Goal: Information Seeking & Learning: Learn about a topic

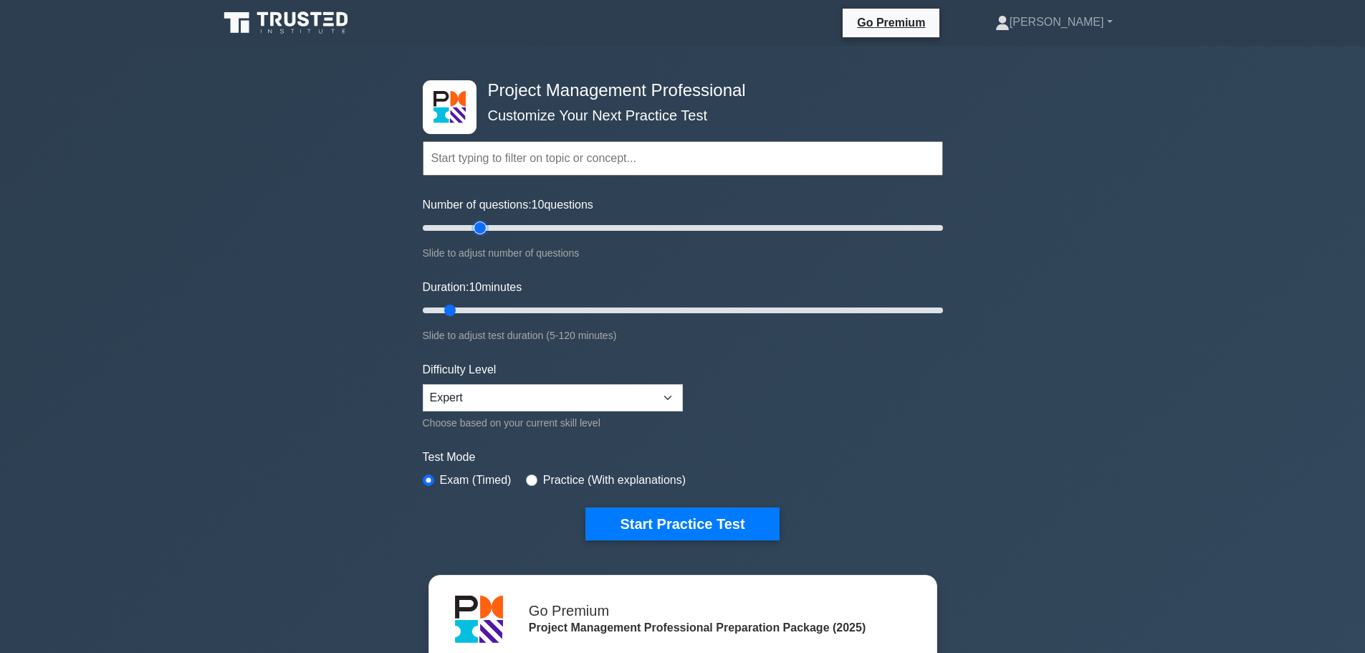
click at [484, 226] on input "Number of questions: 10 questions" at bounding box center [683, 227] width 520 height 17
click at [499, 225] on input "Number of questions: 30 questions" at bounding box center [683, 227] width 520 height 17
type input "50"
click at [540, 226] on input "Number of questions: 30 questions" at bounding box center [683, 227] width 520 height 17
drag, startPoint x: 450, startPoint y: 307, endPoint x: 663, endPoint y: 303, distance: 212.9
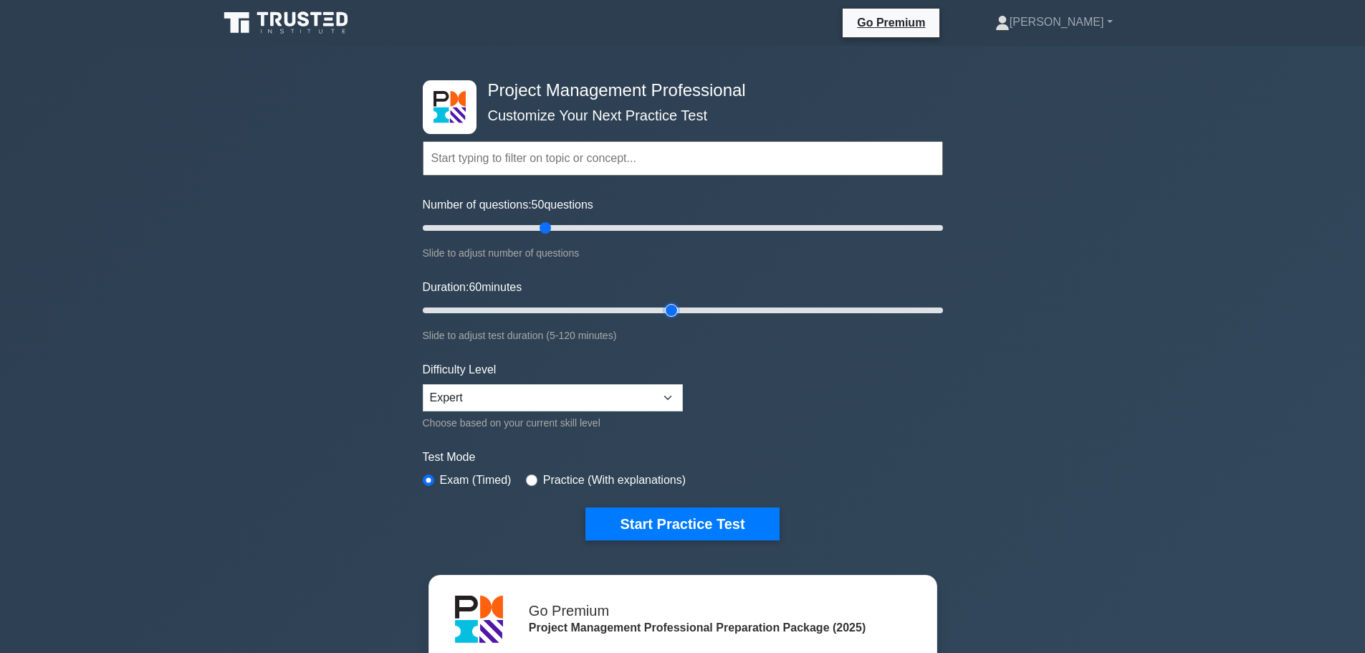
type input "60"
click at [663, 303] on input "Duration: 60 minutes" at bounding box center [683, 310] width 520 height 17
click at [590, 481] on label "Practice (With explanations)" at bounding box center [614, 479] width 143 height 17
click at [530, 479] on input "radio" at bounding box center [531, 479] width 11 height 11
radio input "true"
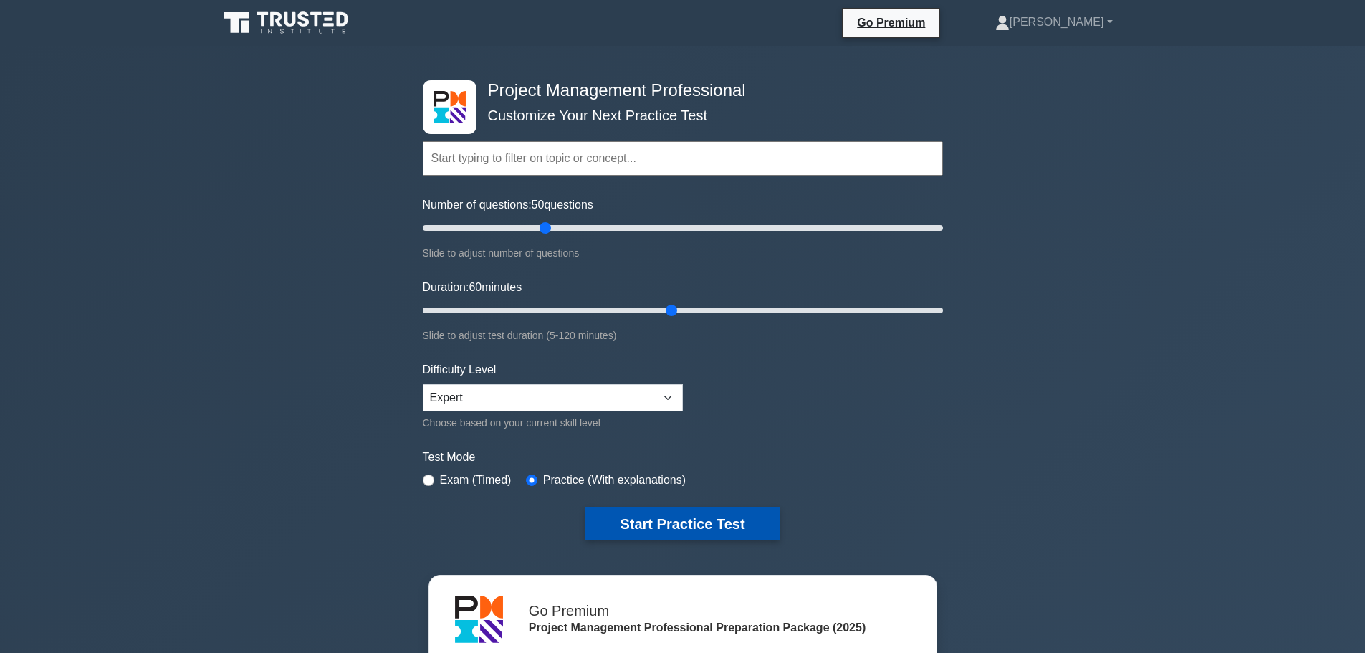
click at [636, 518] on button "Start Practice Test" at bounding box center [681, 523] width 193 height 33
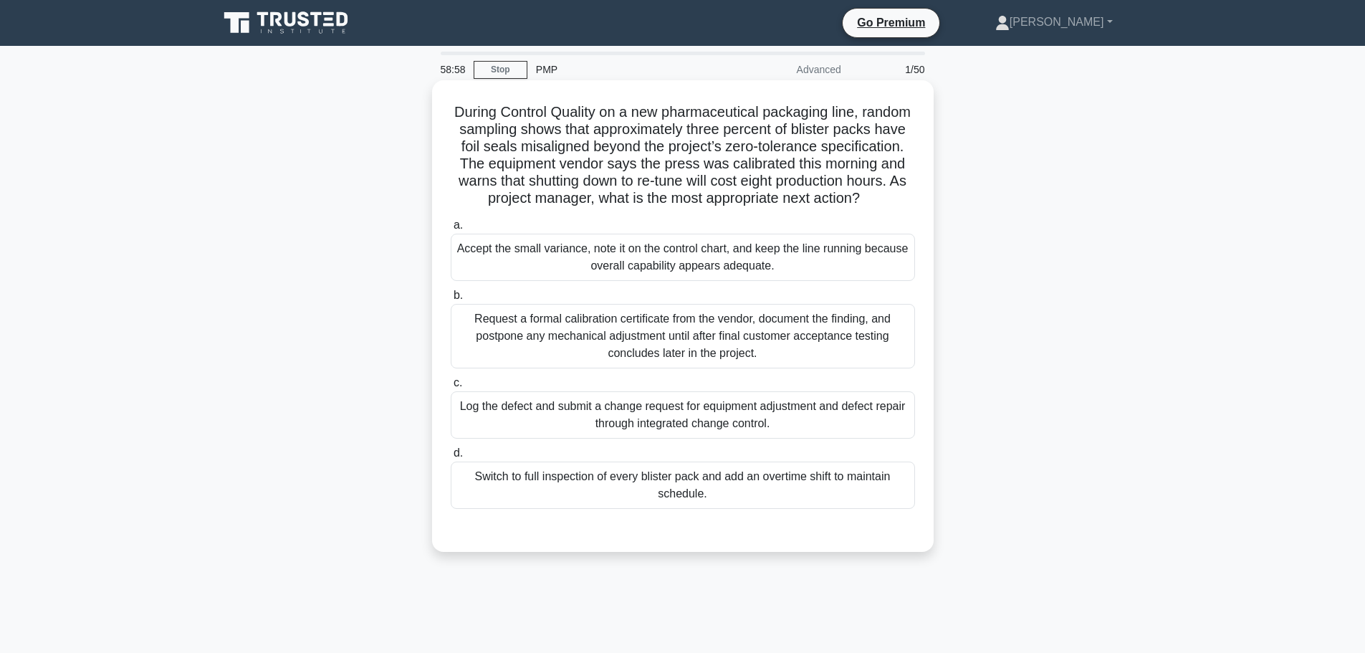
click at [669, 435] on div "Log the defect and submit a change request for equipment adjustment and defect …" at bounding box center [683, 414] width 464 height 47
click at [451, 388] on input "c. Log the defect and submit a change request for equipment adjustment and defe…" at bounding box center [451, 382] width 0 height 9
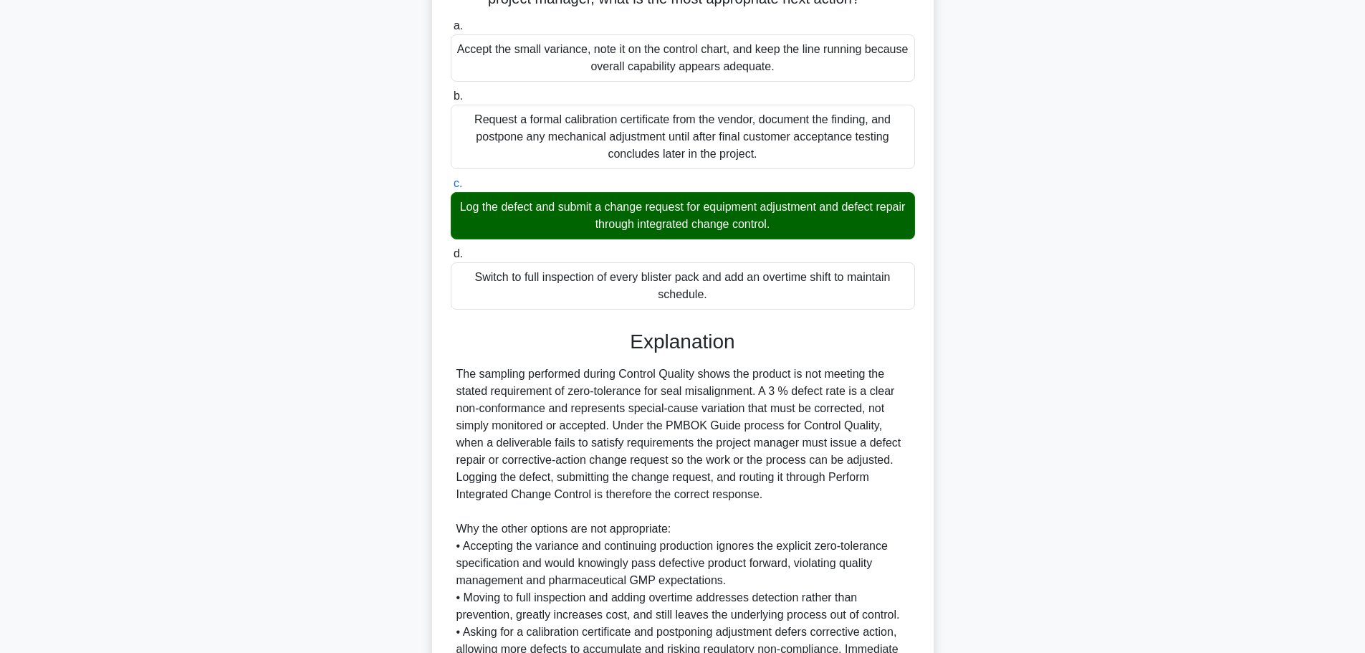
scroll to position [287, 0]
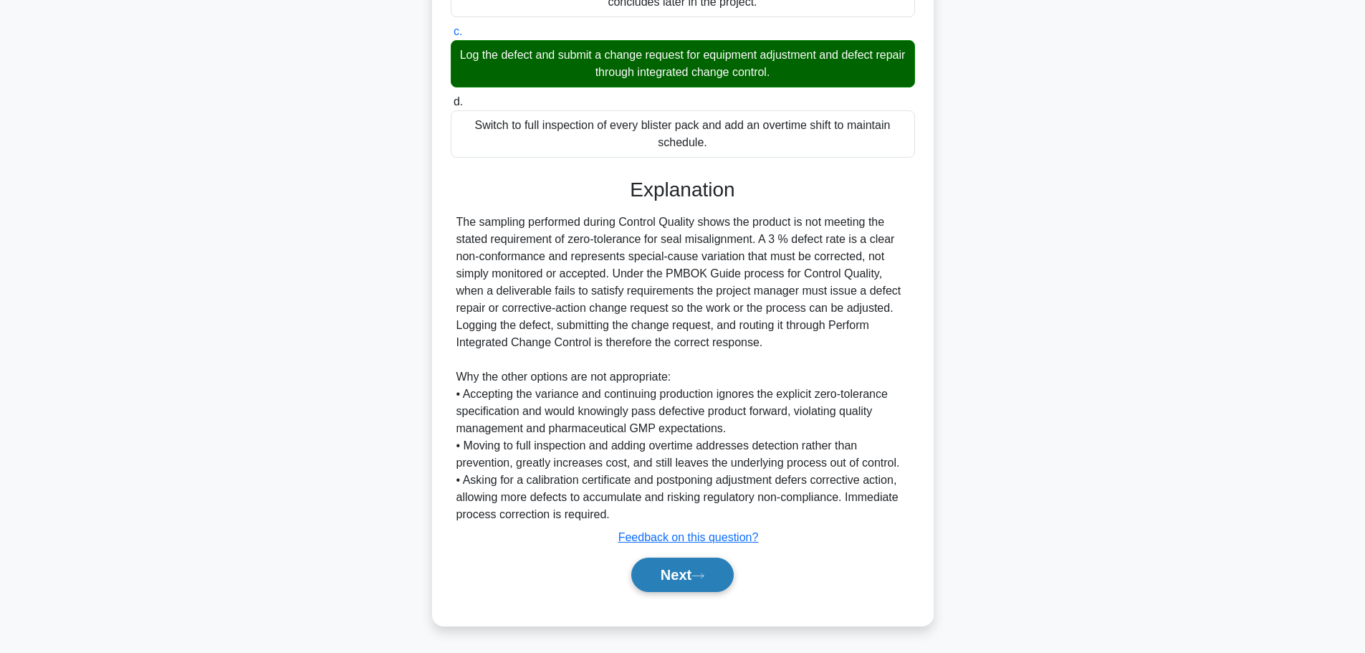
click at [688, 581] on button "Next" at bounding box center [682, 574] width 102 height 34
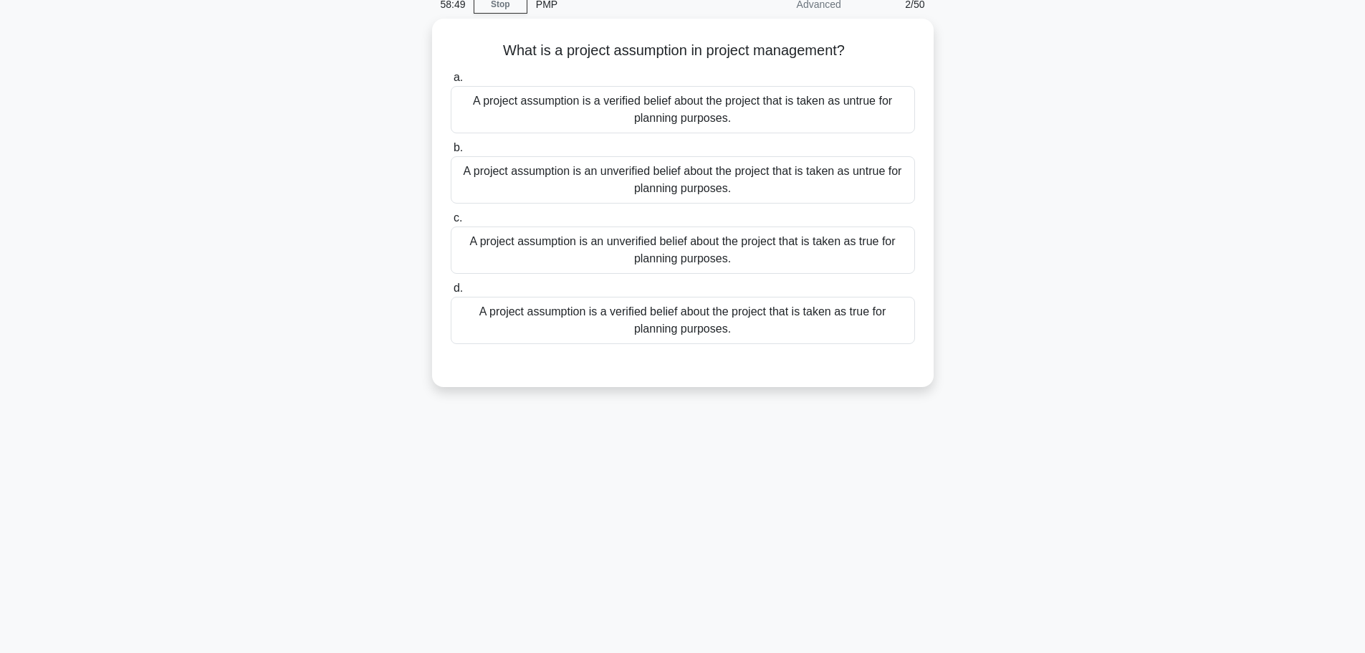
scroll to position [0, 0]
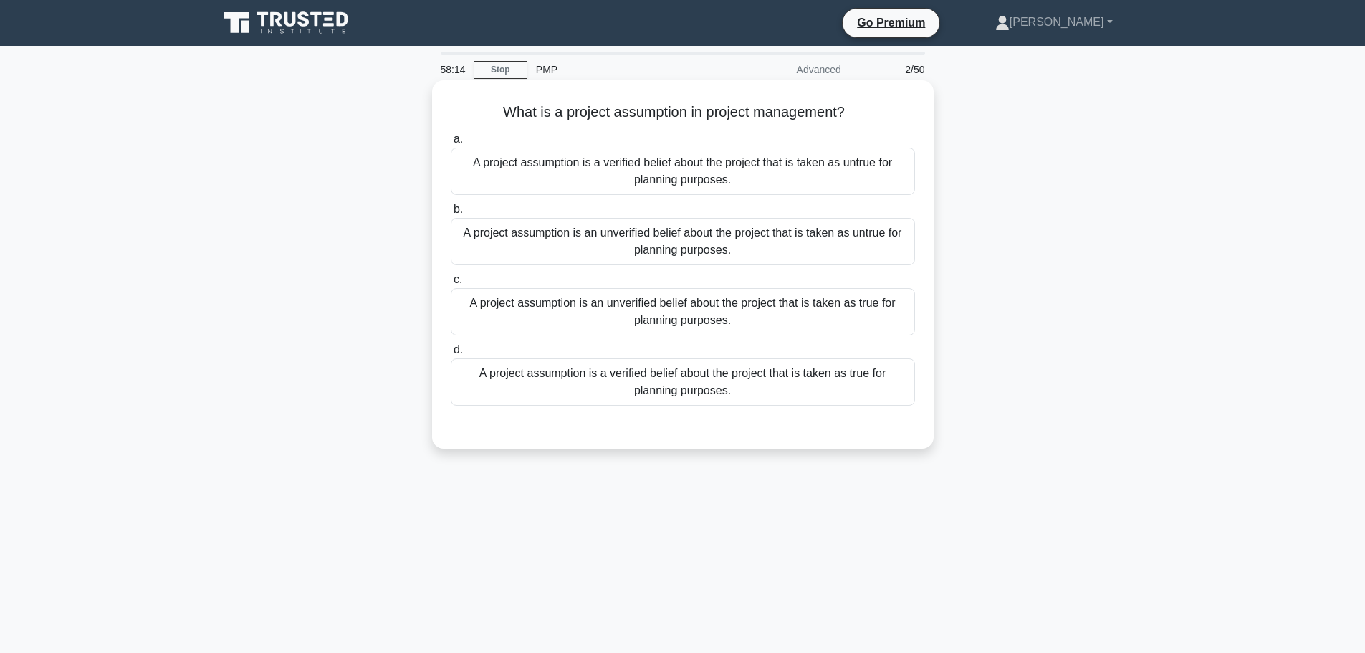
drag, startPoint x: 713, startPoint y: 388, endPoint x: 689, endPoint y: 431, distance: 50.0
click at [689, 431] on div "a. A project assumption is a verified belief about the project that is taken as…" at bounding box center [682, 280] width 467 height 304
click at [715, 317] on div "A project assumption is an unverified belief about the project that is taken as…" at bounding box center [683, 311] width 464 height 47
click at [451, 284] on input "c. A project assumption is an unverified belief about the project that is taken…" at bounding box center [451, 279] width 0 height 9
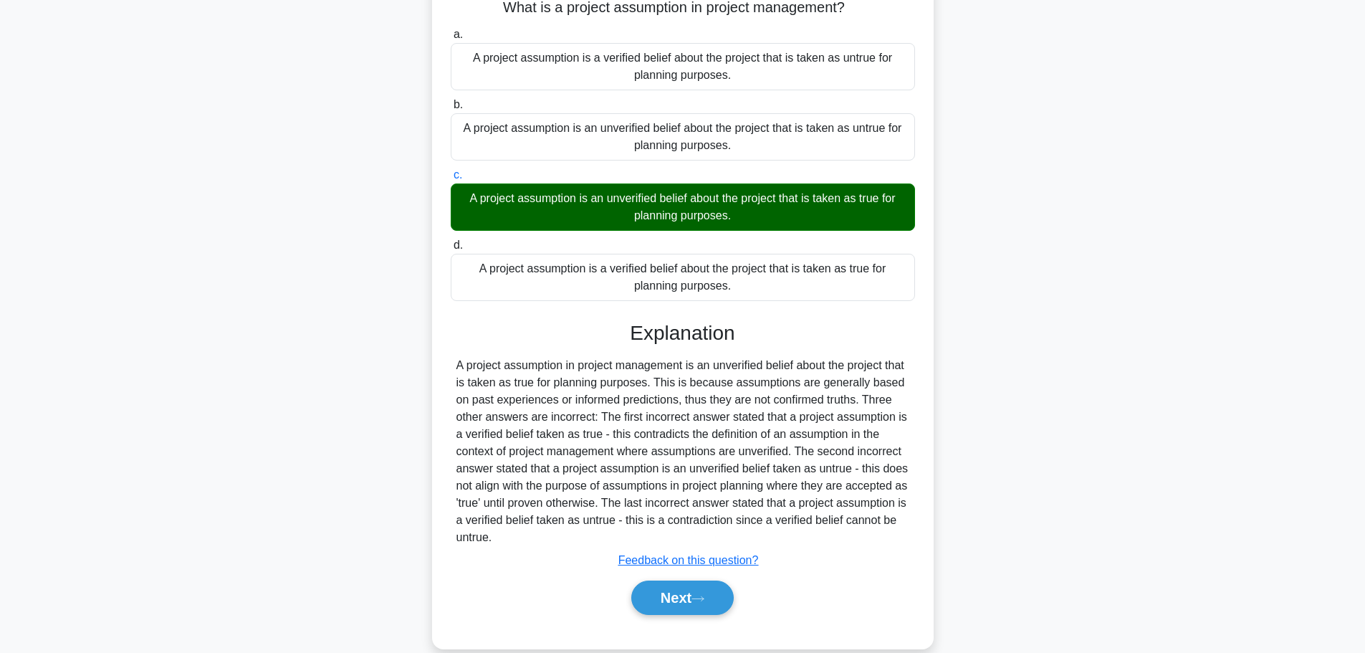
scroll to position [128, 0]
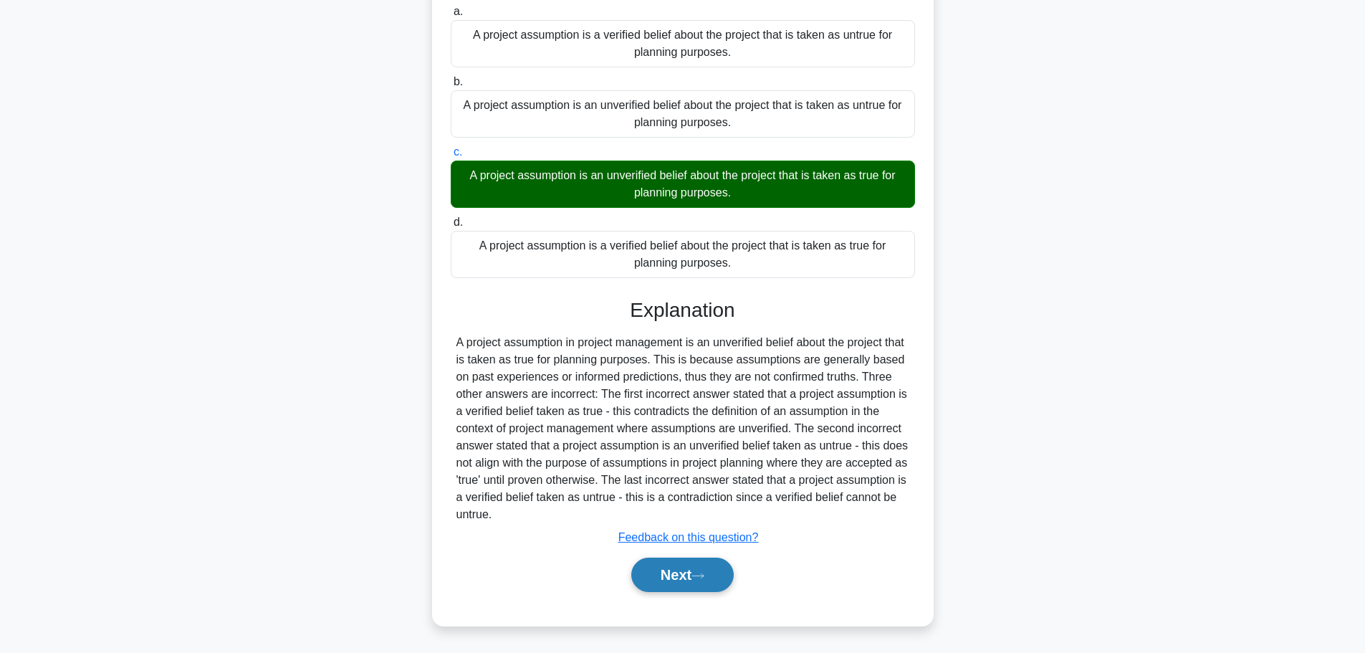
click at [693, 573] on button "Next" at bounding box center [682, 574] width 102 height 34
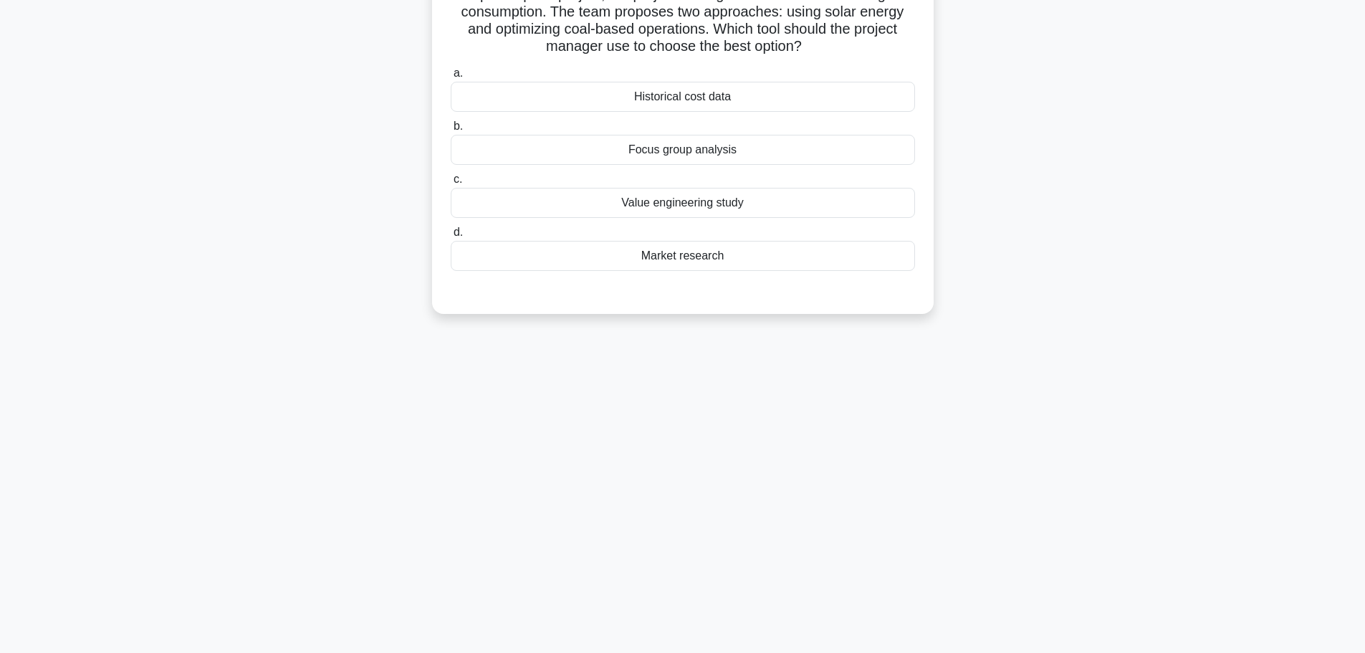
scroll to position [0, 0]
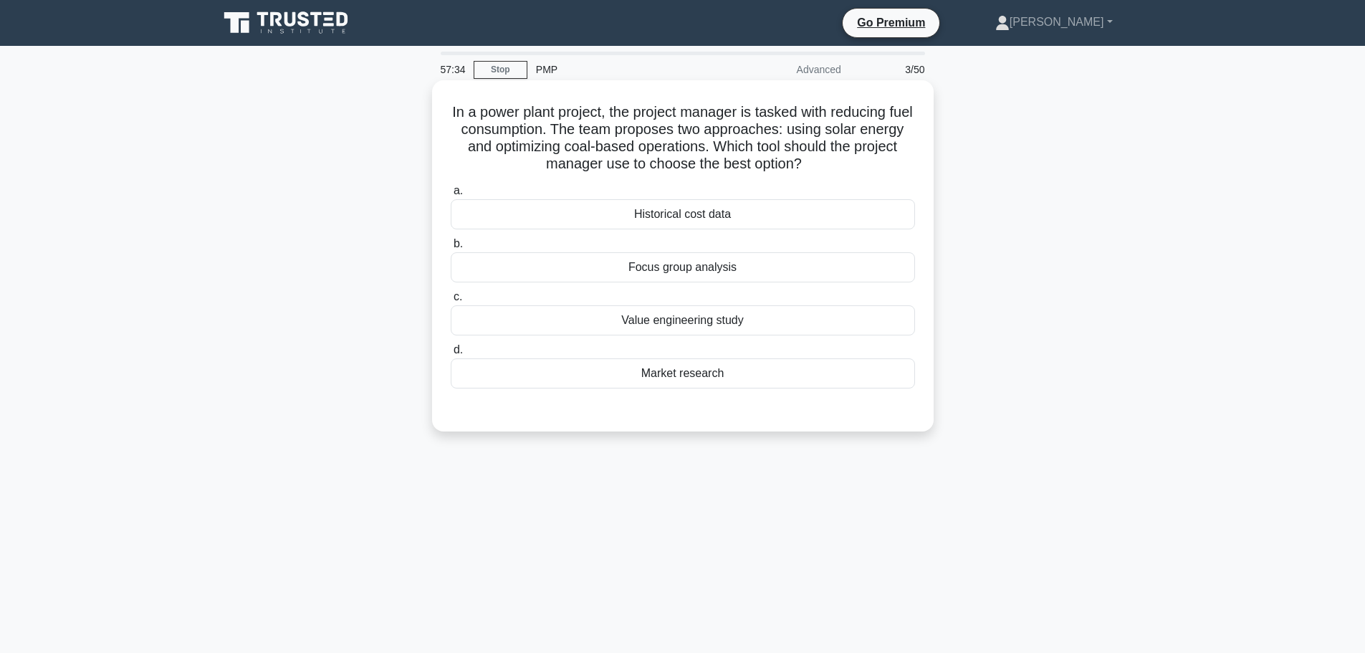
click at [714, 217] on div "Historical cost data" at bounding box center [683, 214] width 464 height 30
click at [451, 196] on input "a. Historical cost data" at bounding box center [451, 190] width 0 height 9
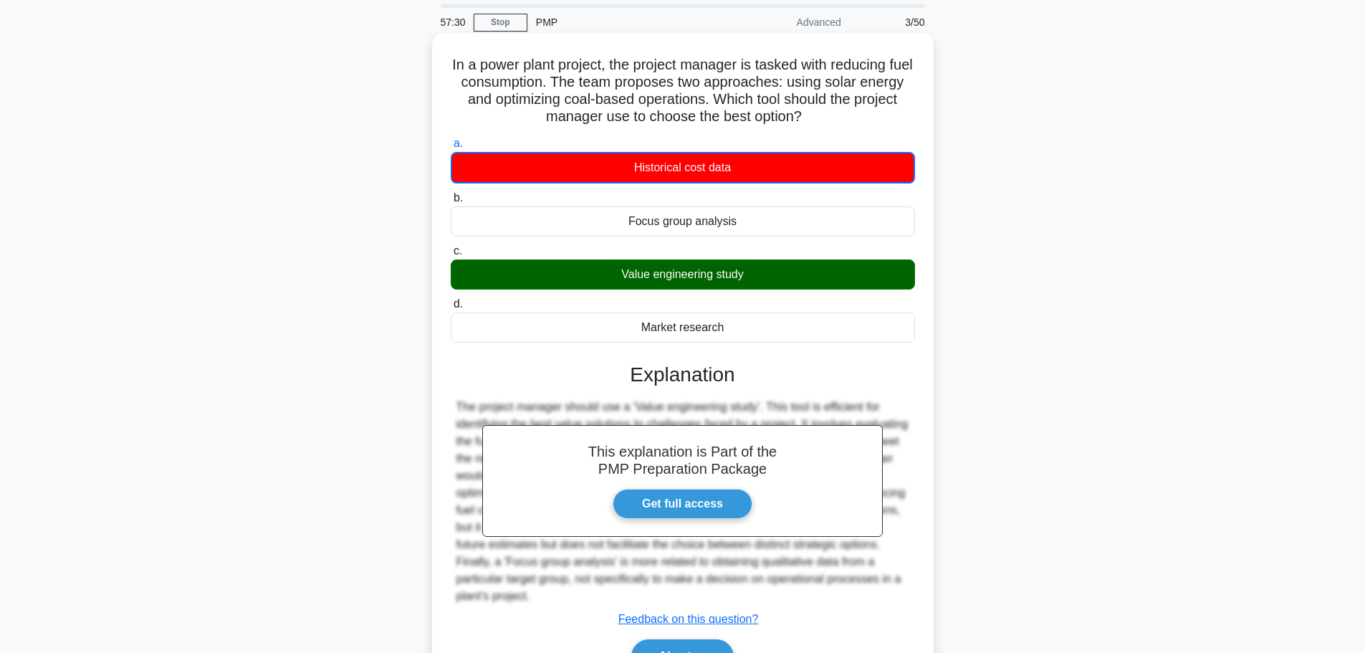
scroll to position [130, 0]
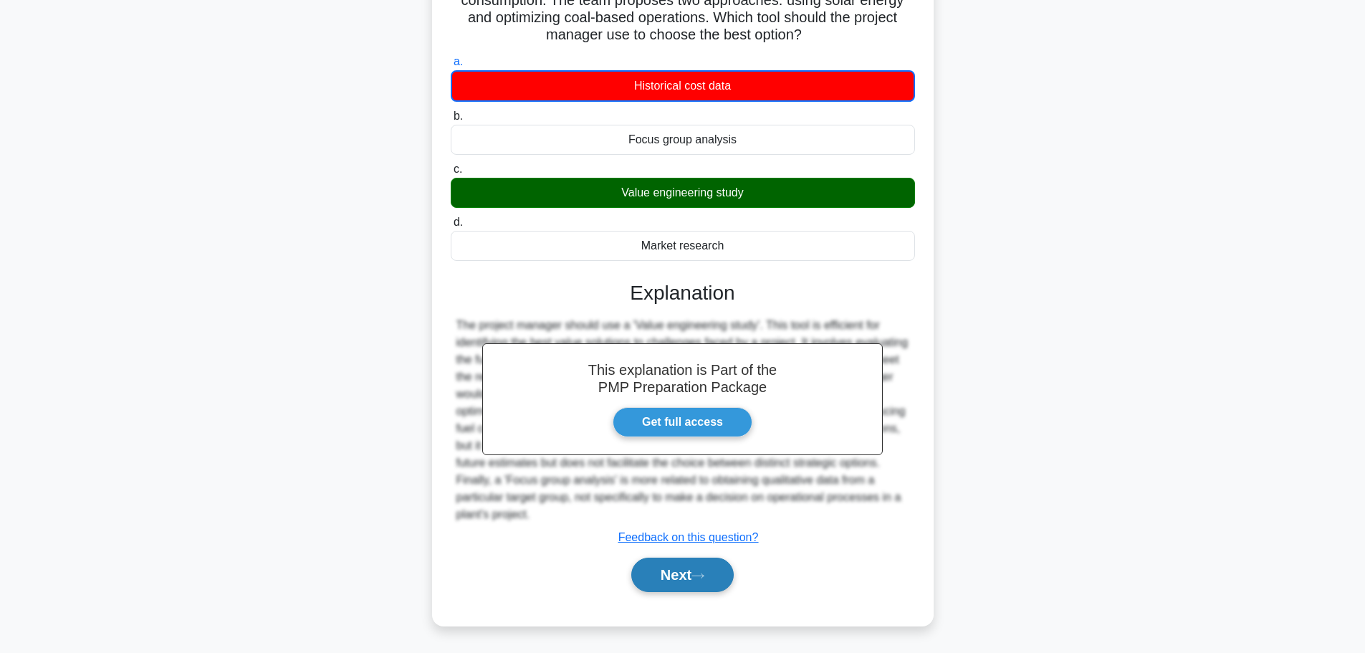
click at [691, 573] on button "Next" at bounding box center [682, 574] width 102 height 34
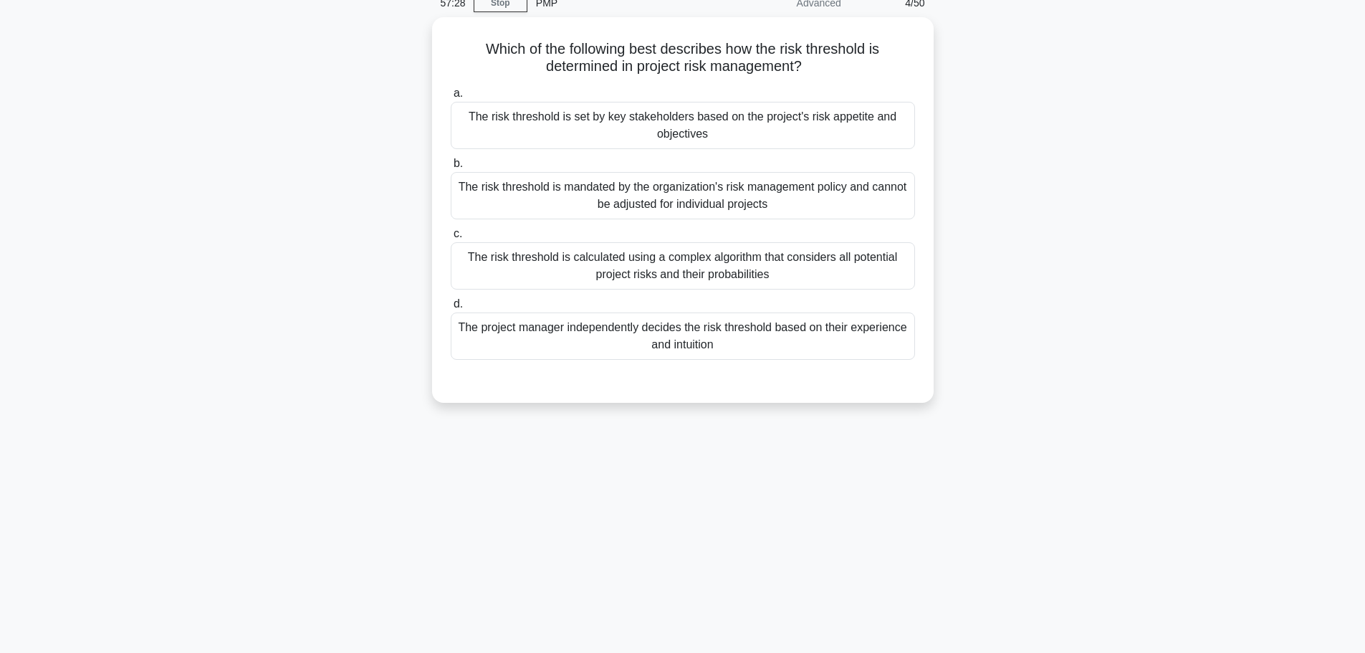
scroll to position [0, 0]
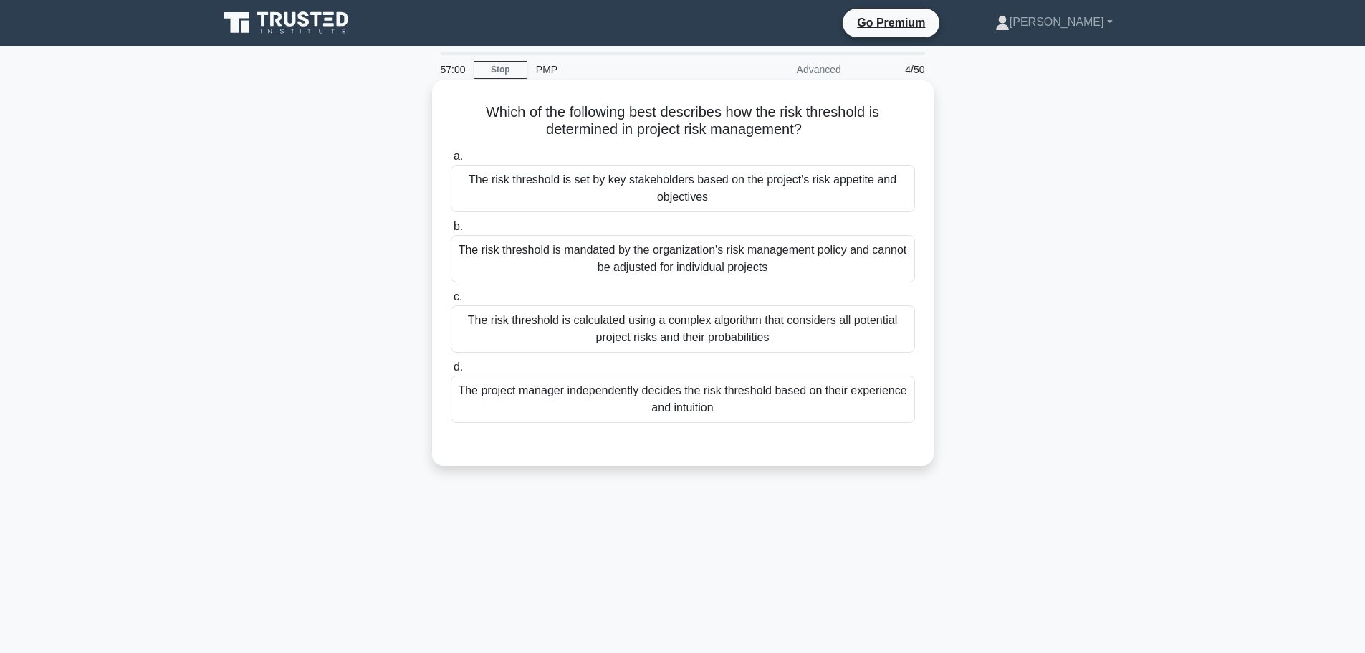
click at [726, 335] on div "The risk threshold is calculated using a complex algorithm that considers all p…" at bounding box center [683, 328] width 464 height 47
click at [451, 302] on input "c. The risk threshold is calculated using a complex algorithm that considers al…" at bounding box center [451, 296] width 0 height 9
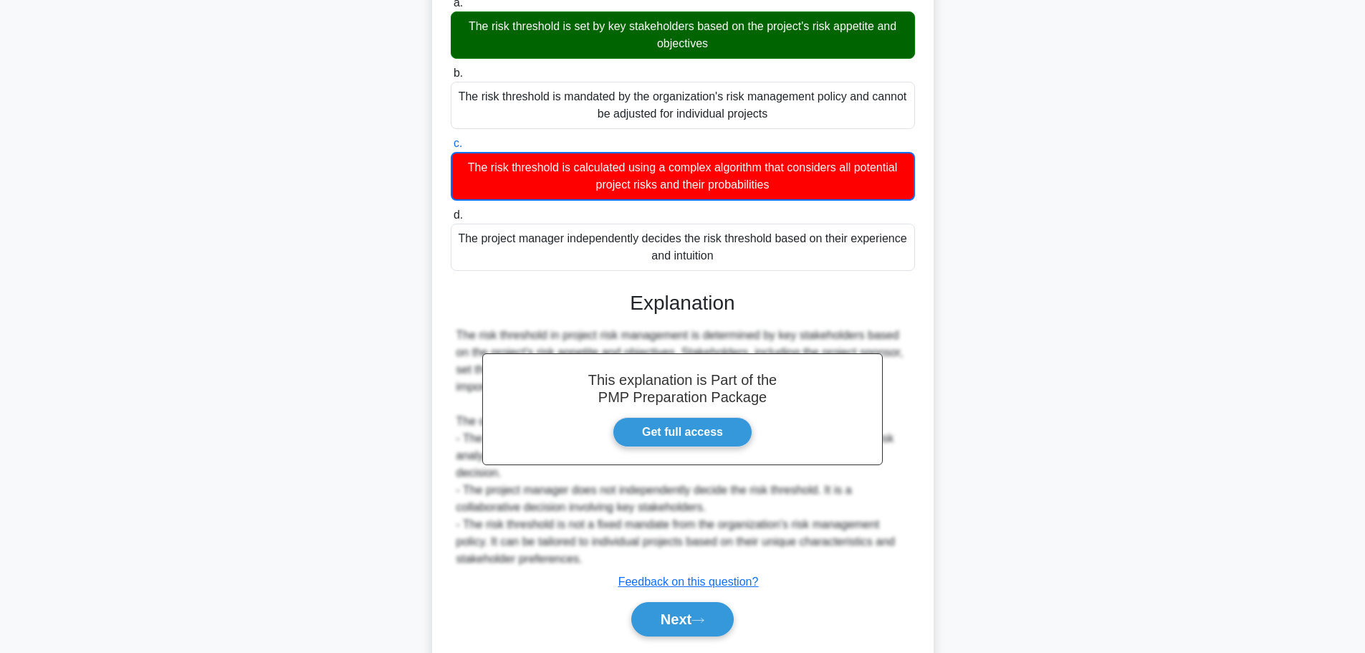
scroll to position [181, 0]
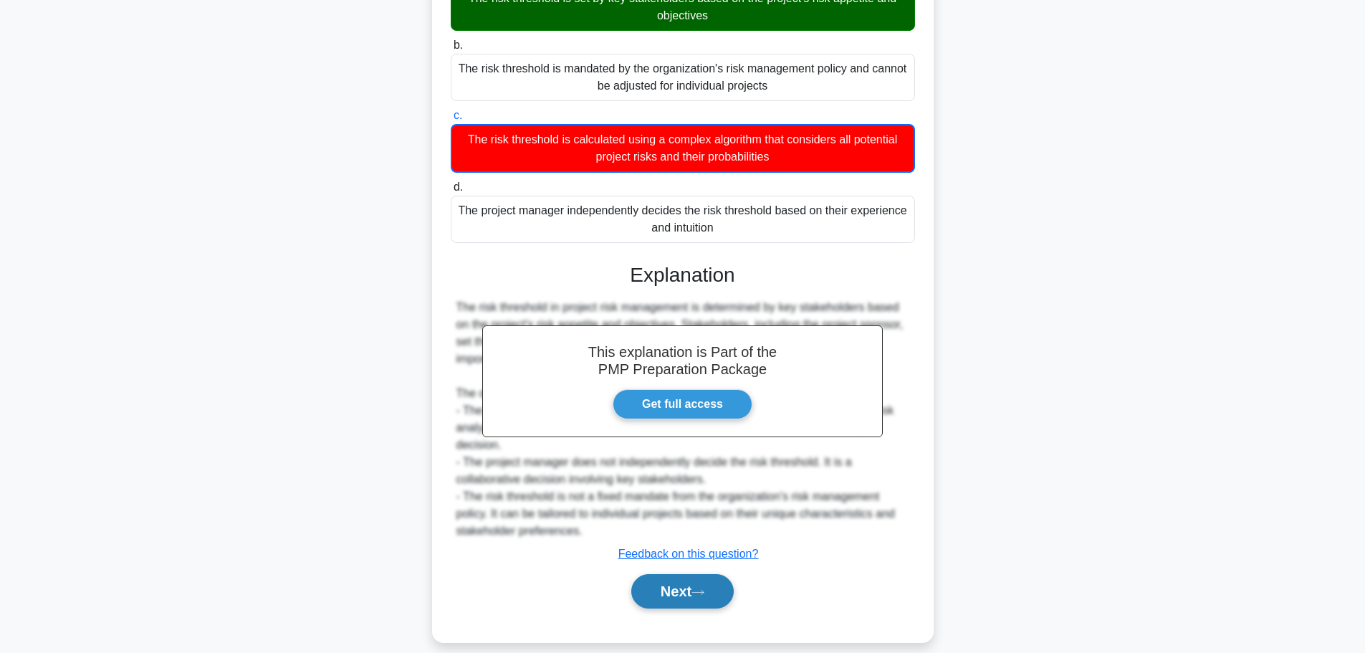
click at [701, 588] on icon at bounding box center [697, 592] width 13 height 8
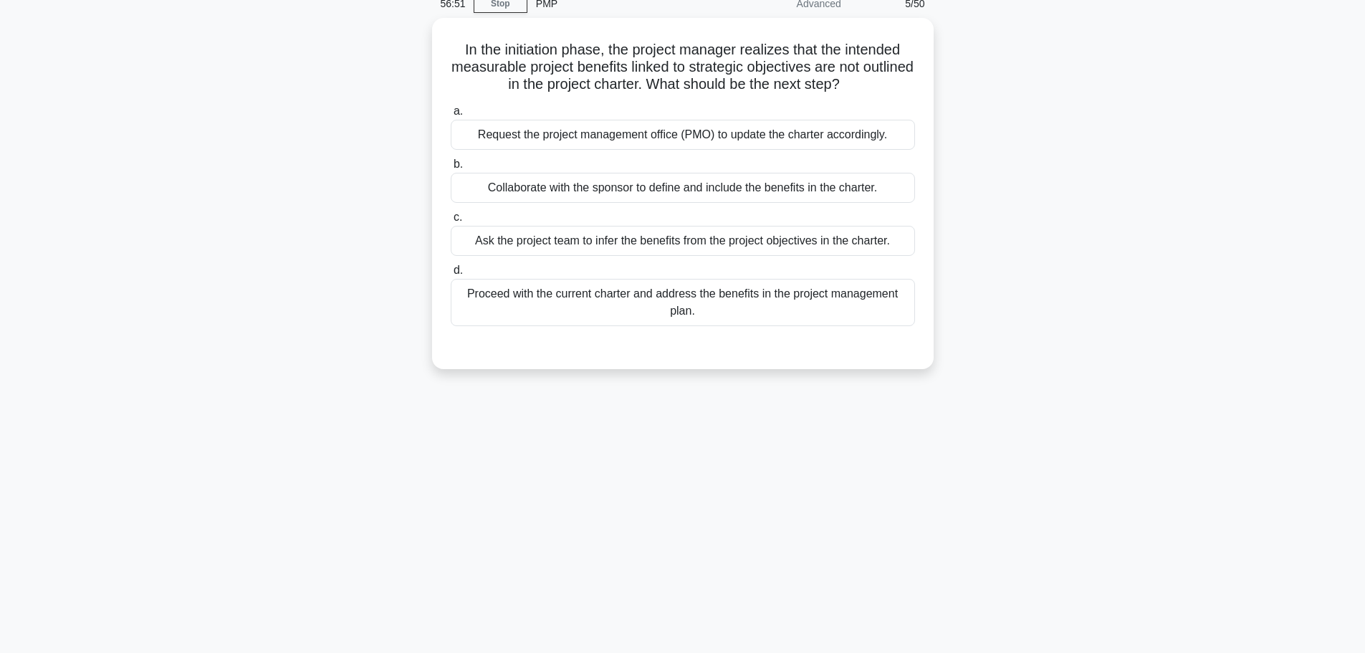
scroll to position [0, 0]
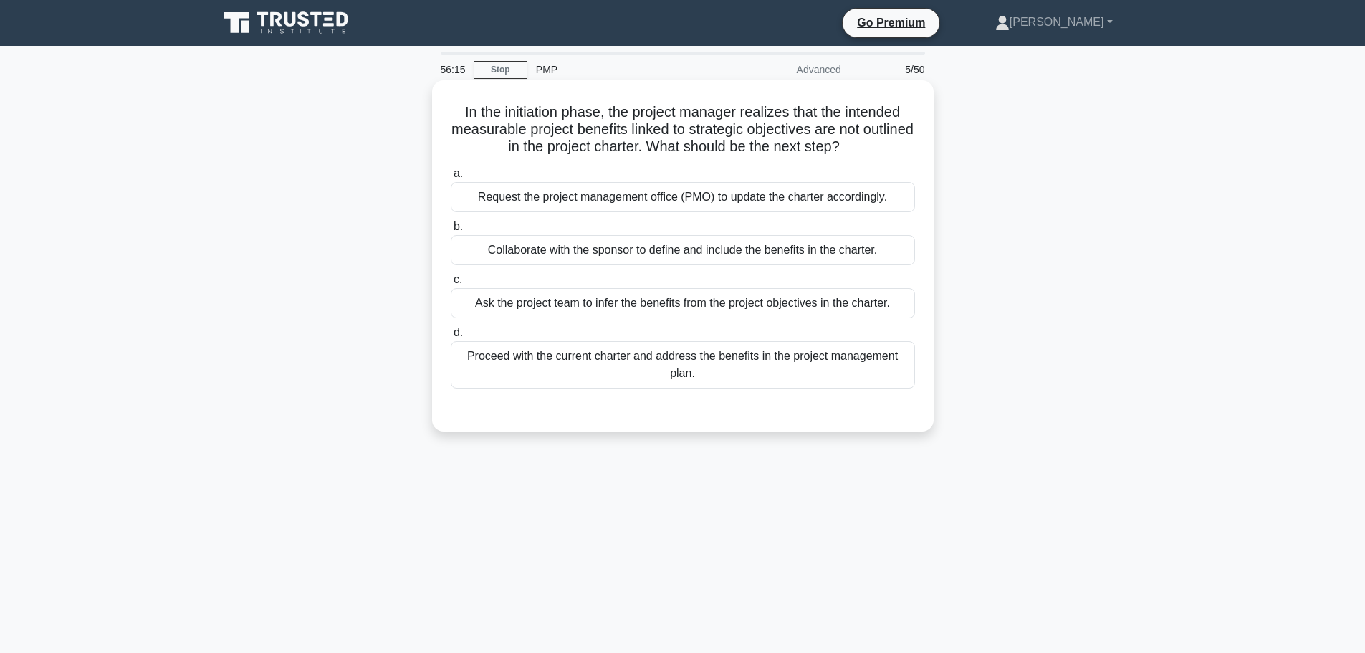
click at [758, 200] on div "Request the project management office (PMO) to update the charter accordingly." at bounding box center [683, 197] width 464 height 30
click at [451, 178] on input "a. Request the project management office (PMO) to update the charter accordingl…" at bounding box center [451, 173] width 0 height 9
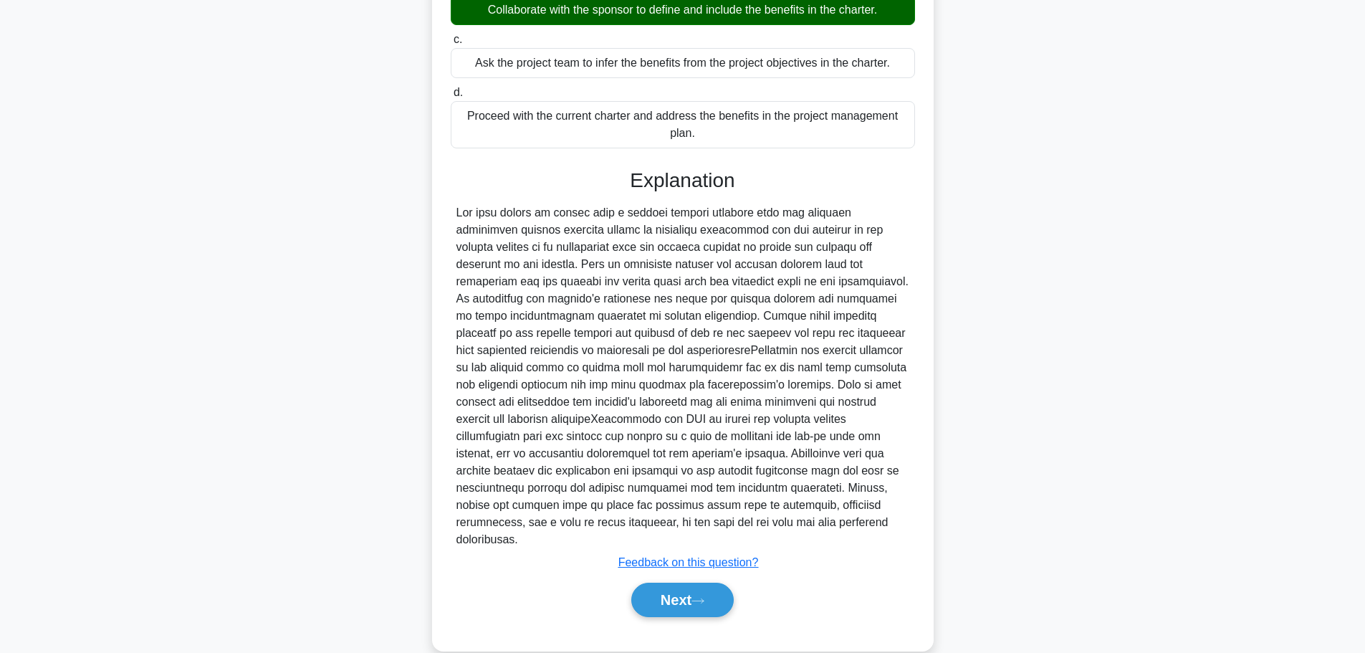
scroll to position [250, 0]
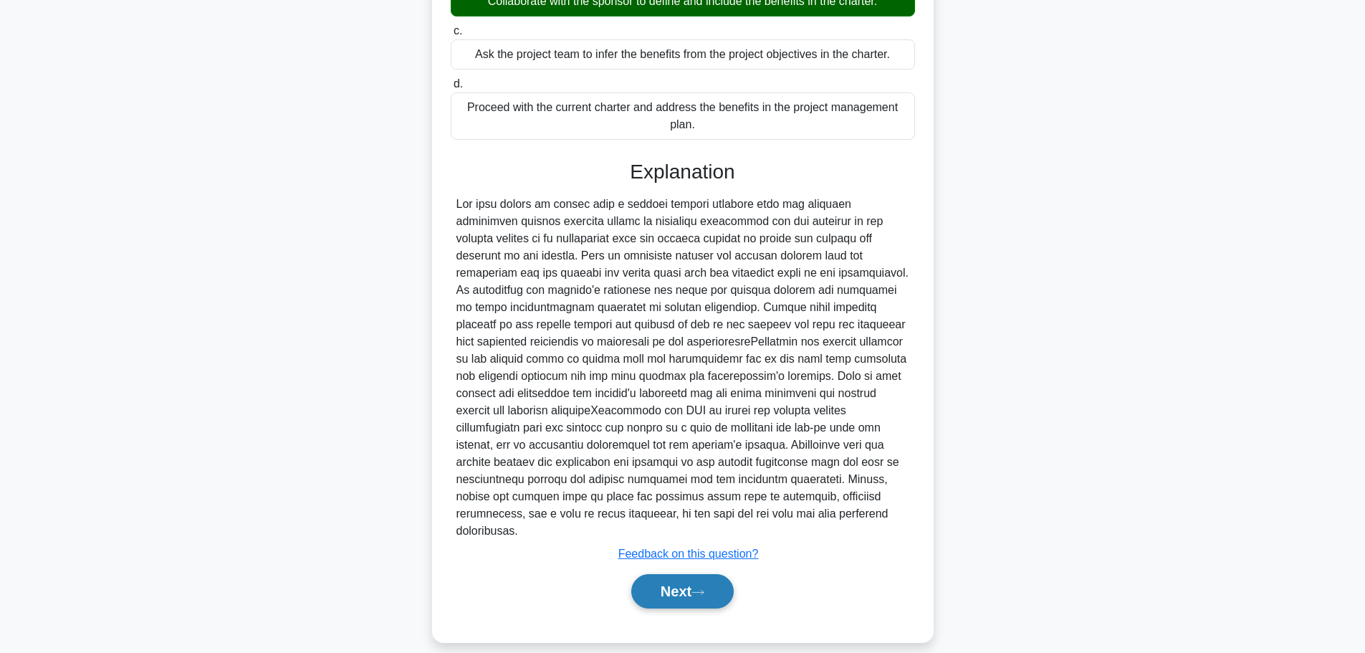
click at [672, 580] on button "Next" at bounding box center [682, 591] width 102 height 34
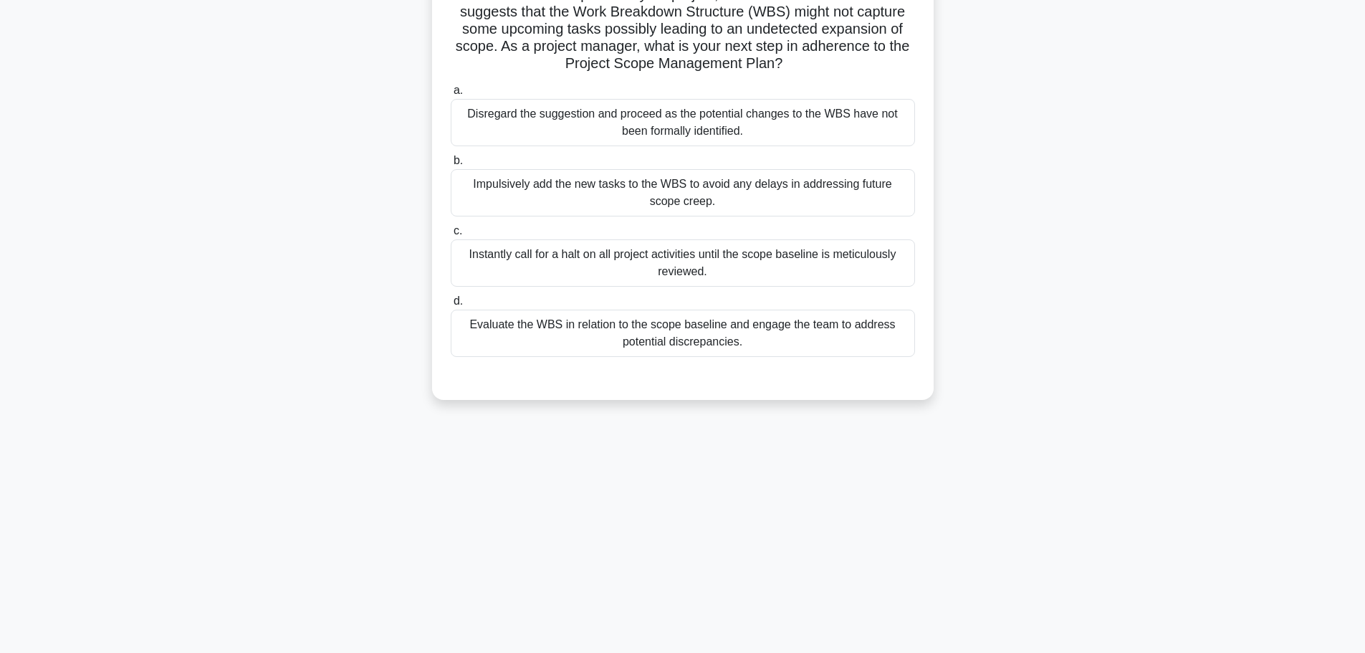
scroll to position [0, 0]
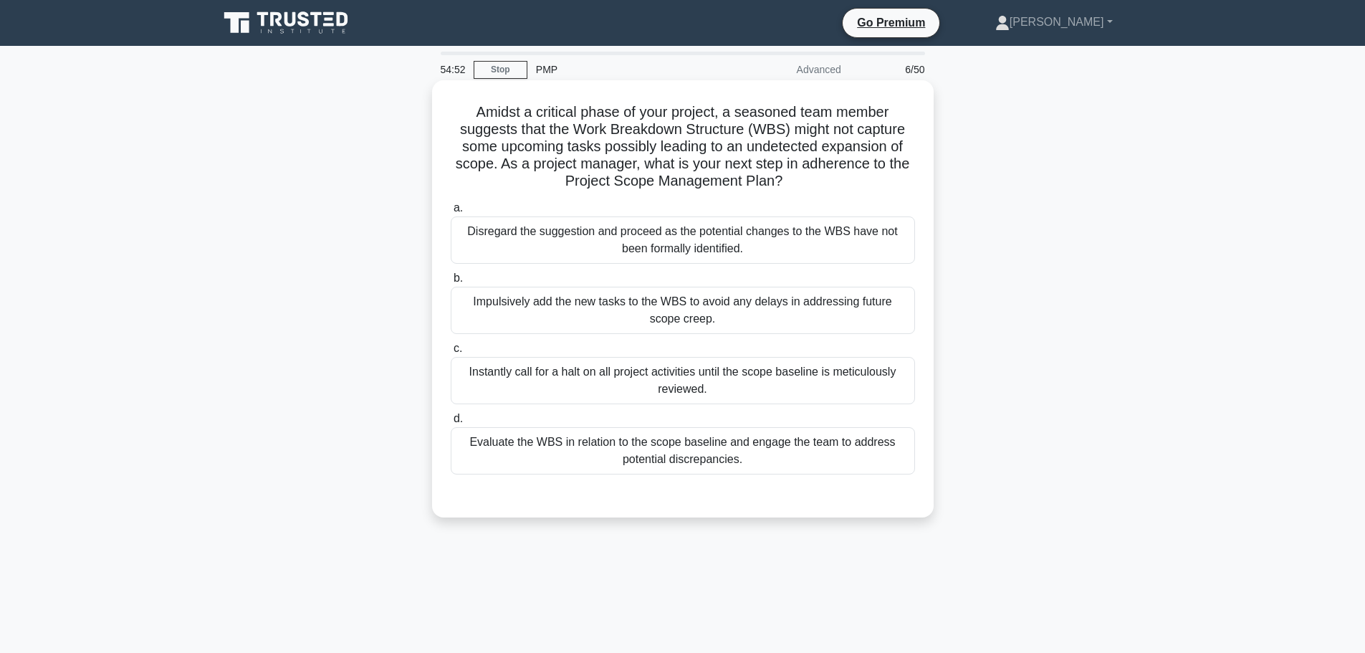
click at [750, 463] on div "Evaluate the WBS in relation to the scope baseline and engage the team to addre…" at bounding box center [683, 450] width 464 height 47
click at [451, 423] on input "d. Evaluate the WBS in relation to the scope baseline and engage the team to ad…" at bounding box center [451, 418] width 0 height 9
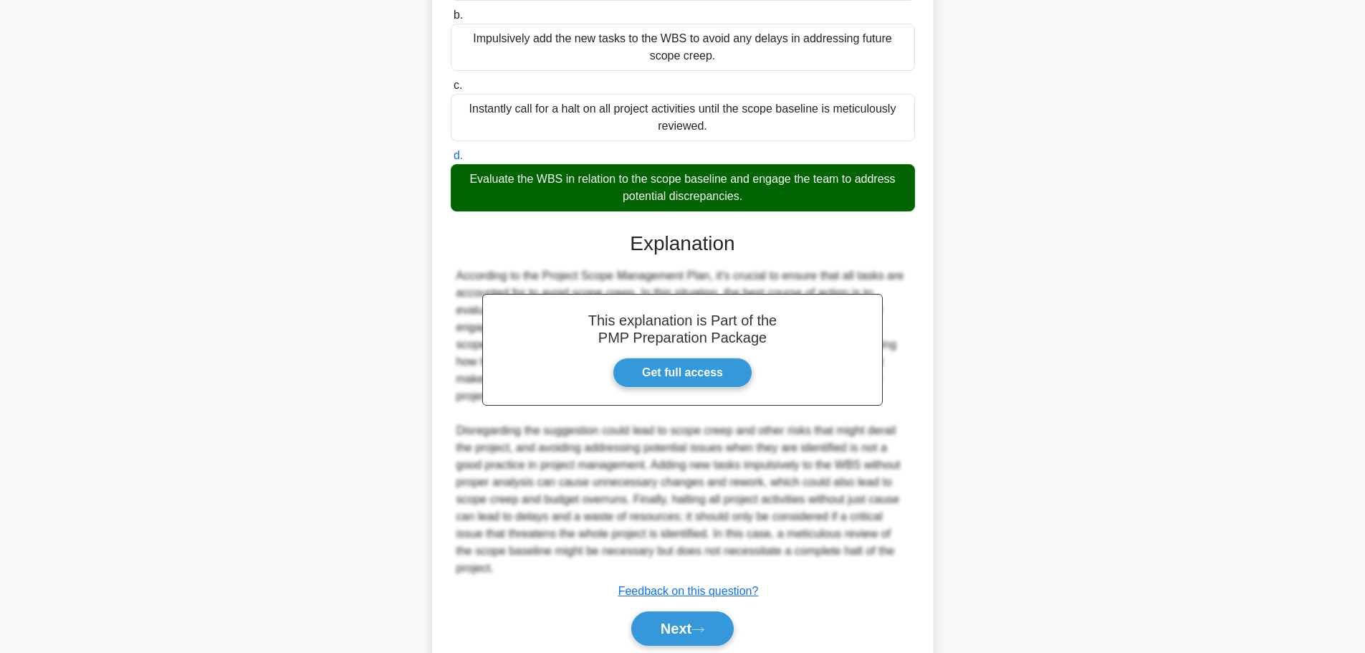
scroll to position [317, 0]
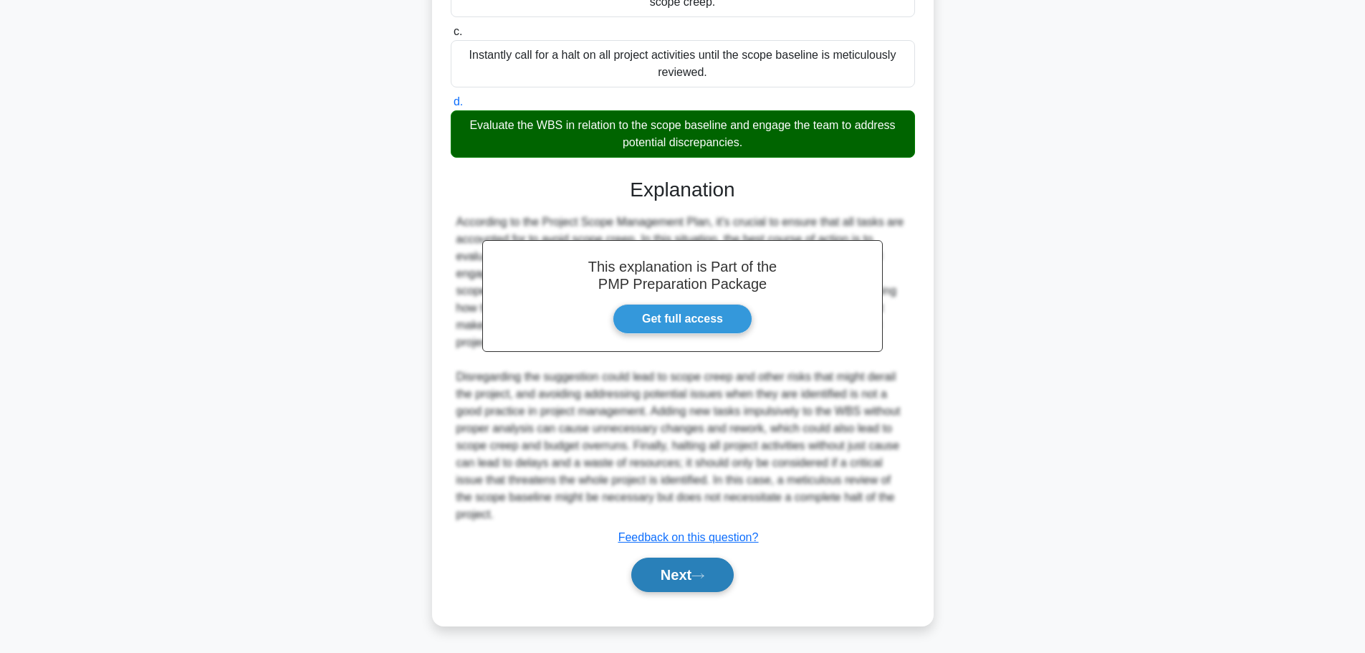
click at [694, 574] on button "Next" at bounding box center [682, 574] width 102 height 34
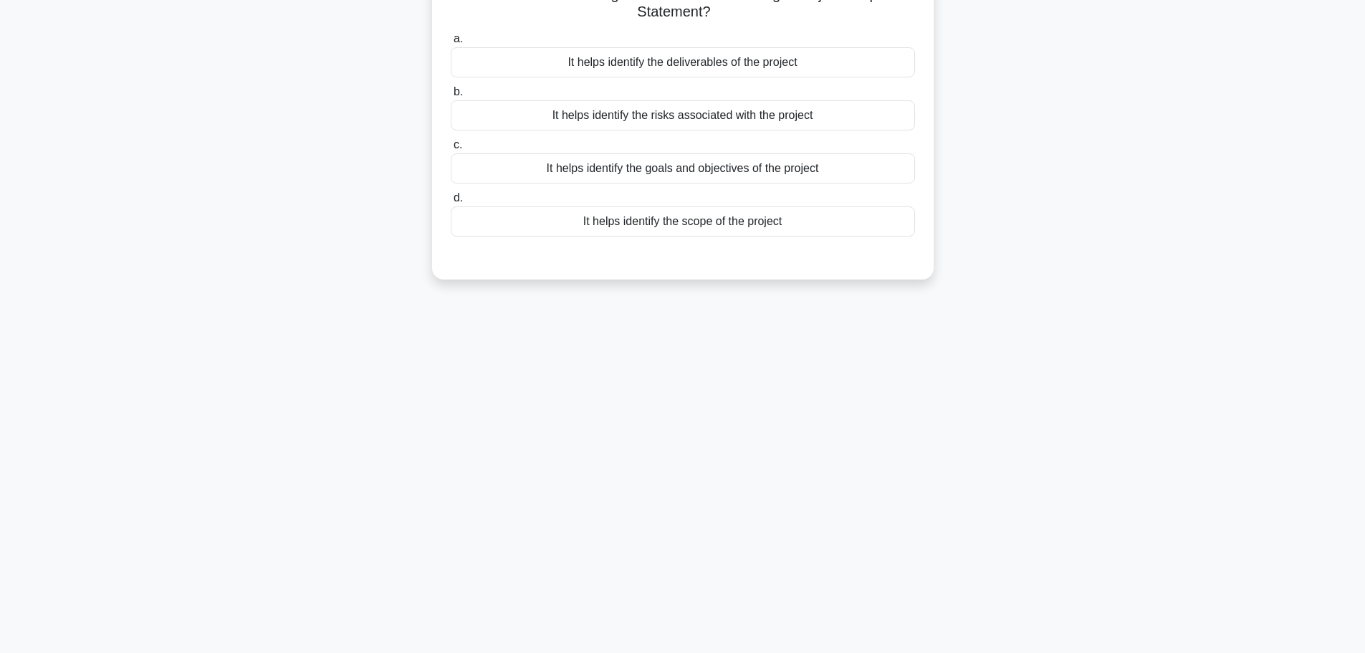
scroll to position [0, 0]
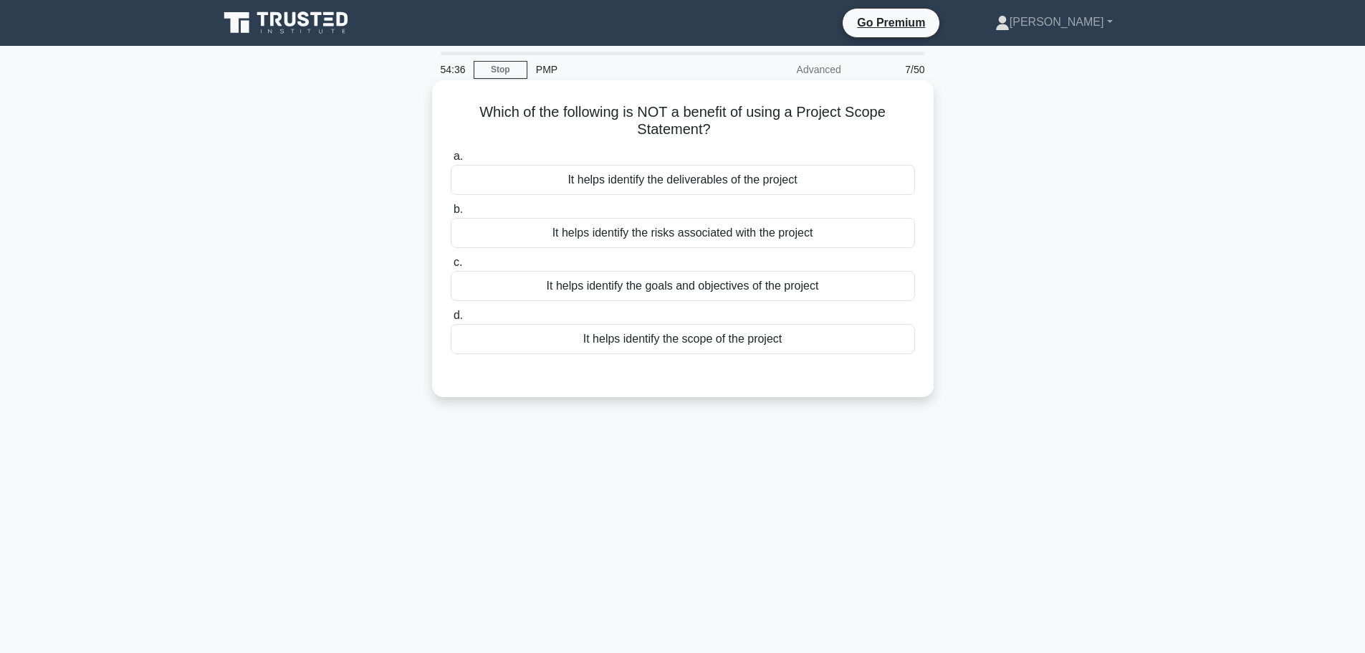
click at [729, 234] on div "It helps identify the risks associated with the project" at bounding box center [683, 233] width 464 height 30
click at [451, 214] on input "b. It helps identify the risks associated with the project" at bounding box center [451, 209] width 0 height 9
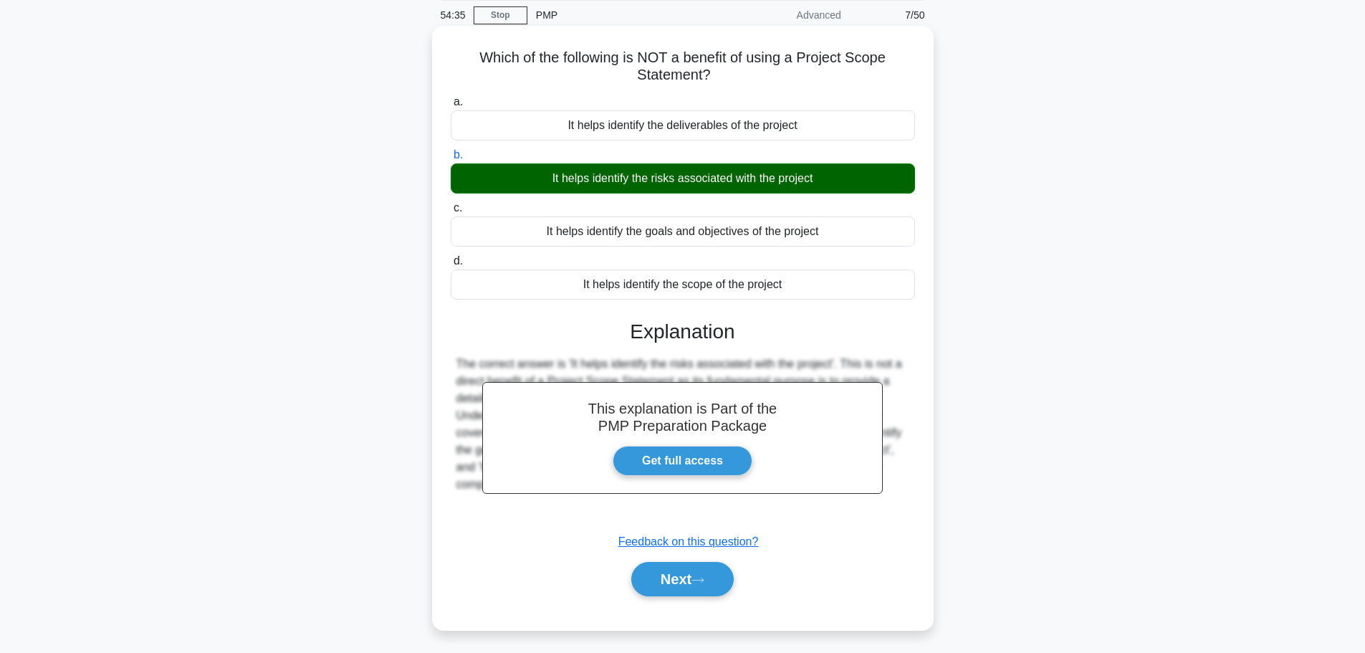
scroll to position [121, 0]
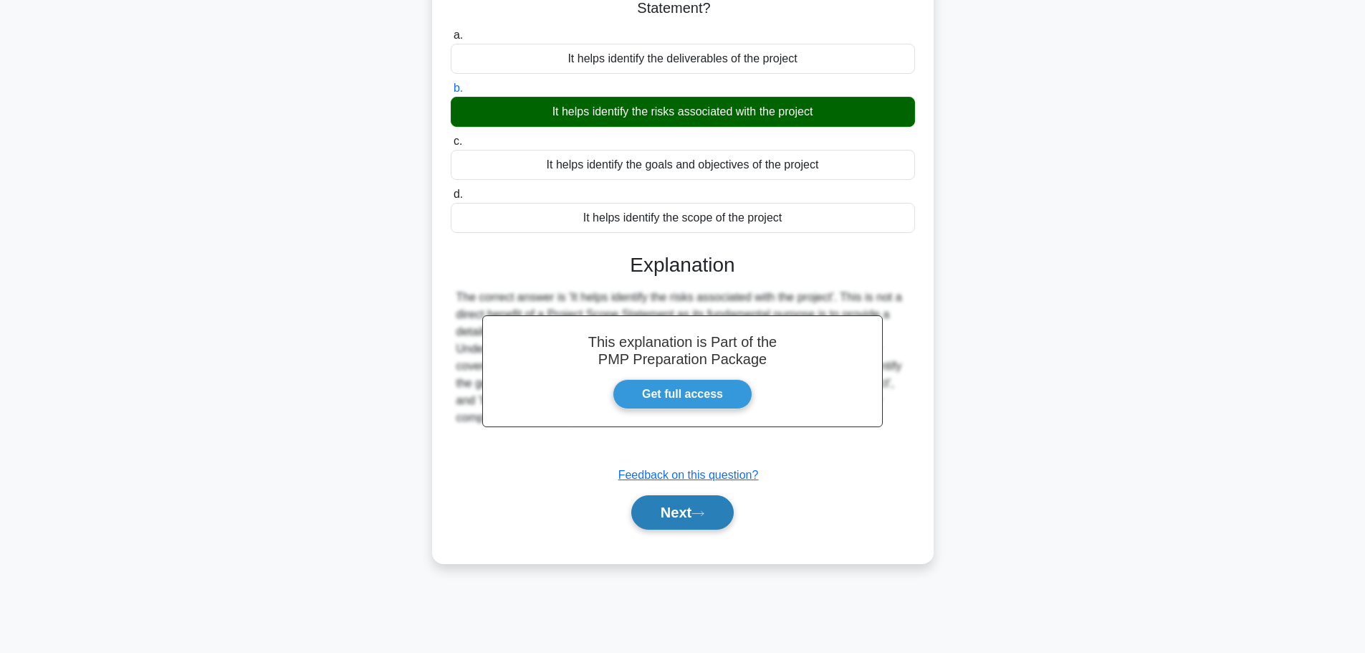
click at [704, 516] on icon at bounding box center [697, 513] width 13 height 8
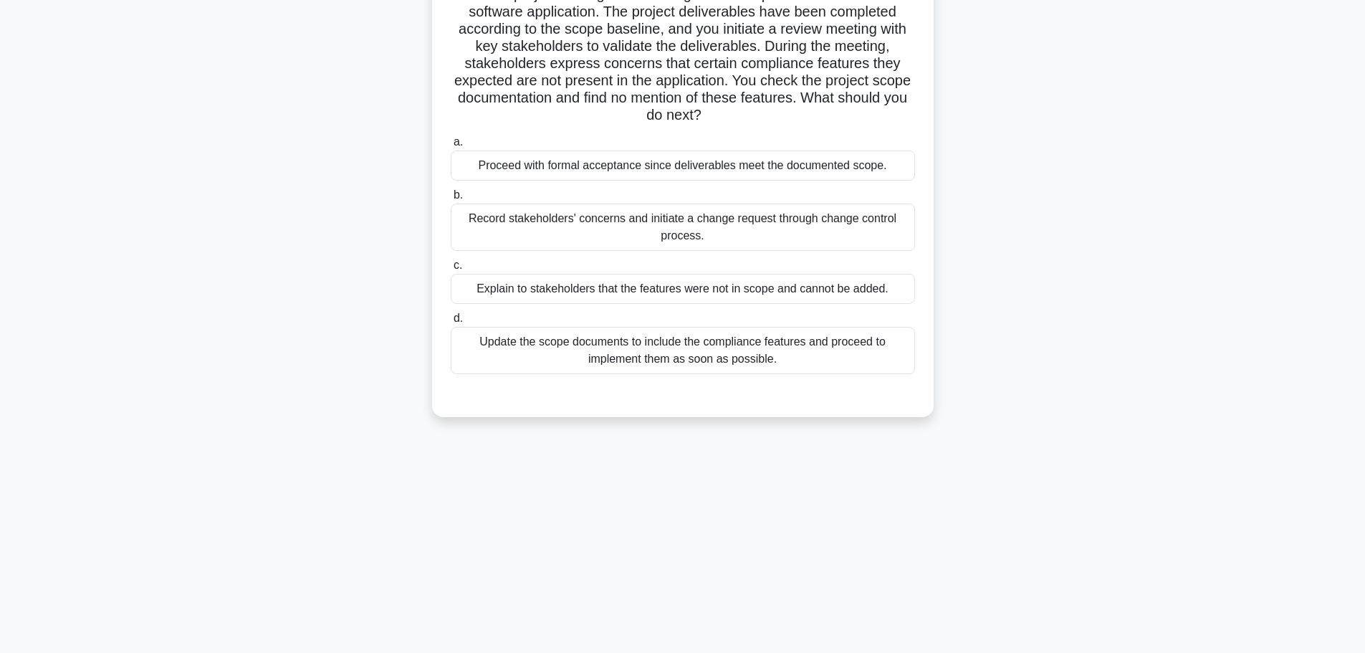
scroll to position [0, 0]
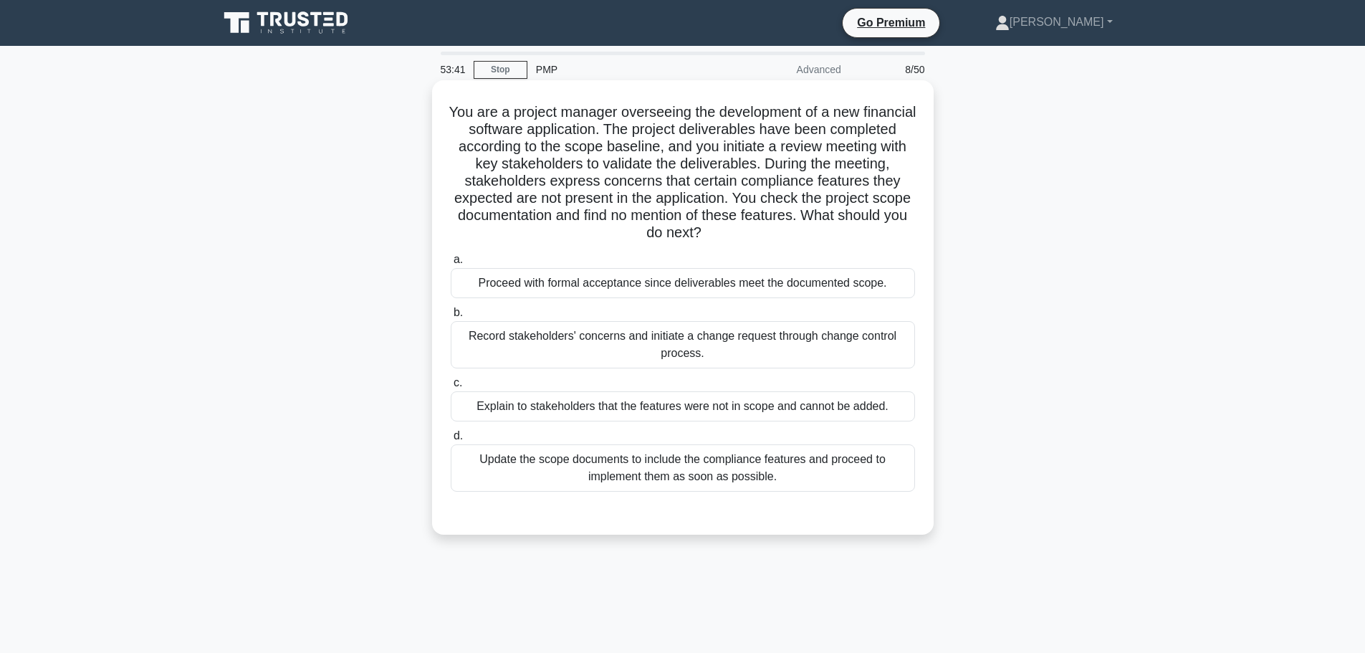
click at [714, 348] on div "Record stakeholders' concerns and initiate a change request through change cont…" at bounding box center [683, 344] width 464 height 47
click at [451, 317] on input "b. Record stakeholders' concerns and initiate a change request through change c…" at bounding box center [451, 312] width 0 height 9
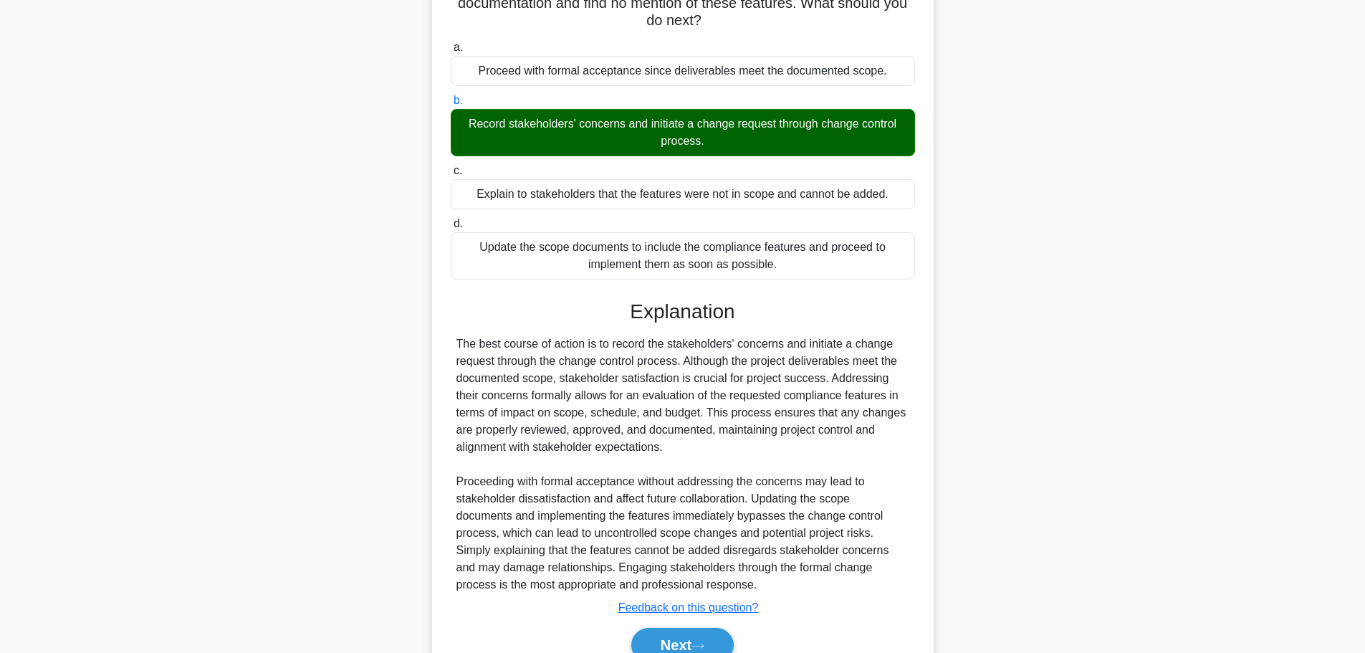
scroll to position [283, 0]
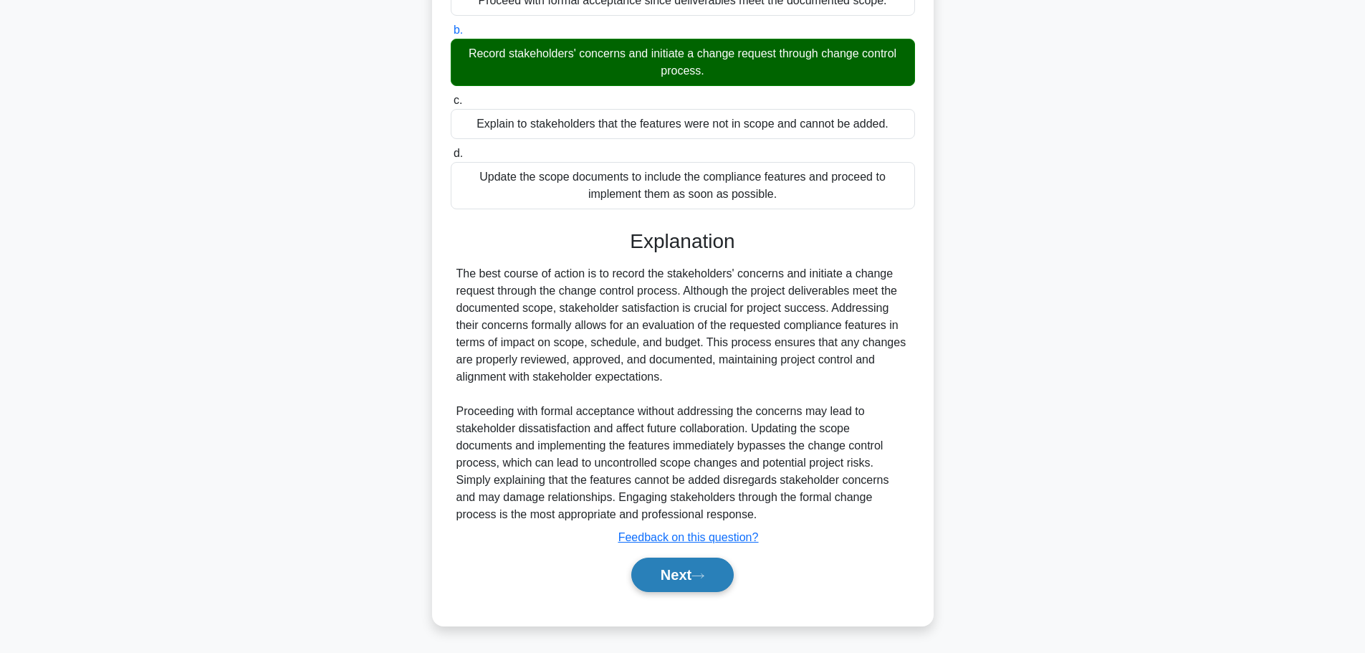
click at [682, 580] on button "Next" at bounding box center [682, 574] width 102 height 34
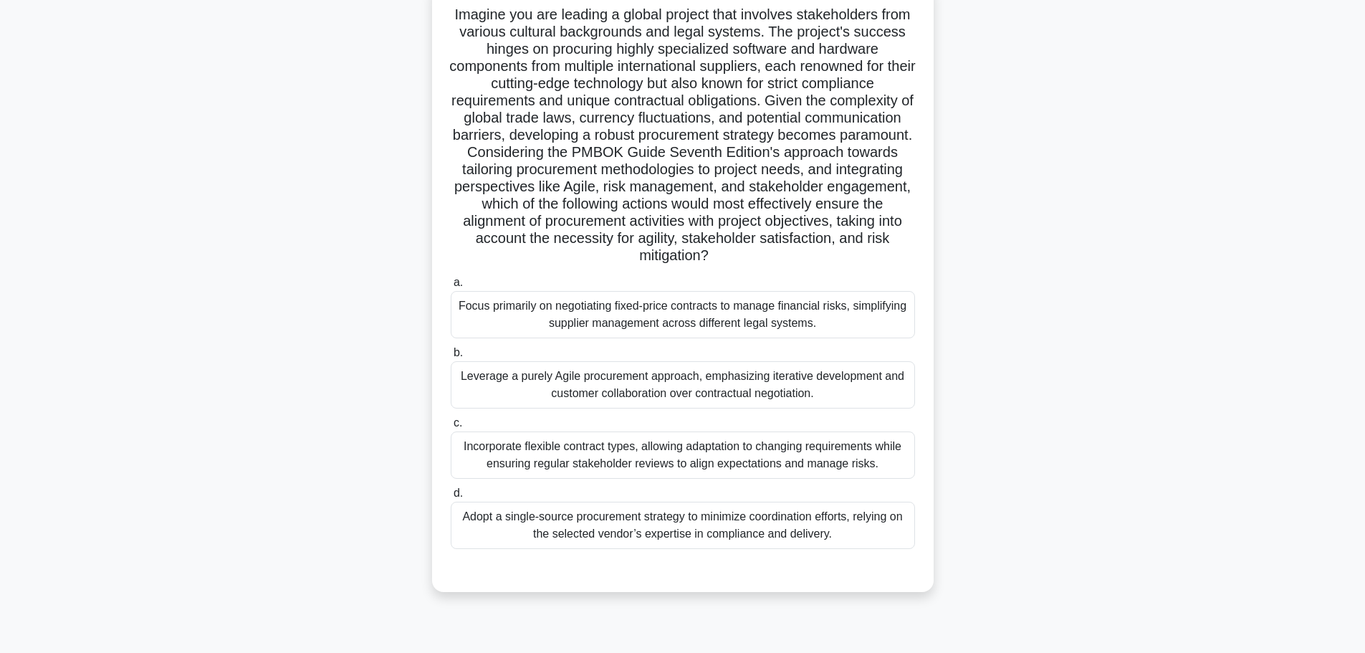
scroll to position [121, 0]
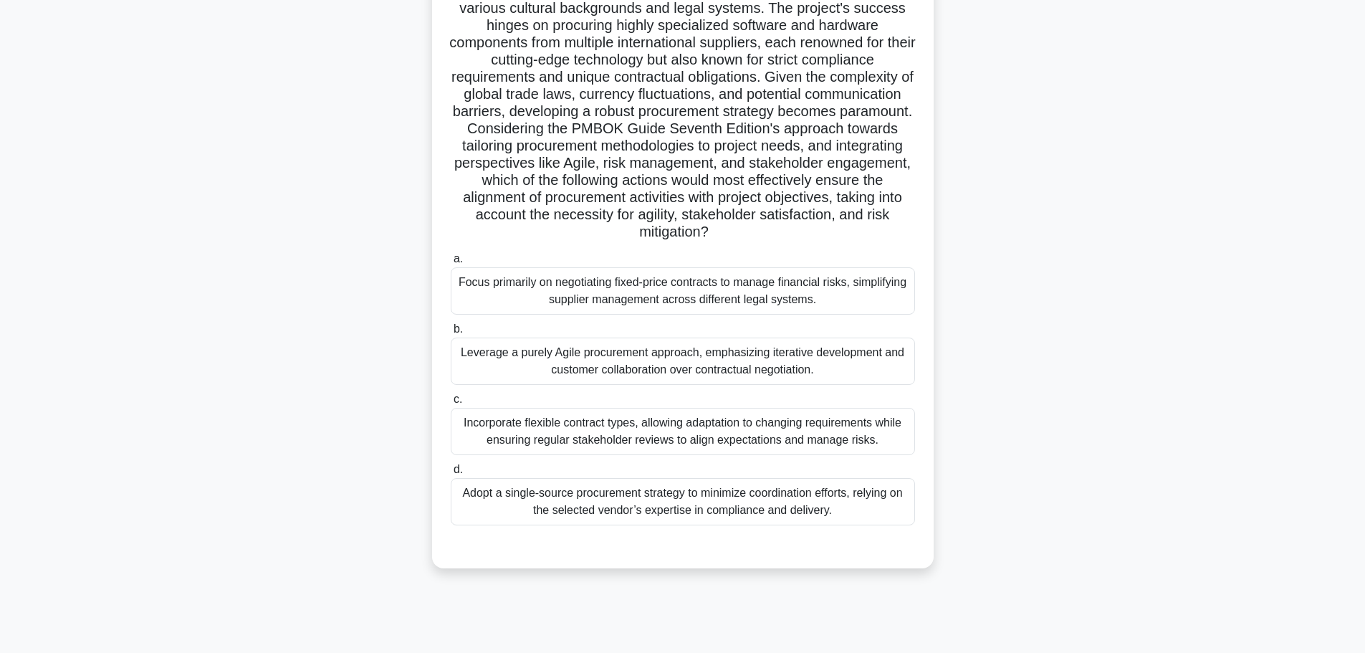
click at [681, 371] on div "Leverage a purely Agile procurement approach, emphasizing iterative development…" at bounding box center [683, 361] width 464 height 47
click at [451, 334] on input "b. Leverage a purely Agile procurement approach, emphasizing iterative developm…" at bounding box center [451, 329] width 0 height 9
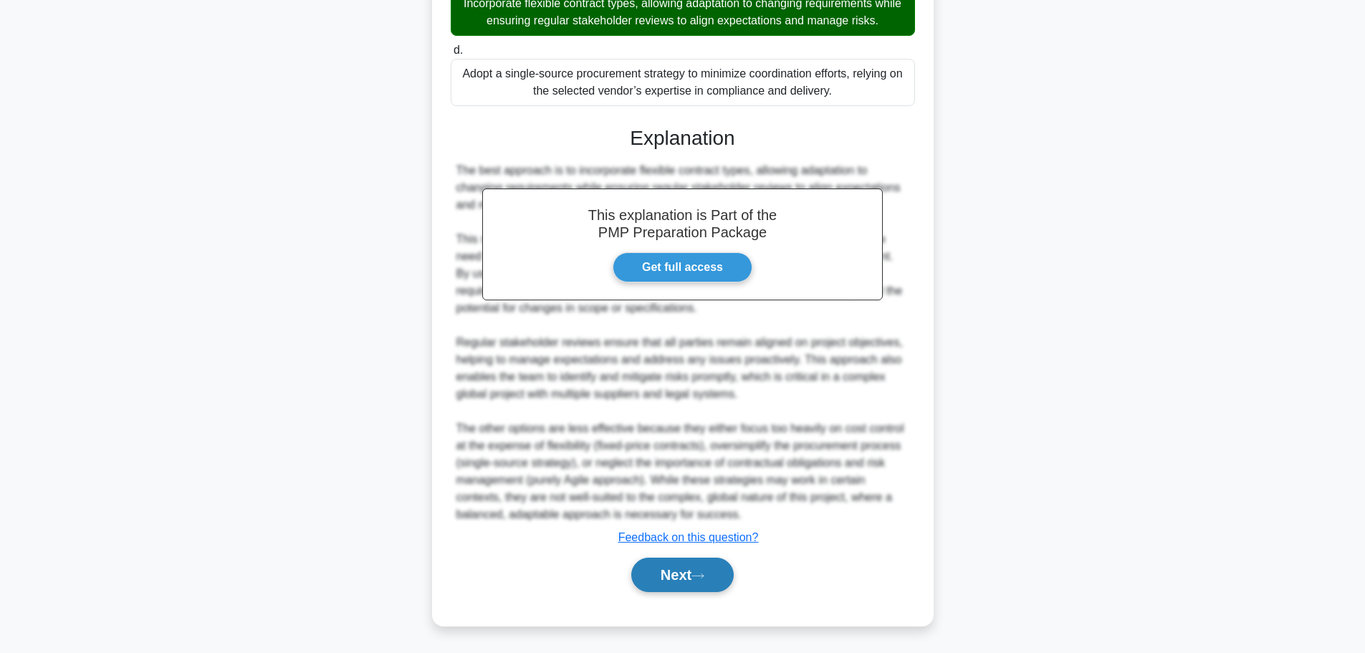
click at [695, 572] on button "Next" at bounding box center [682, 574] width 102 height 34
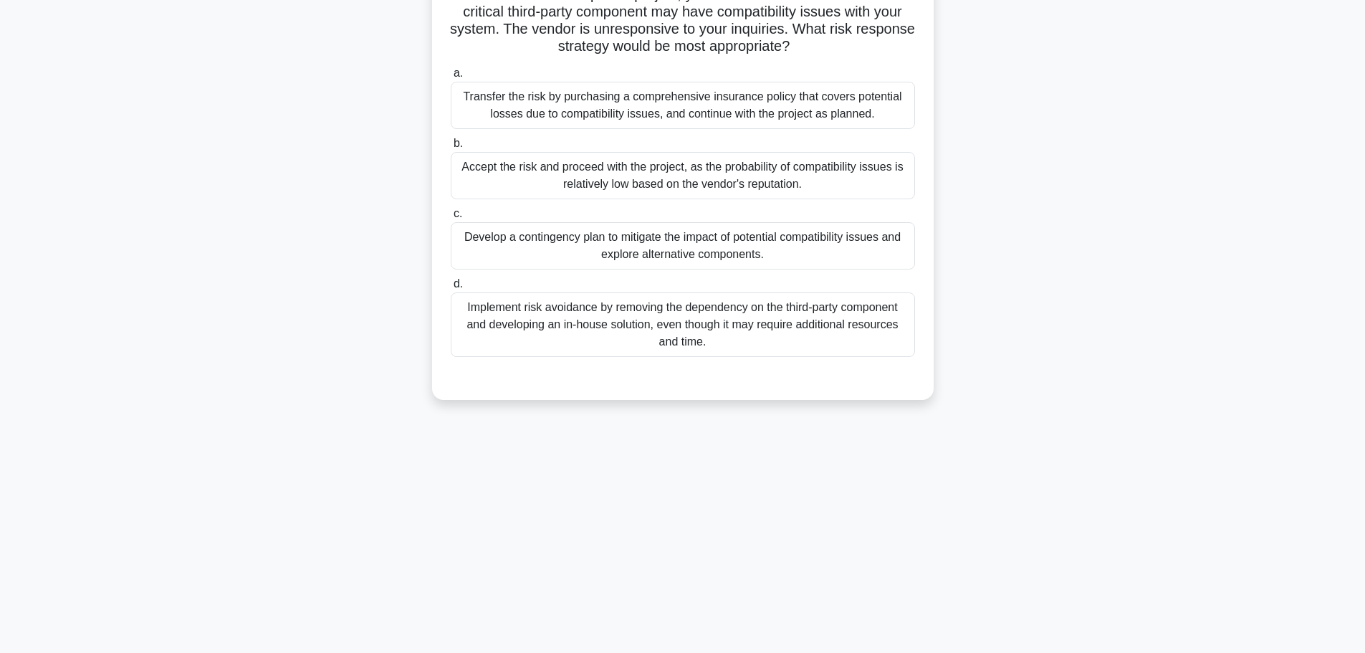
scroll to position [0, 0]
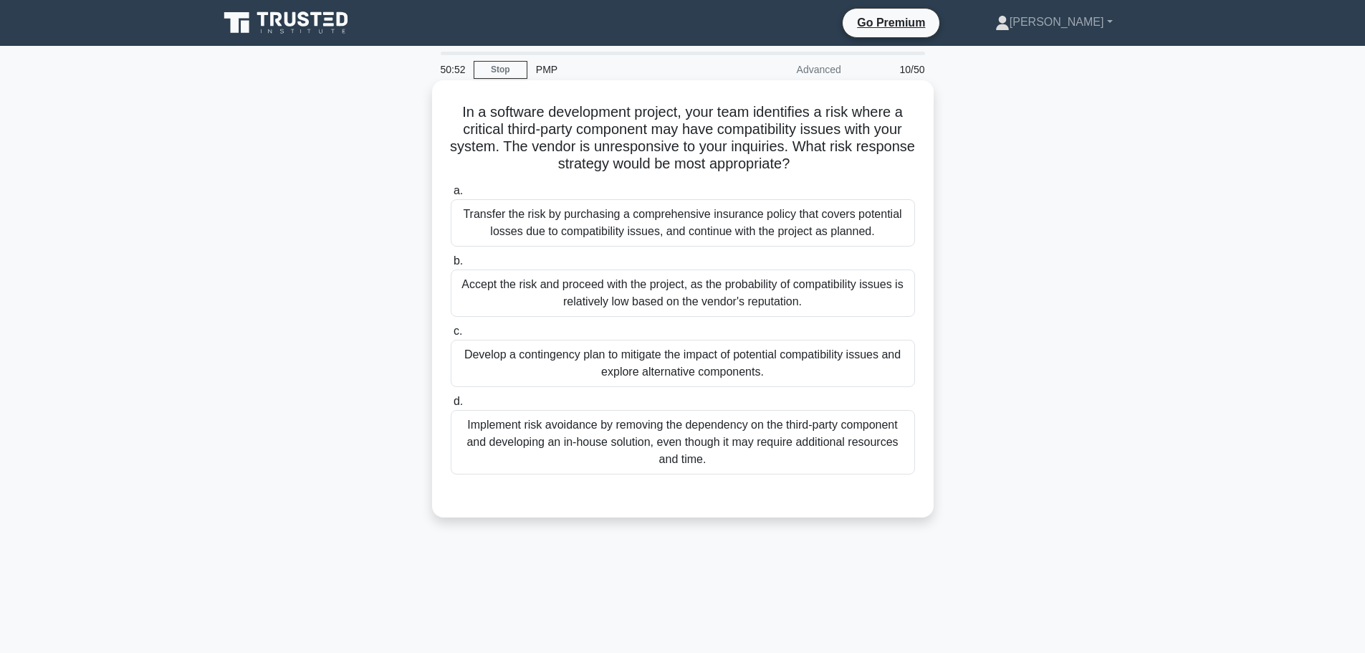
click at [760, 369] on div "Develop a contingency plan to mitigate the impact of potential compatibility is…" at bounding box center [683, 363] width 464 height 47
click at [451, 336] on input "c. Develop a contingency plan to mitigate the impact of potential compatibility…" at bounding box center [451, 331] width 0 height 9
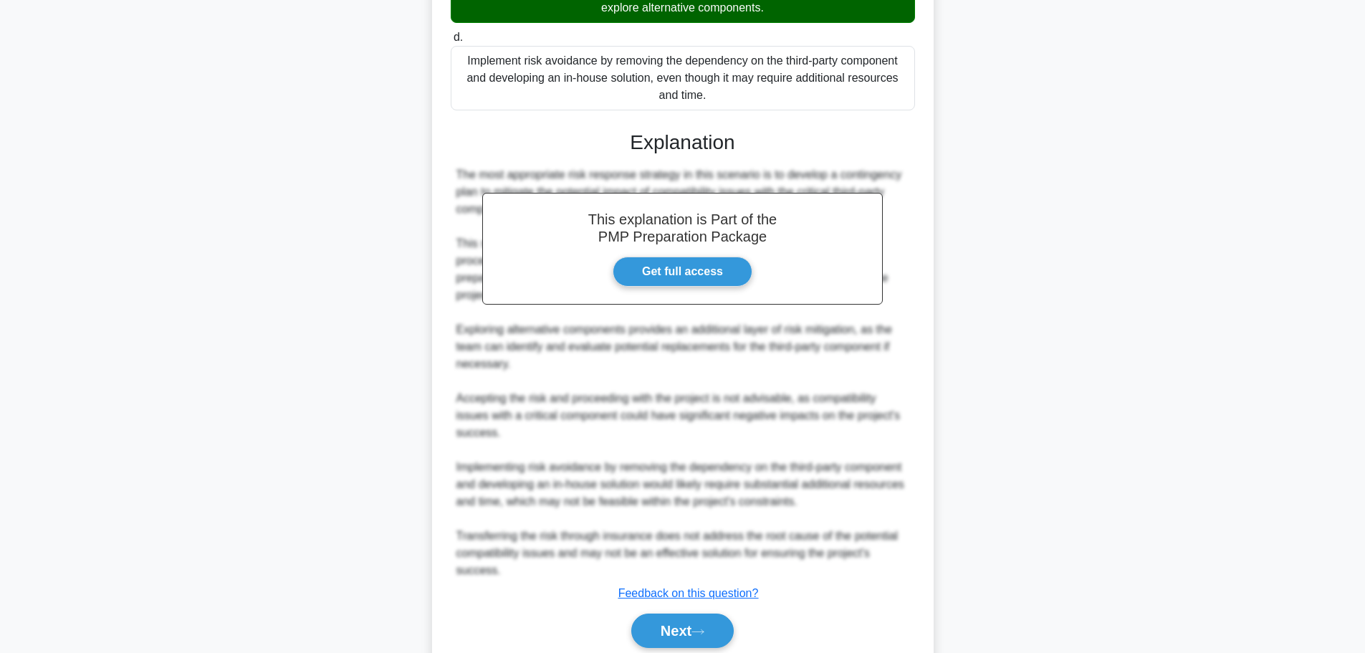
scroll to position [421, 0]
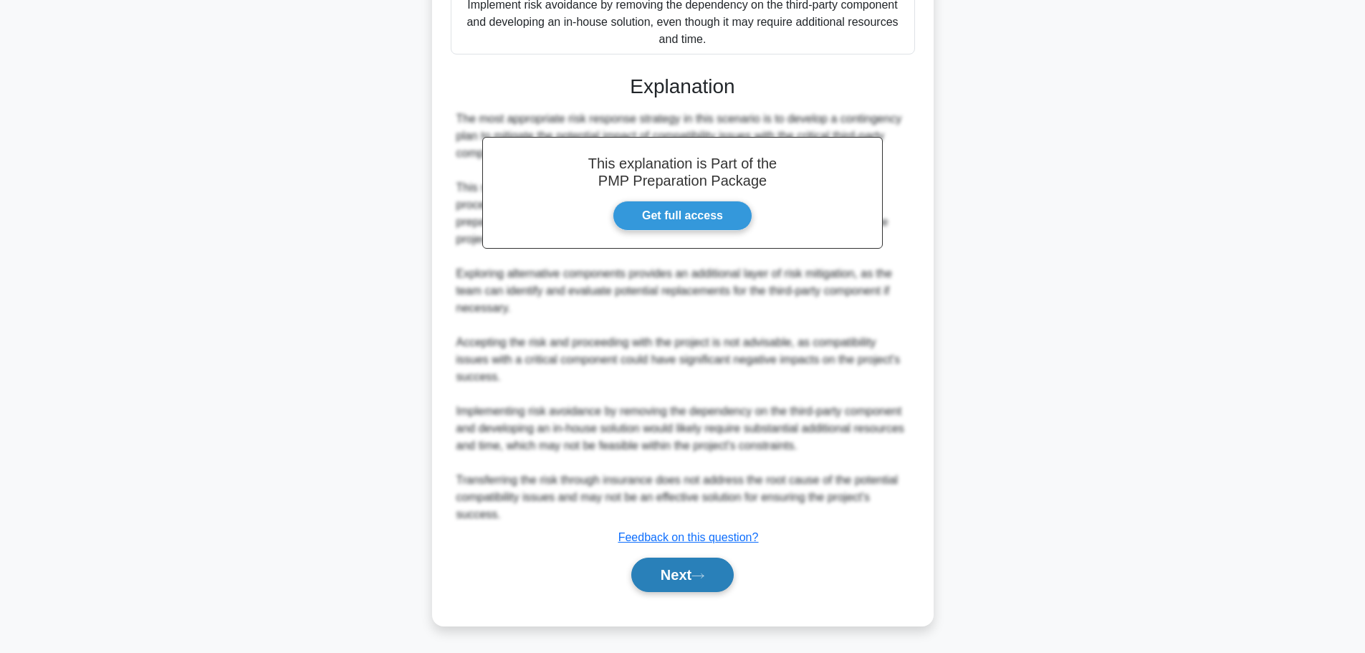
click at [710, 582] on button "Next" at bounding box center [682, 574] width 102 height 34
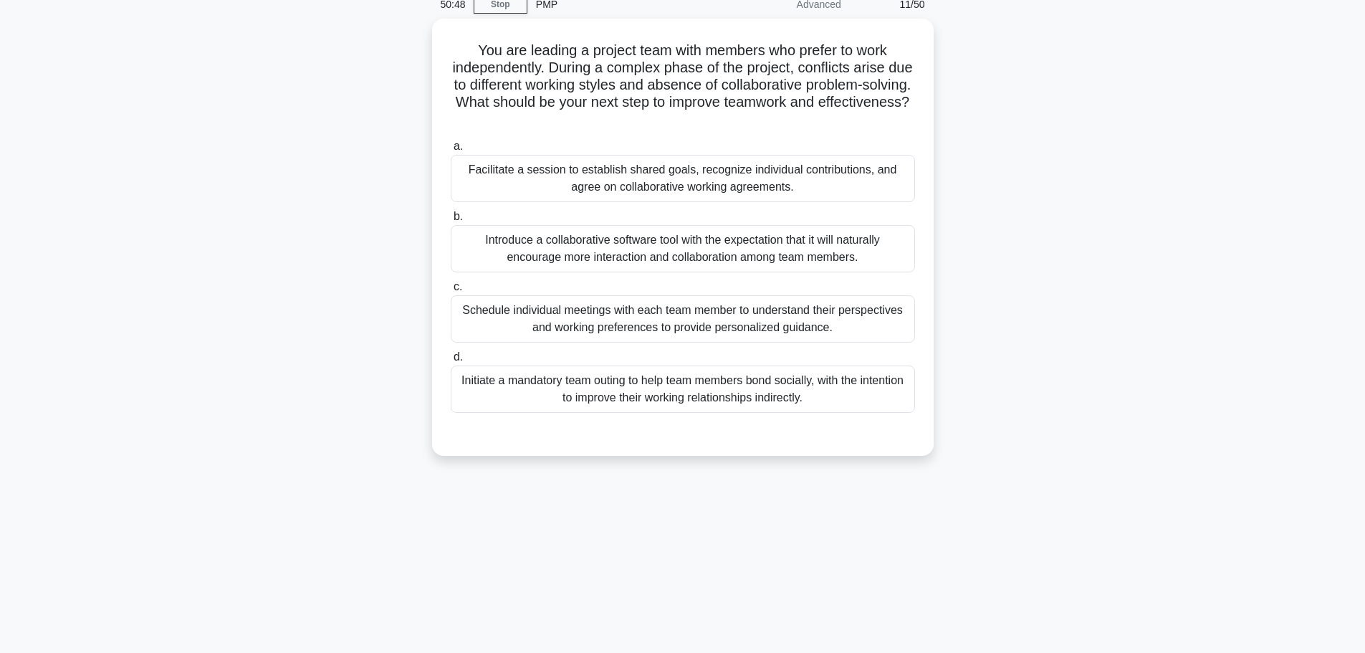
scroll to position [0, 0]
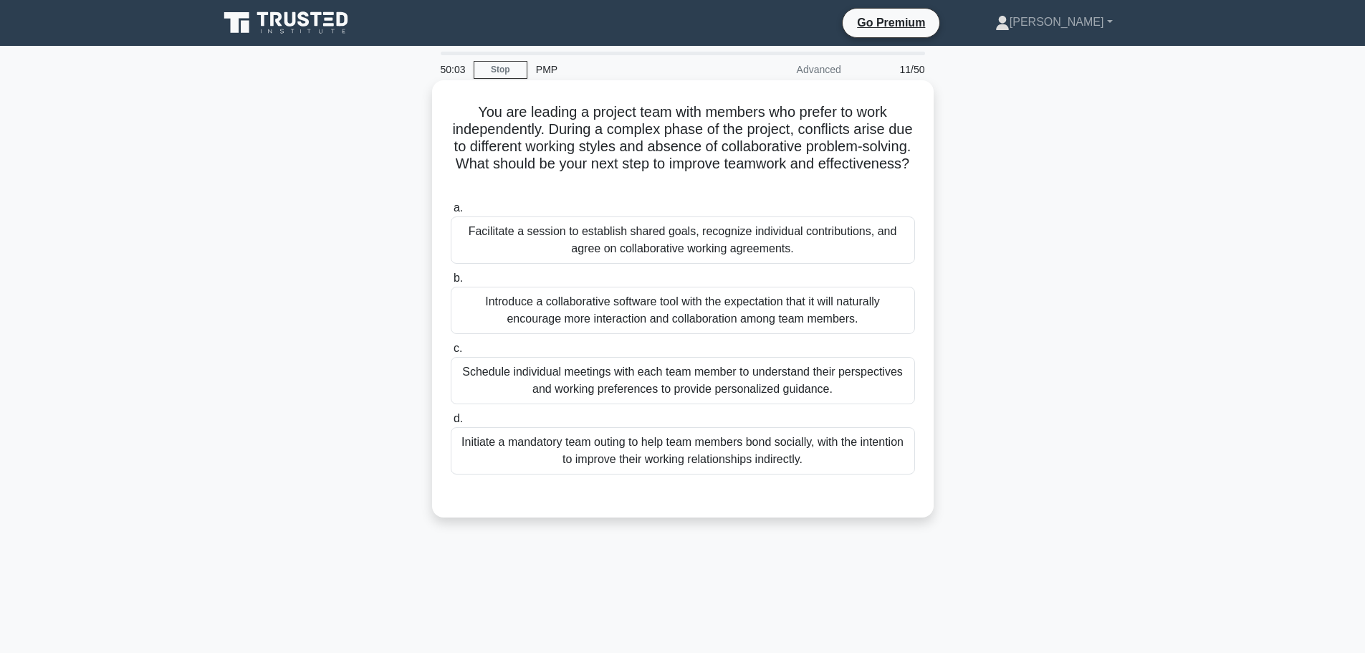
click at [741, 388] on div "Schedule individual meetings with each team member to understand their perspect…" at bounding box center [683, 380] width 464 height 47
click at [451, 353] on input "c. Schedule individual meetings with each team member to understand their persp…" at bounding box center [451, 348] width 0 height 9
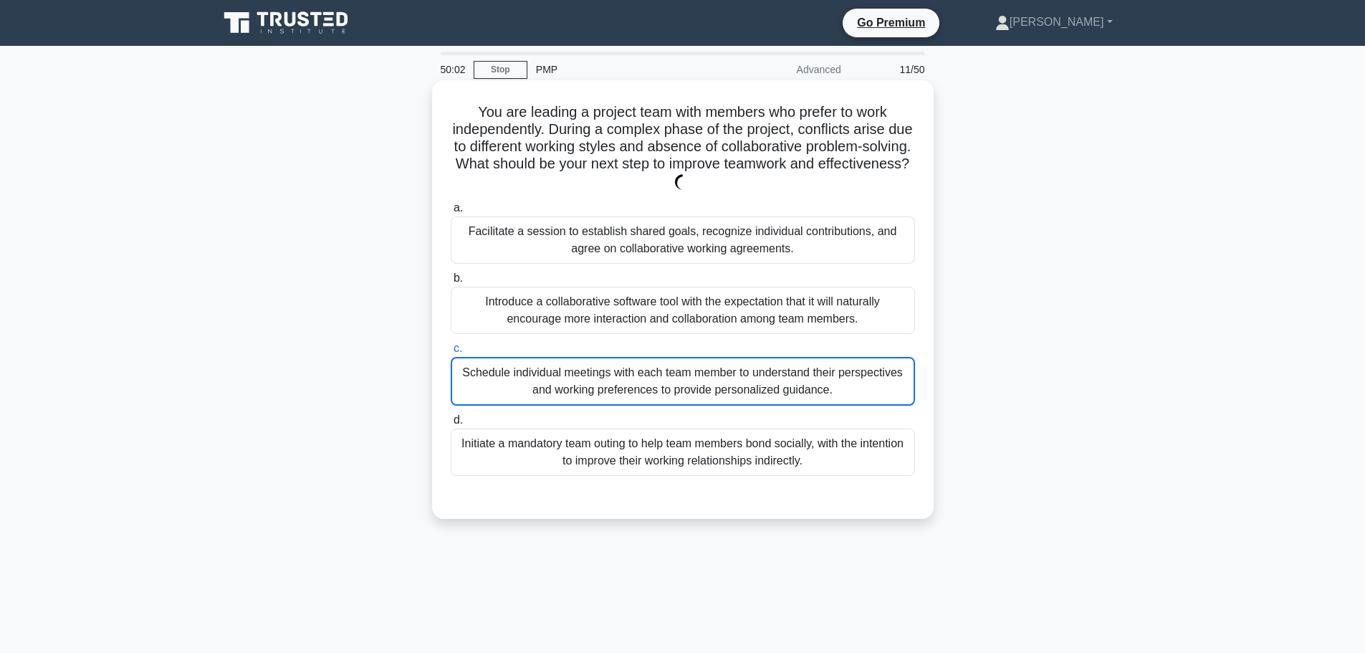
click at [741, 388] on div "Schedule individual meetings with each team member to understand their perspect…" at bounding box center [683, 381] width 464 height 49
click at [451, 353] on input "c. Schedule individual meetings with each team member to understand their persp…" at bounding box center [451, 348] width 0 height 9
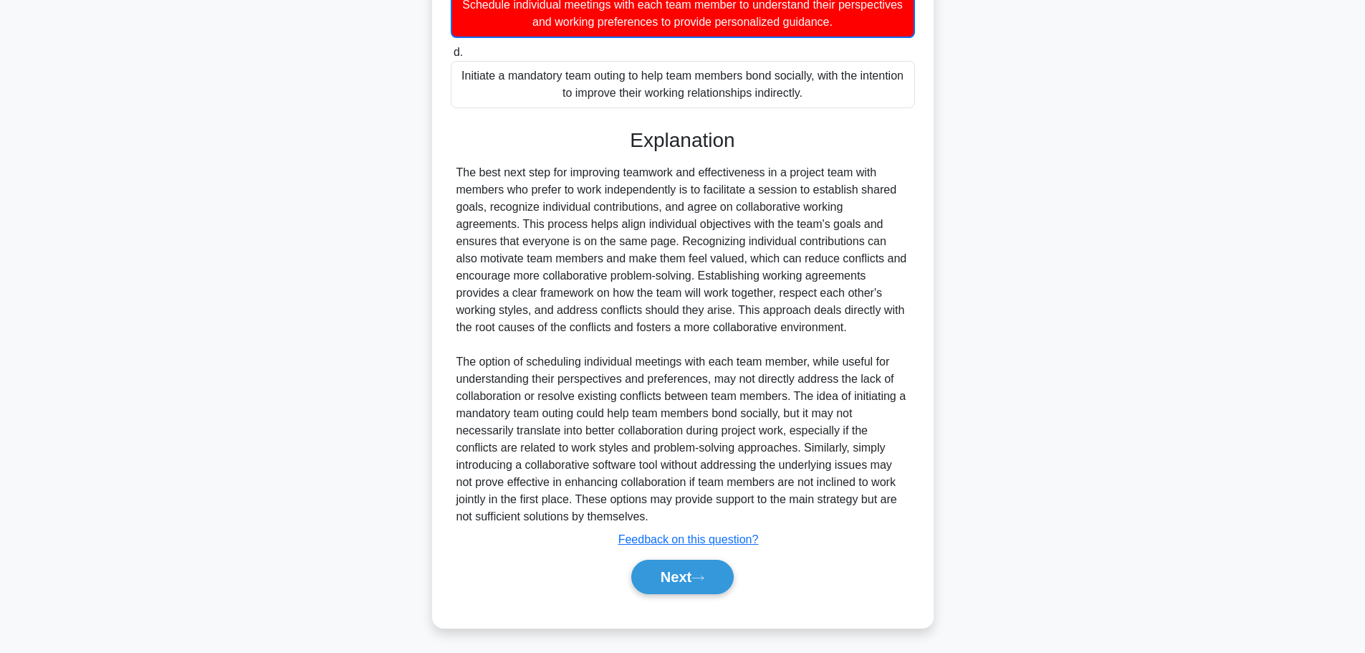
scroll to position [370, 0]
click at [684, 570] on button "Next" at bounding box center [682, 574] width 102 height 34
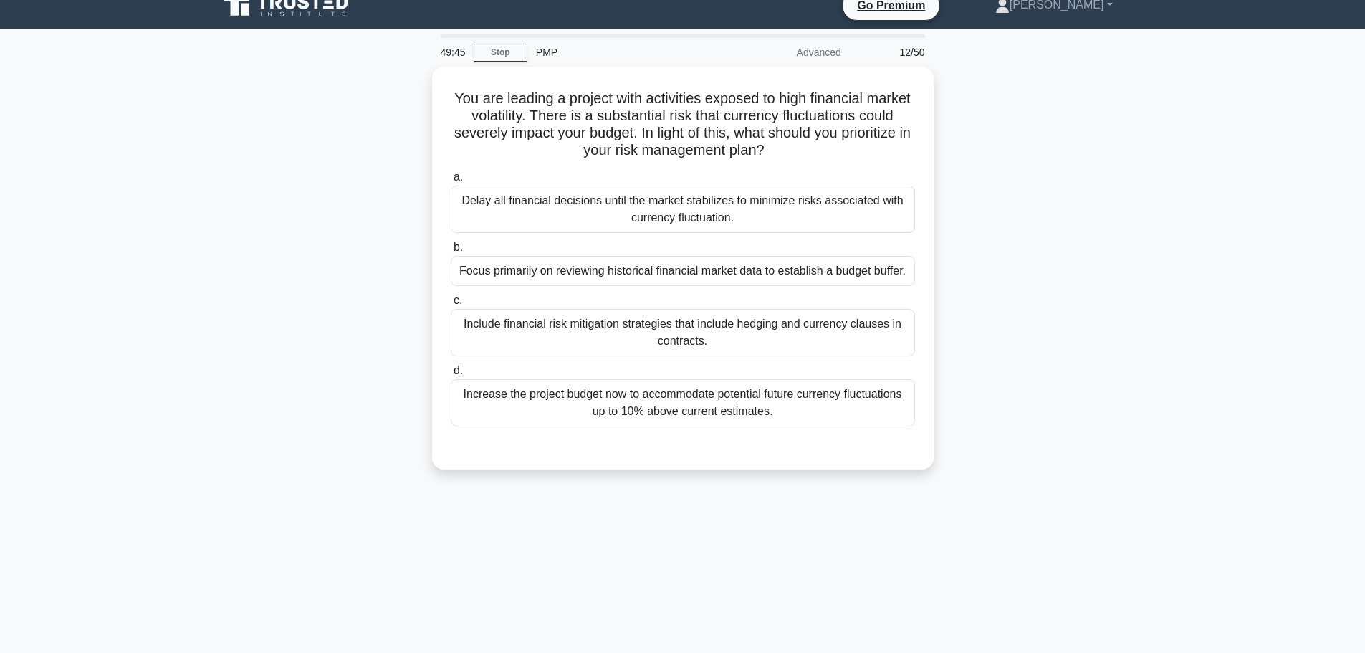
scroll to position [0, 0]
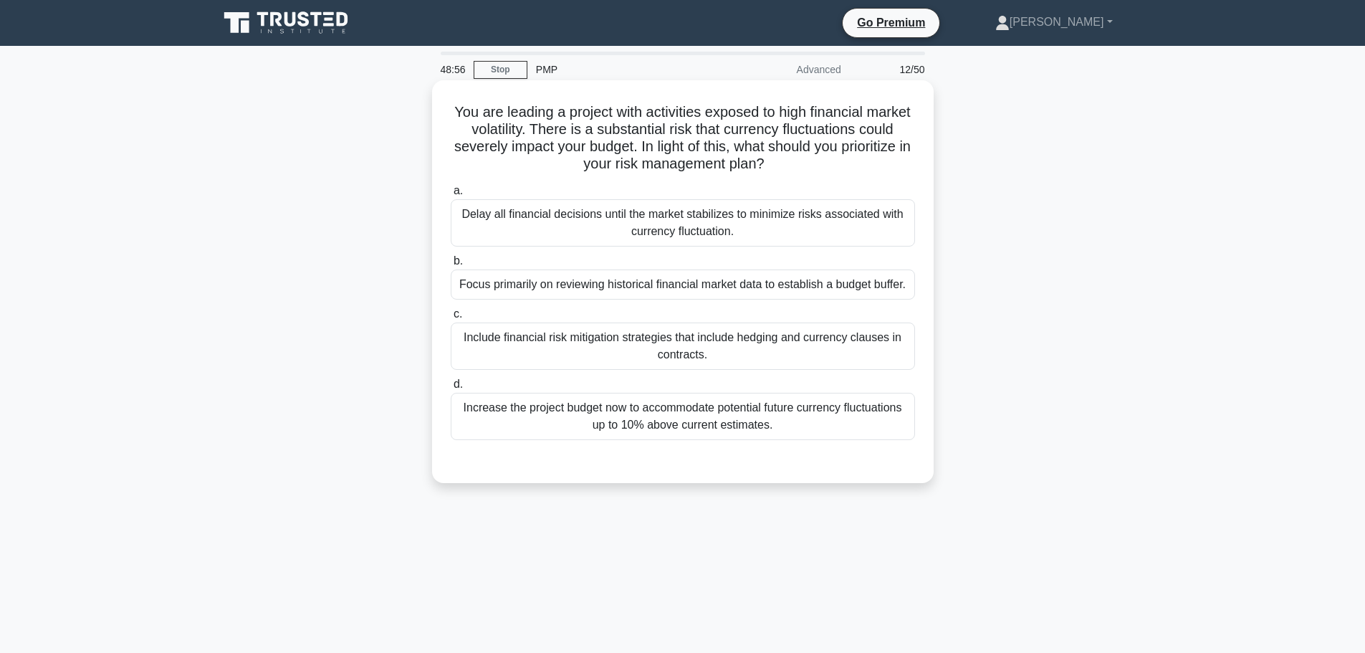
click at [738, 350] on div "Include financial risk mitigation strategies that include hedging and currency …" at bounding box center [683, 345] width 464 height 47
click at [451, 319] on input "c. Include financial risk mitigation strategies that include hedging and curren…" at bounding box center [451, 314] width 0 height 9
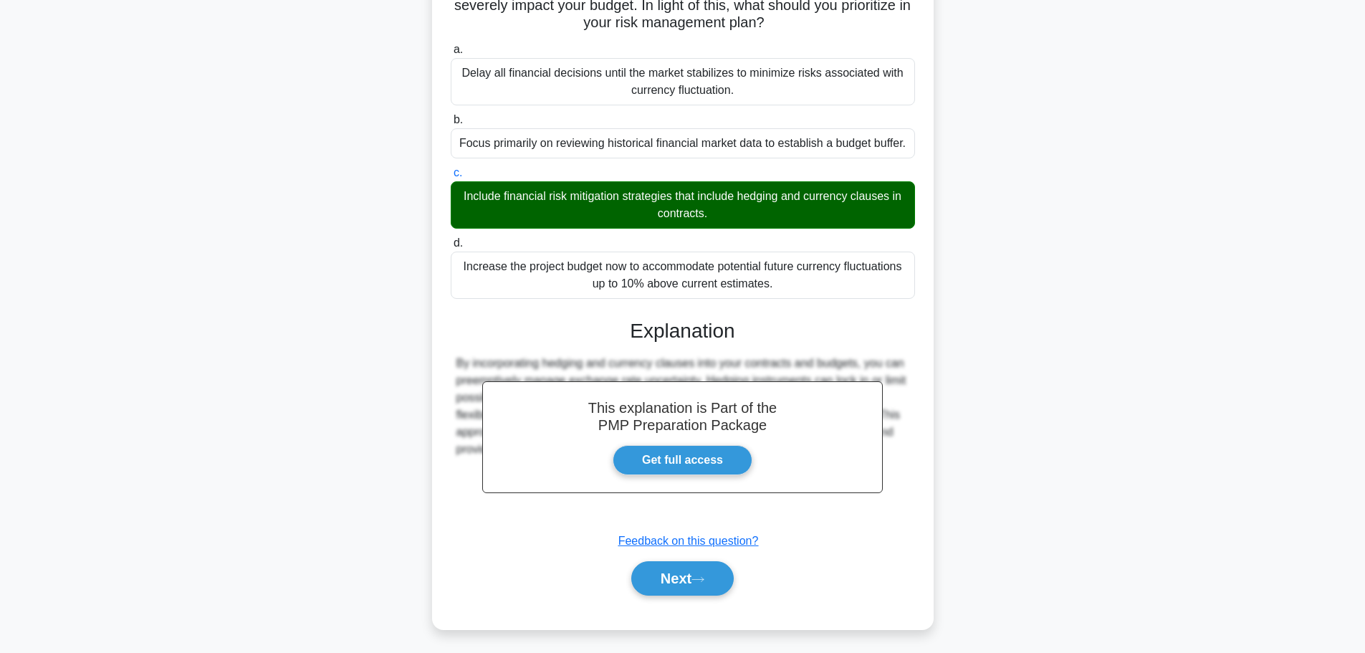
scroll to position [145, 0]
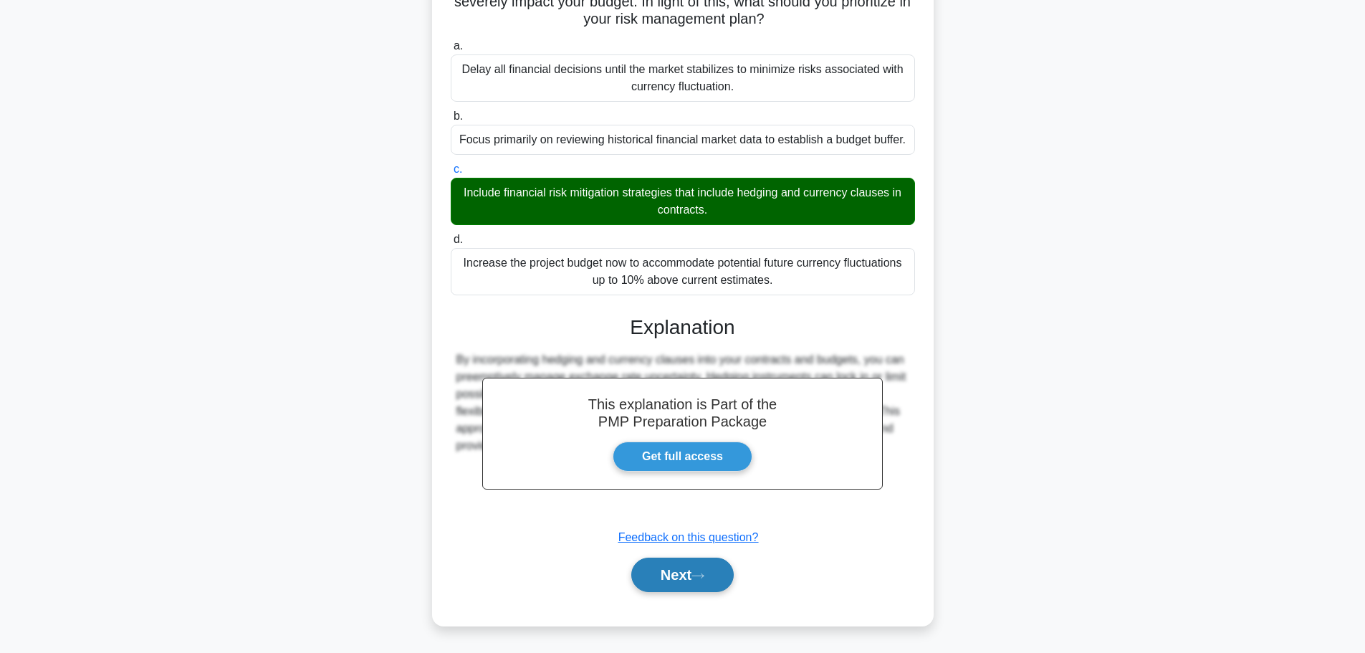
click at [691, 573] on button "Next" at bounding box center [682, 574] width 102 height 34
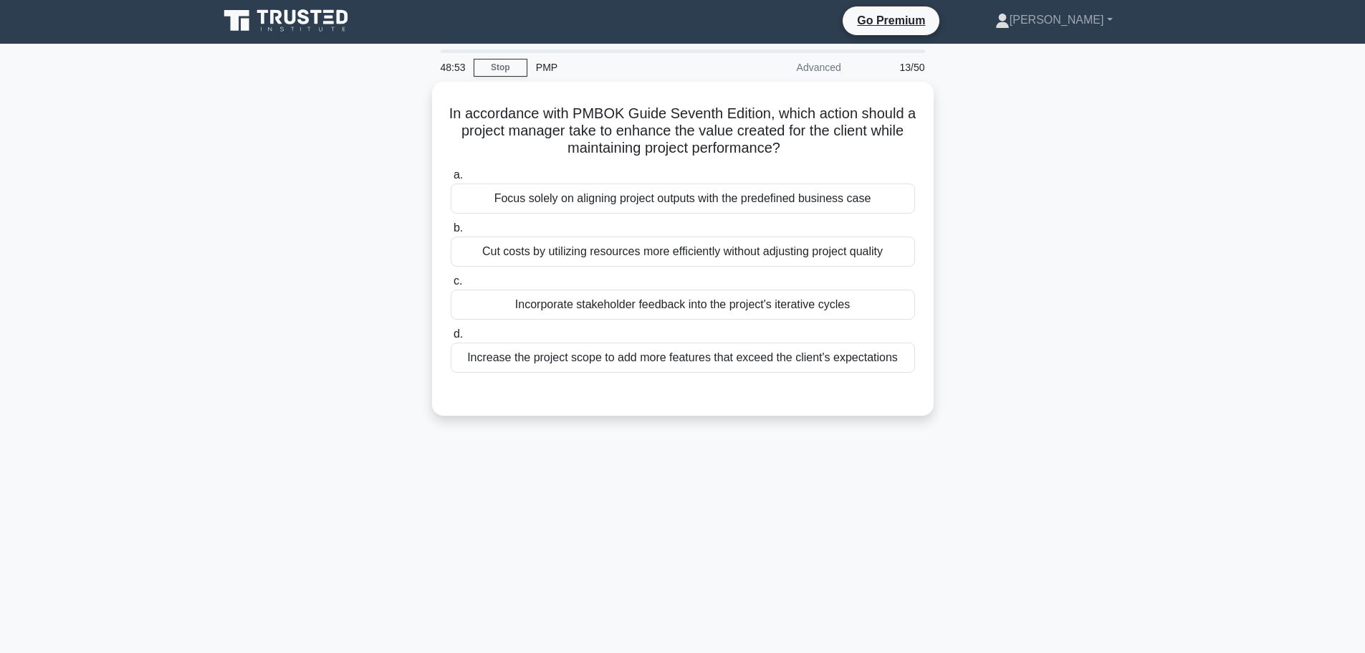
scroll to position [0, 0]
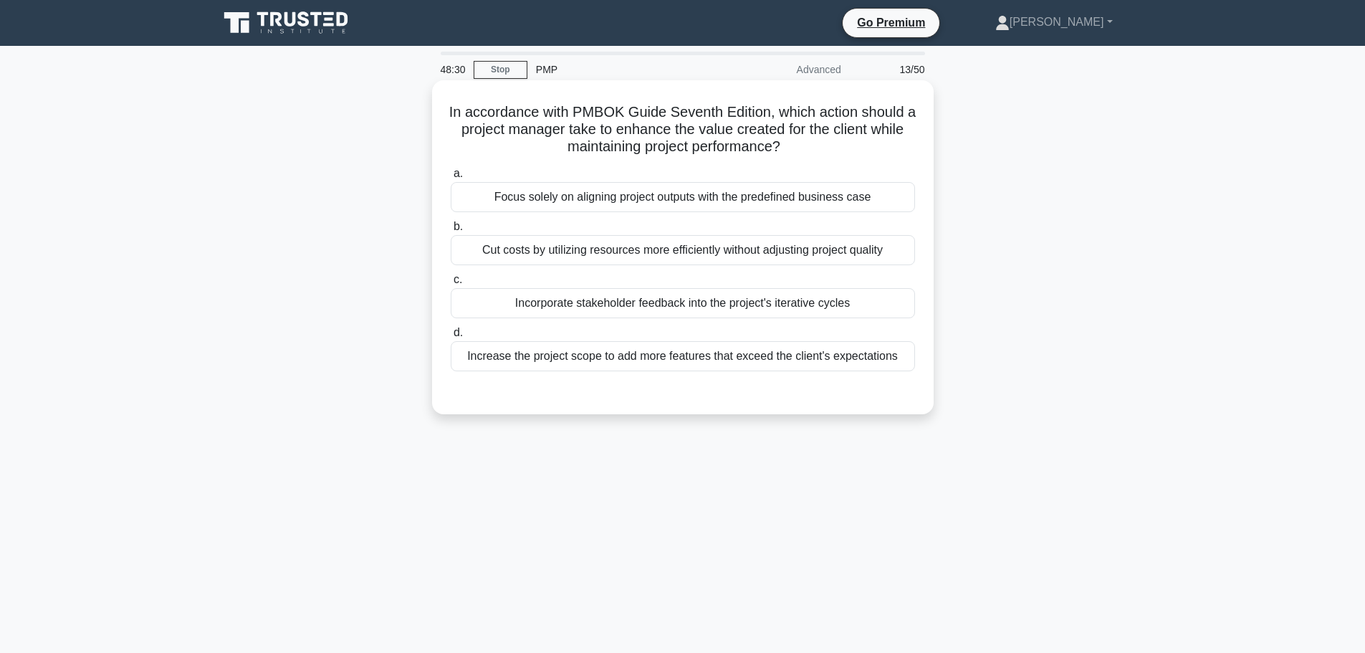
click at [712, 305] on div "Incorporate stakeholder feedback into the project's iterative cycles" at bounding box center [683, 303] width 464 height 30
click at [451, 284] on input "c. Incorporate stakeholder feedback into the project's iterative cycles" at bounding box center [451, 279] width 0 height 9
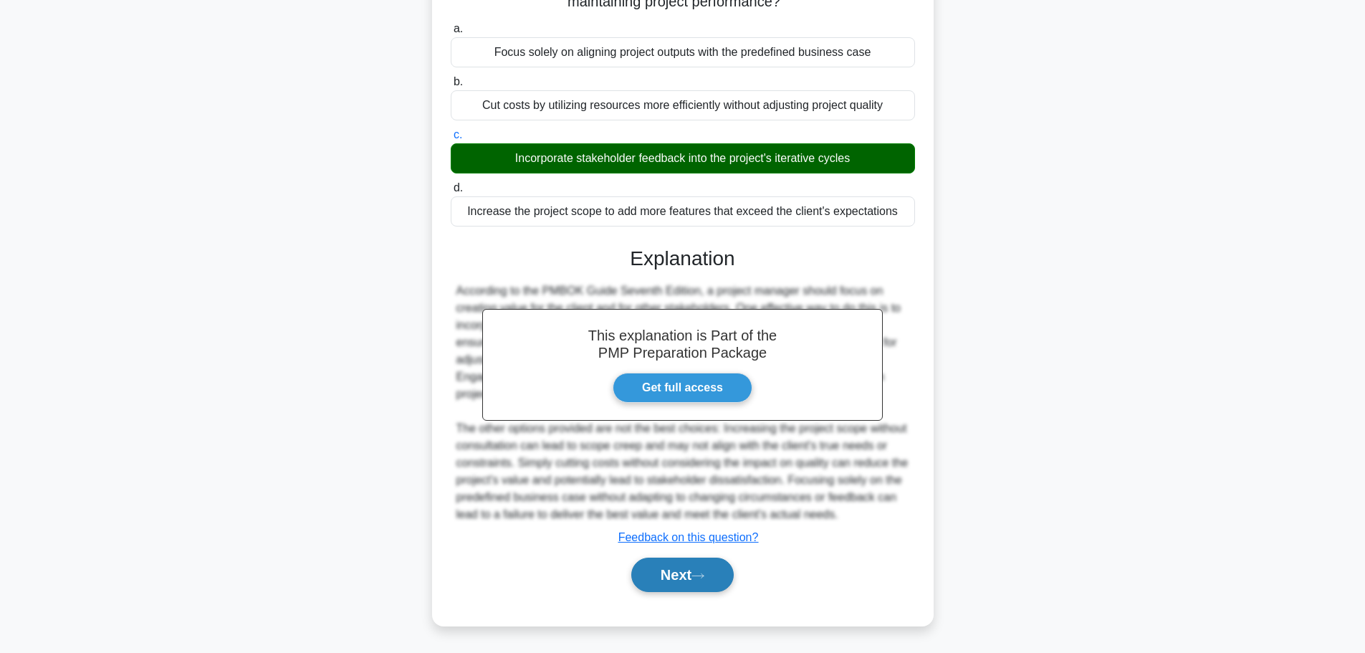
click at [692, 570] on button "Next" at bounding box center [682, 574] width 102 height 34
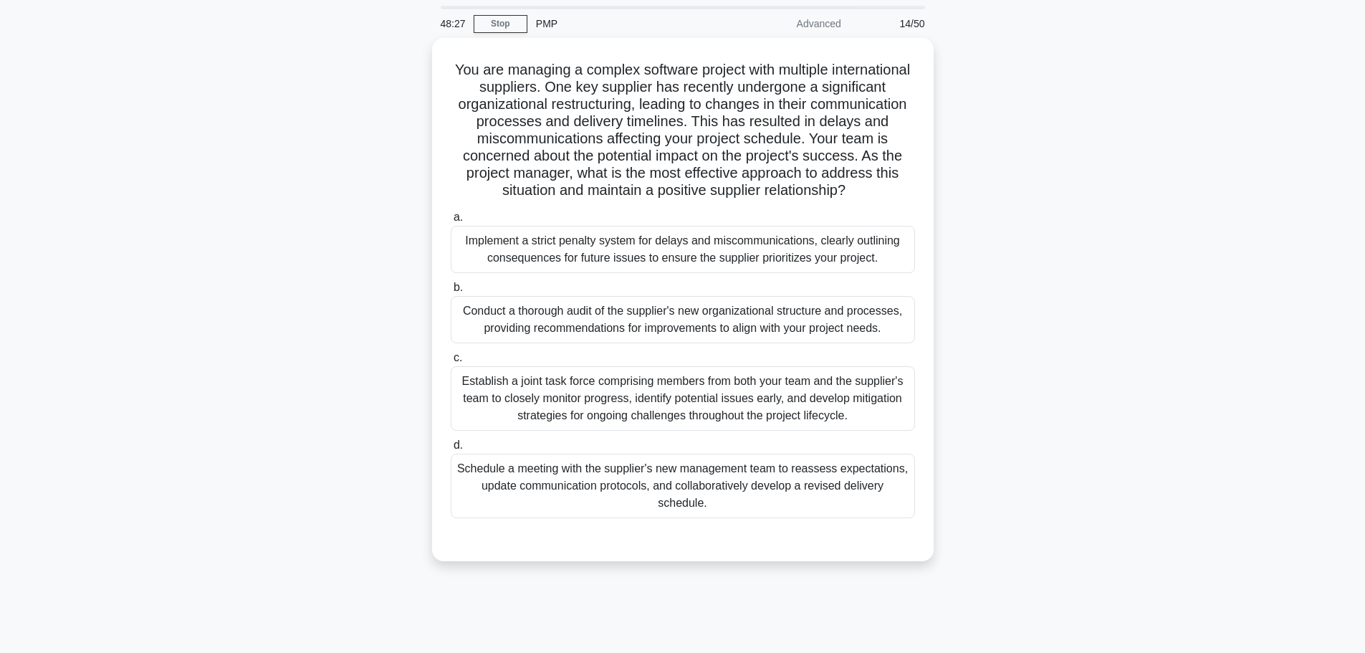
scroll to position [72, 0]
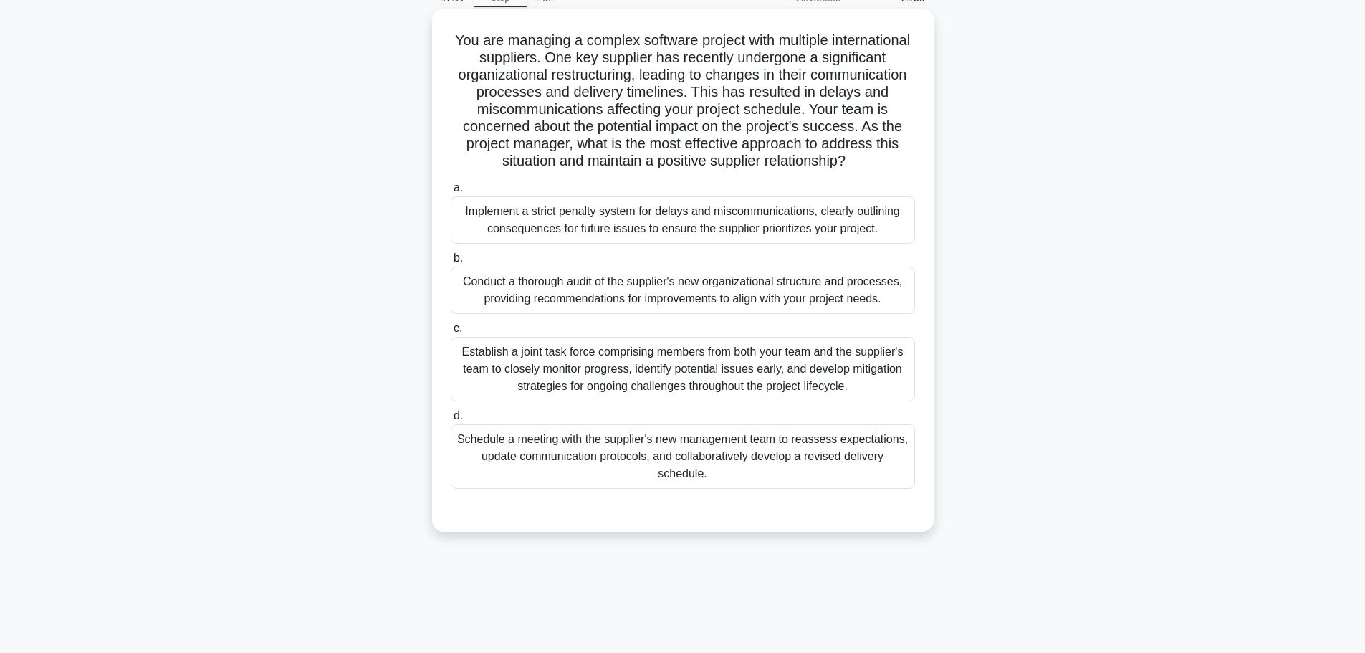
click at [750, 459] on div "Schedule a meeting with the supplier's new management team to reassess expectat…" at bounding box center [683, 456] width 464 height 64
click at [451, 421] on input "d. Schedule a meeting with the supplier's new management team to reassess expec…" at bounding box center [451, 415] width 0 height 9
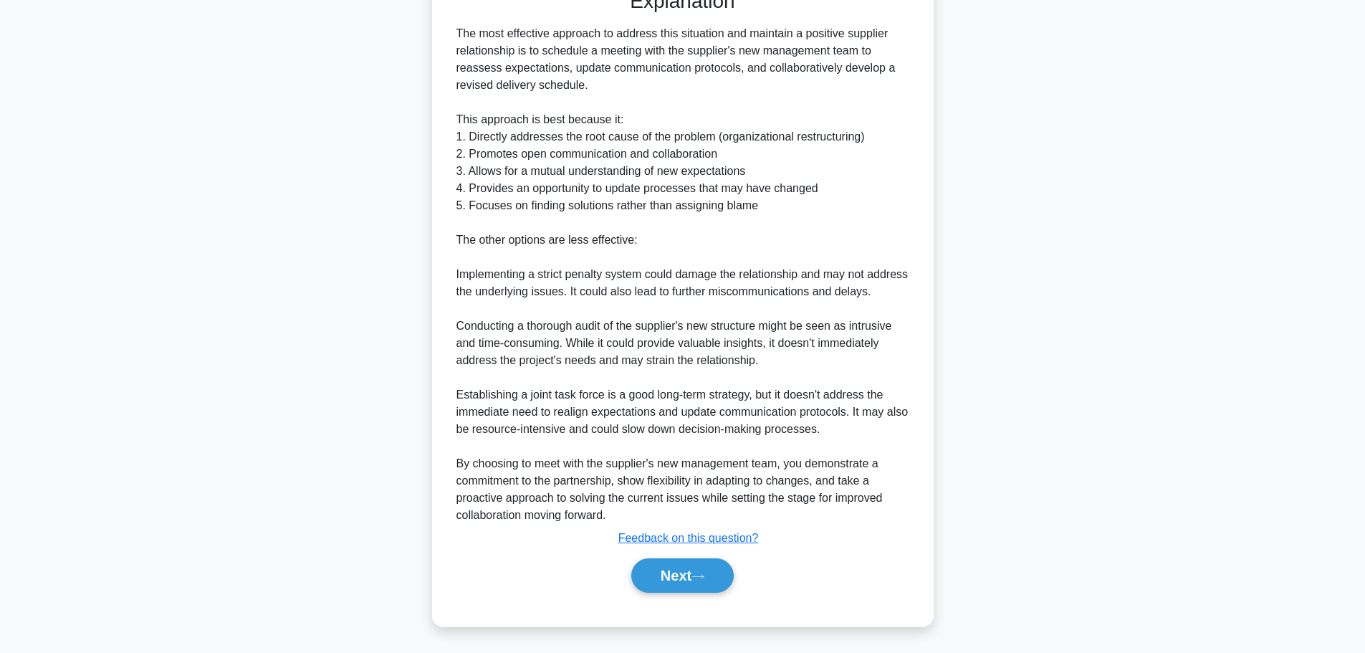
scroll to position [593, 0]
click at [707, 566] on button "Next" at bounding box center [682, 574] width 102 height 34
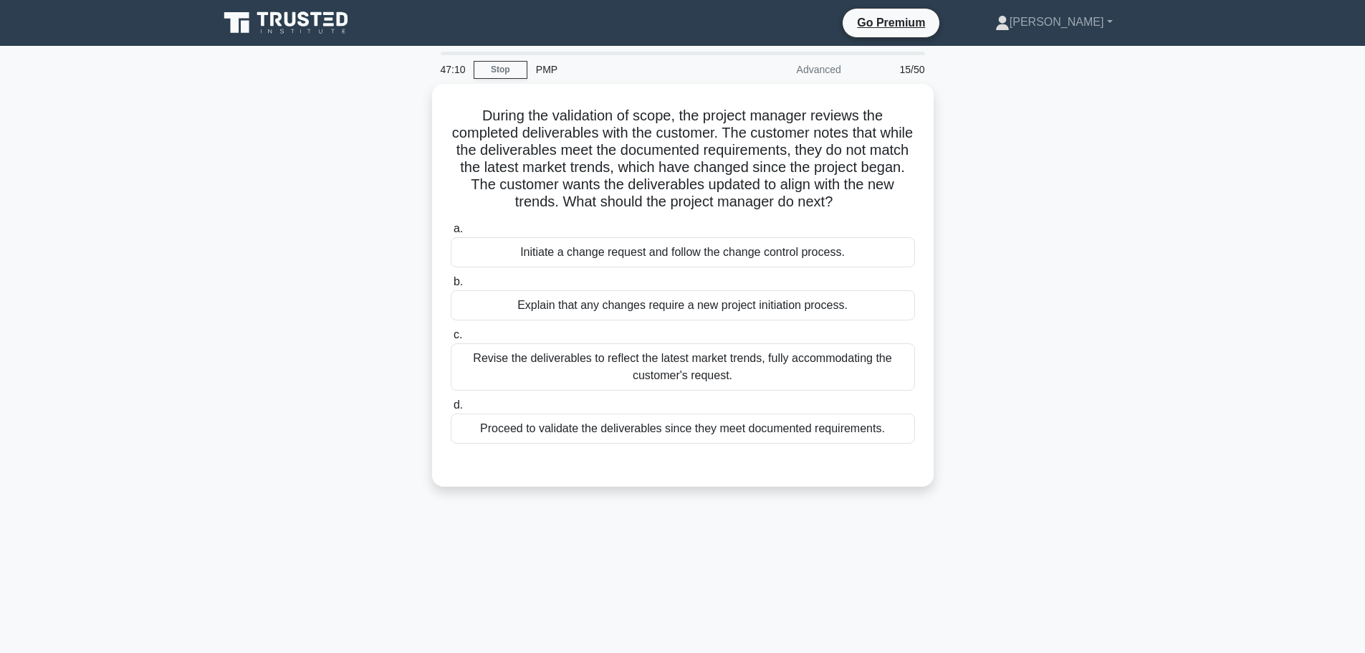
scroll to position [72, 0]
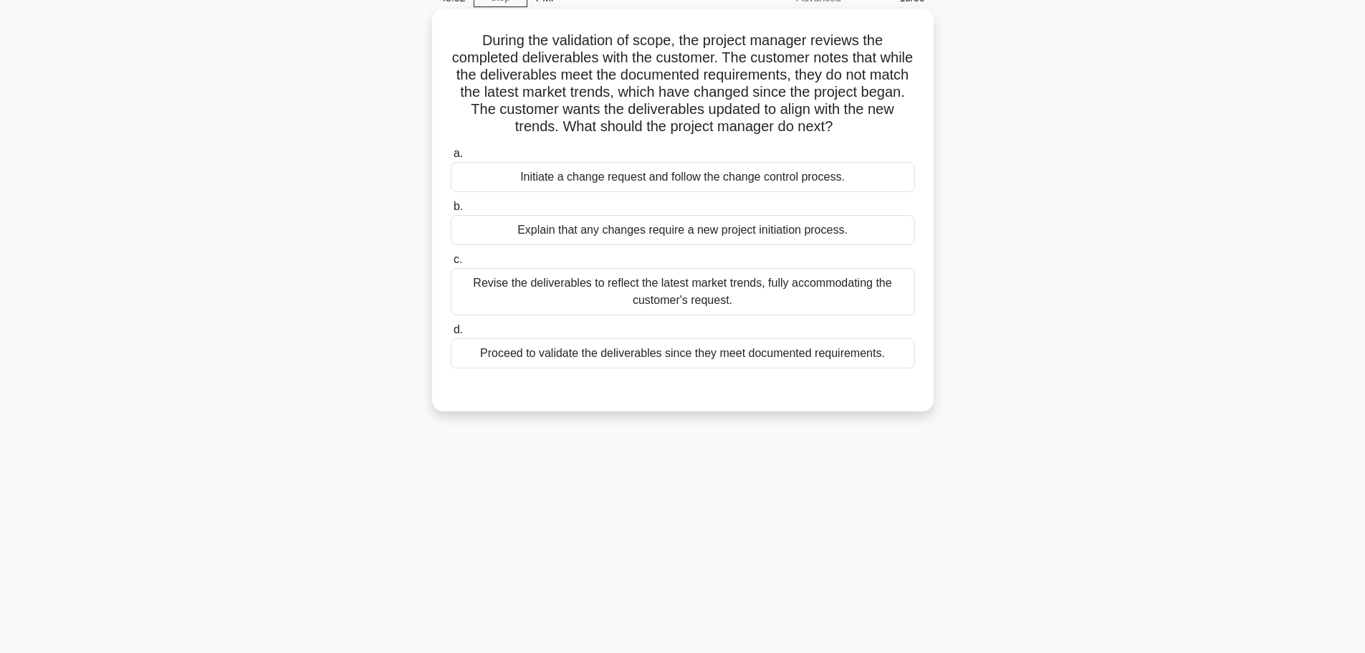
click at [739, 184] on div "Initiate a change request and follow the change control process." at bounding box center [683, 177] width 464 height 30
click at [451, 158] on input "a. Initiate a change request and follow the change control process." at bounding box center [451, 153] width 0 height 9
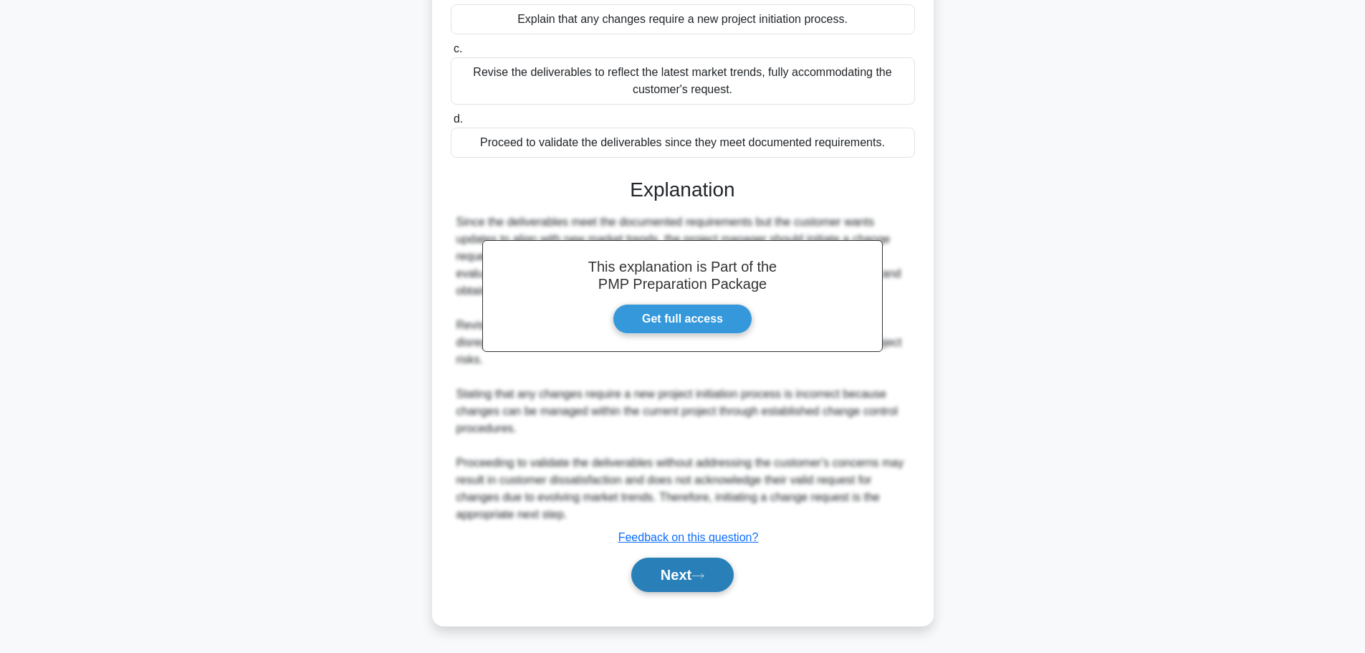
click at [719, 584] on button "Next" at bounding box center [682, 574] width 102 height 34
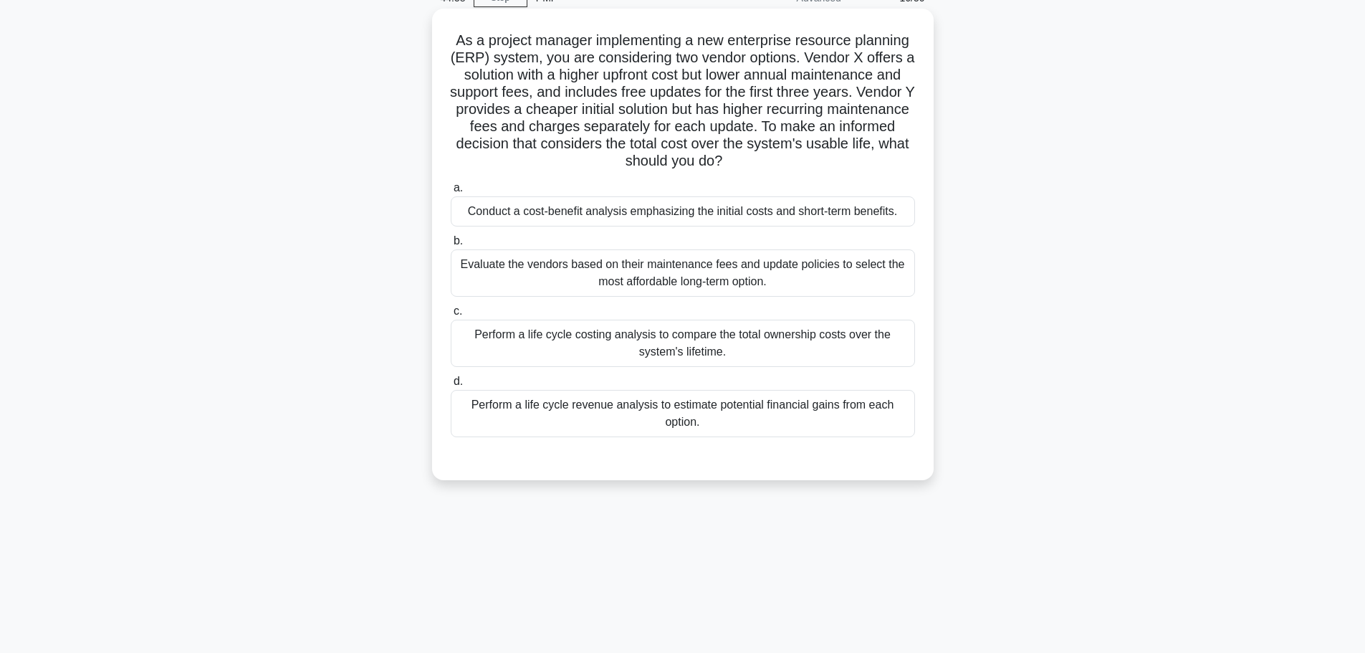
click at [756, 424] on div "Perform a life cycle revenue analysis to estimate potential financial gains fro…" at bounding box center [683, 413] width 464 height 47
click at [451, 386] on input "d. Perform a life cycle revenue analysis to estimate potential financial gains …" at bounding box center [451, 381] width 0 height 9
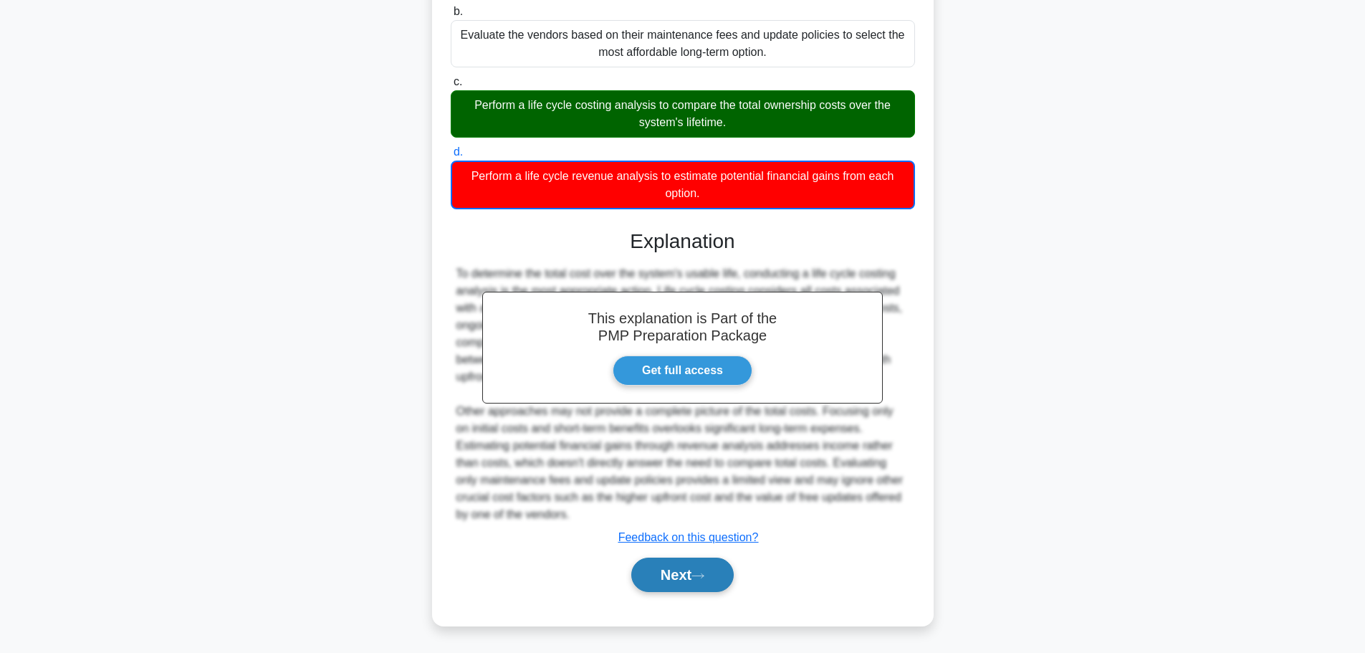
click at [696, 583] on button "Next" at bounding box center [682, 574] width 102 height 34
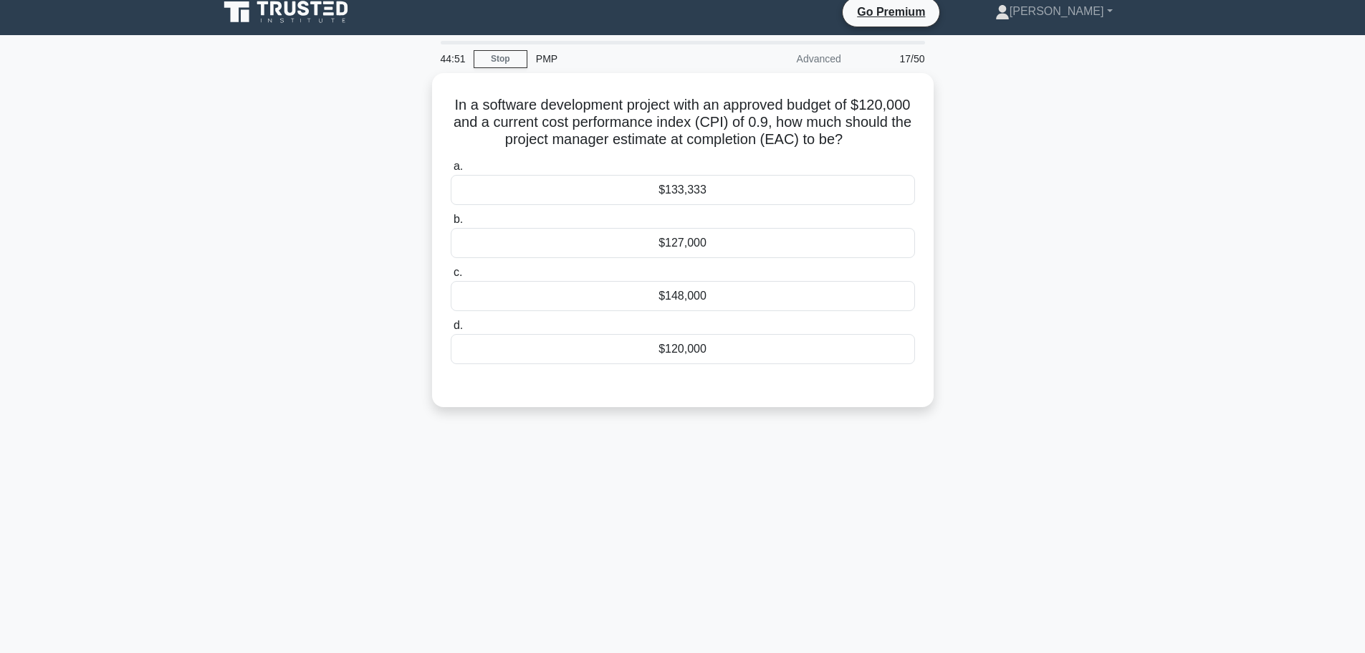
scroll to position [0, 0]
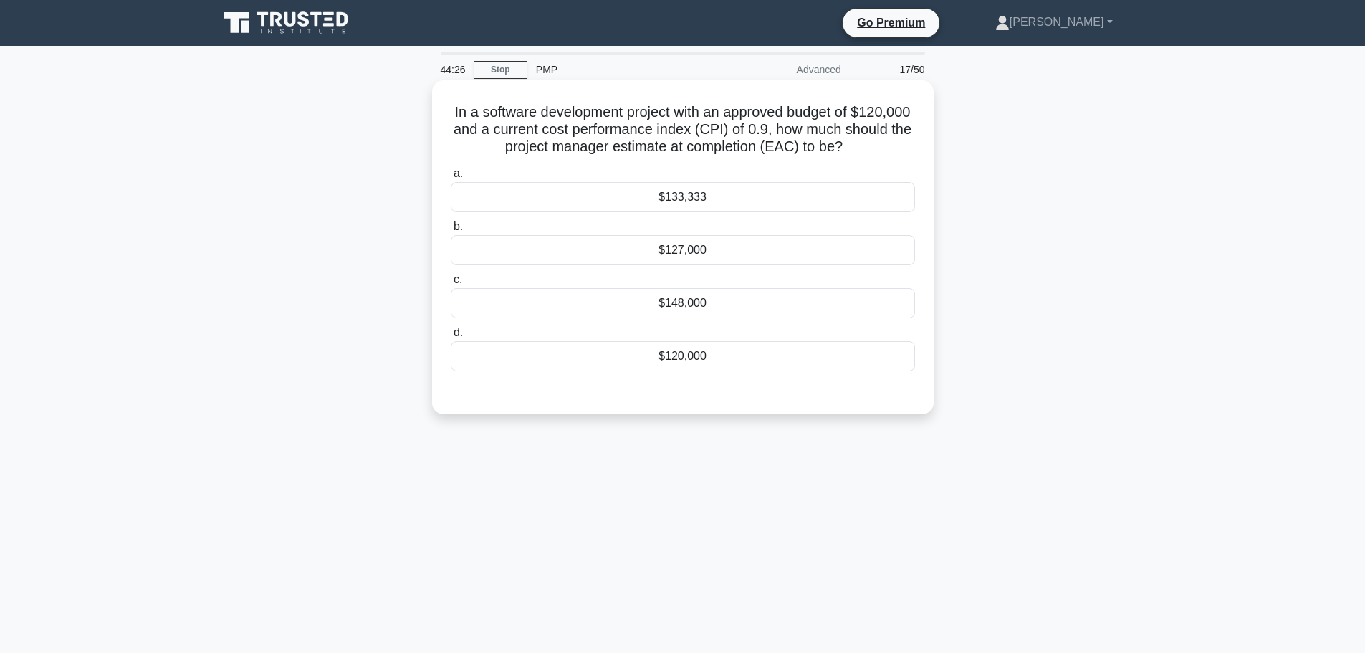
click at [753, 353] on div "$120,000" at bounding box center [683, 356] width 464 height 30
click at [451, 338] on input "d. $120,000" at bounding box center [451, 332] width 0 height 9
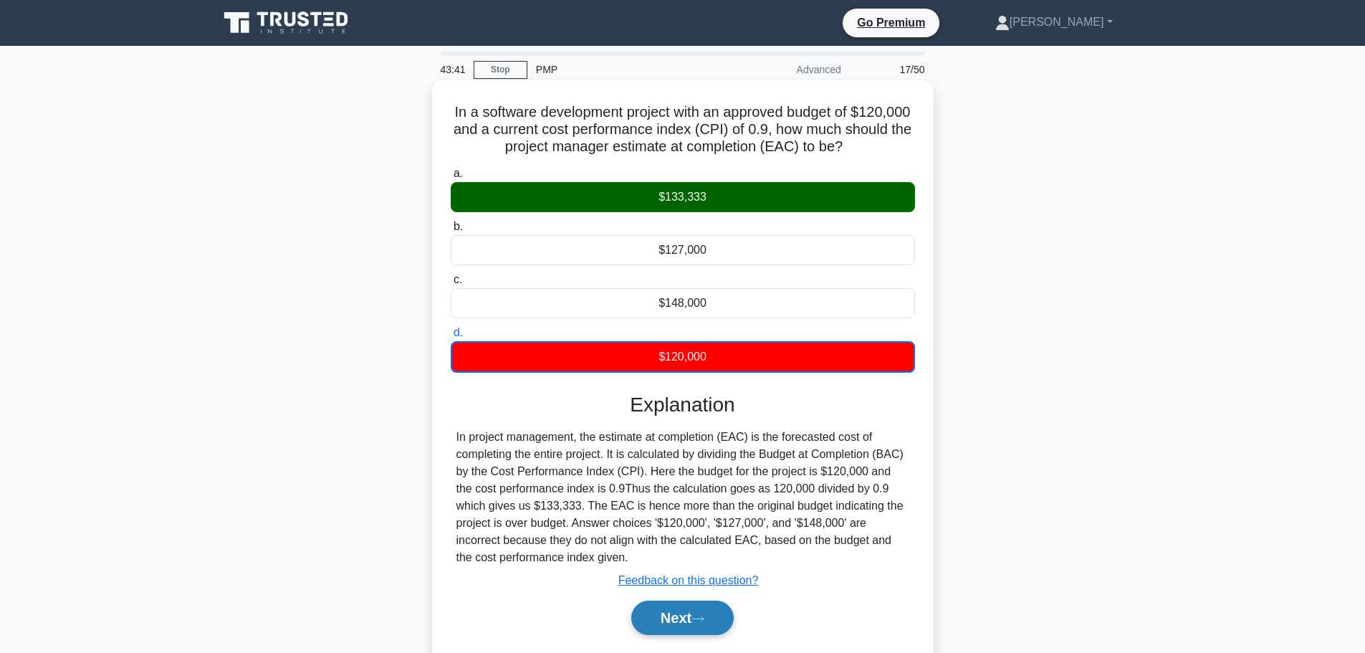
click at [702, 622] on icon at bounding box center [697, 619] width 13 height 8
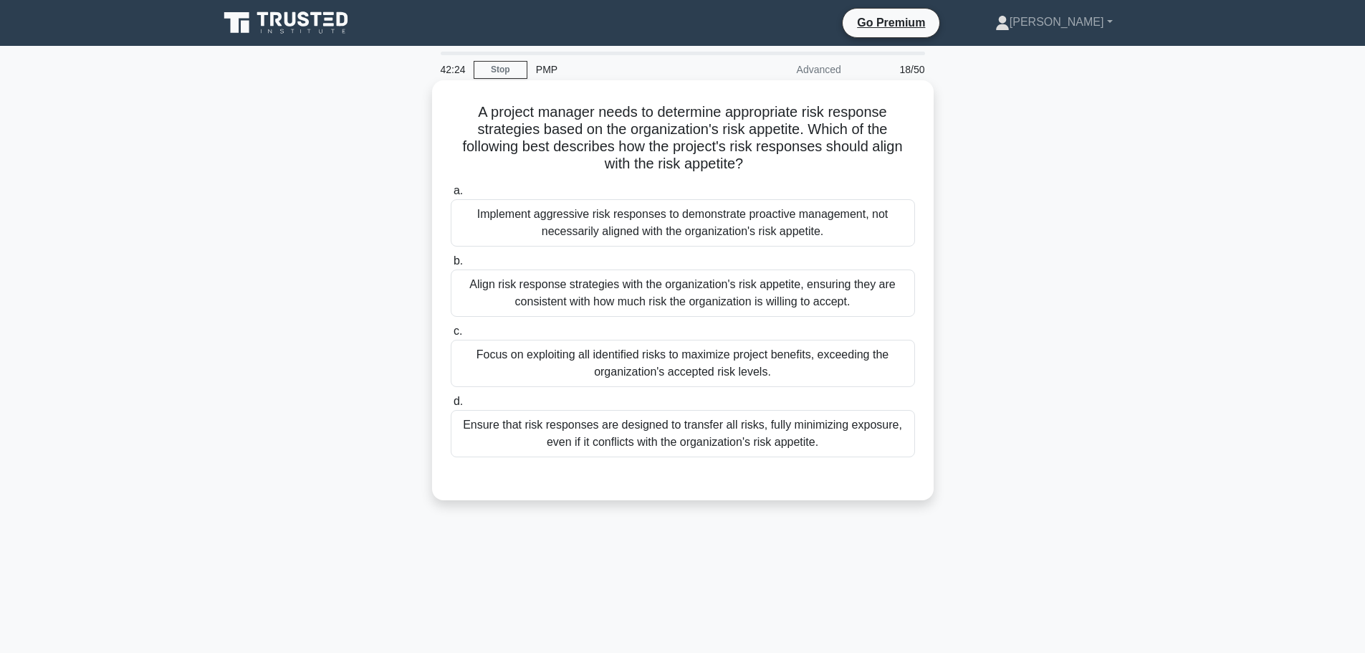
click at [722, 298] on div "Align risk response strategies with the organization's risk appetite, ensuring …" at bounding box center [683, 292] width 464 height 47
click at [451, 266] on input "b. Align risk response strategies with the organization's risk appetite, ensuri…" at bounding box center [451, 261] width 0 height 9
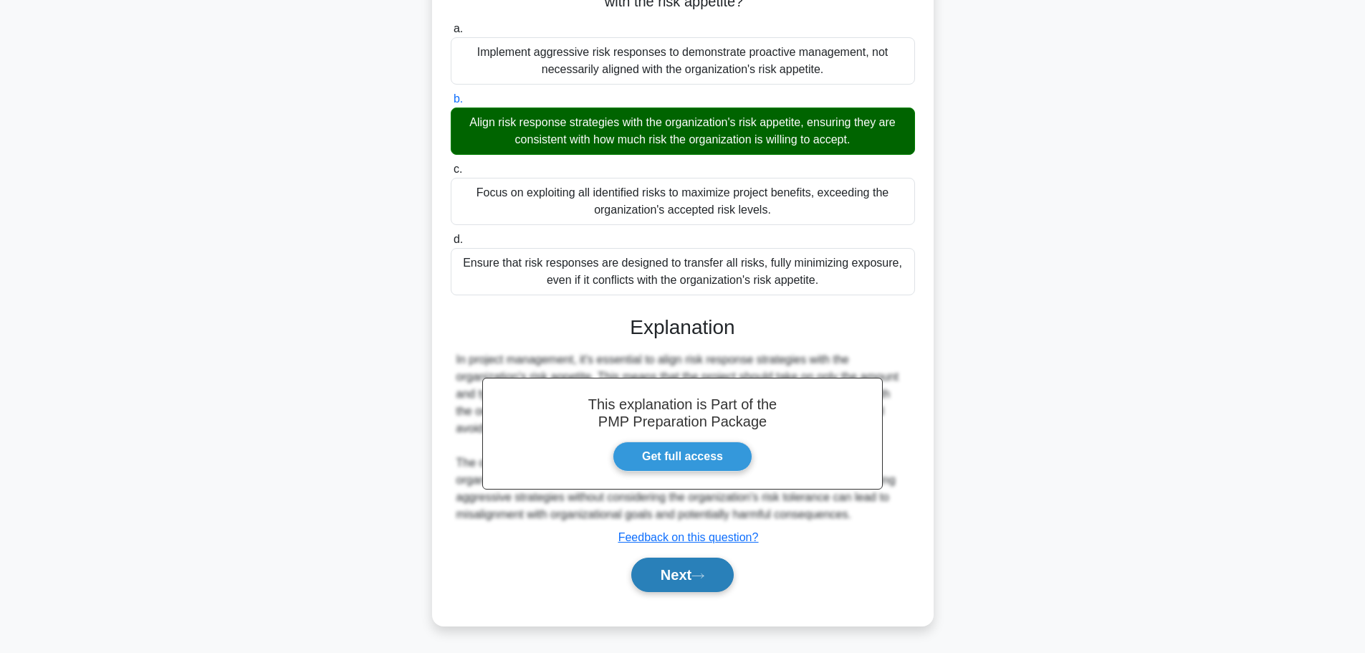
click at [687, 566] on button "Next" at bounding box center [682, 574] width 102 height 34
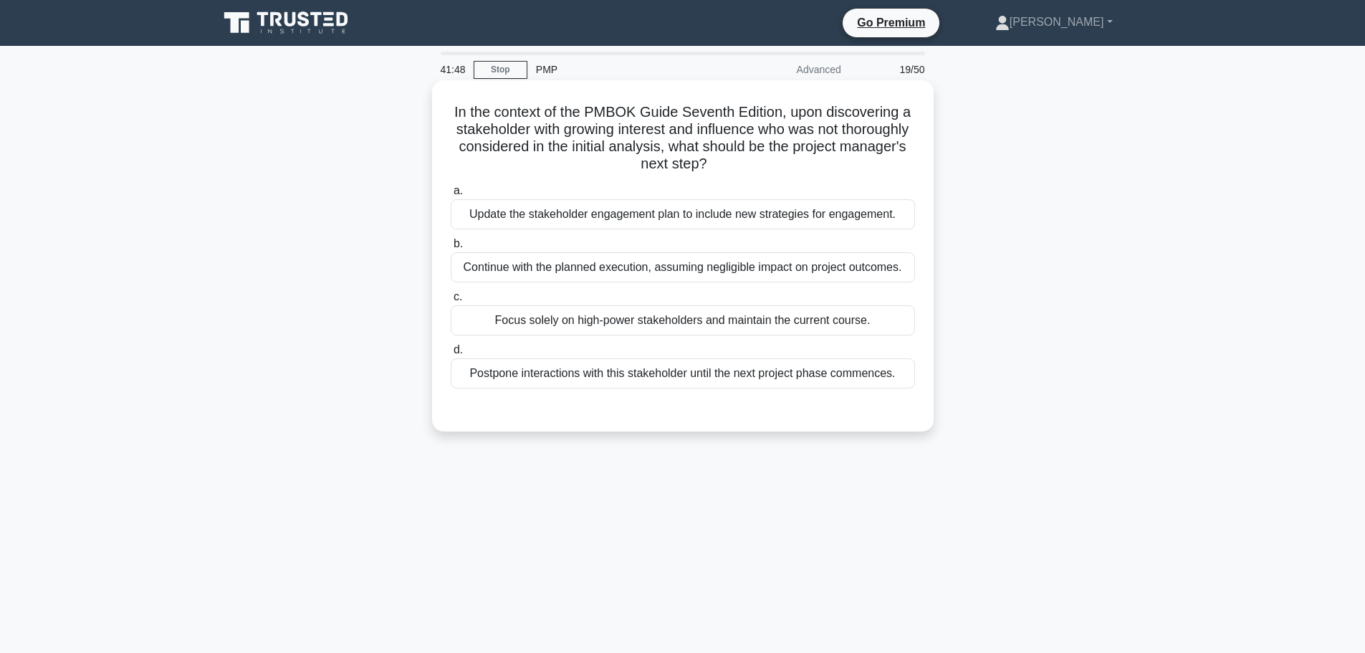
click at [666, 214] on div "Update the stakeholder engagement plan to include new strategies for engagement." at bounding box center [683, 214] width 464 height 30
click at [451, 196] on input "a. Update the stakeholder engagement plan to include new strategies for engagem…" at bounding box center [451, 190] width 0 height 9
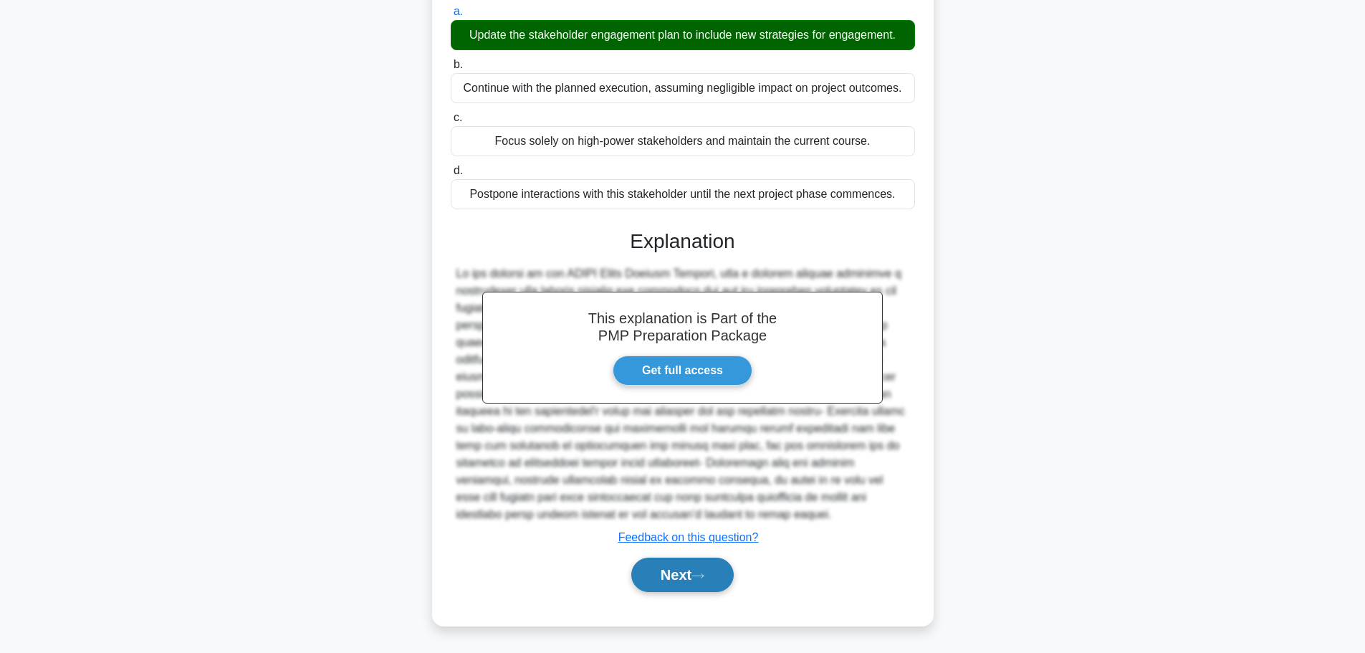
click at [699, 575] on icon at bounding box center [697, 576] width 13 height 8
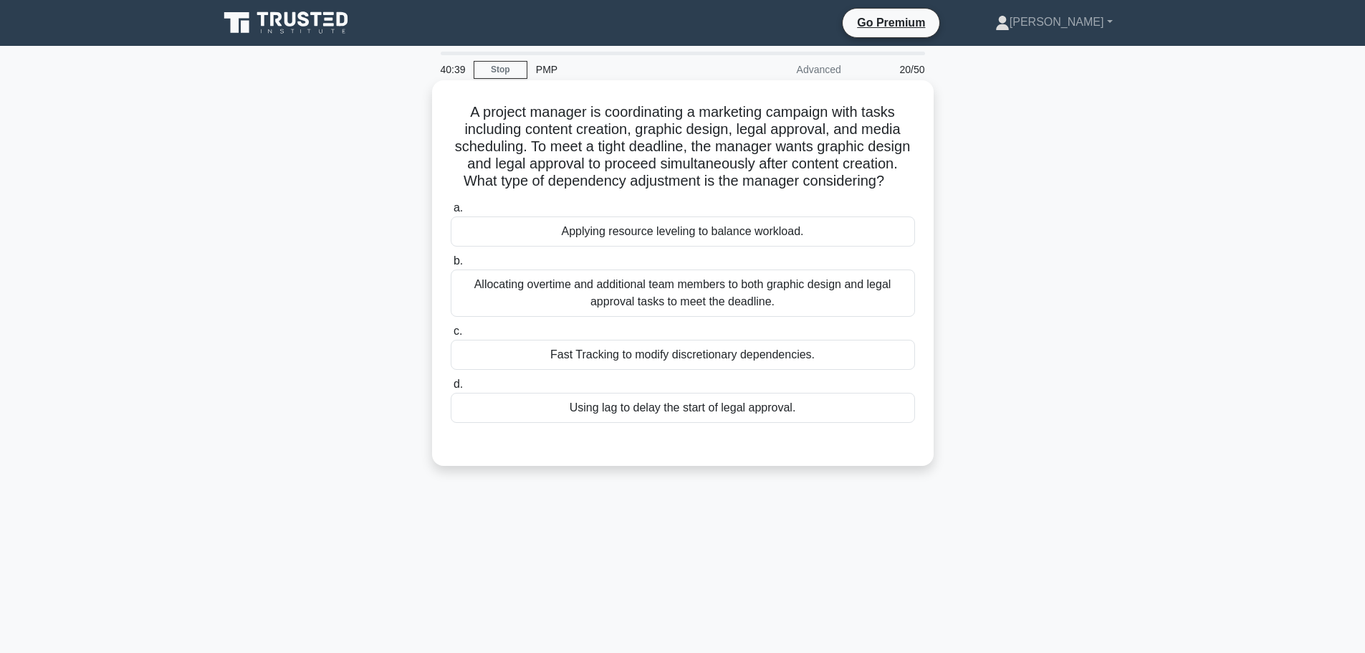
click at [733, 246] on div "Applying resource leveling to balance workload." at bounding box center [683, 231] width 464 height 30
click at [451, 213] on input "a. Applying resource leveling to balance workload." at bounding box center [451, 208] width 0 height 9
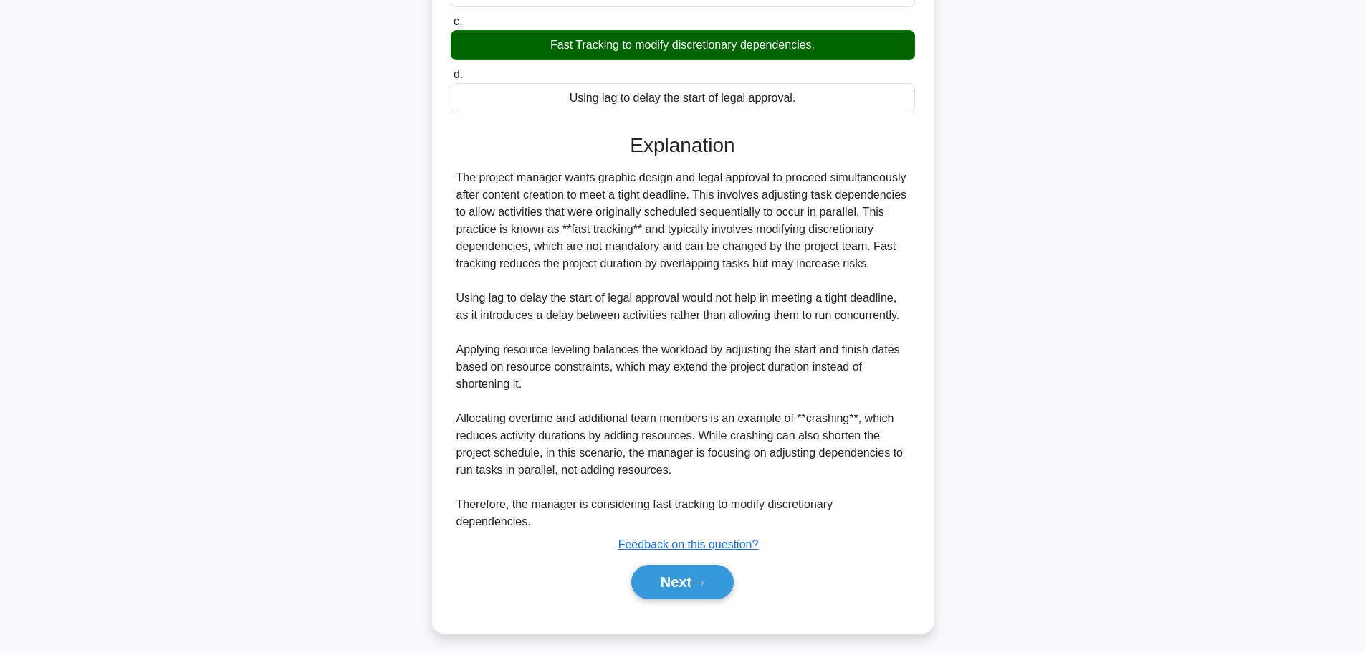
scroll to position [319, 0]
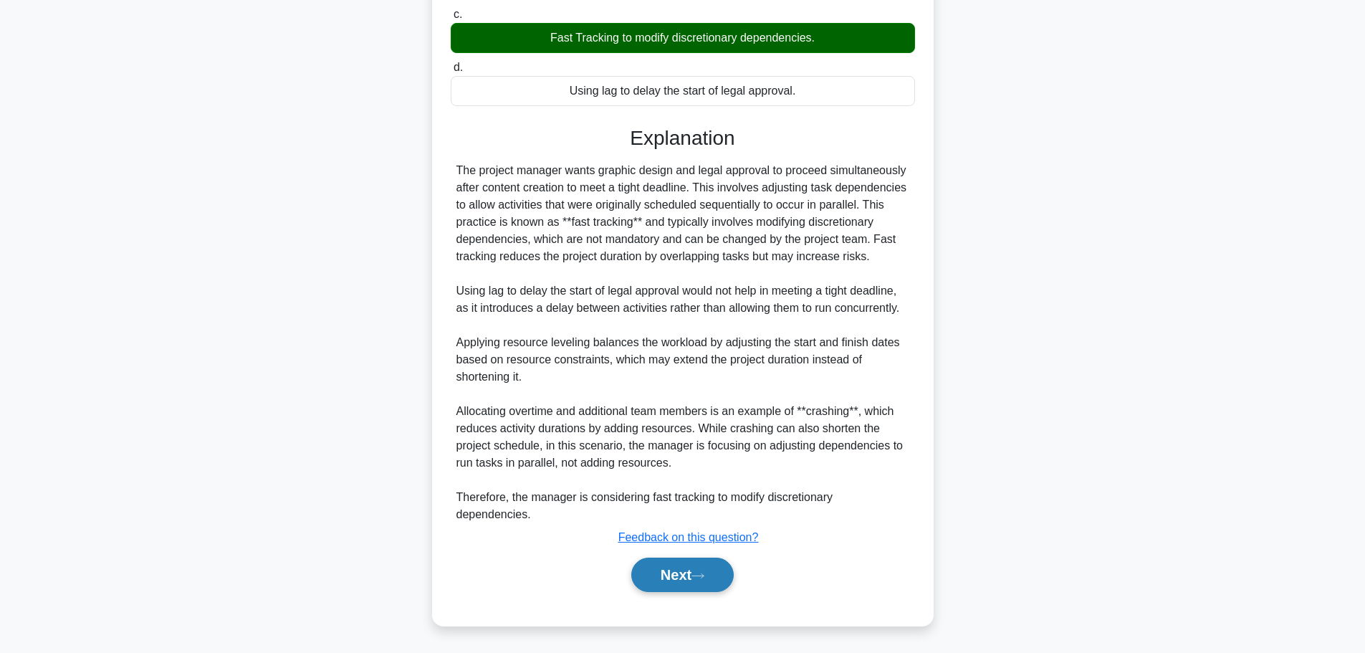
click at [700, 570] on button "Next" at bounding box center [682, 574] width 102 height 34
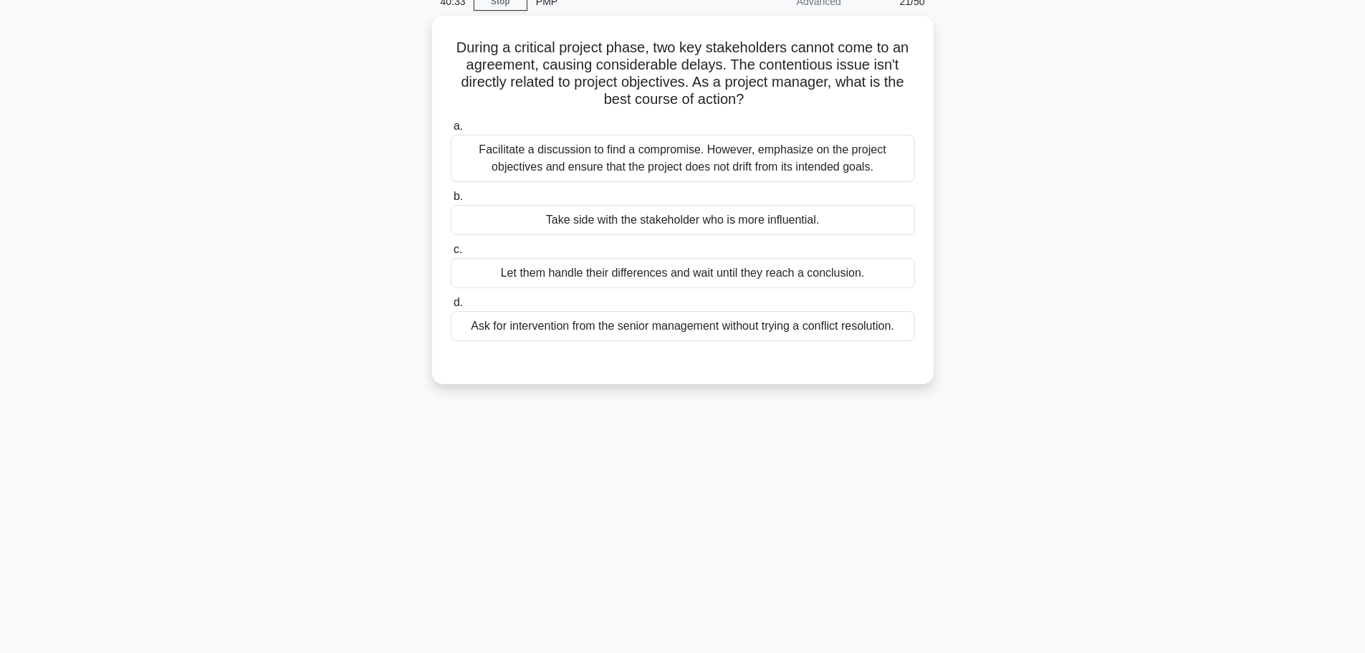
scroll to position [0, 0]
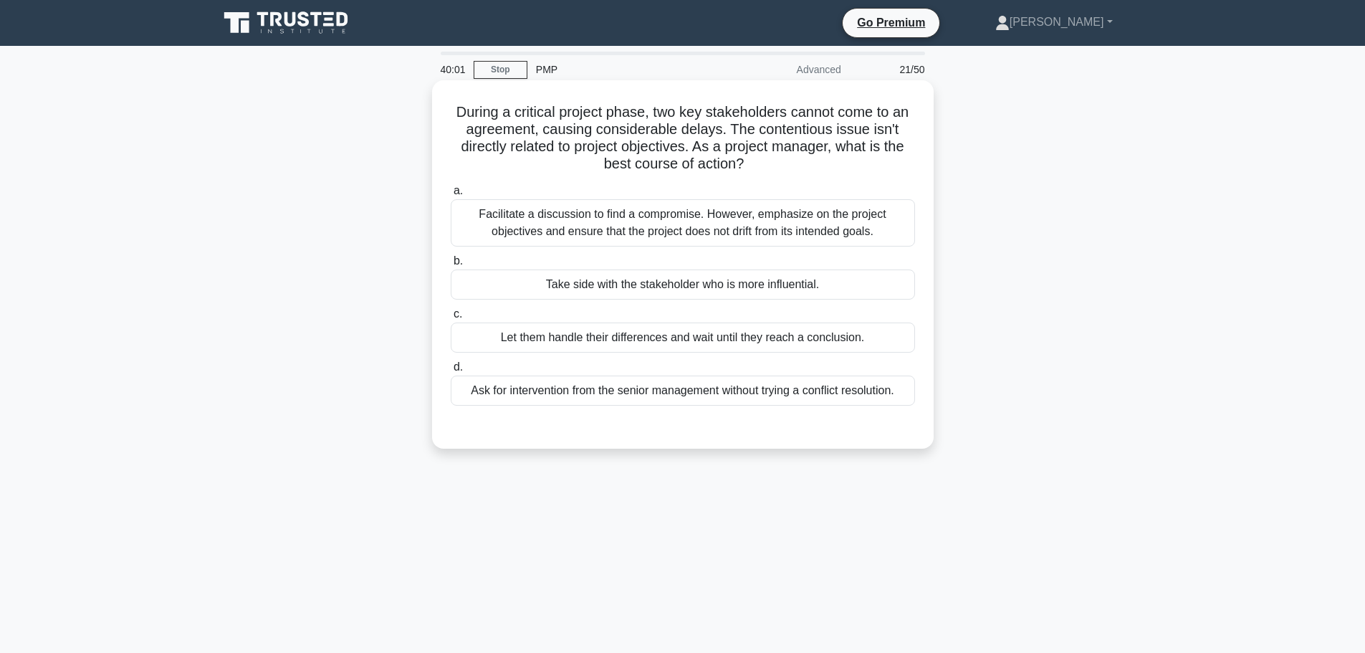
click at [697, 221] on div "Facilitate a discussion to find a compromise. However, emphasize on the project…" at bounding box center [683, 222] width 464 height 47
click at [451, 196] on input "a. Facilitate a discussion to find a compromise. However, emphasize on the proj…" at bounding box center [451, 190] width 0 height 9
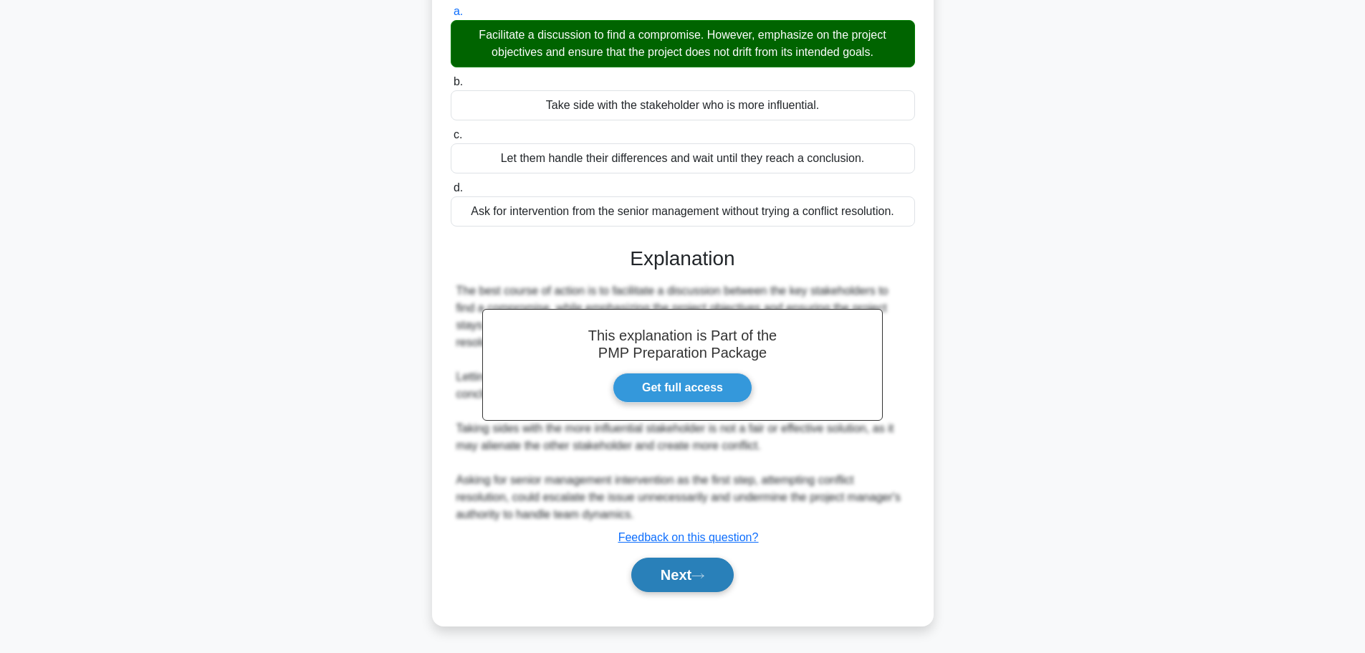
click at [691, 572] on button "Next" at bounding box center [682, 574] width 102 height 34
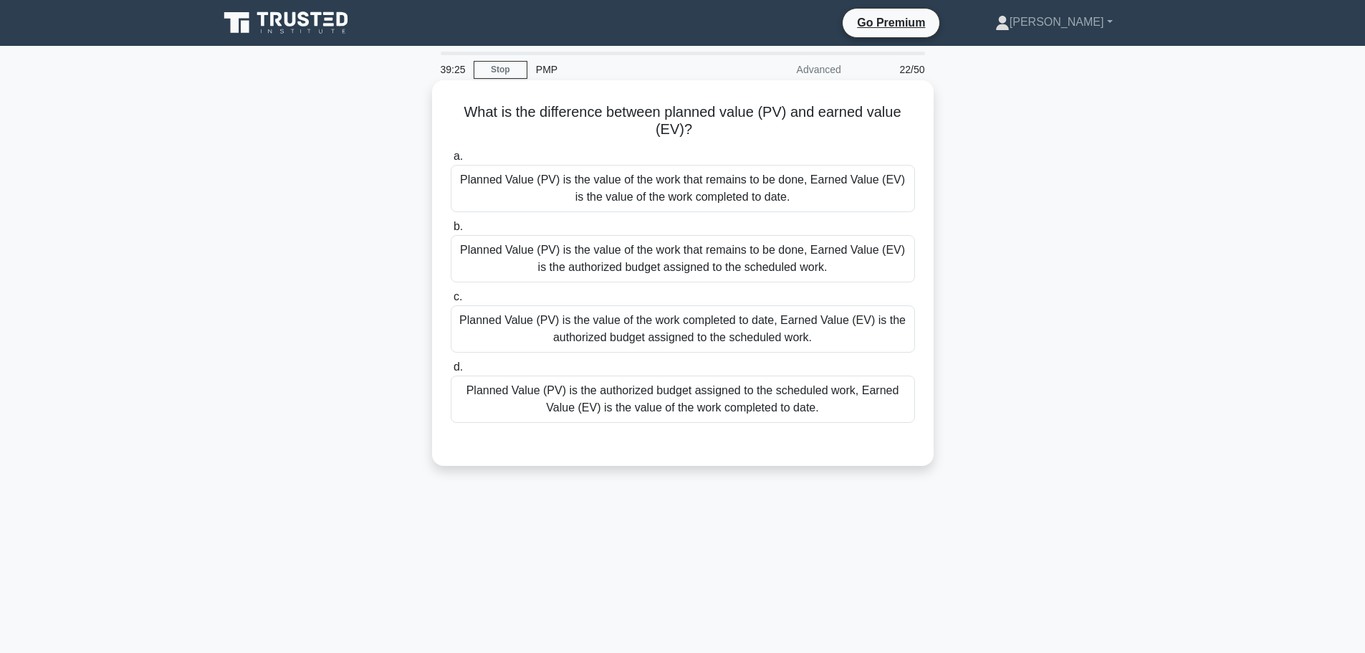
click at [707, 401] on div "Planned Value (PV) is the authorized budget assigned to the scheduled work, Ear…" at bounding box center [683, 398] width 464 height 47
click at [451, 372] on input "d. Planned Value (PV) is the authorized budget assigned to the scheduled work, …" at bounding box center [451, 367] width 0 height 9
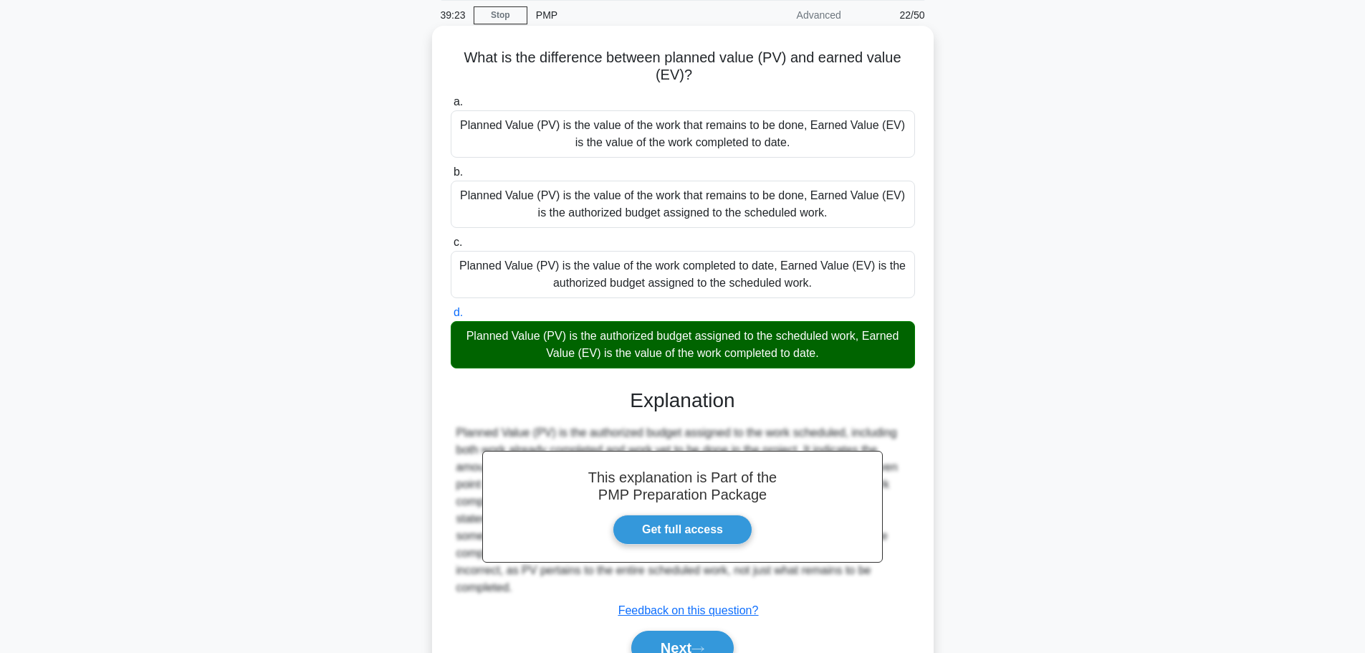
scroll to position [128, 0]
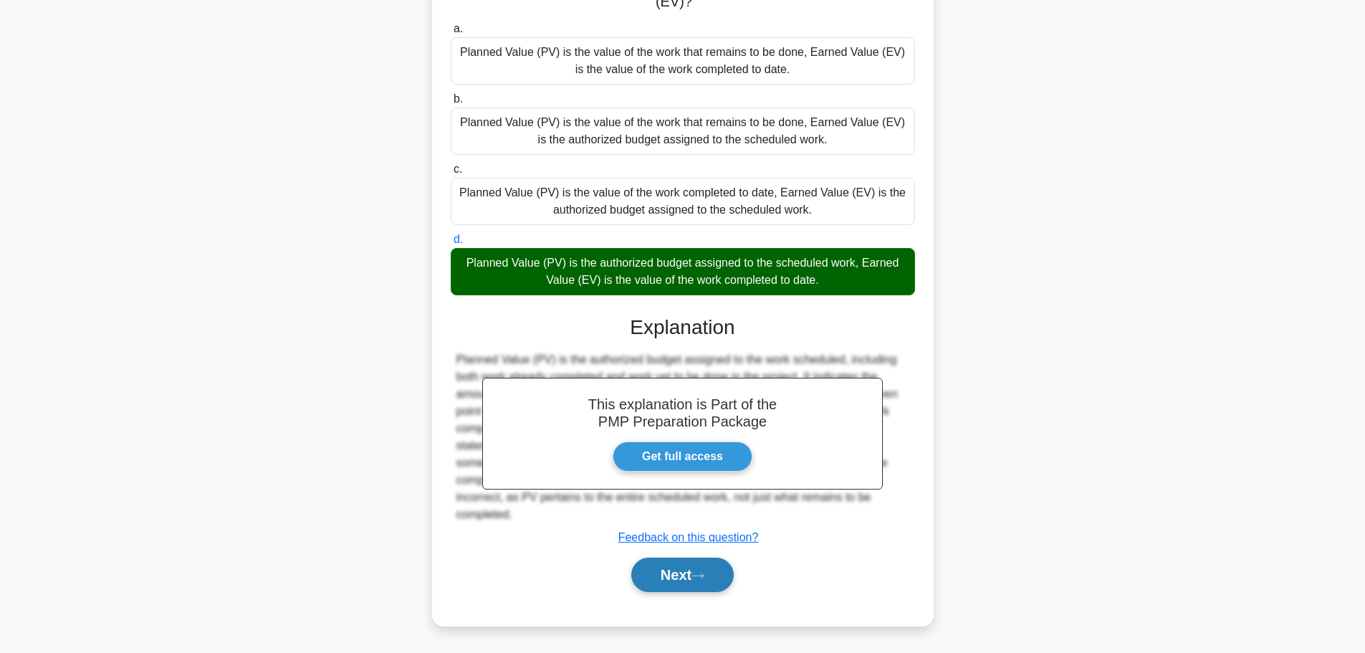
click at [708, 567] on button "Next" at bounding box center [682, 574] width 102 height 34
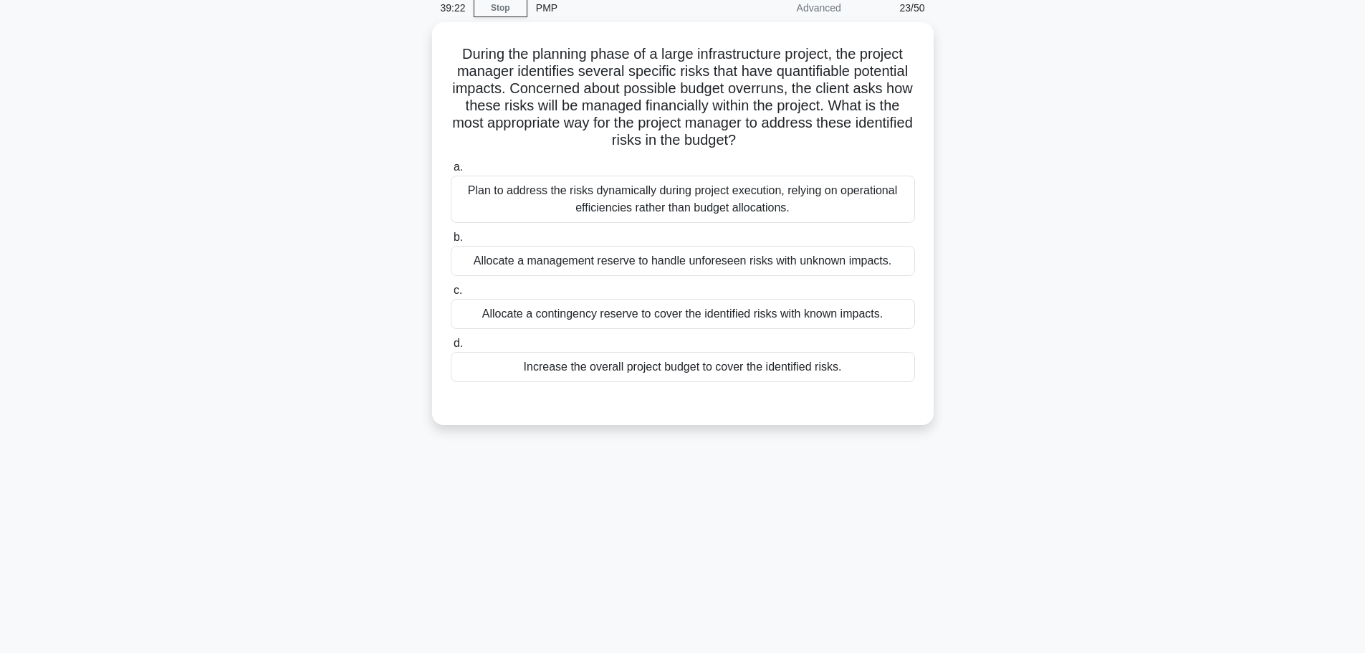
scroll to position [0, 0]
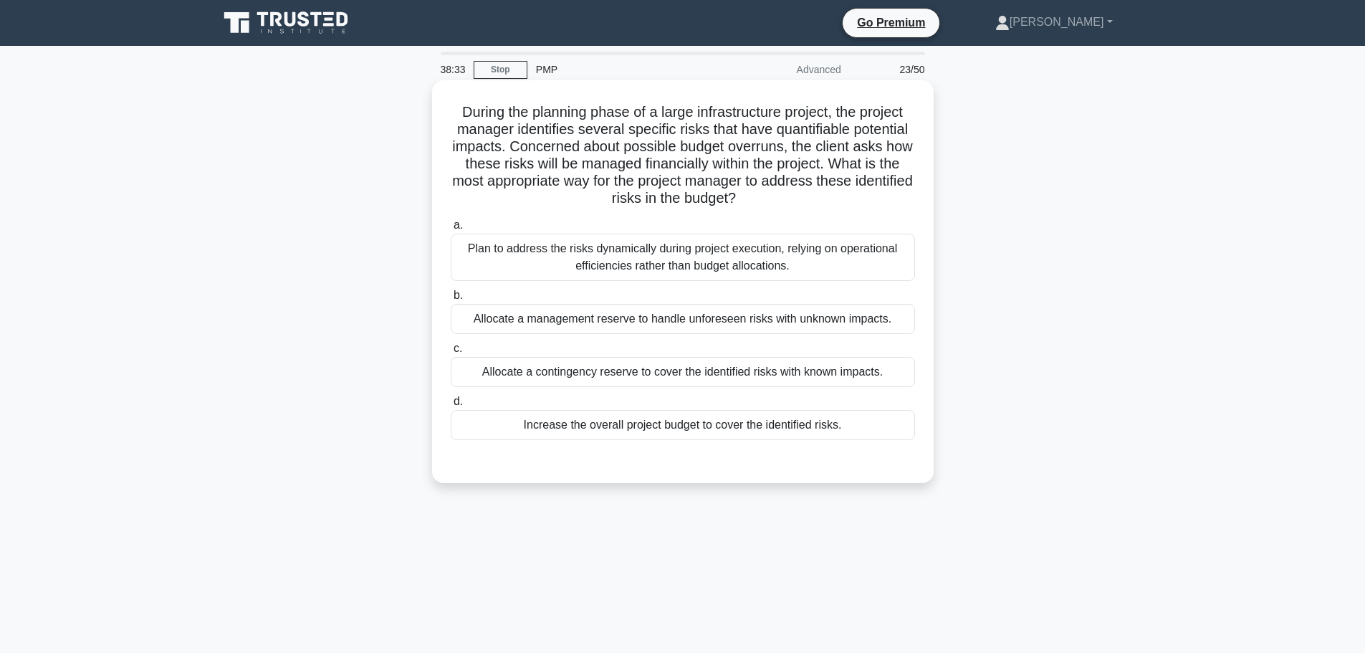
click at [709, 370] on div "Allocate a contingency reserve to cover the identified risks with known impacts." at bounding box center [683, 372] width 464 height 30
click at [451, 353] on input "c. Allocate a contingency reserve to cover the identified risks with known impa…" at bounding box center [451, 348] width 0 height 9
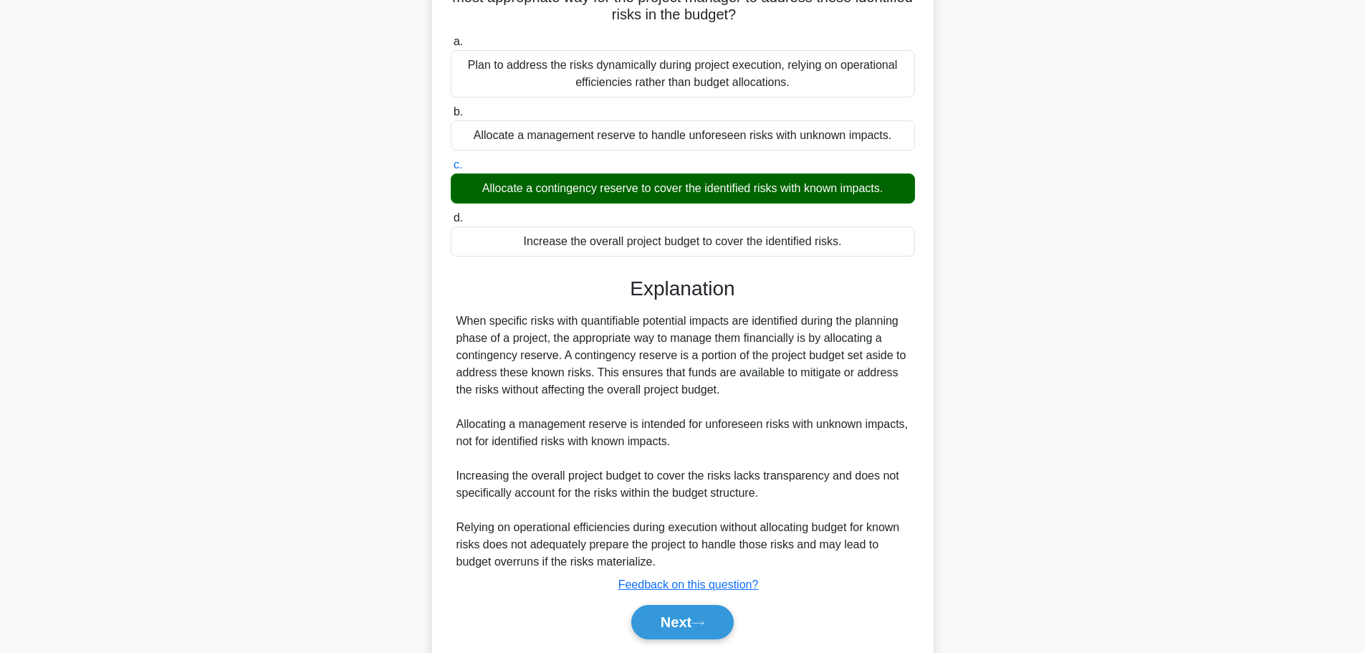
scroll to position [231, 0]
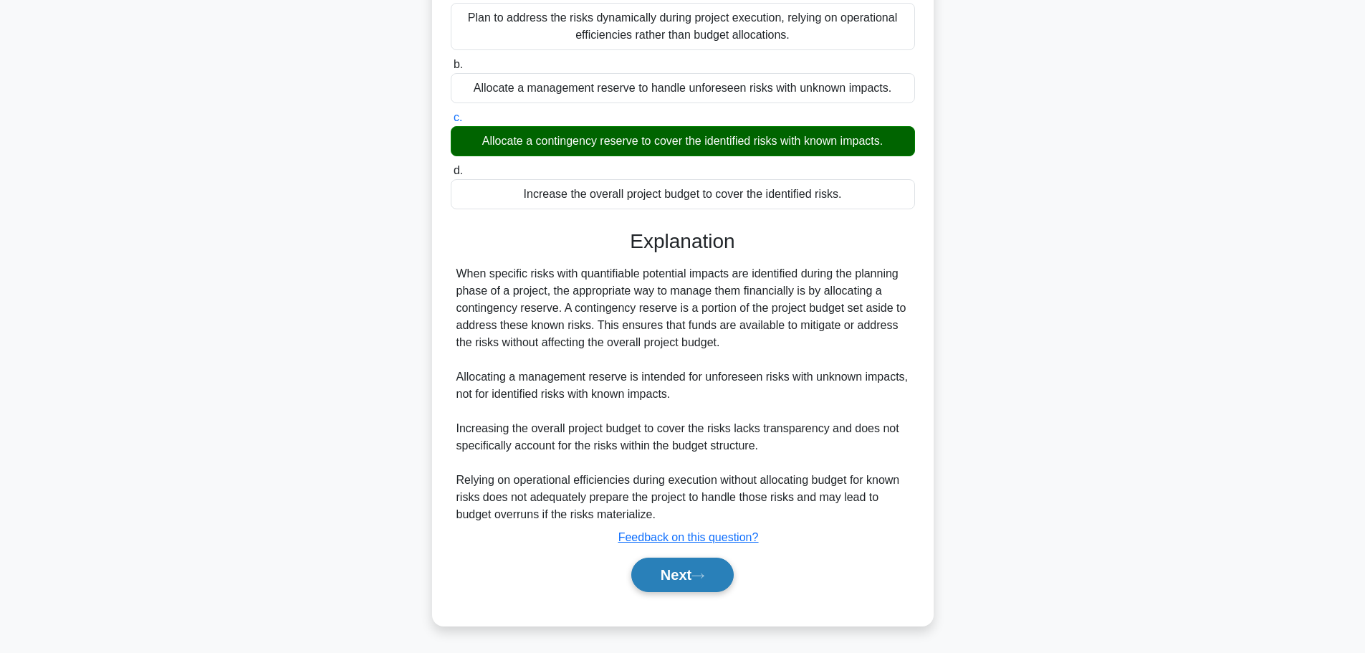
click at [688, 579] on button "Next" at bounding box center [682, 574] width 102 height 34
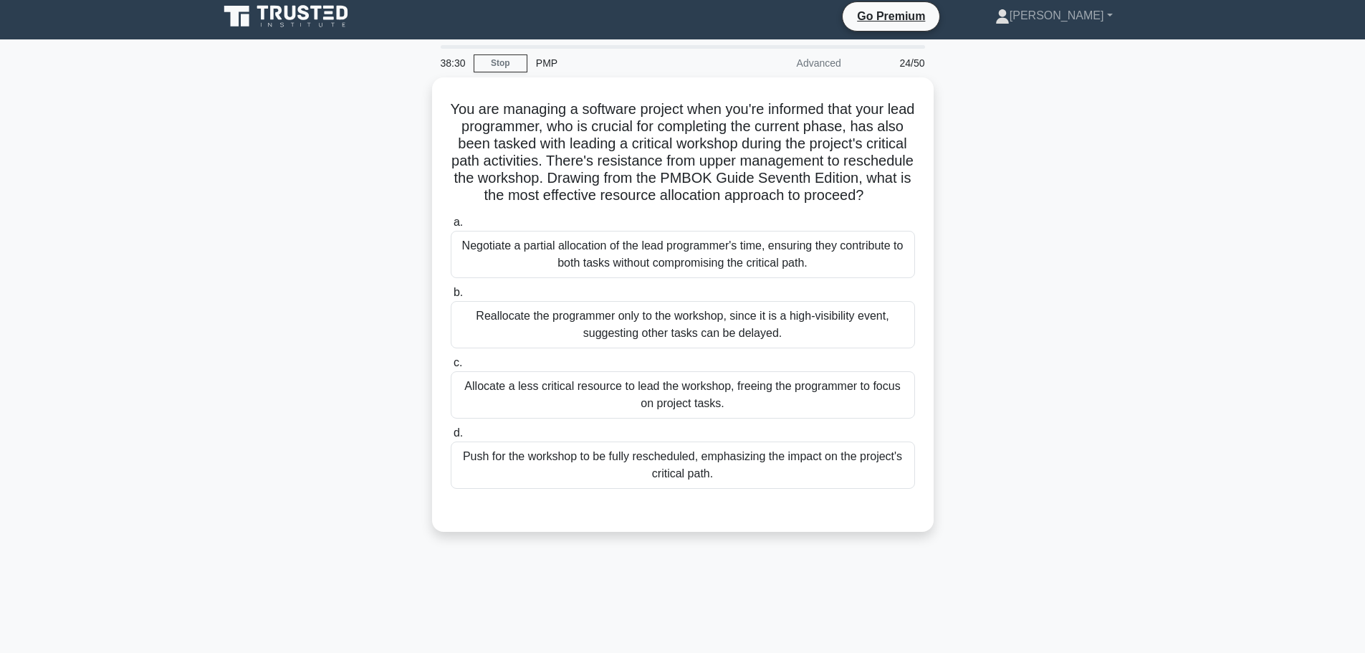
scroll to position [0, 0]
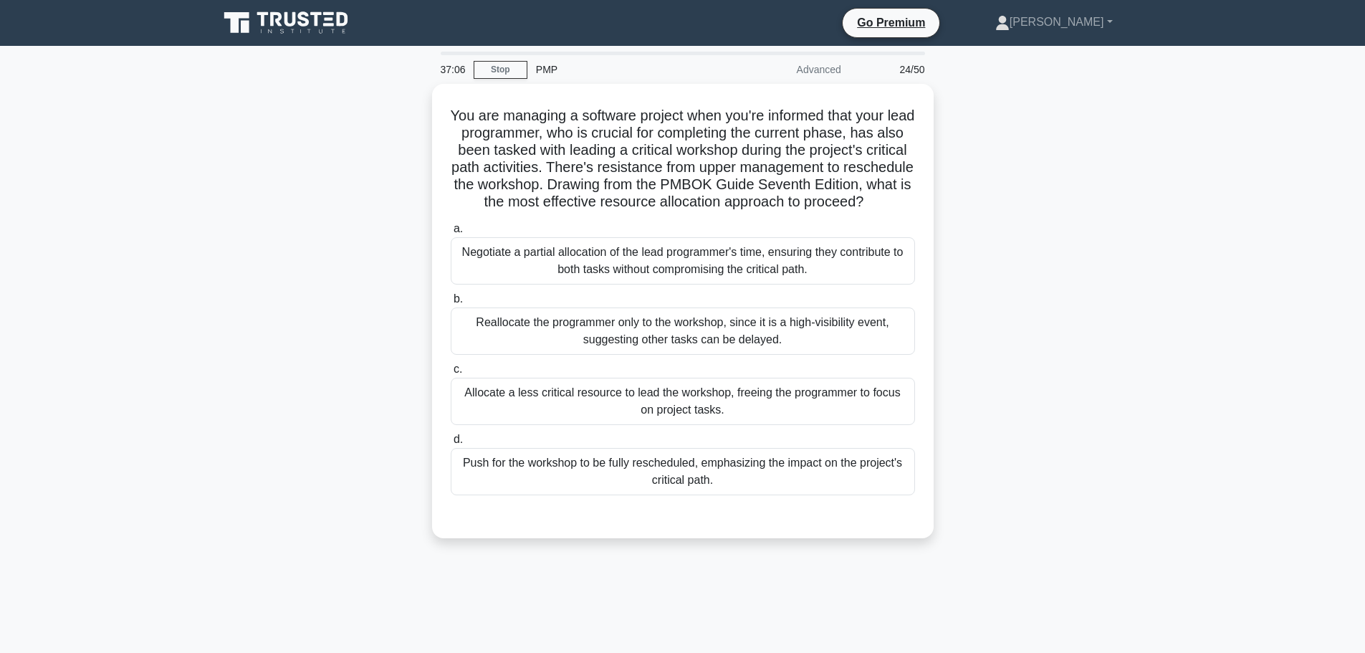
drag, startPoint x: 731, startPoint y: 279, endPoint x: 1013, endPoint y: 290, distance: 281.8
click at [1013, 290] on div "You are managing a software project when you're informed that your lead program…" at bounding box center [683, 319] width 946 height 471
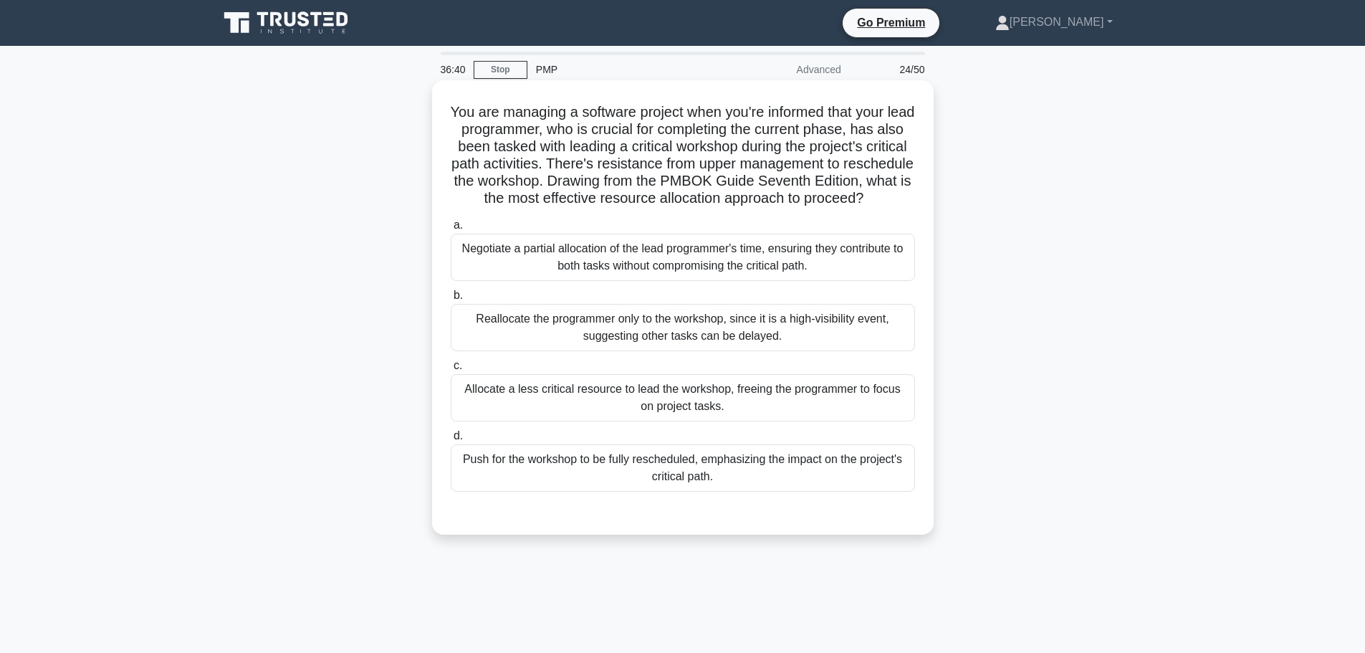
click at [822, 477] on div "Push for the workshop to be fully rescheduled, emphasizing the impact on the pr…" at bounding box center [683, 467] width 464 height 47
click at [451, 441] on input "d. Push for the workshop to be fully rescheduled, emphasizing the impact on the…" at bounding box center [451, 435] width 0 height 9
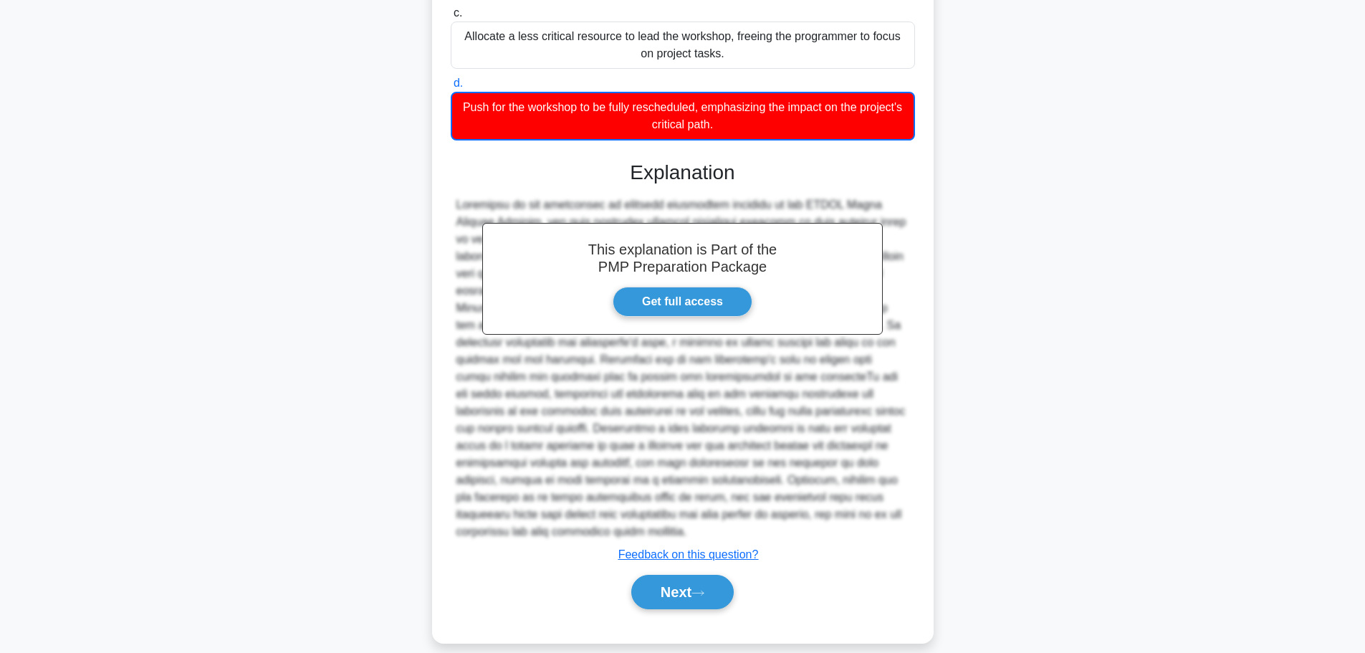
scroll to position [358, 0]
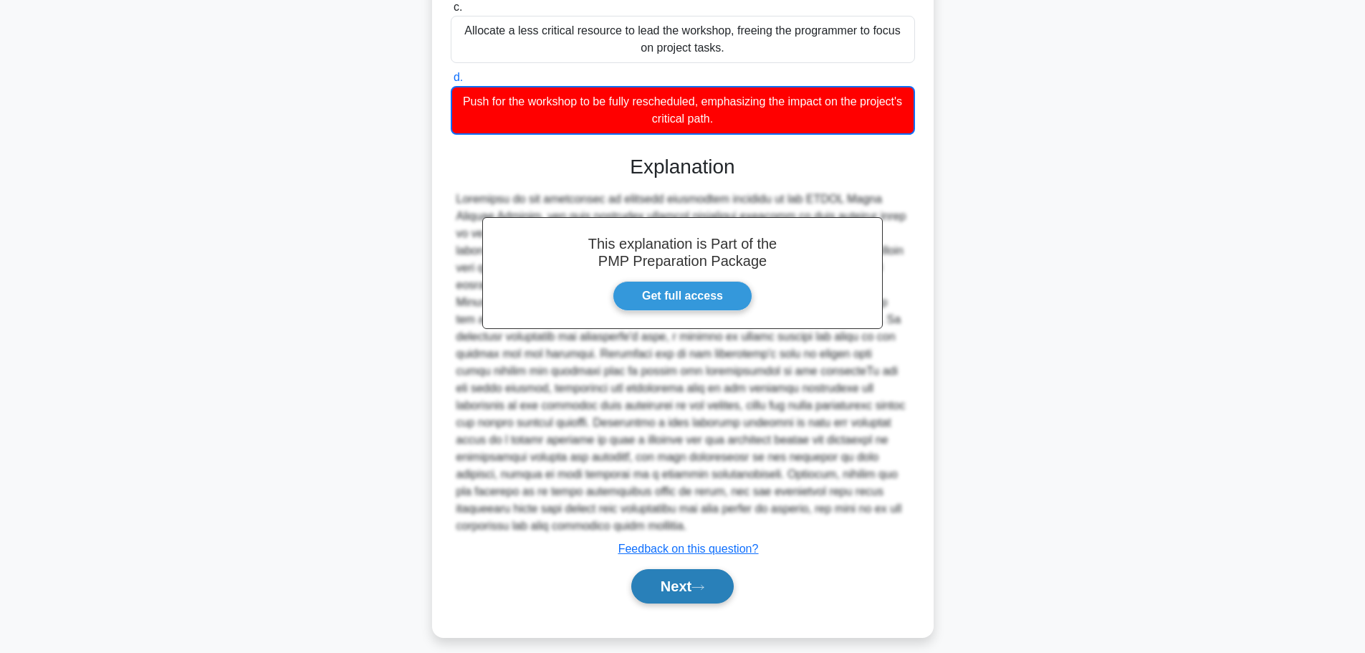
click at [717, 582] on button "Next" at bounding box center [682, 586] width 102 height 34
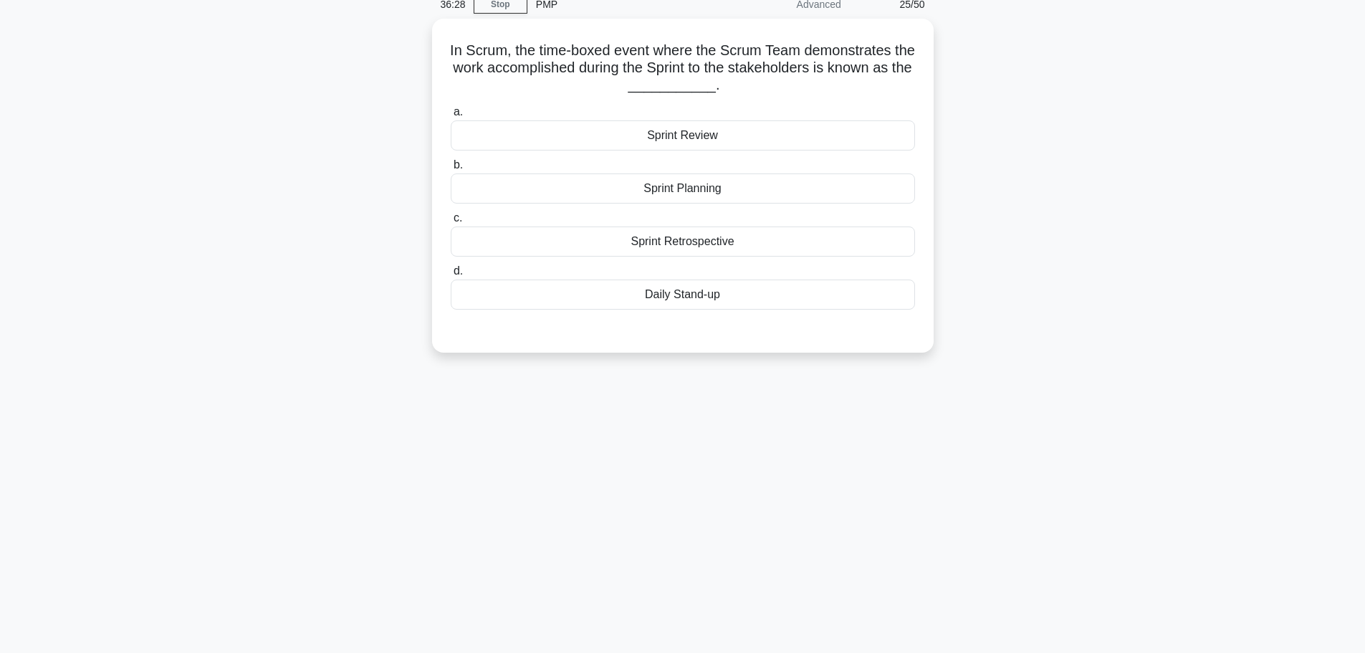
scroll to position [0, 0]
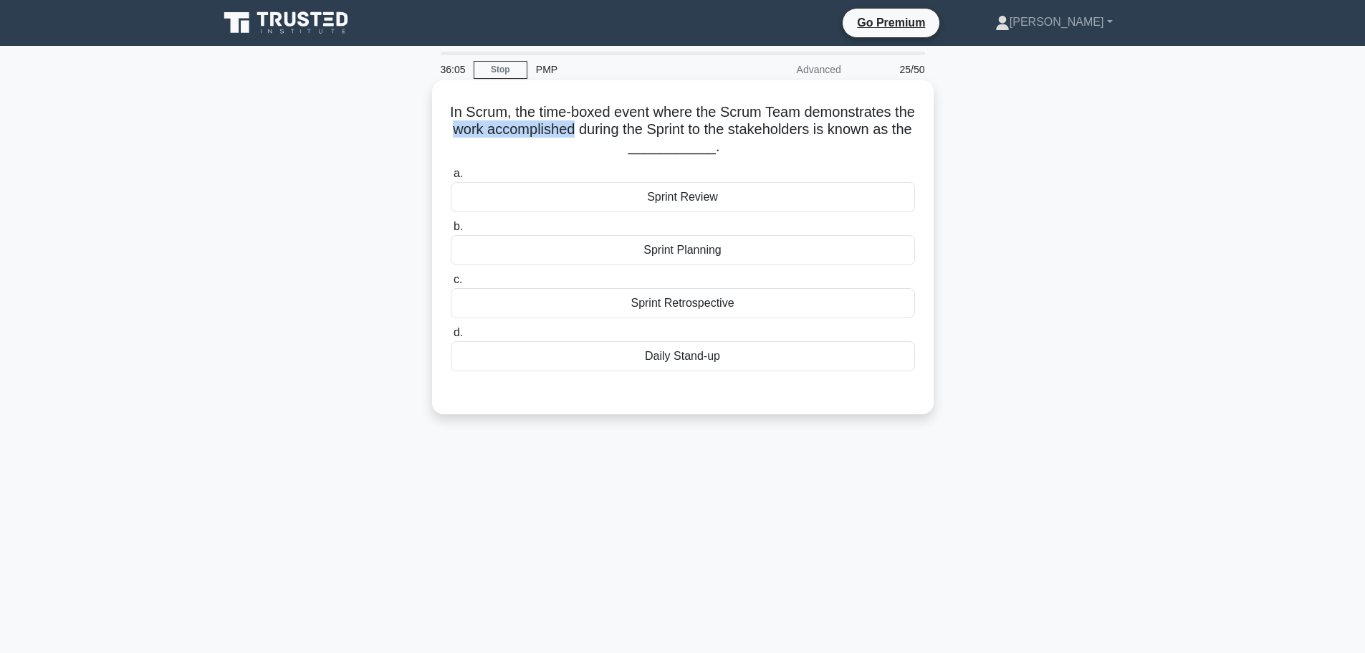
drag, startPoint x: 479, startPoint y: 131, endPoint x: 605, endPoint y: 136, distance: 126.2
click at [605, 136] on h5 "In Scrum, the time-boxed event where the Scrum Team demonstrates the work accom…" at bounding box center [682, 129] width 467 height 53
click at [1047, 385] on div "In Scrum, the time-boxed event where the Scrum Team demonstrates the work accom…" at bounding box center [683, 259] width 946 height 351
click at [730, 190] on div "Sprint Review" at bounding box center [683, 197] width 464 height 30
click at [451, 178] on input "a. Sprint Review" at bounding box center [451, 173] width 0 height 9
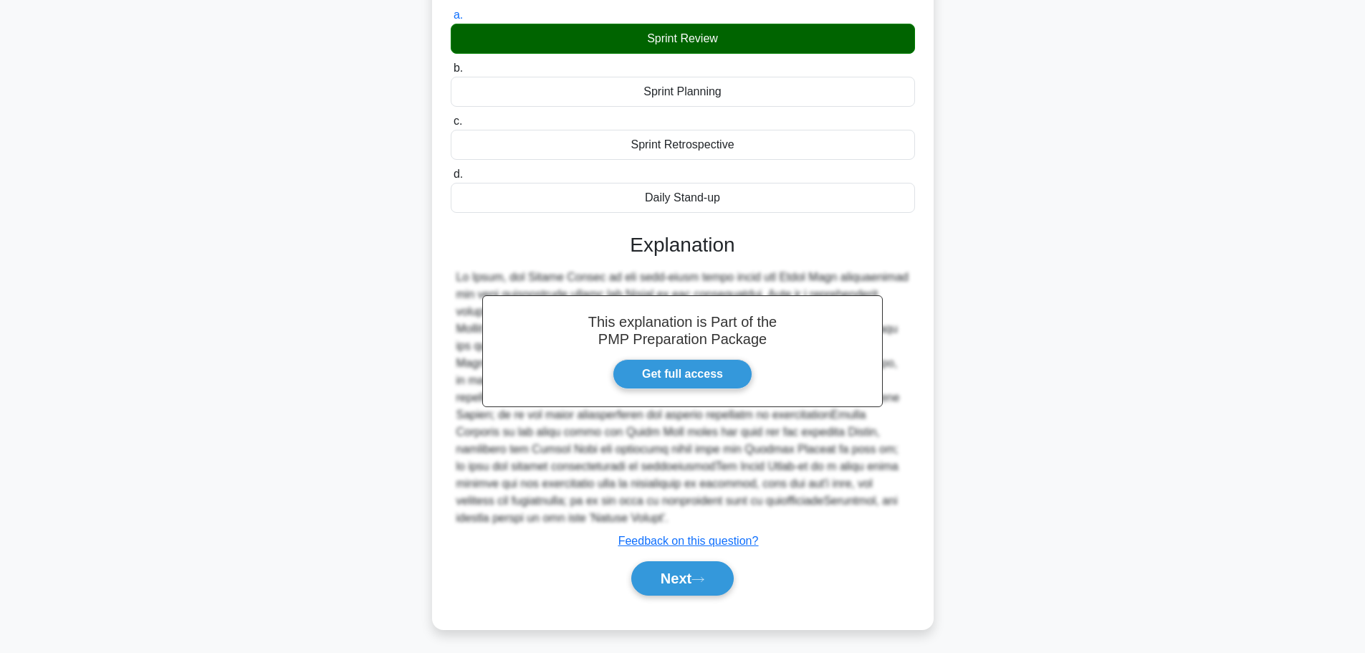
scroll to position [163, 0]
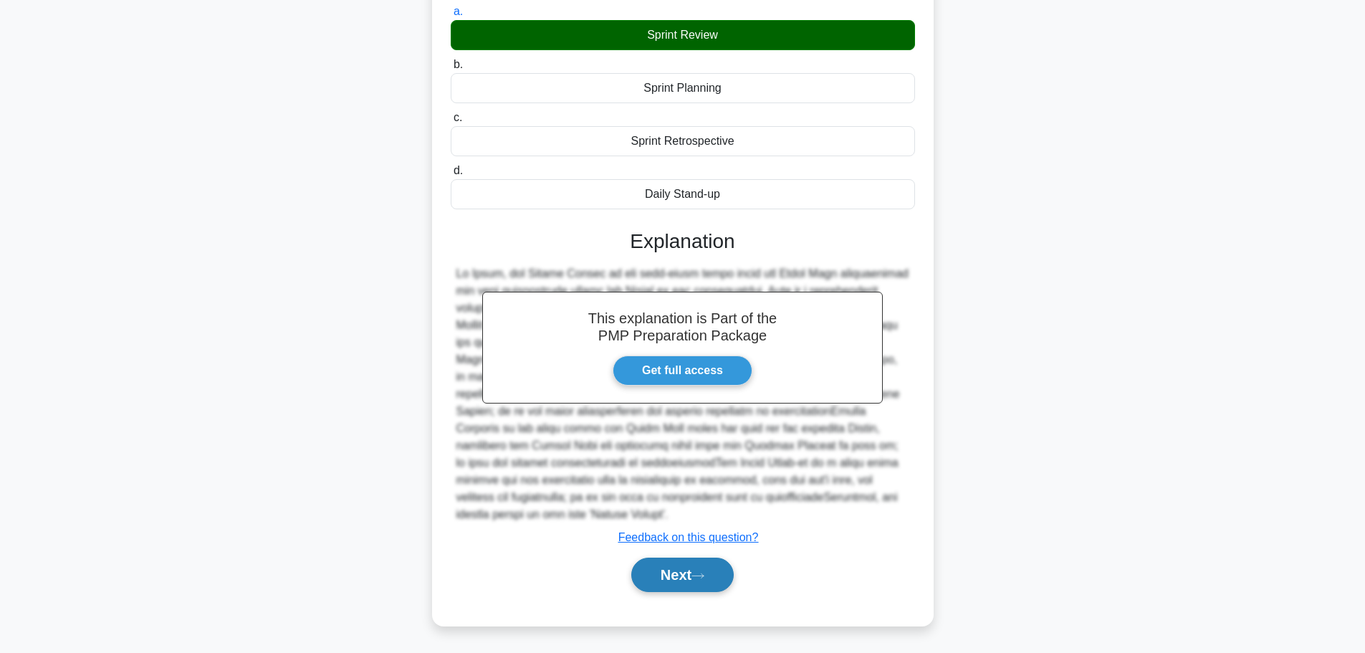
click at [689, 563] on button "Next" at bounding box center [682, 574] width 102 height 34
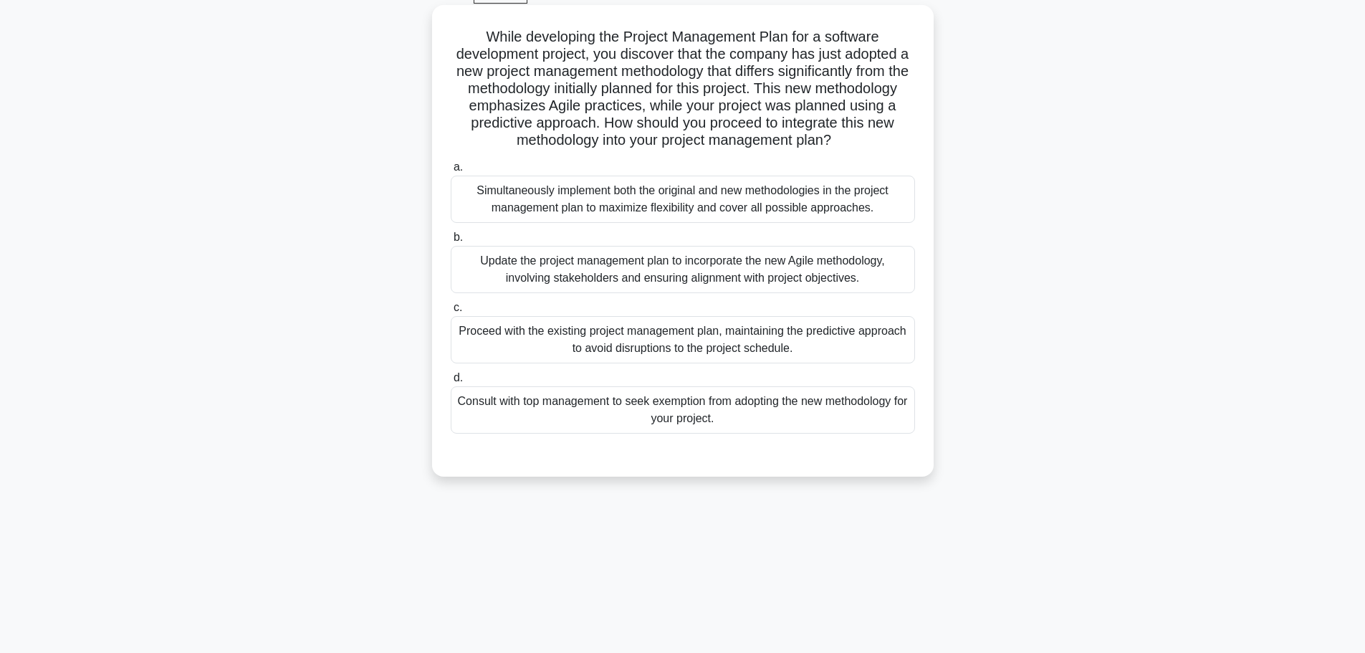
scroll to position [49, 0]
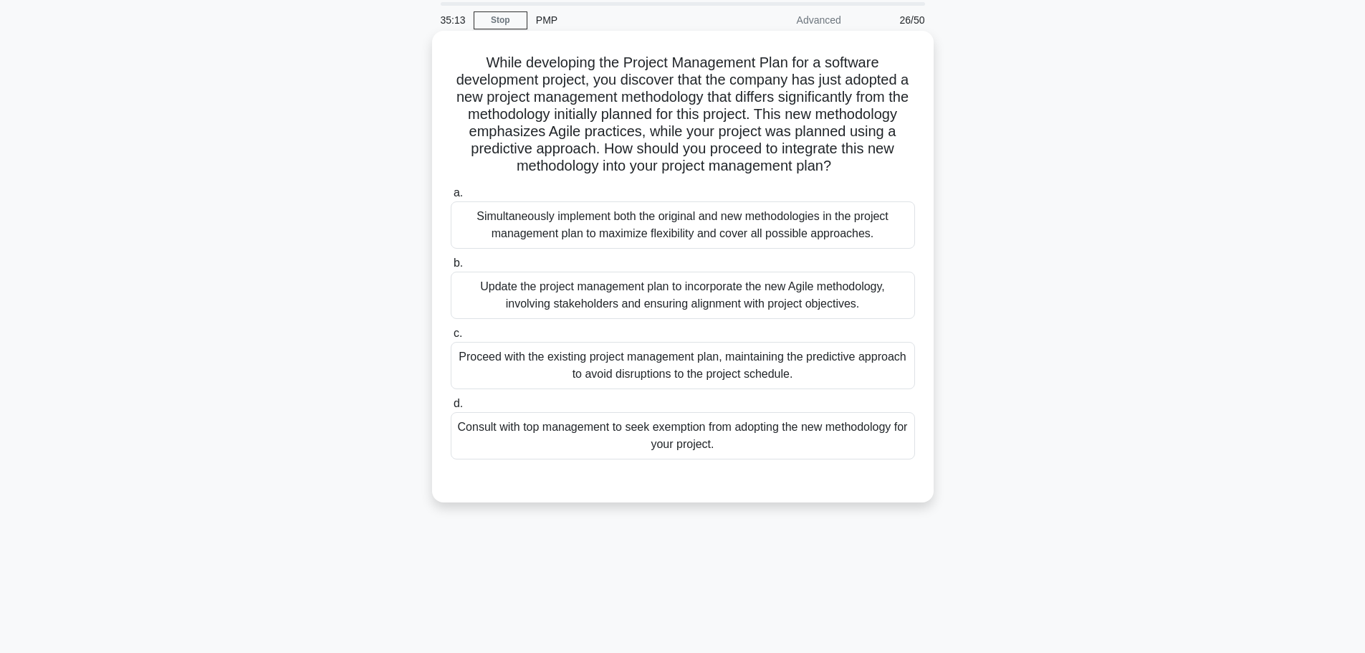
click at [744, 310] on div "Update the project management plan to incorporate the new Agile methodology, in…" at bounding box center [683, 295] width 464 height 47
click at [451, 268] on input "b. Update the project management plan to incorporate the new Agile methodology,…" at bounding box center [451, 263] width 0 height 9
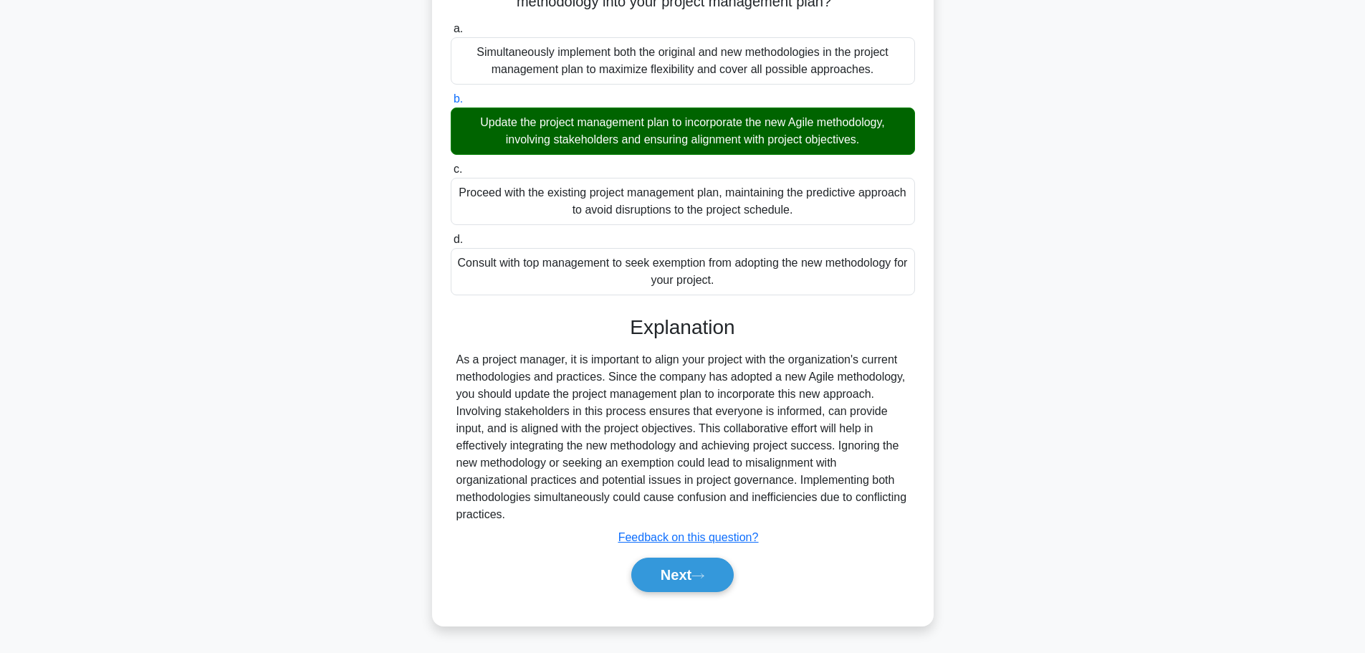
scroll to position [231, 0]
click at [680, 559] on button "Next" at bounding box center [682, 574] width 102 height 34
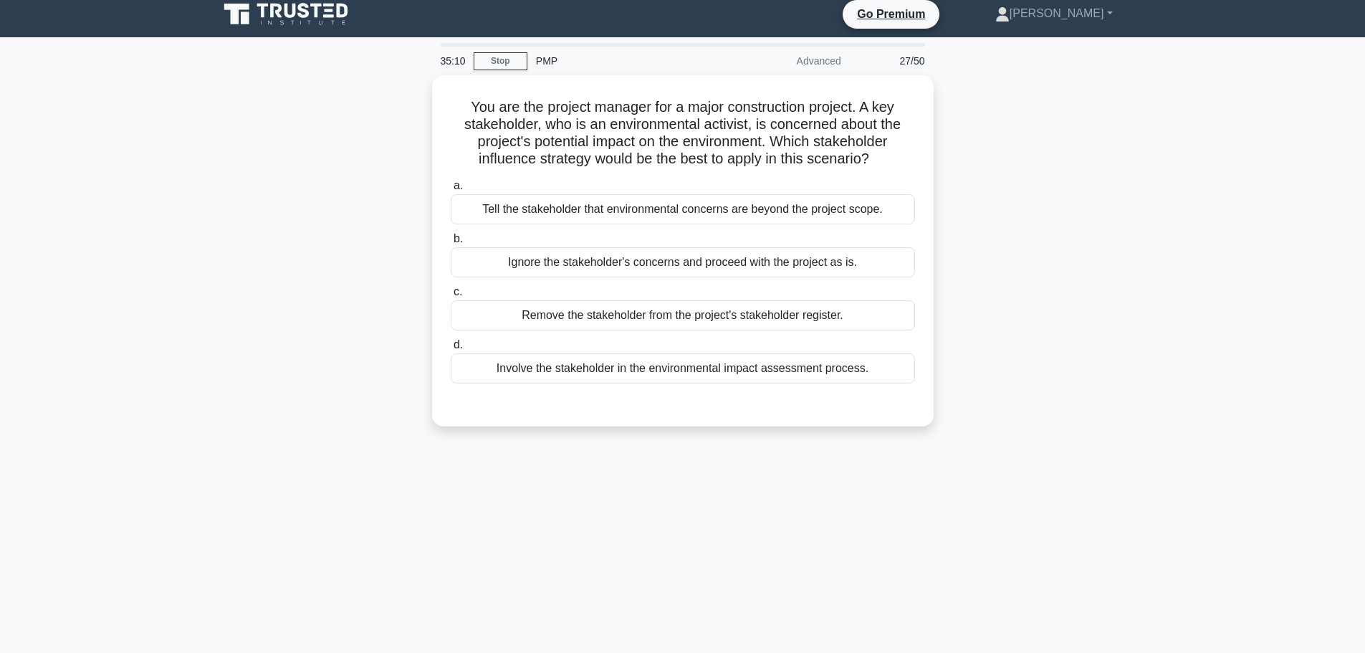
scroll to position [0, 0]
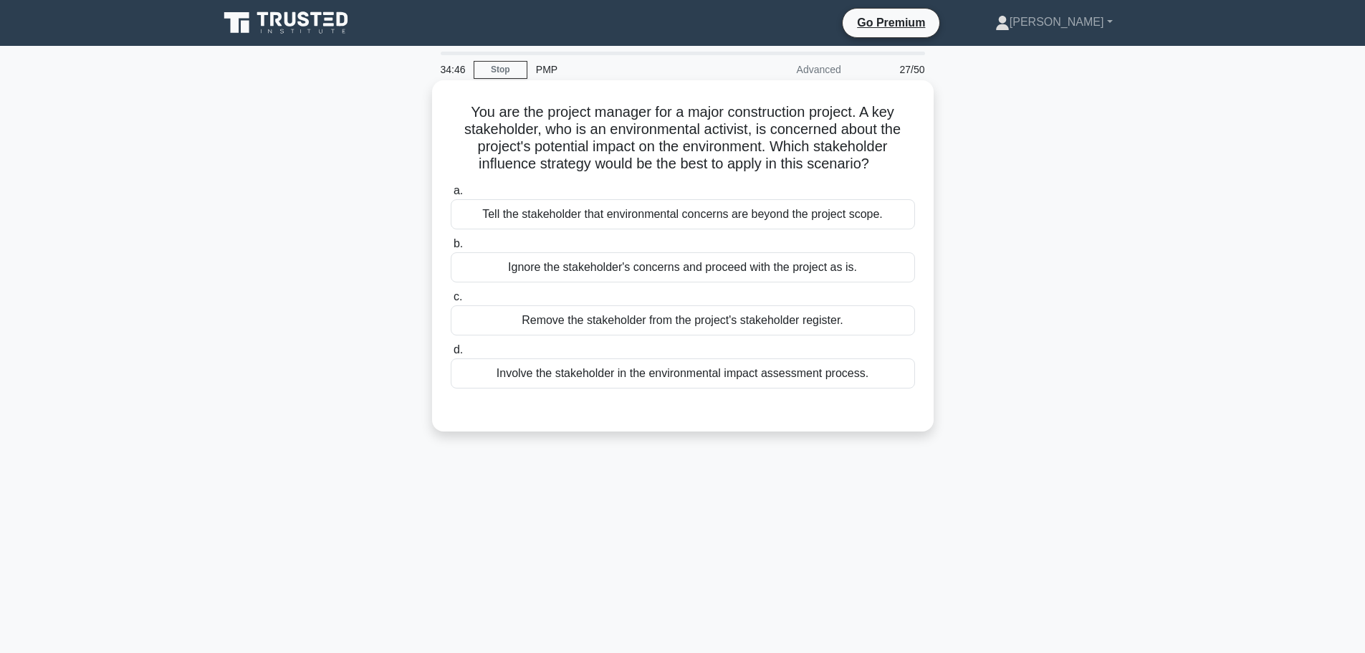
click at [745, 375] on div "Involve the stakeholder in the environmental impact assessment process." at bounding box center [683, 373] width 464 height 30
click at [451, 355] on input "d. Involve the stakeholder in the environmental impact assessment process." at bounding box center [451, 349] width 0 height 9
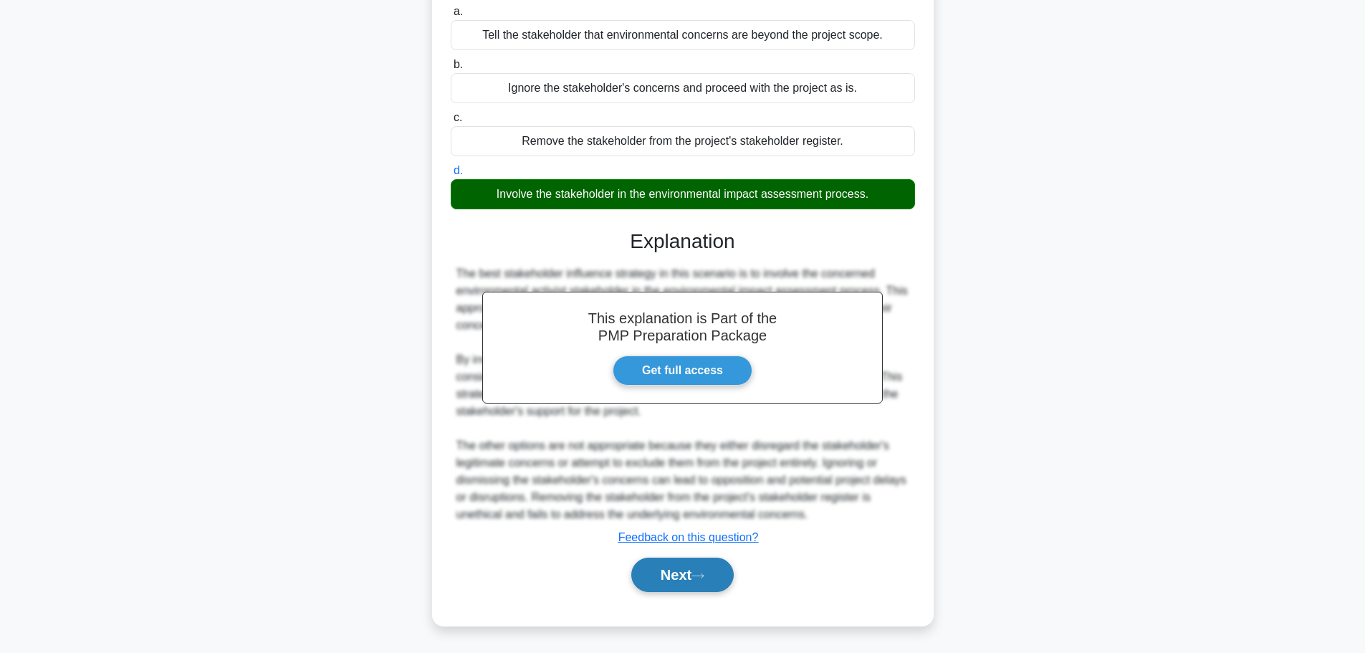
click at [679, 575] on button "Next" at bounding box center [682, 574] width 102 height 34
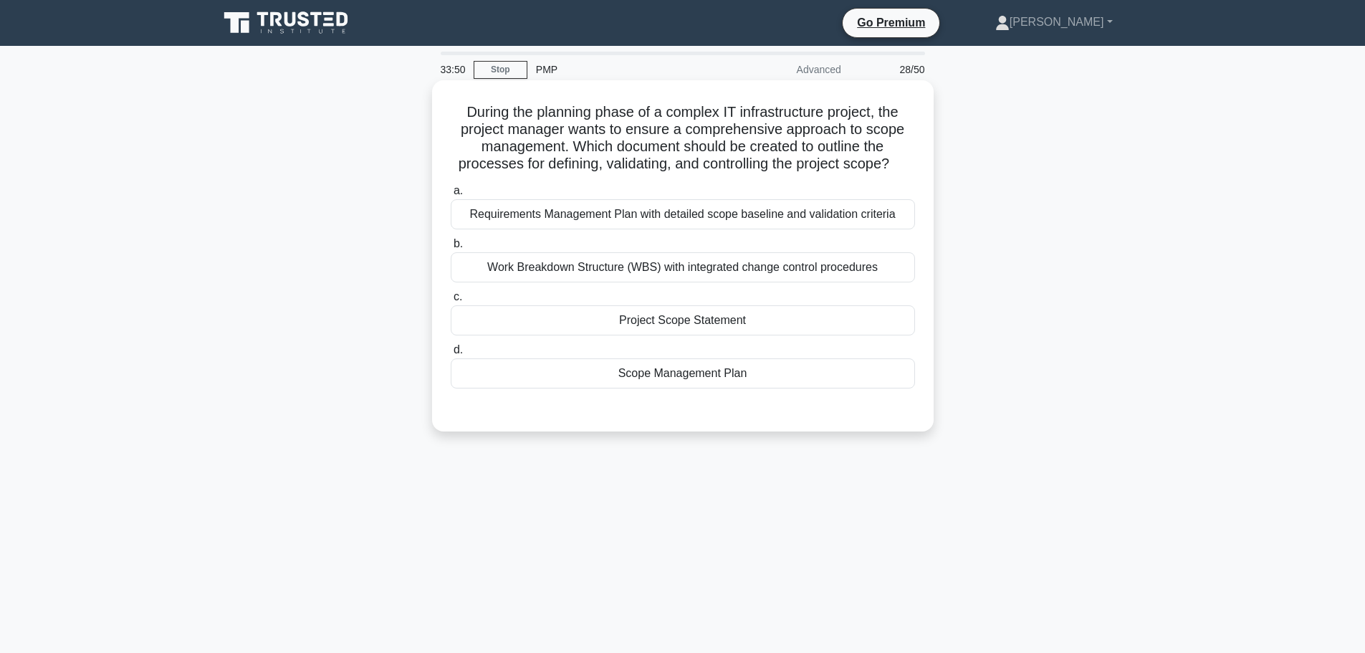
click at [678, 216] on div "Requirements Management Plan with detailed scope baseline and validation criter…" at bounding box center [683, 214] width 464 height 30
click at [451, 196] on input "a. Requirements Management Plan with detailed scope baseline and validation cri…" at bounding box center [451, 190] width 0 height 9
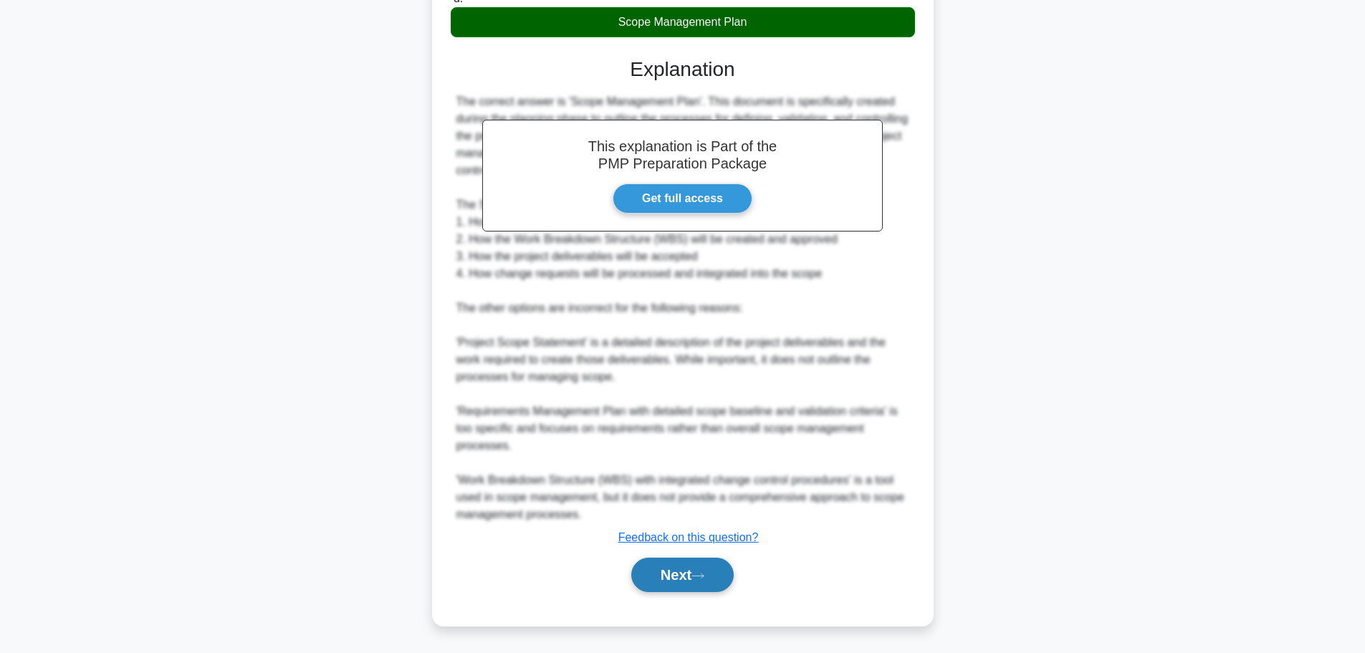
click at [707, 571] on button "Next" at bounding box center [682, 574] width 102 height 34
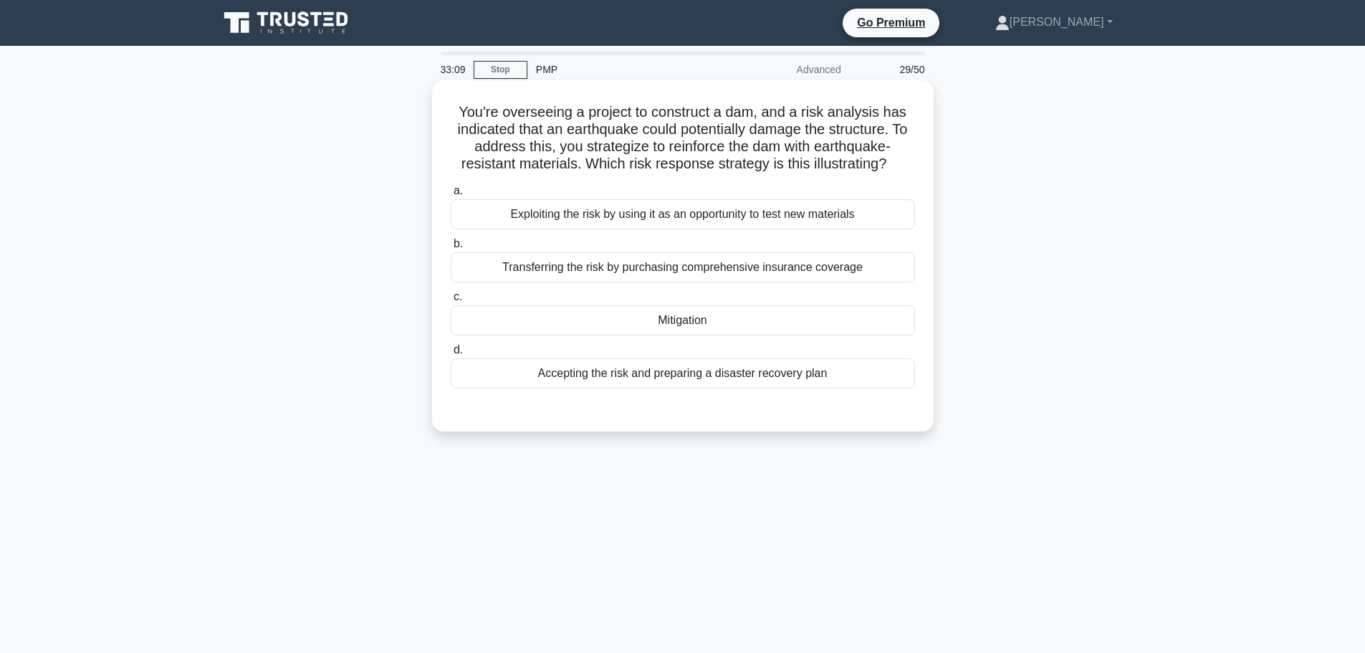
click at [751, 375] on div "Accepting the risk and preparing a disaster recovery plan" at bounding box center [683, 373] width 464 height 30
click at [451, 355] on input "d. Accepting the risk and preparing a disaster recovery plan" at bounding box center [451, 349] width 0 height 9
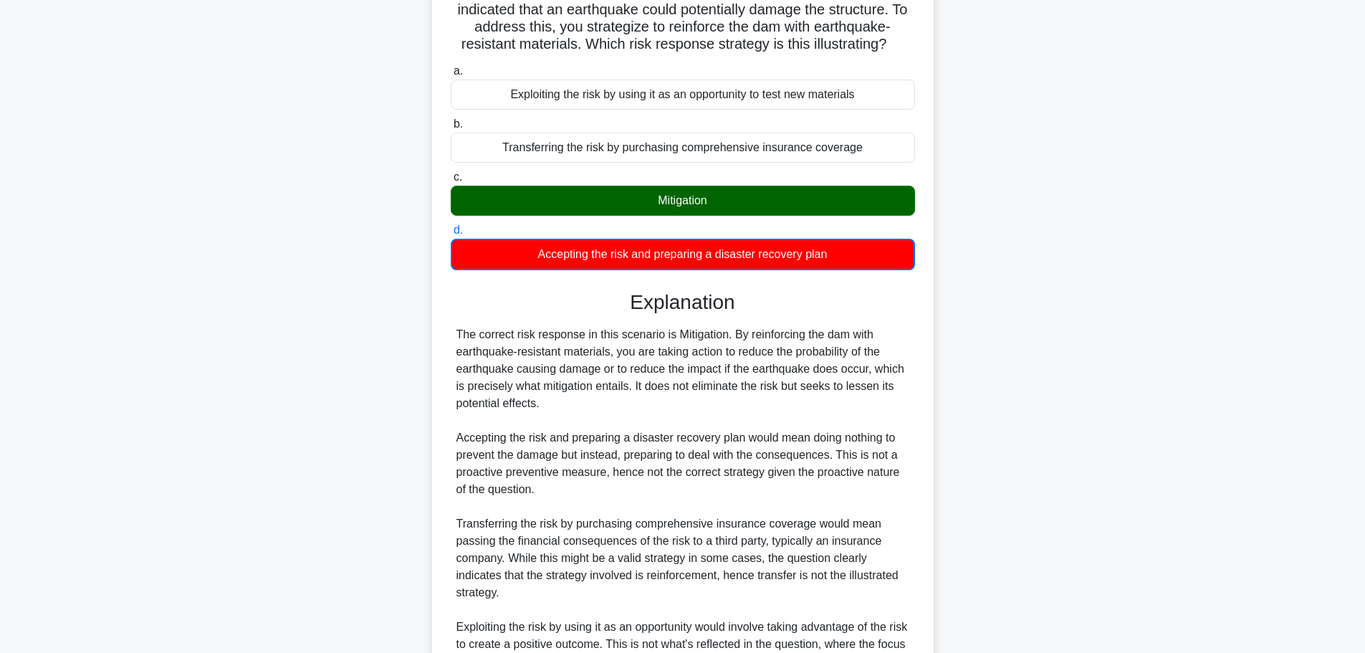
scroll to position [143, 0]
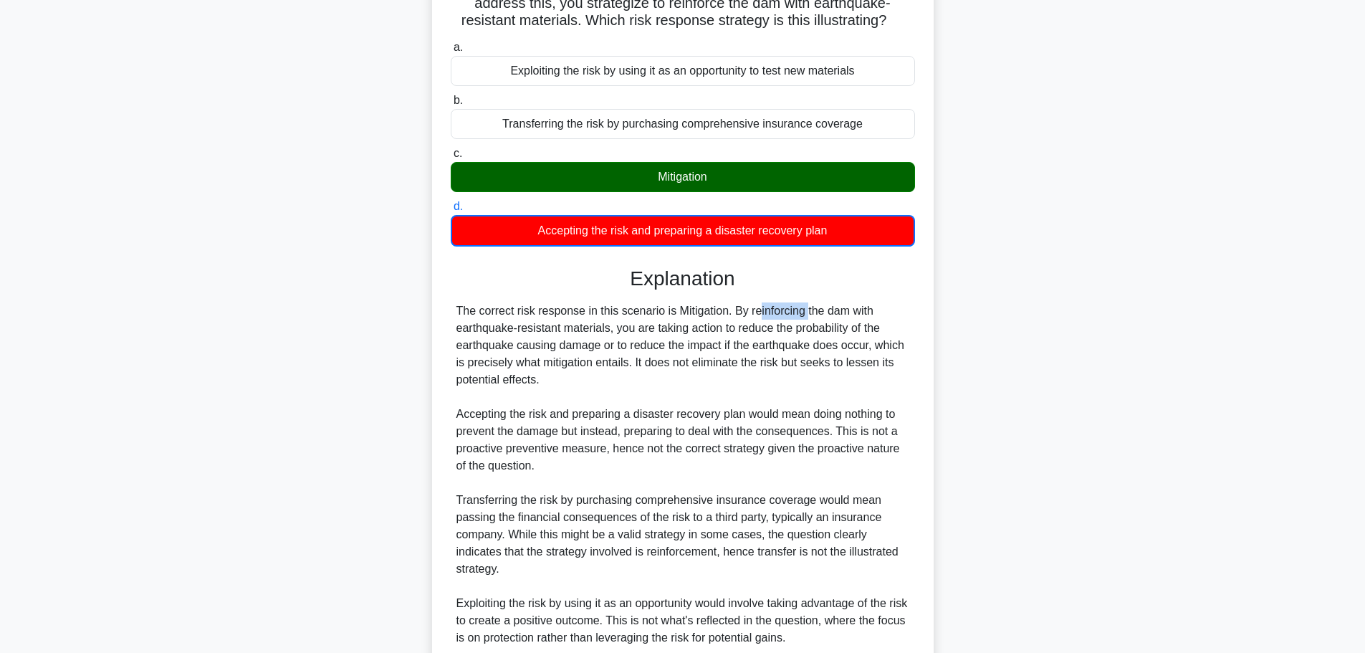
drag, startPoint x: 674, startPoint y: 311, endPoint x: 724, endPoint y: 311, distance: 50.2
click at [724, 311] on div "The correct risk response in this scenario is Mitigation. By reinforcing the da…" at bounding box center [682, 474] width 453 height 344
click at [785, 432] on div "The correct risk response in this scenario is Mitigation. By reinforcing the da…" at bounding box center [682, 474] width 453 height 344
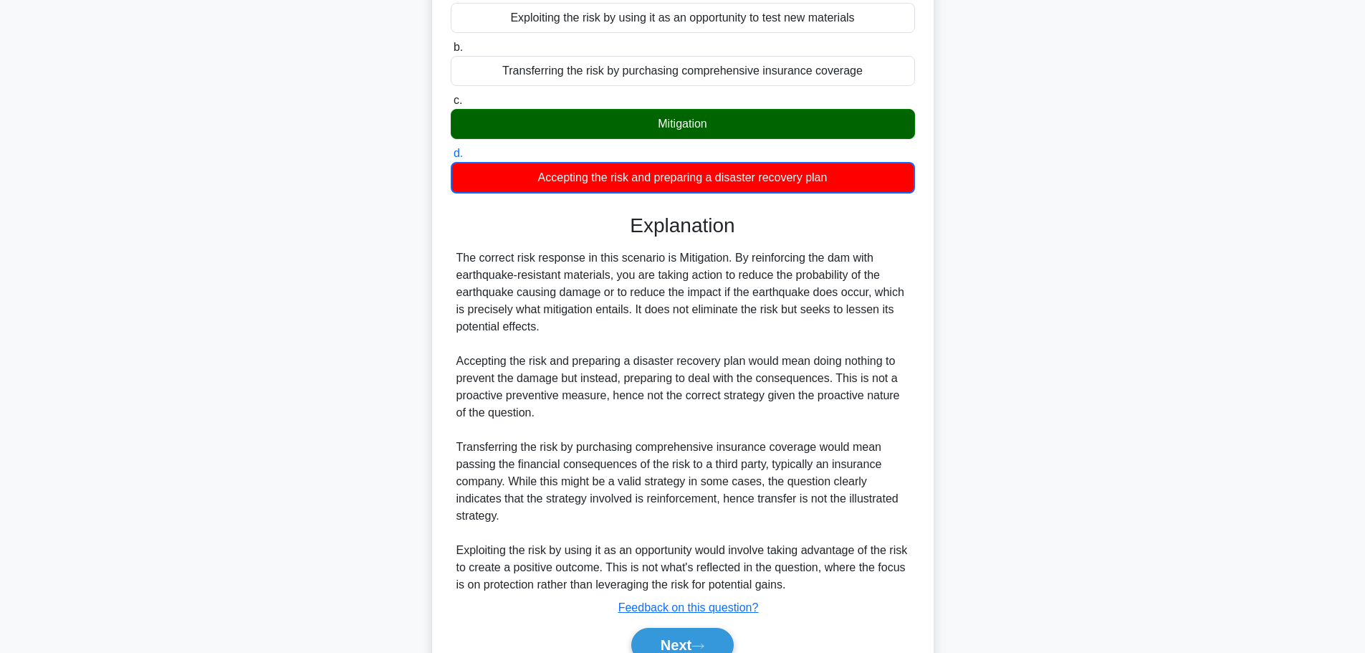
scroll to position [267, 0]
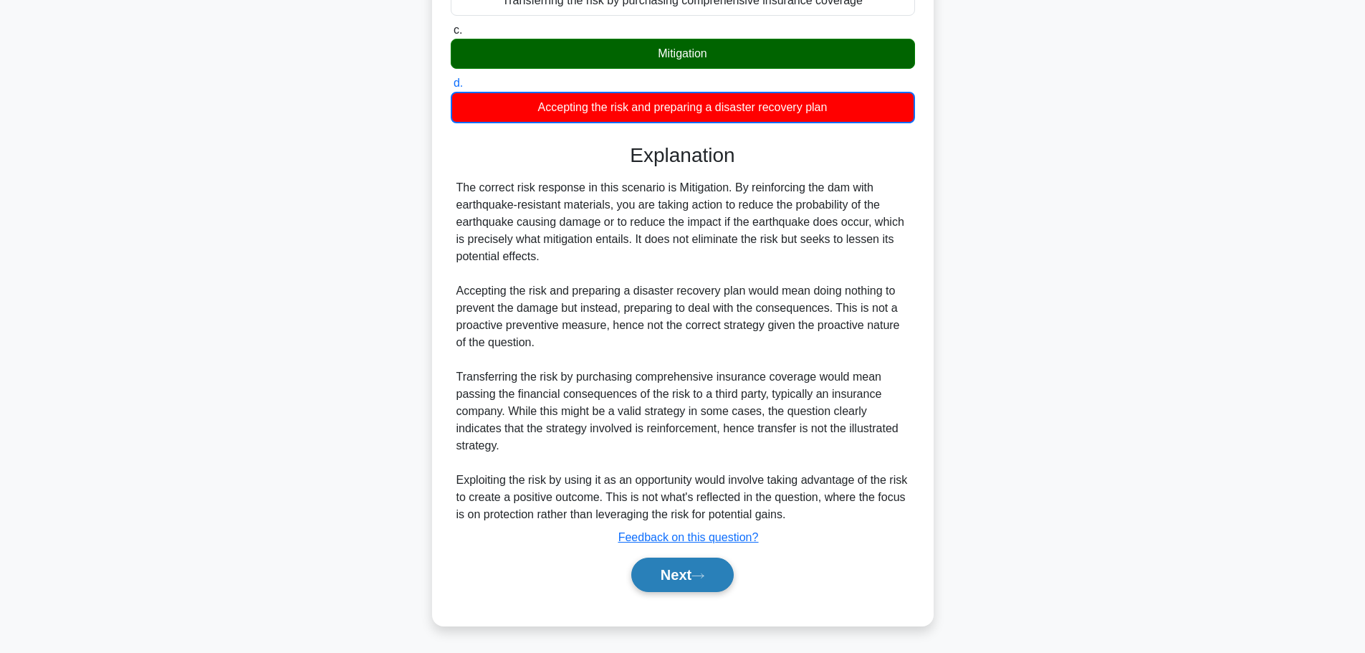
click at [700, 581] on button "Next" at bounding box center [682, 574] width 102 height 34
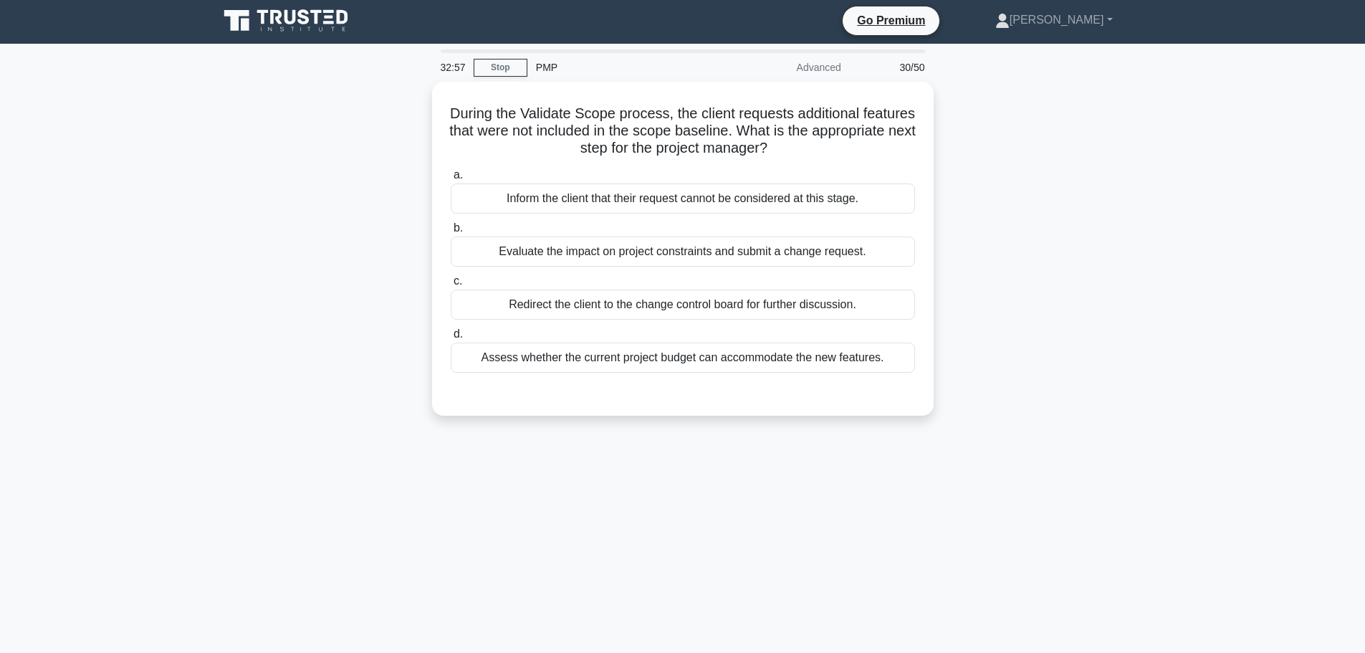
scroll to position [0, 0]
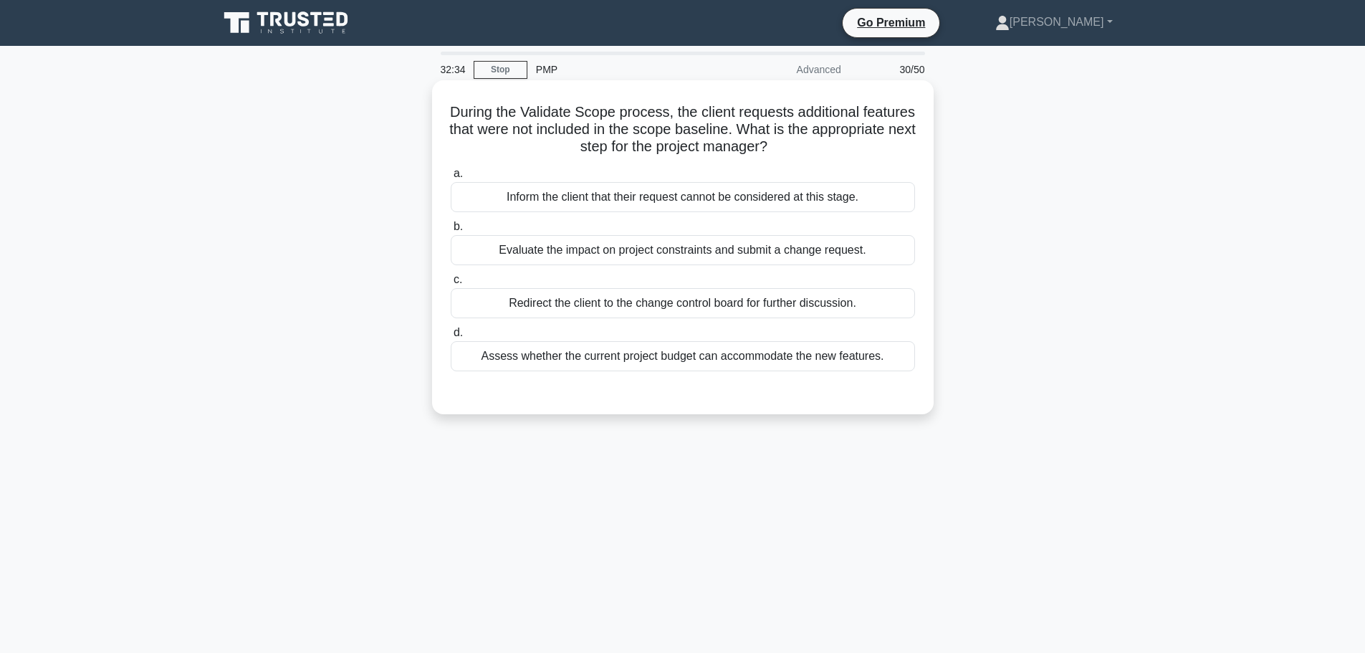
click at [724, 259] on div "Evaluate the impact on project constraints and submit a change request." at bounding box center [683, 250] width 464 height 30
click at [451, 231] on input "b. Evaluate the impact on project constraints and submit a change request." at bounding box center [451, 226] width 0 height 9
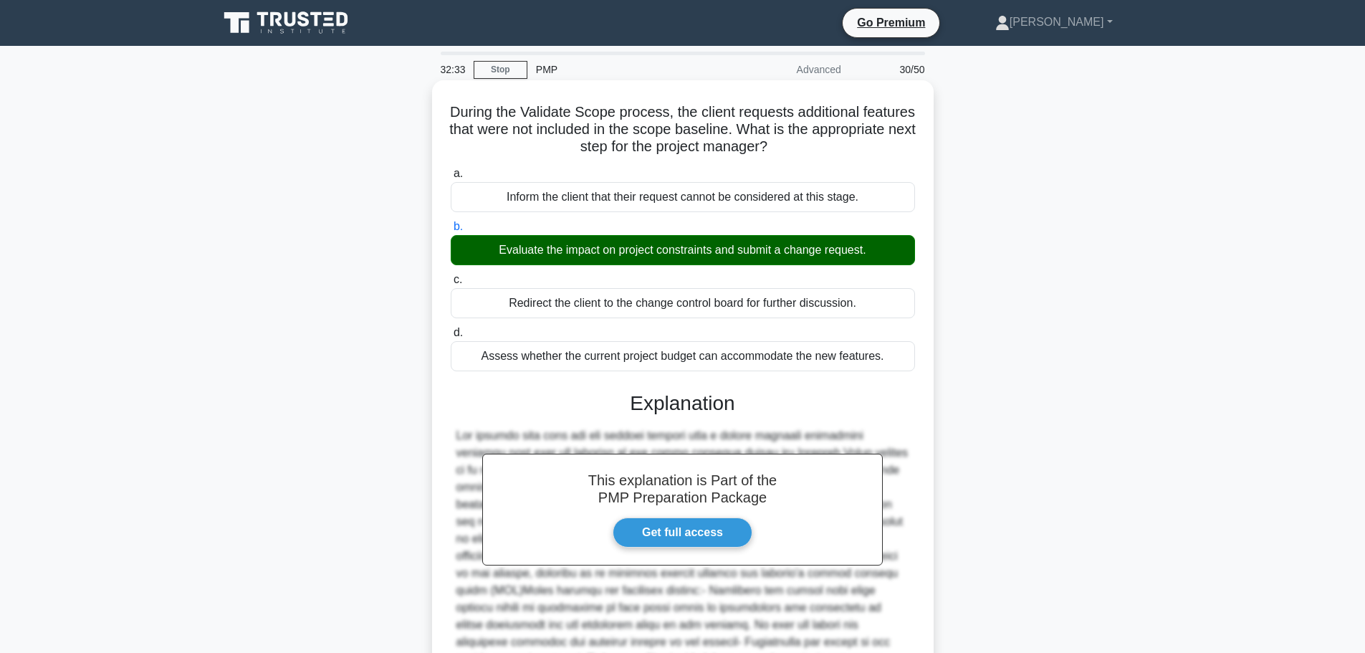
scroll to position [214, 0]
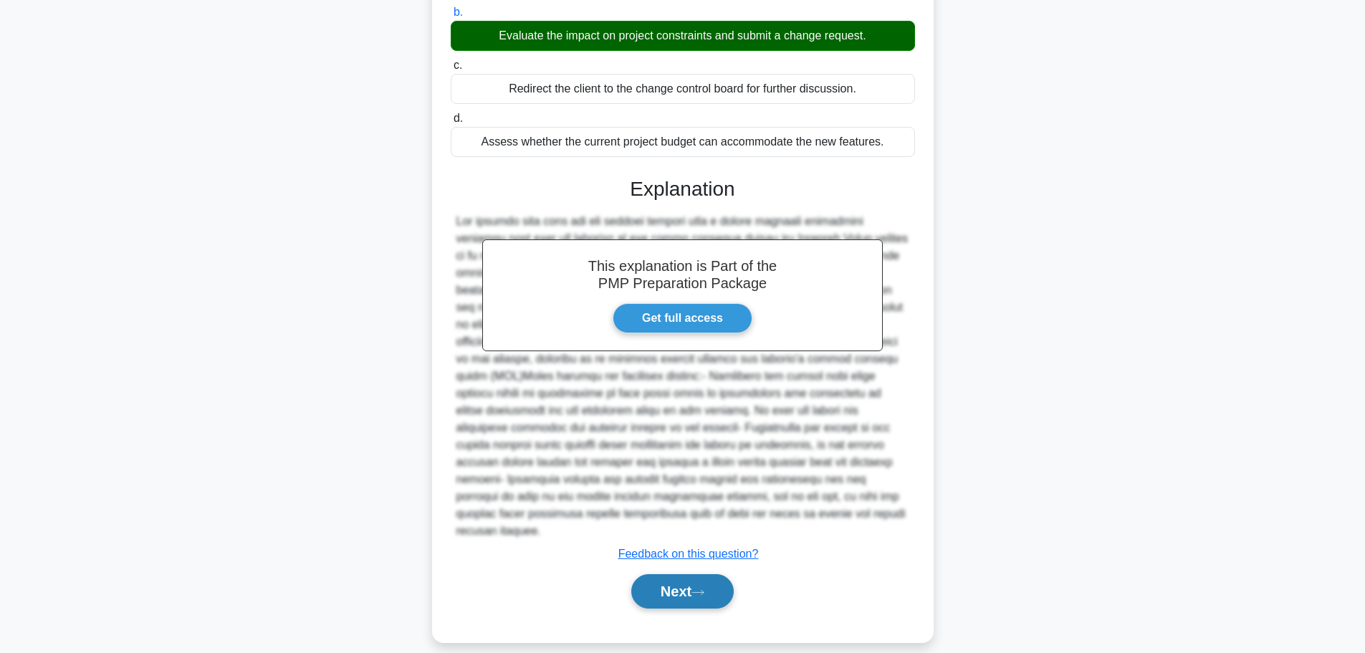
click at [682, 574] on button "Next" at bounding box center [682, 591] width 102 height 34
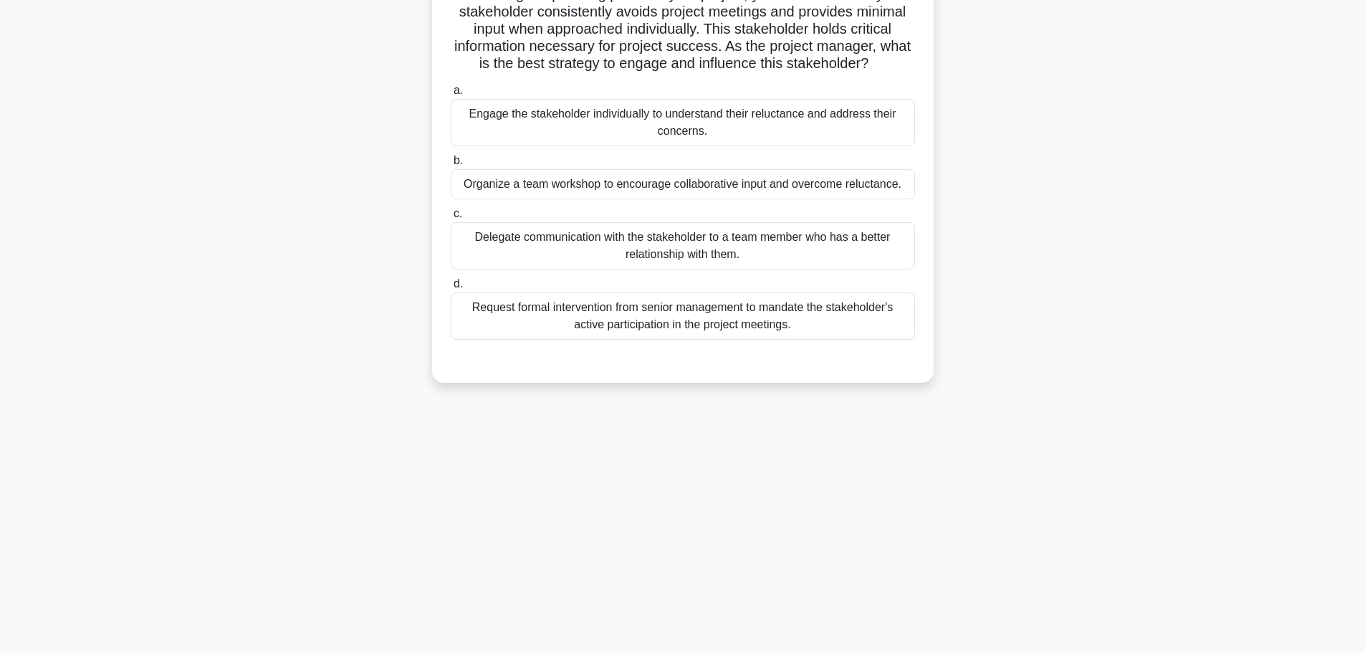
scroll to position [0, 0]
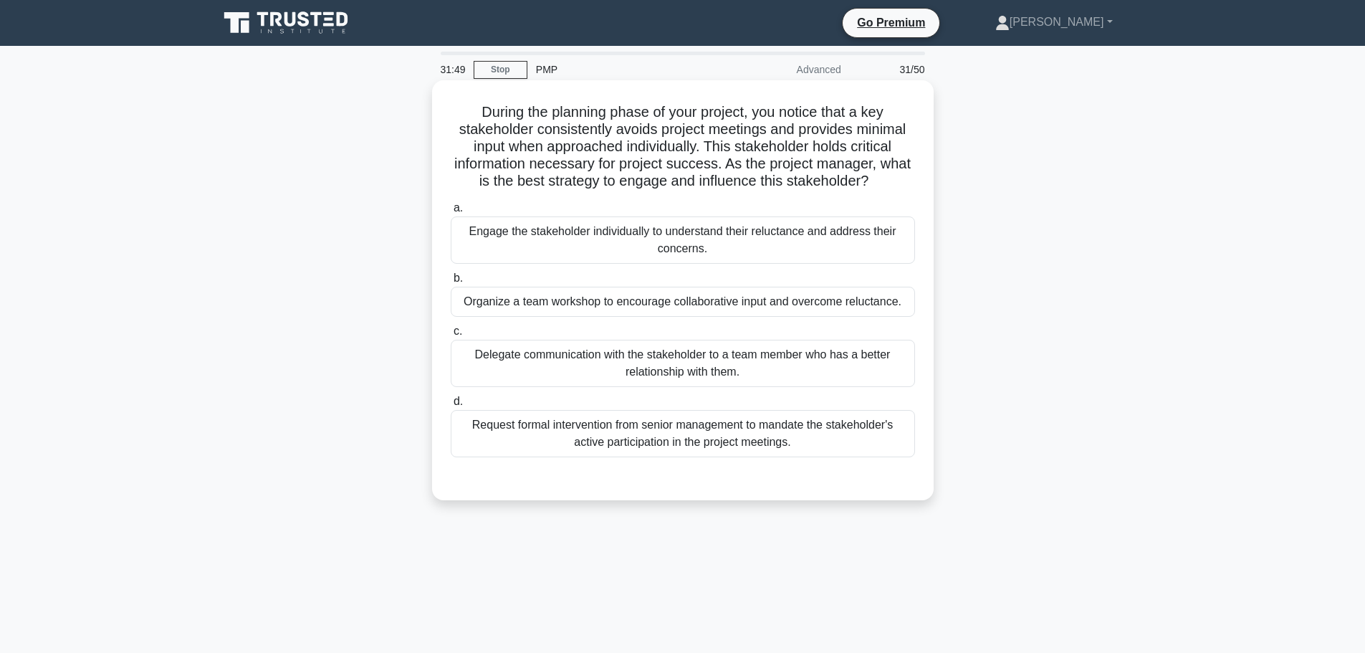
click at [730, 238] on div "Engage the stakeholder individually to understand their reluctance and address …" at bounding box center [683, 239] width 464 height 47
click at [451, 213] on input "a. Engage the stakeholder individually to understand their reluctance and addre…" at bounding box center [451, 208] width 0 height 9
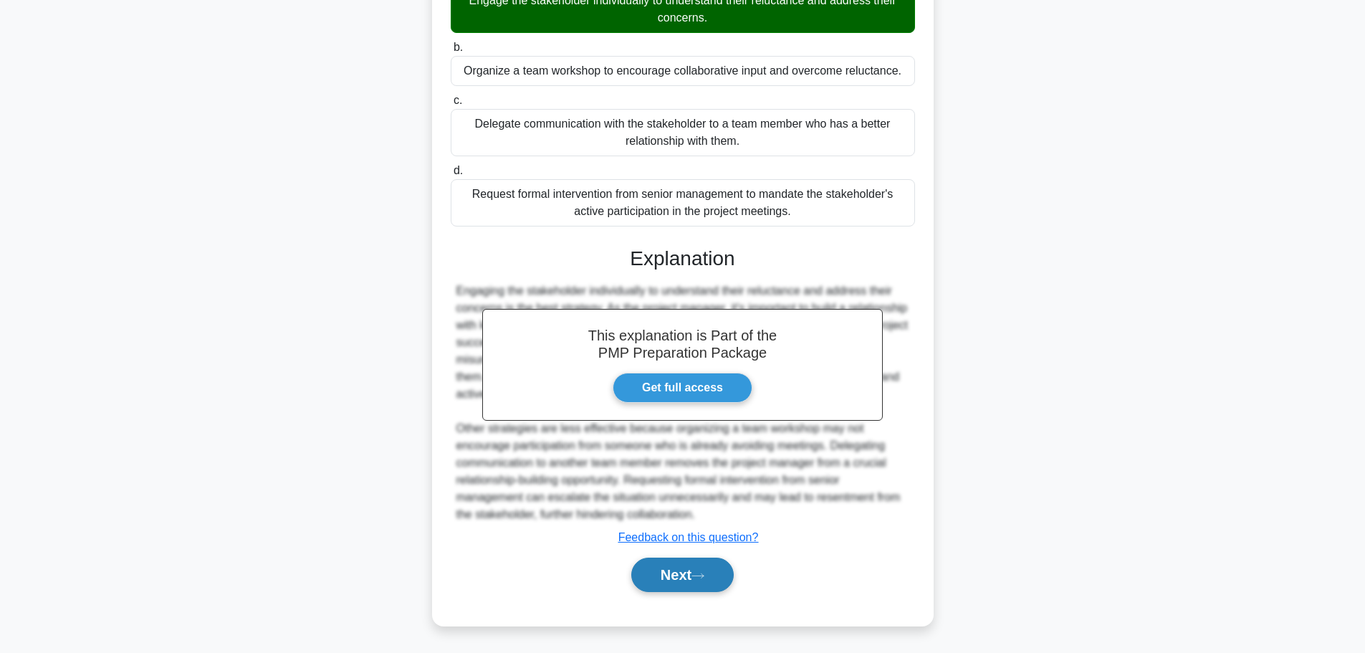
click at [678, 576] on button "Next" at bounding box center [682, 574] width 102 height 34
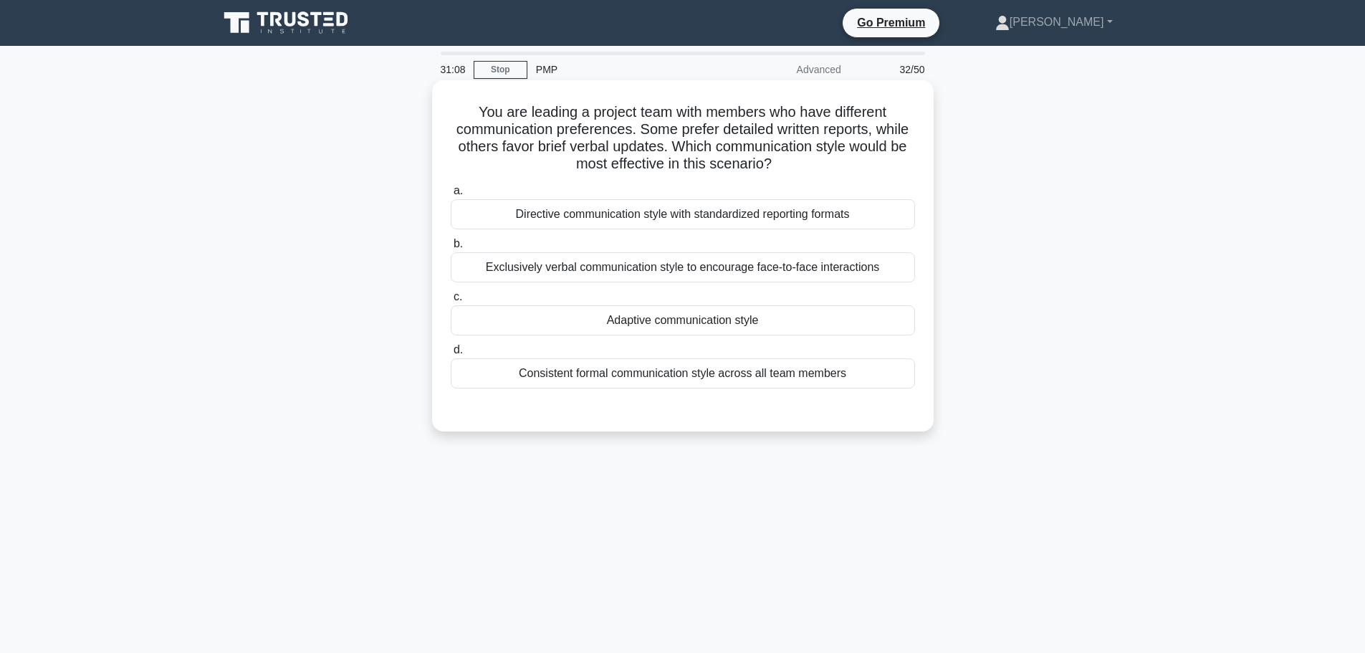
click at [743, 322] on div "Adaptive communication style" at bounding box center [683, 320] width 464 height 30
click at [451, 302] on input "c. Adaptive communication style" at bounding box center [451, 296] width 0 height 9
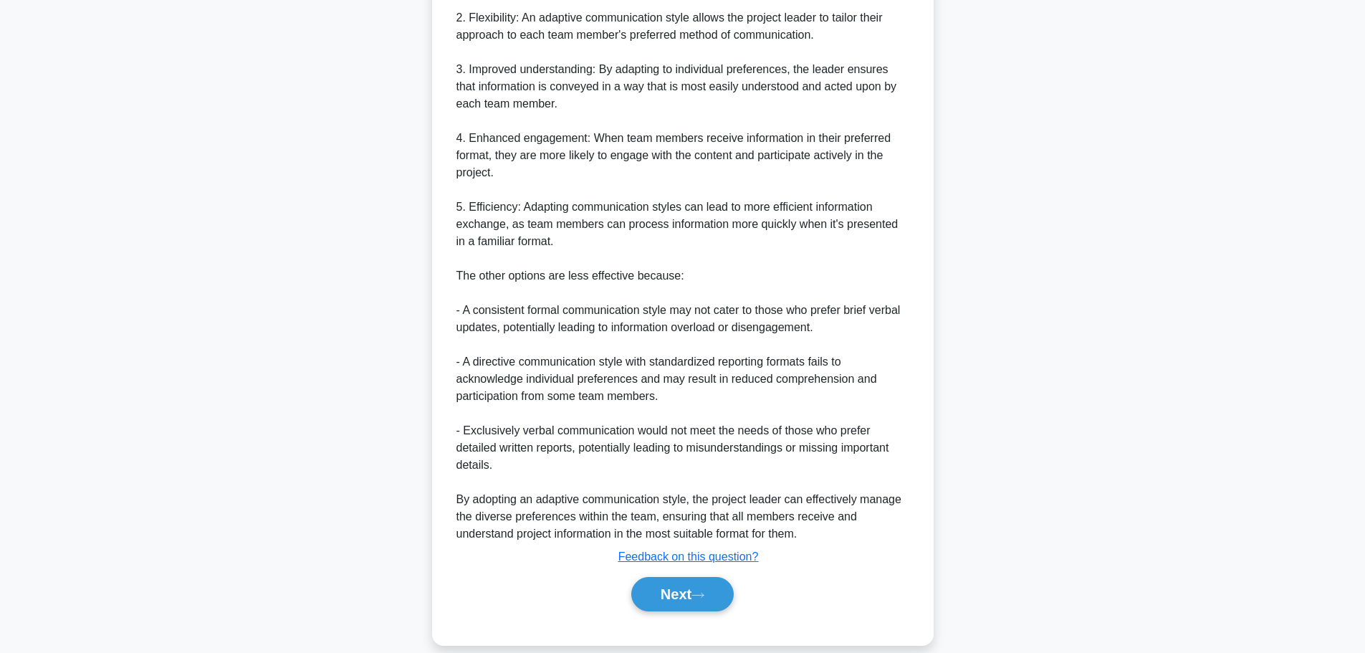
scroll to position [558, 0]
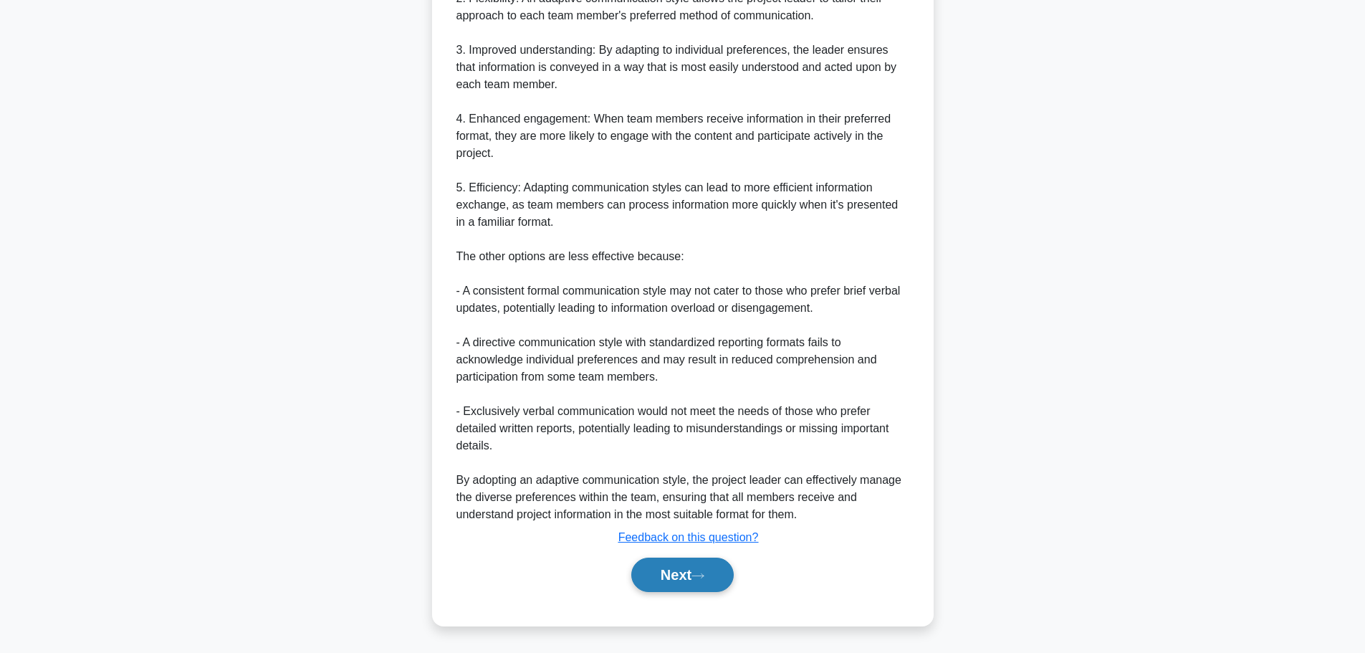
click at [658, 573] on button "Next" at bounding box center [682, 574] width 102 height 34
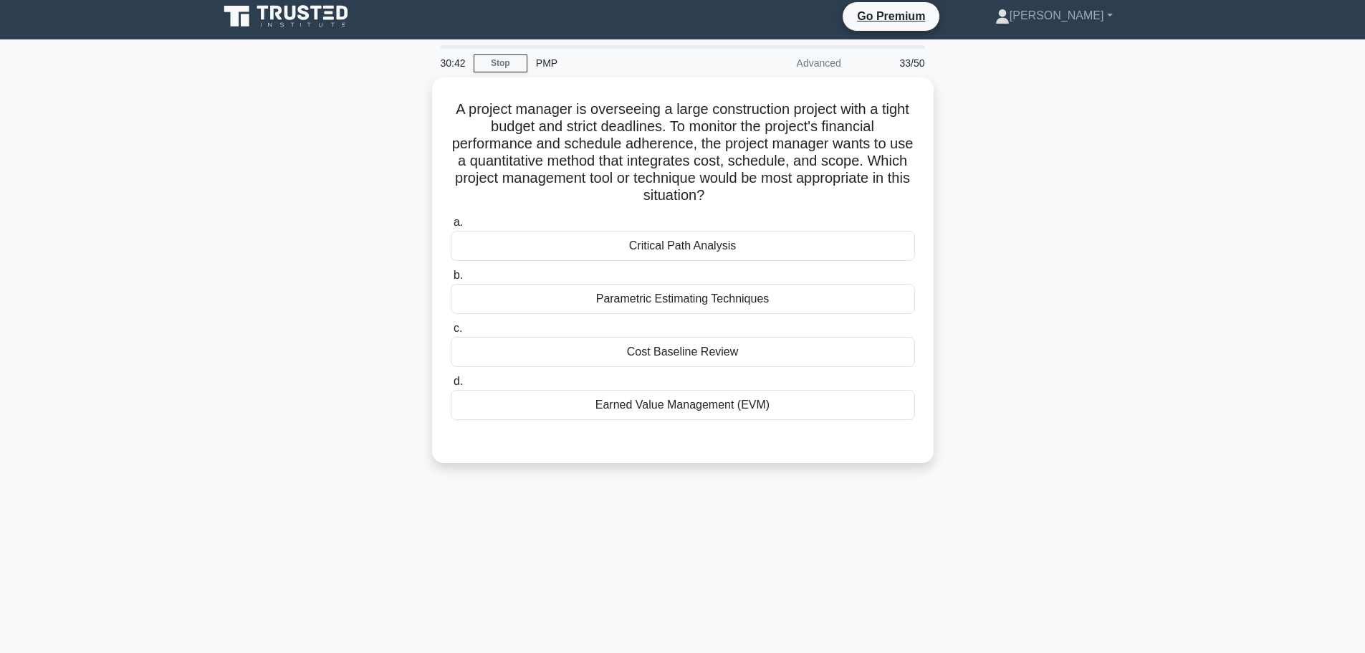
scroll to position [0, 0]
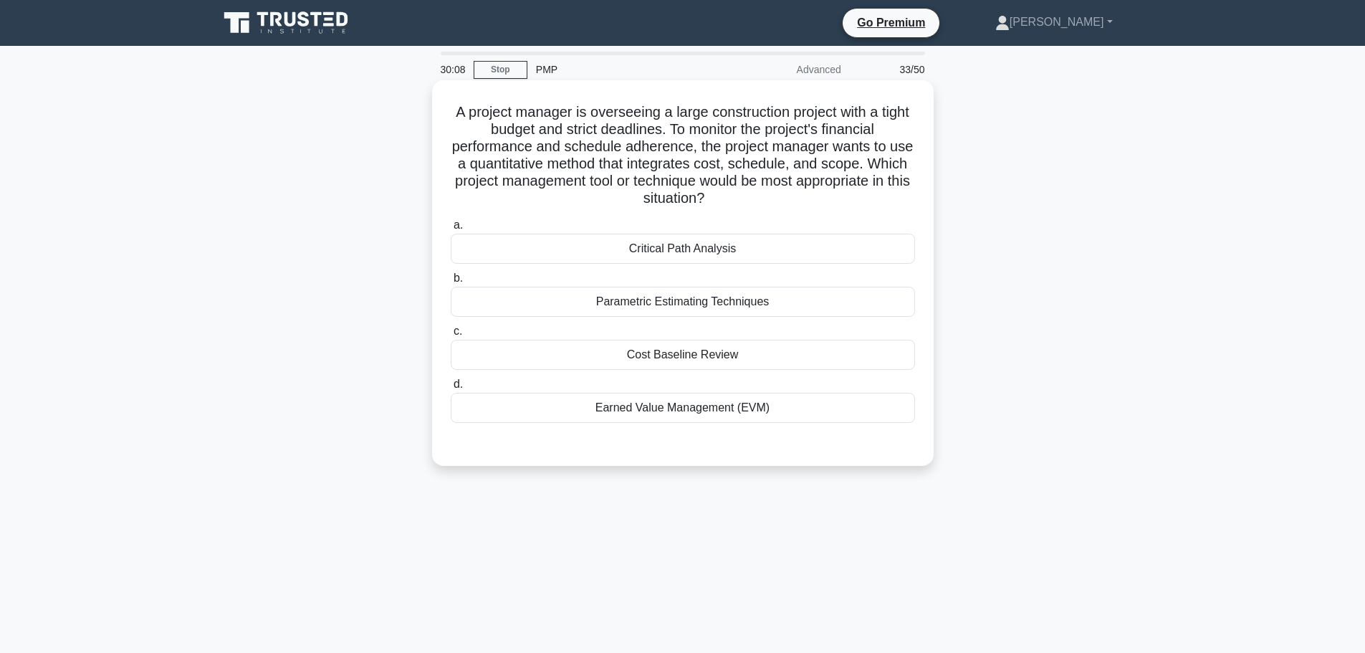
click at [682, 413] on div "Earned Value Management (EVM)" at bounding box center [683, 408] width 464 height 30
click at [451, 389] on input "d. Earned Value Management (EVM)" at bounding box center [451, 384] width 0 height 9
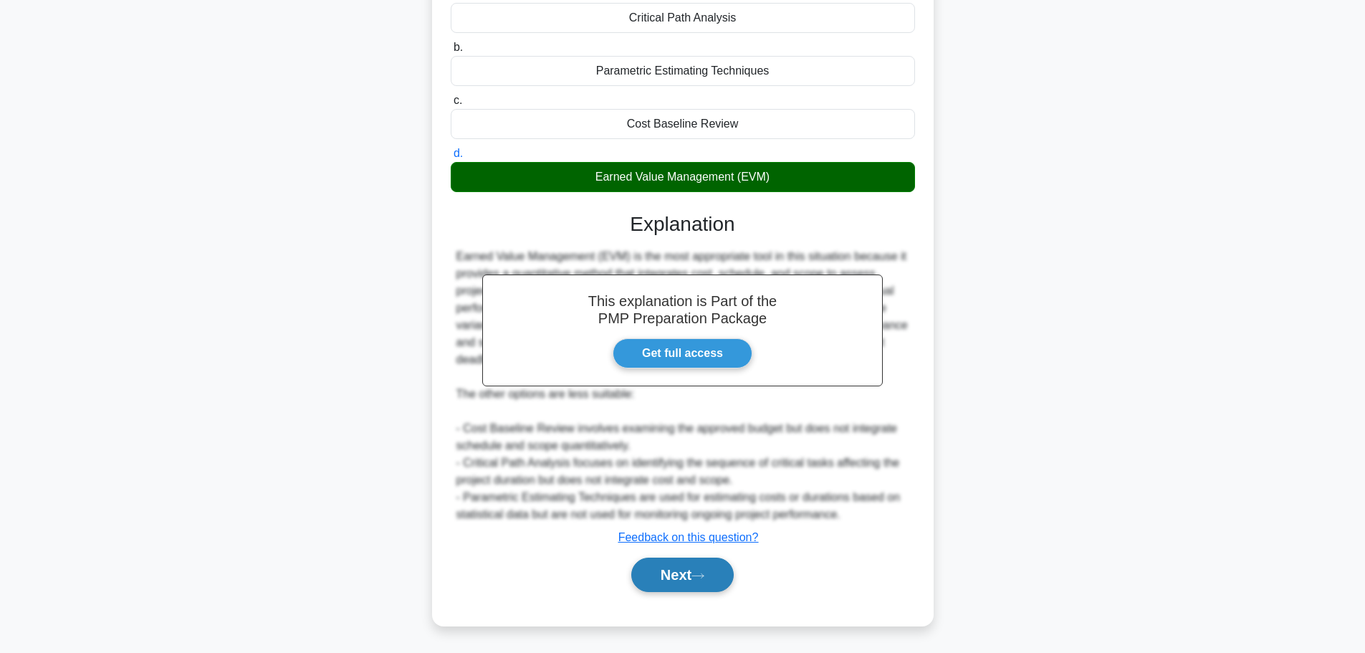
click at [668, 575] on button "Next" at bounding box center [682, 574] width 102 height 34
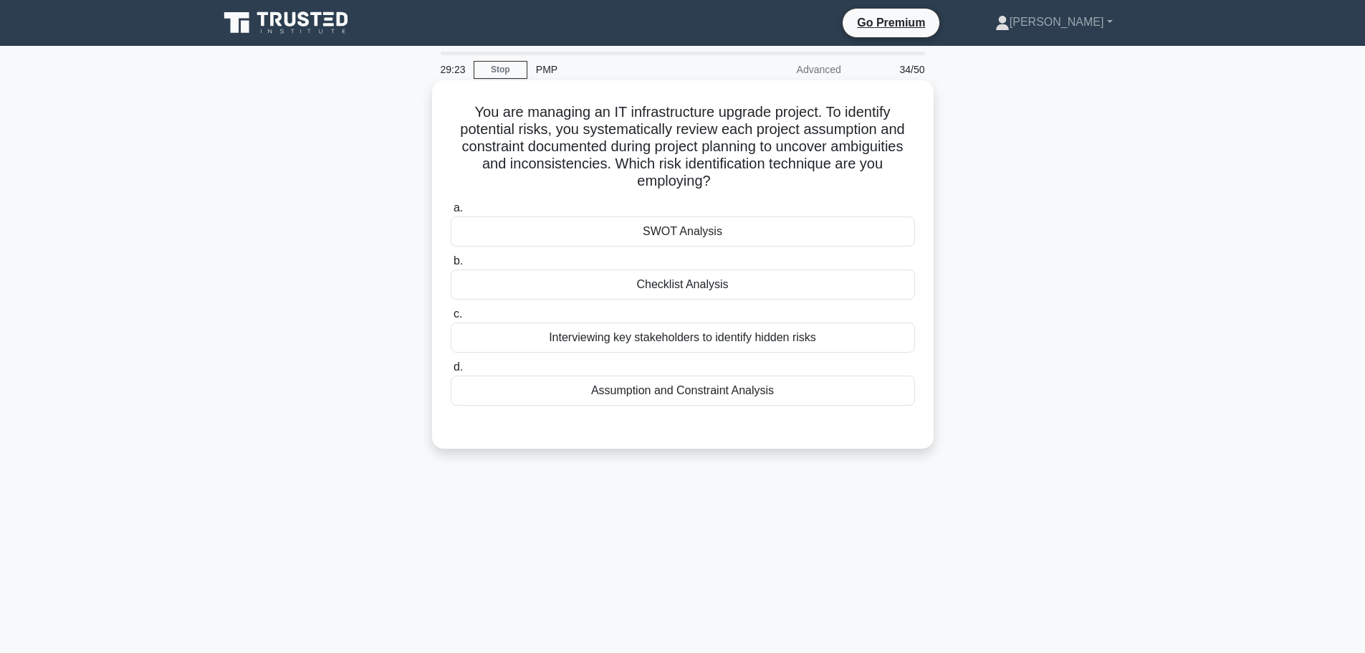
click at [699, 391] on div "Assumption and Constraint Analysis" at bounding box center [683, 390] width 464 height 30
click at [451, 372] on input "d. Assumption and Constraint Analysis" at bounding box center [451, 367] width 0 height 9
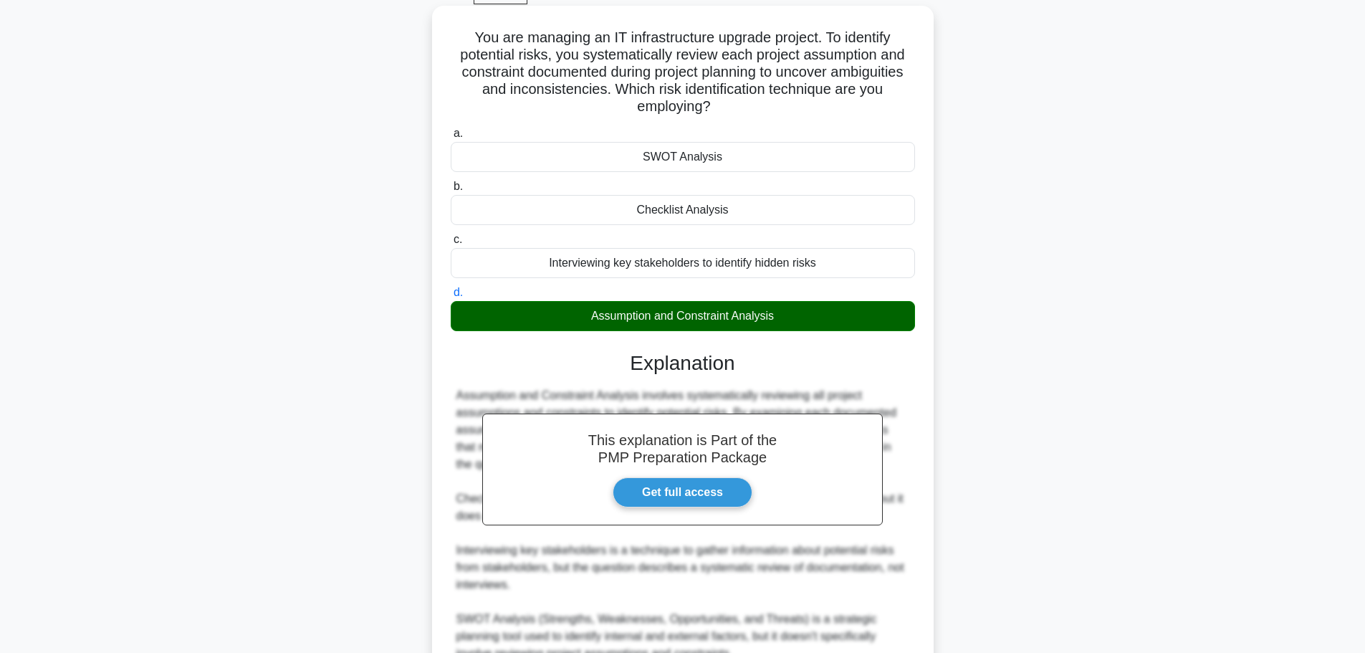
scroll to position [214, 0]
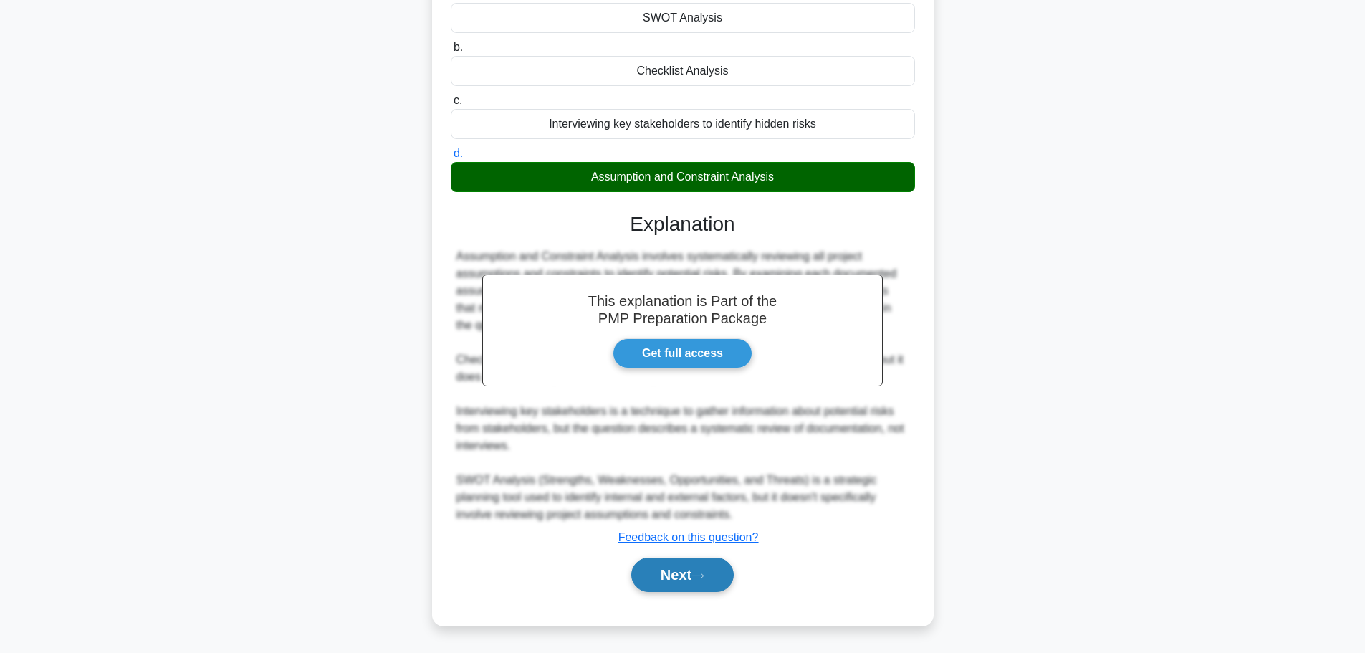
click at [683, 578] on button "Next" at bounding box center [682, 574] width 102 height 34
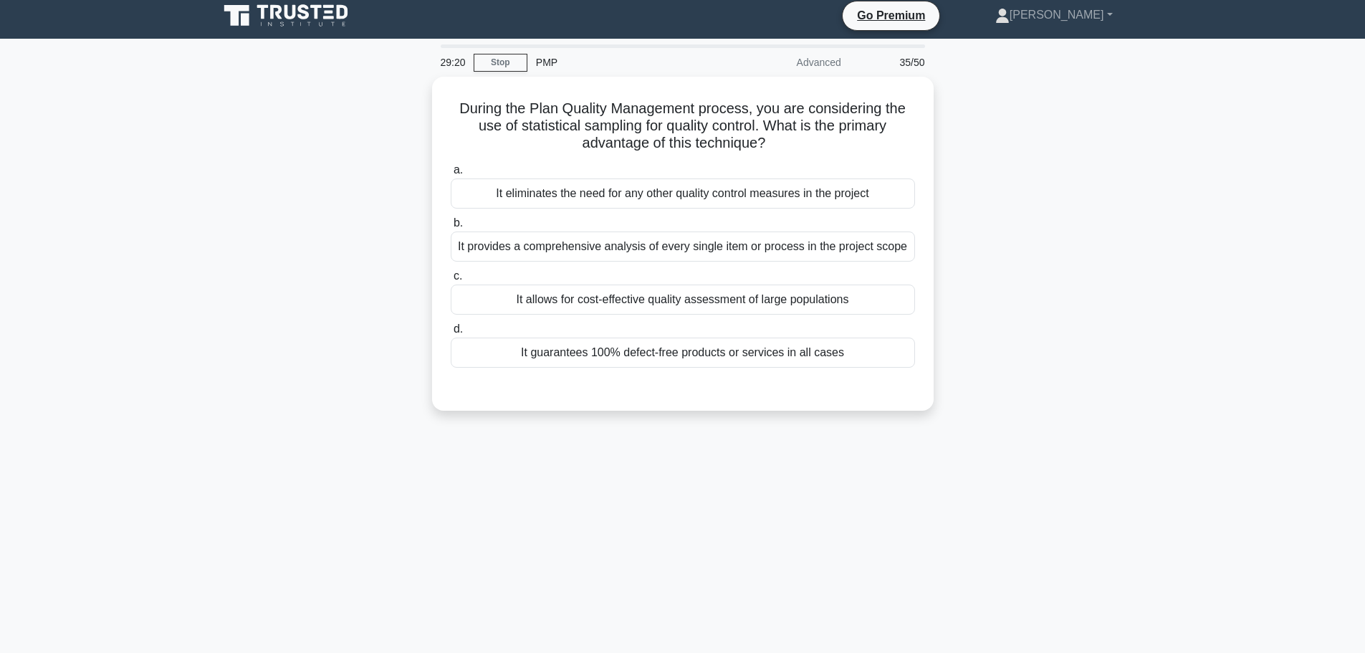
scroll to position [0, 0]
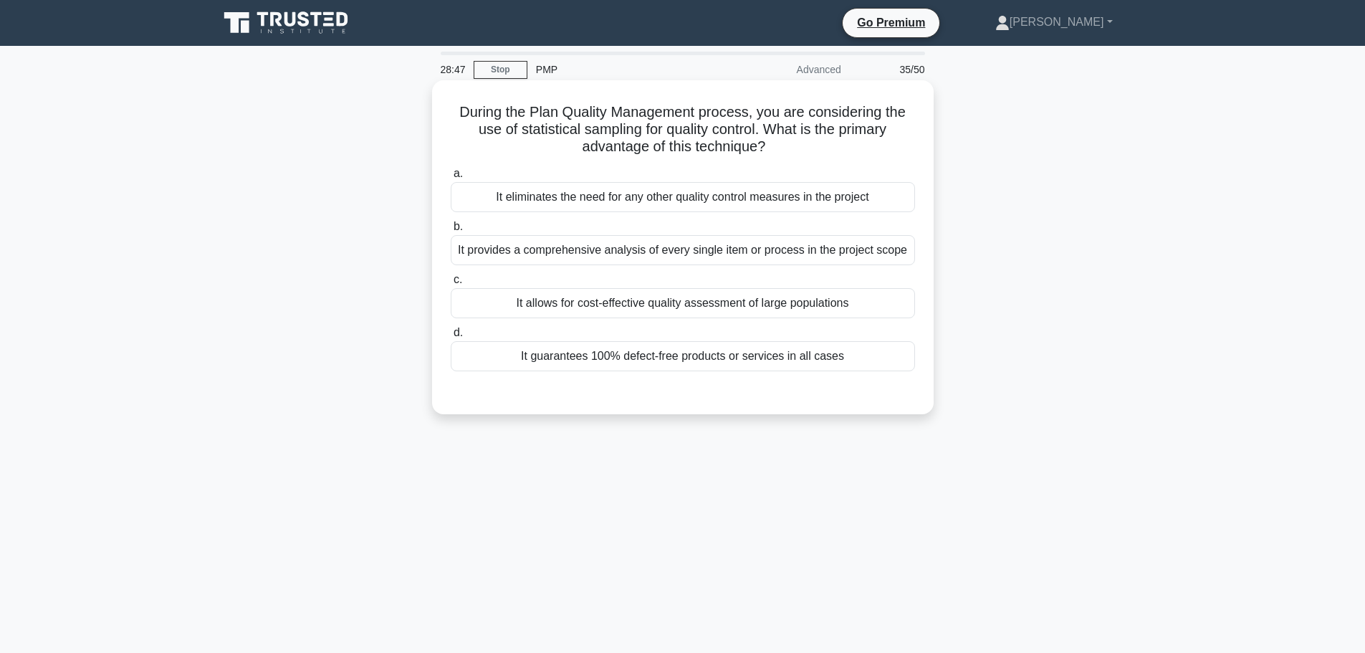
click at [674, 254] on div "It provides a comprehensive analysis of every single item or process in the pro…" at bounding box center [683, 250] width 464 height 30
click at [451, 231] on input "b. It provides a comprehensive analysis of every single item or process in the …" at bounding box center [451, 226] width 0 height 9
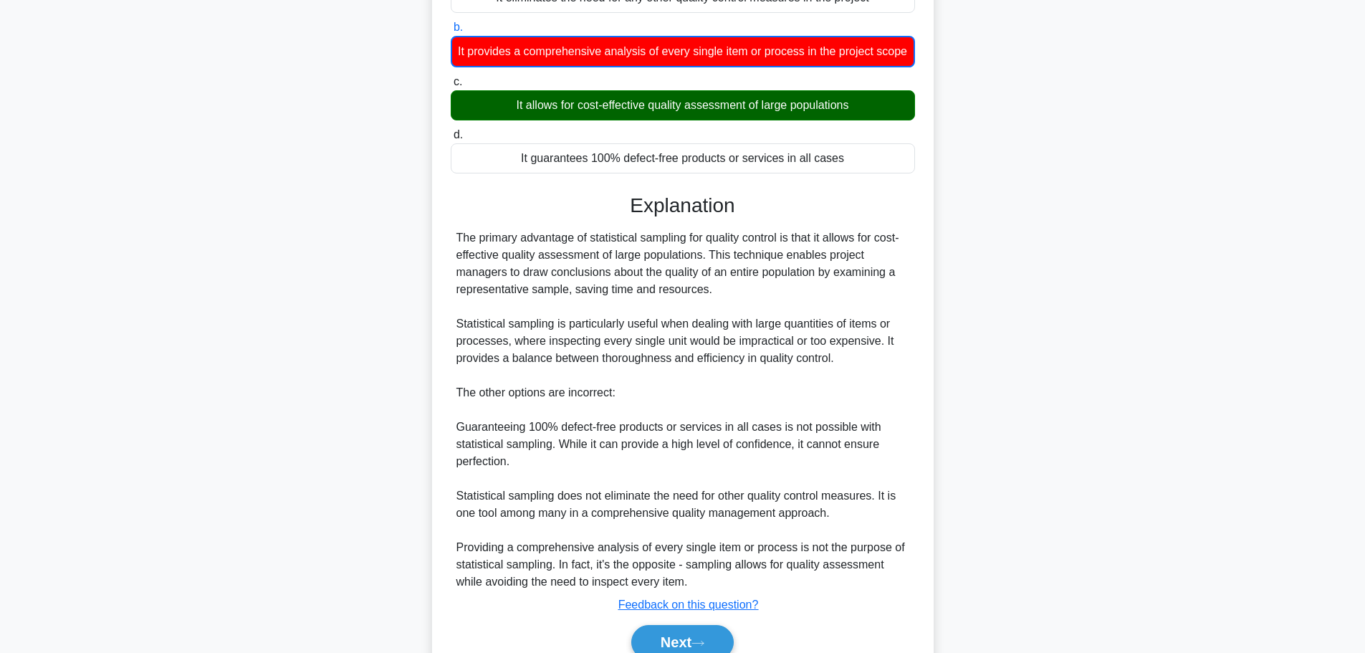
scroll to position [284, 0]
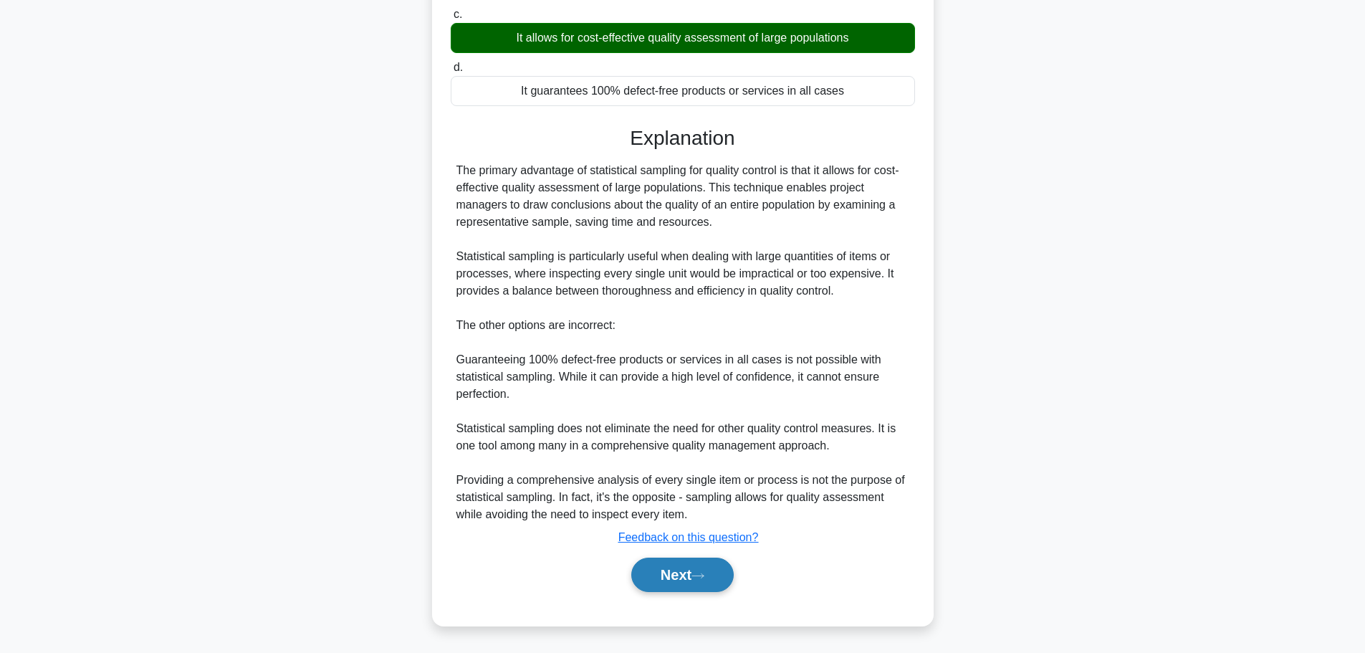
click at [679, 571] on button "Next" at bounding box center [682, 574] width 102 height 34
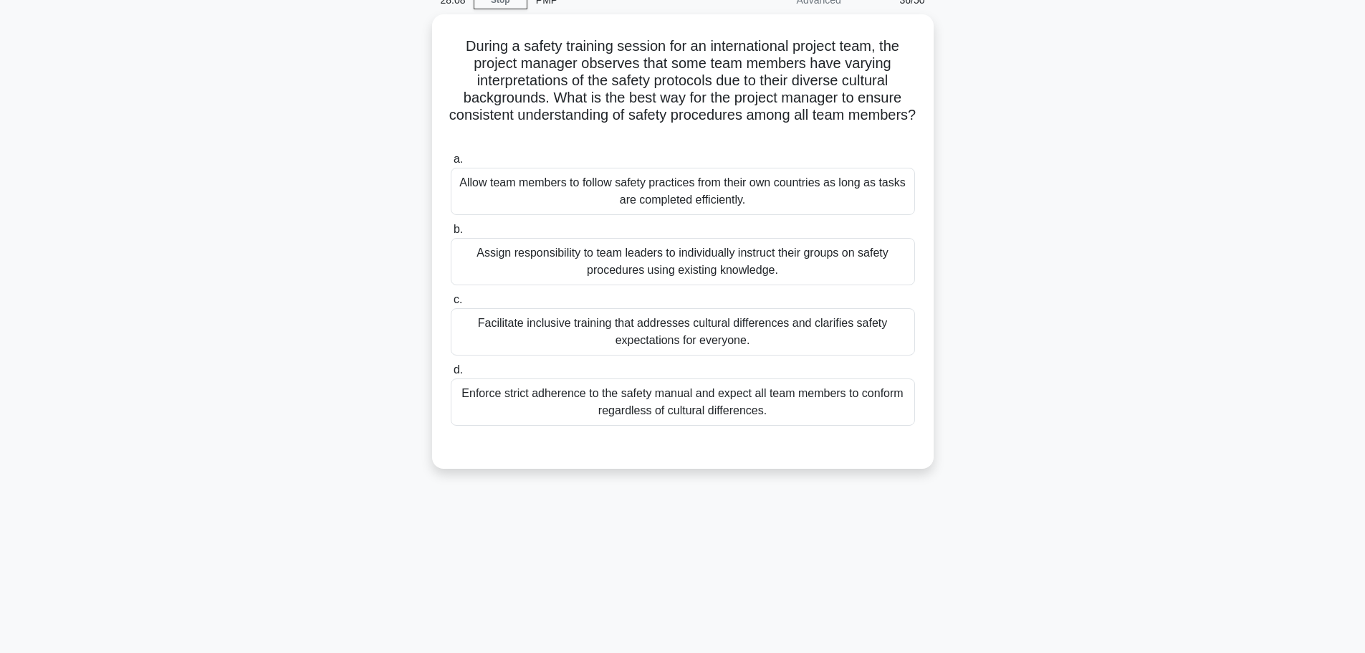
scroll to position [0, 0]
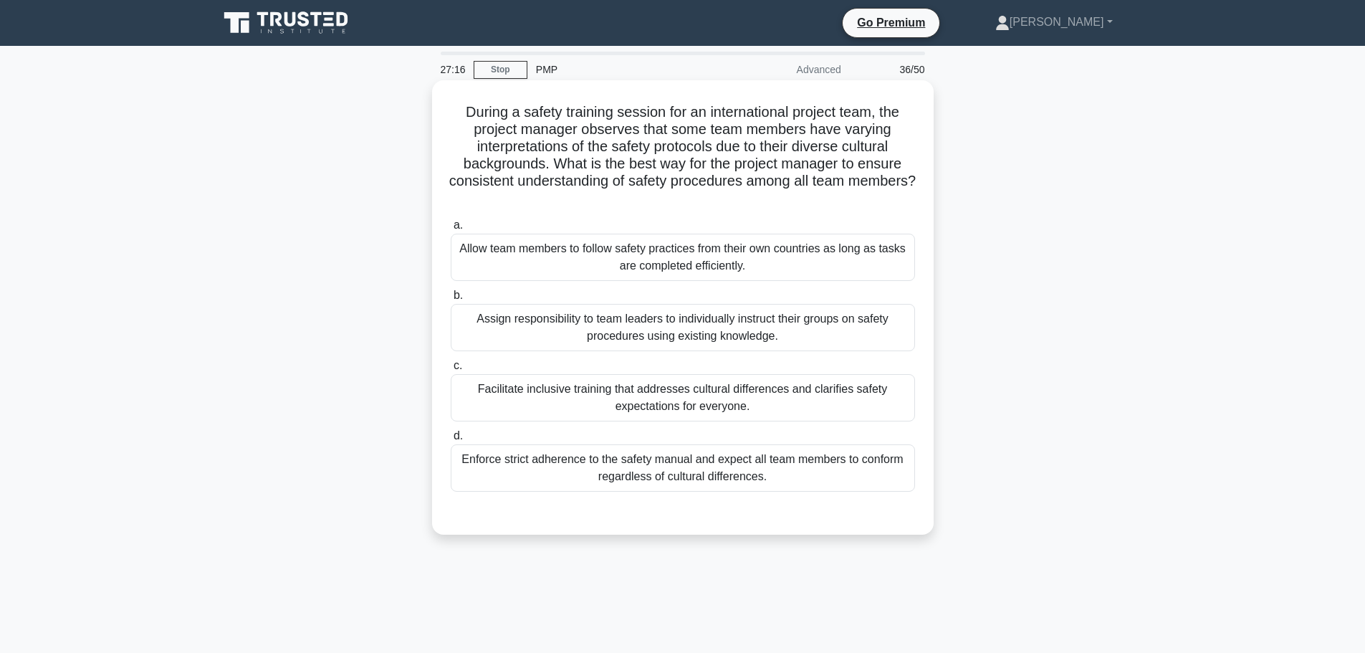
click at [769, 415] on div "Facilitate inclusive training that addresses cultural differences and clarifies…" at bounding box center [683, 397] width 464 height 47
click at [451, 370] on input "c. Facilitate inclusive training that addresses cultural differences and clarif…" at bounding box center [451, 365] width 0 height 9
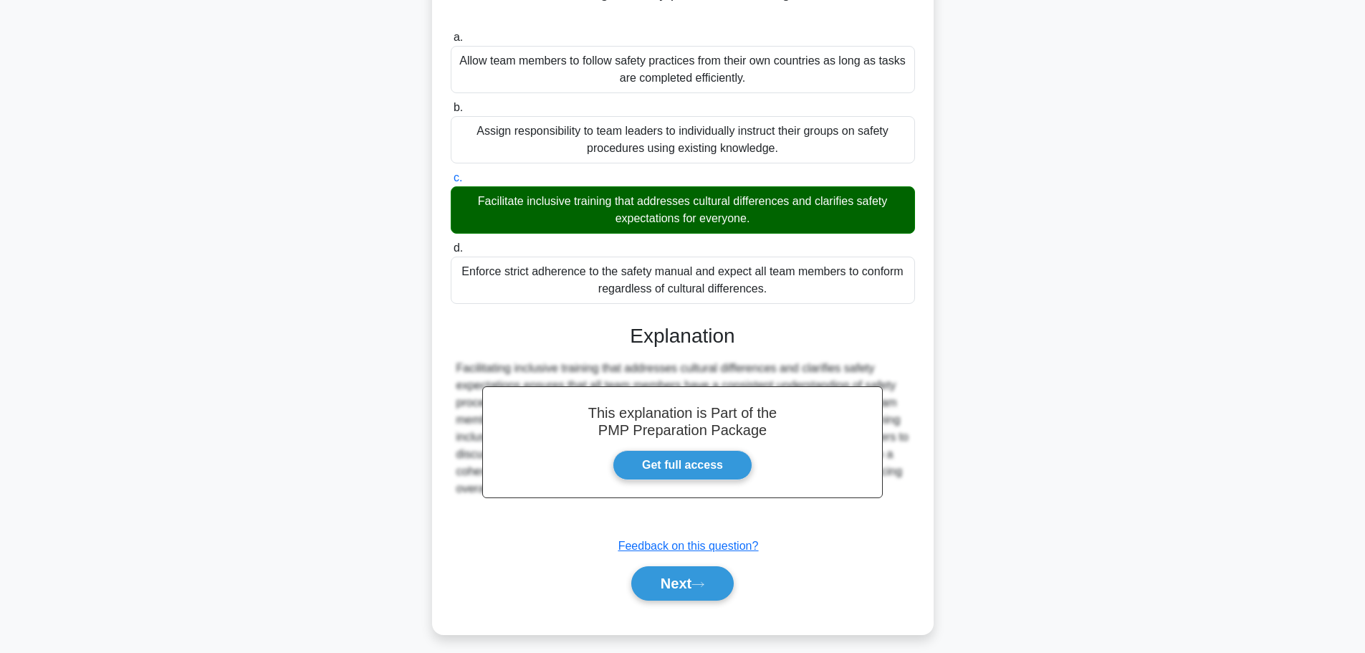
scroll to position [197, 0]
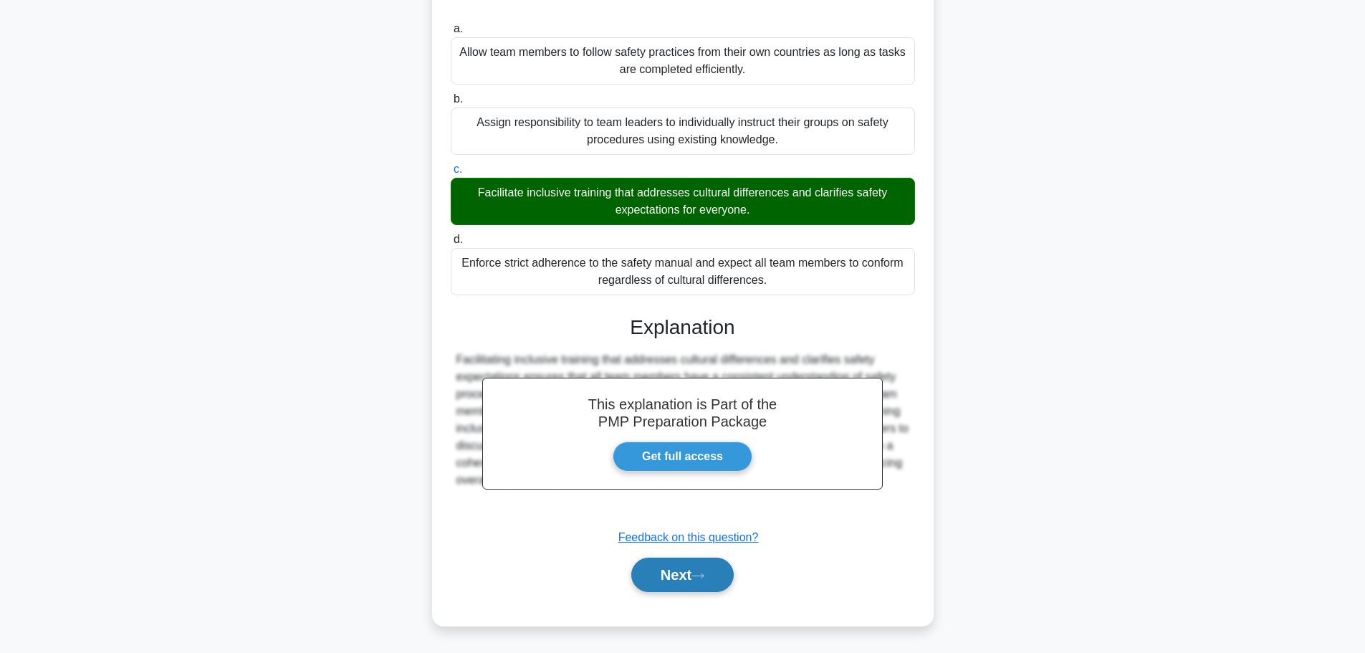
click at [703, 578] on icon at bounding box center [697, 576] width 13 height 8
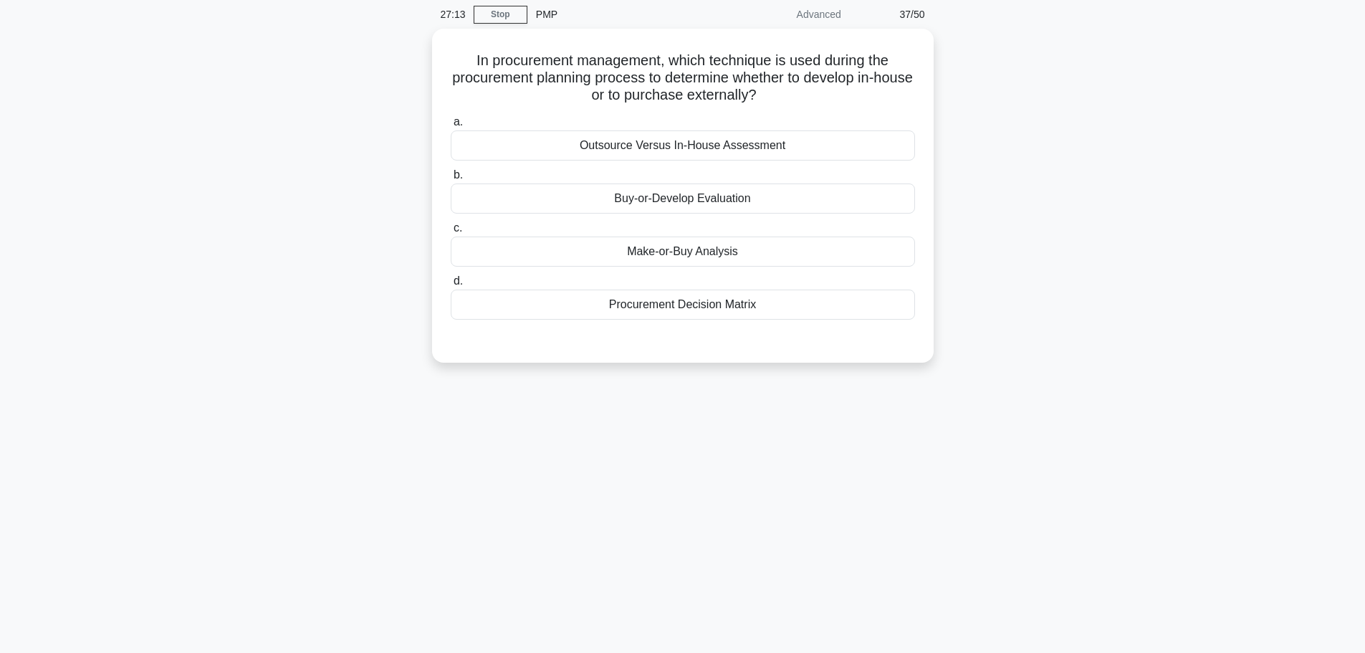
scroll to position [0, 0]
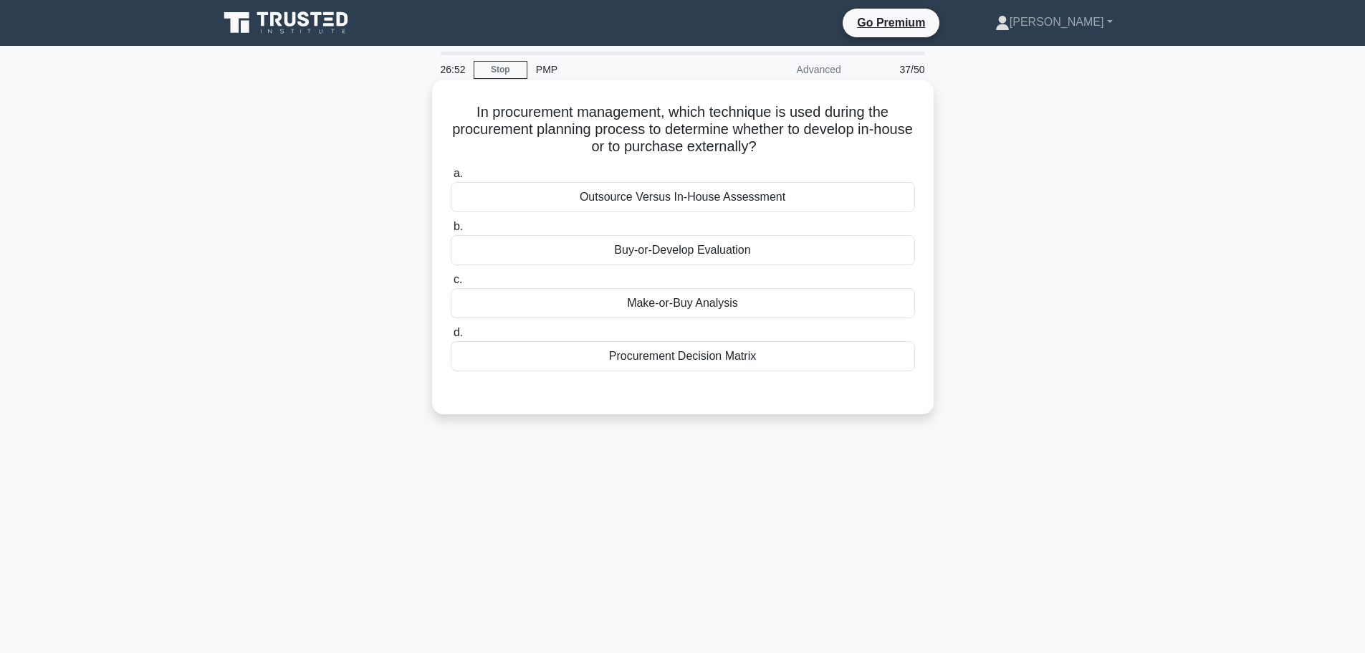
click at [752, 355] on div "Procurement Decision Matrix" at bounding box center [683, 356] width 464 height 30
click at [451, 338] on input "d. Procurement Decision Matrix" at bounding box center [451, 332] width 0 height 9
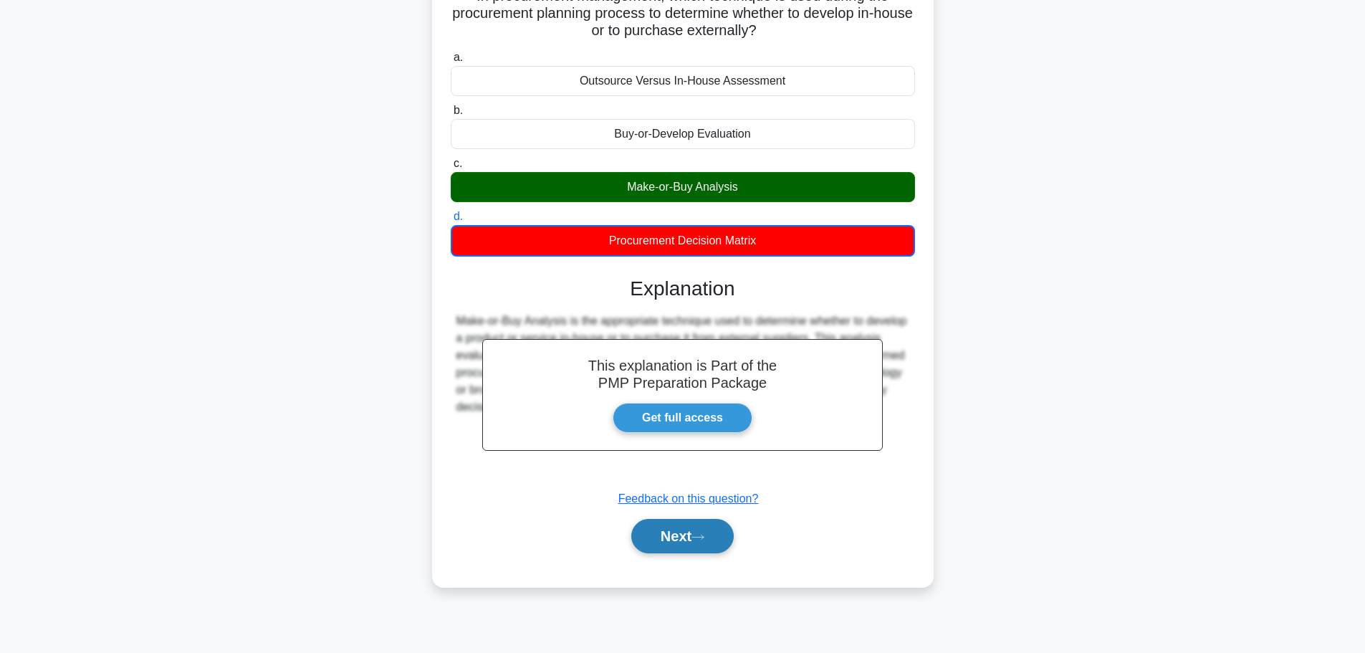
scroll to position [121, 0]
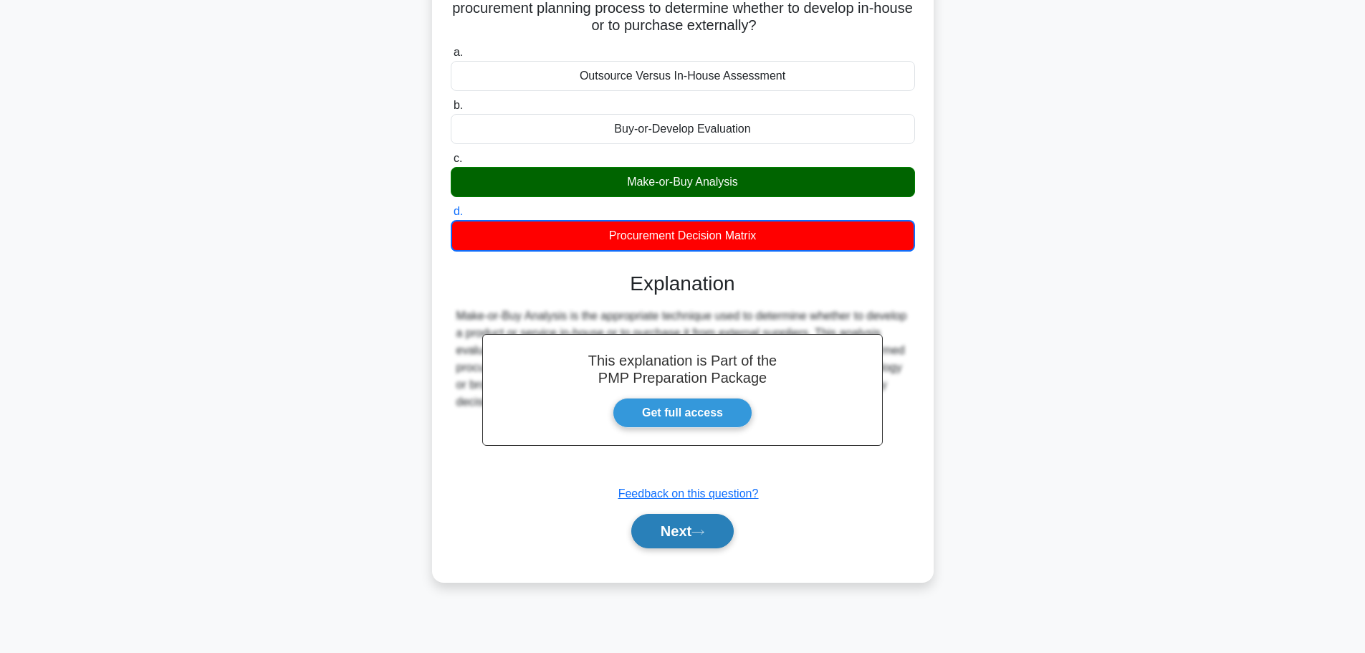
click at [709, 537] on button "Next" at bounding box center [682, 531] width 102 height 34
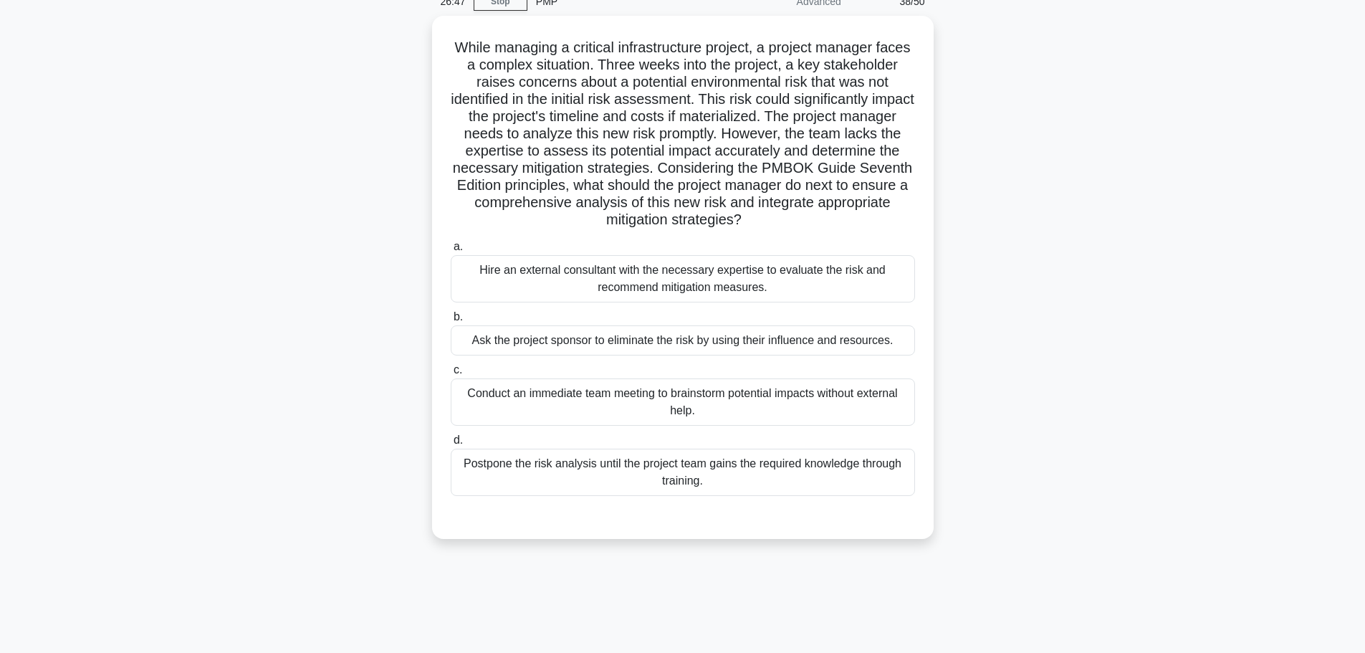
scroll to position [0, 0]
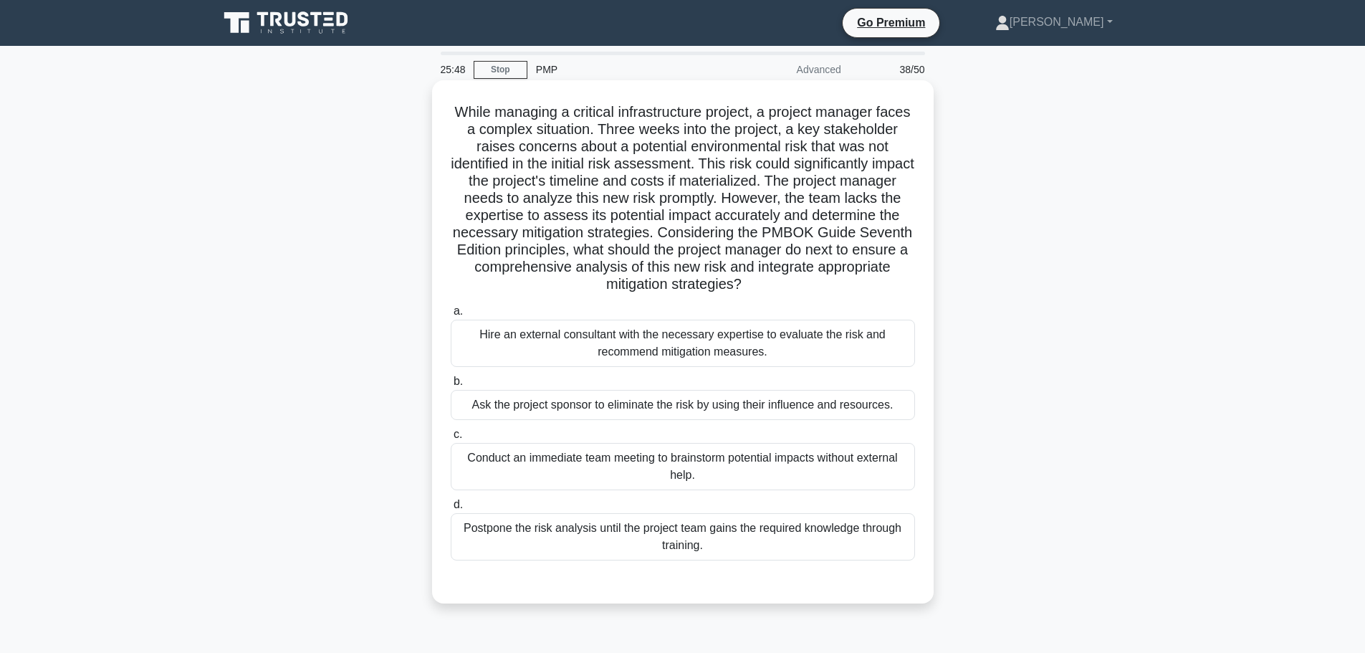
click at [734, 346] on div "Hire an external consultant with the necessary expertise to evaluate the risk a…" at bounding box center [683, 343] width 464 height 47
click at [451, 316] on input "a. Hire an external consultant with the necessary expertise to evaluate the ris…" at bounding box center [451, 311] width 0 height 9
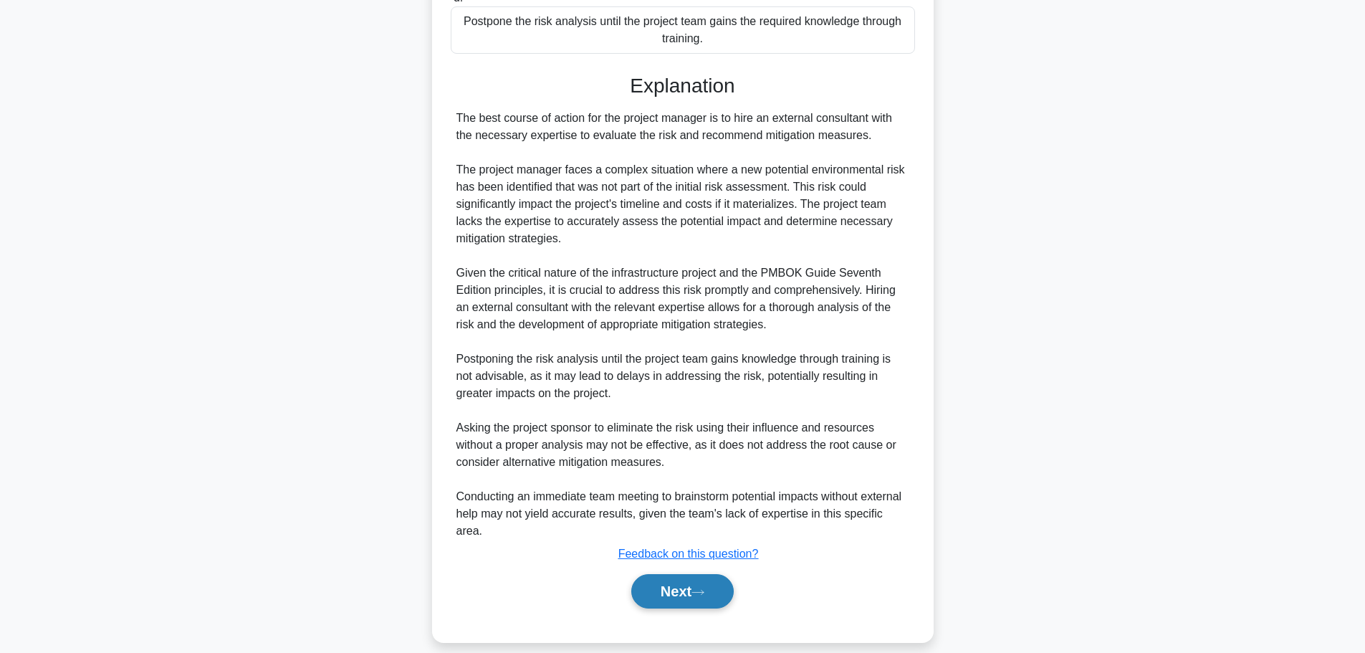
click at [704, 574] on button "Next" at bounding box center [682, 591] width 102 height 34
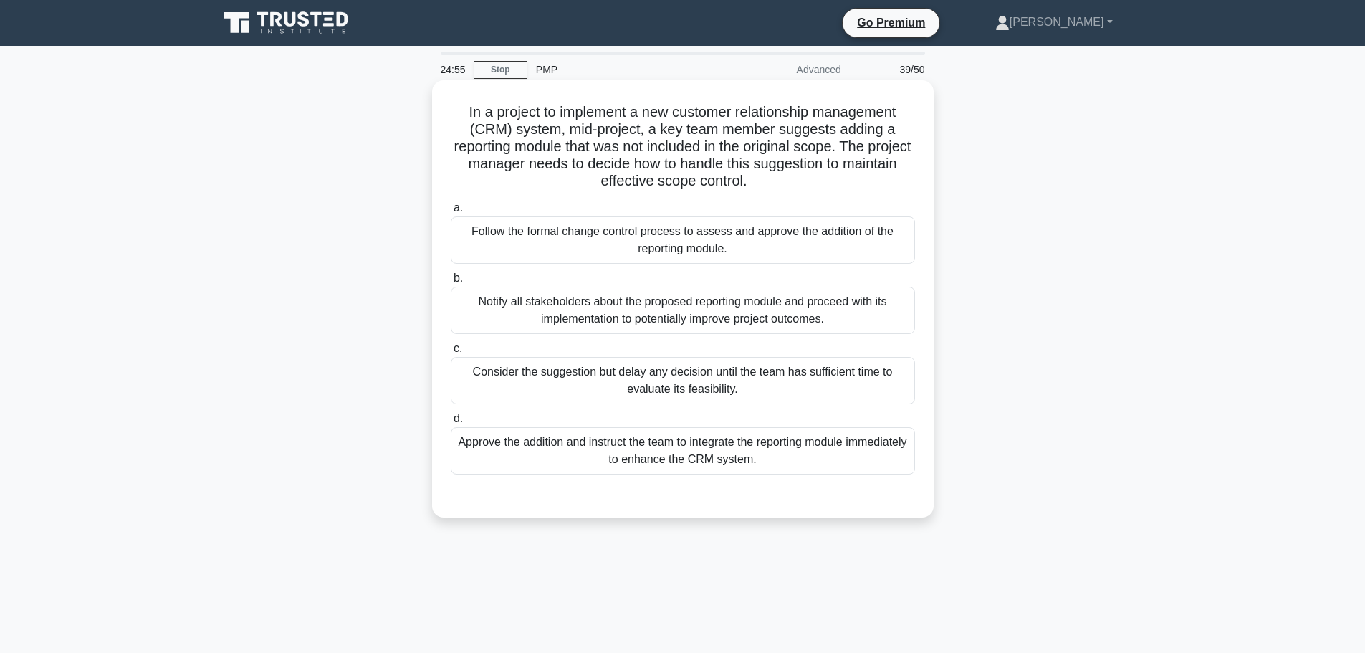
click at [702, 320] on div "Notify all stakeholders about the proposed reporting module and proceed with it…" at bounding box center [683, 310] width 464 height 47
click at [451, 283] on input "b. Notify all stakeholders about the proposed reporting module and proceed with…" at bounding box center [451, 278] width 0 height 9
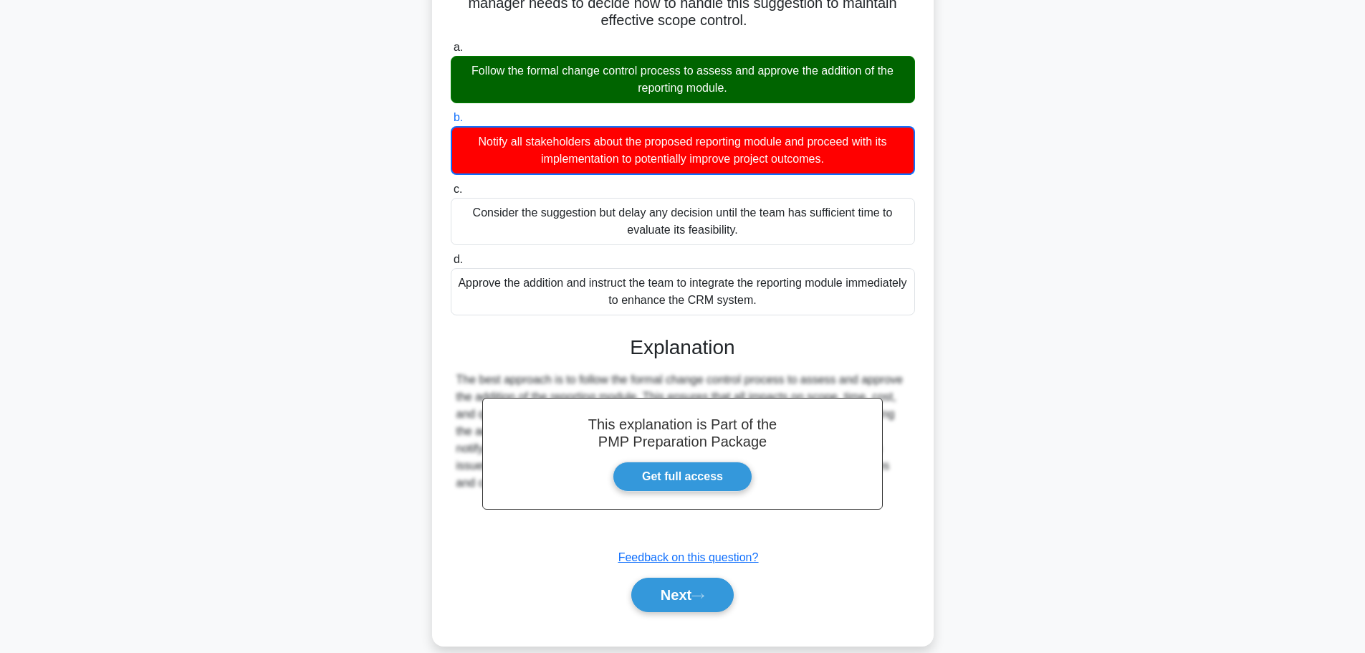
scroll to position [181, 0]
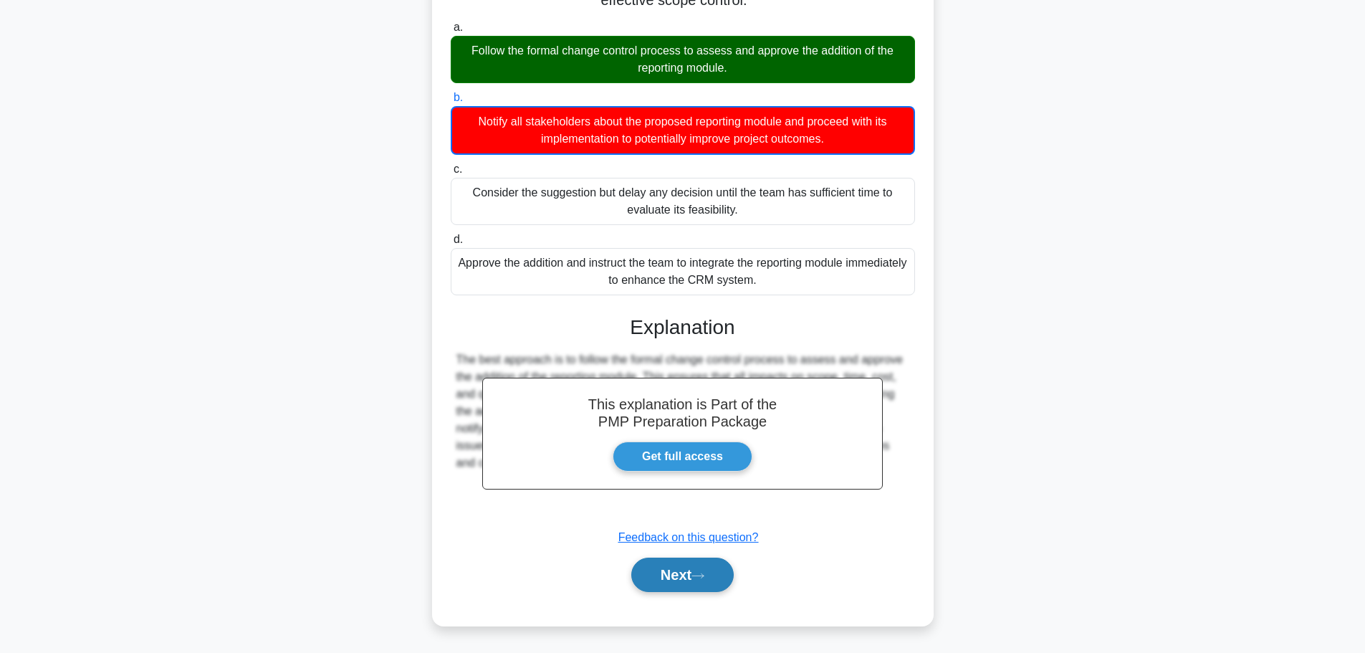
click at [705, 570] on button "Next" at bounding box center [682, 574] width 102 height 34
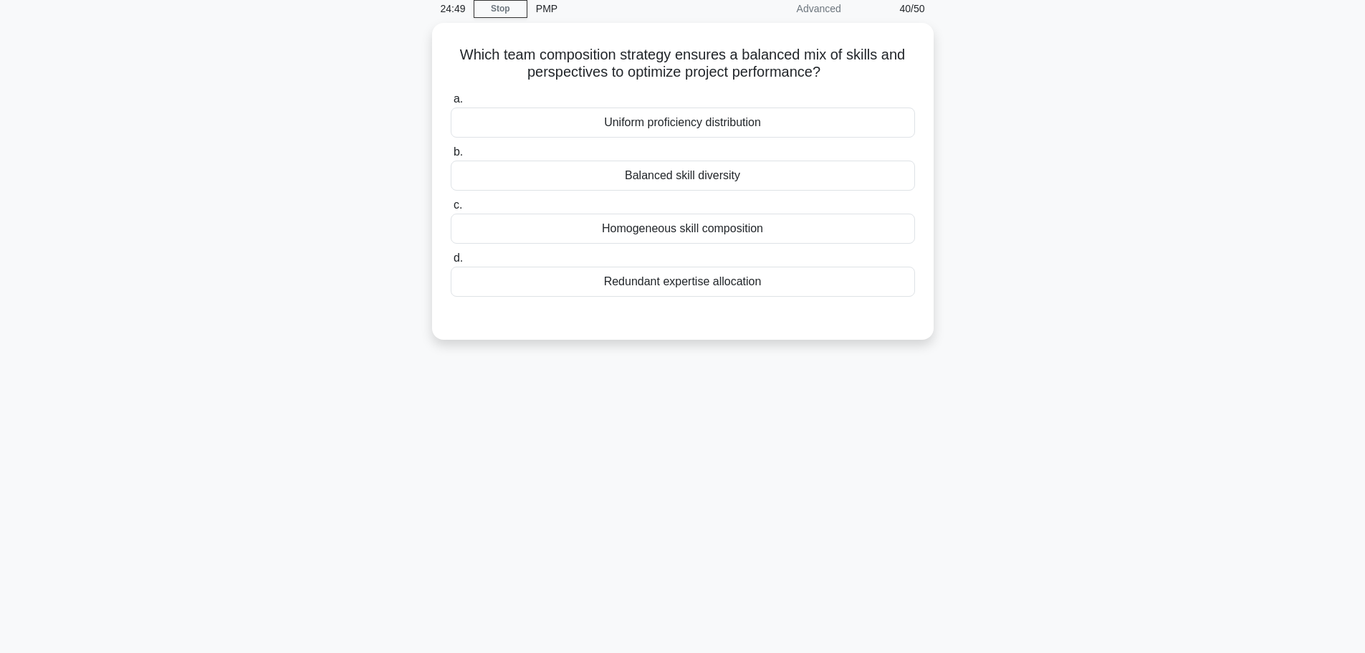
scroll to position [0, 0]
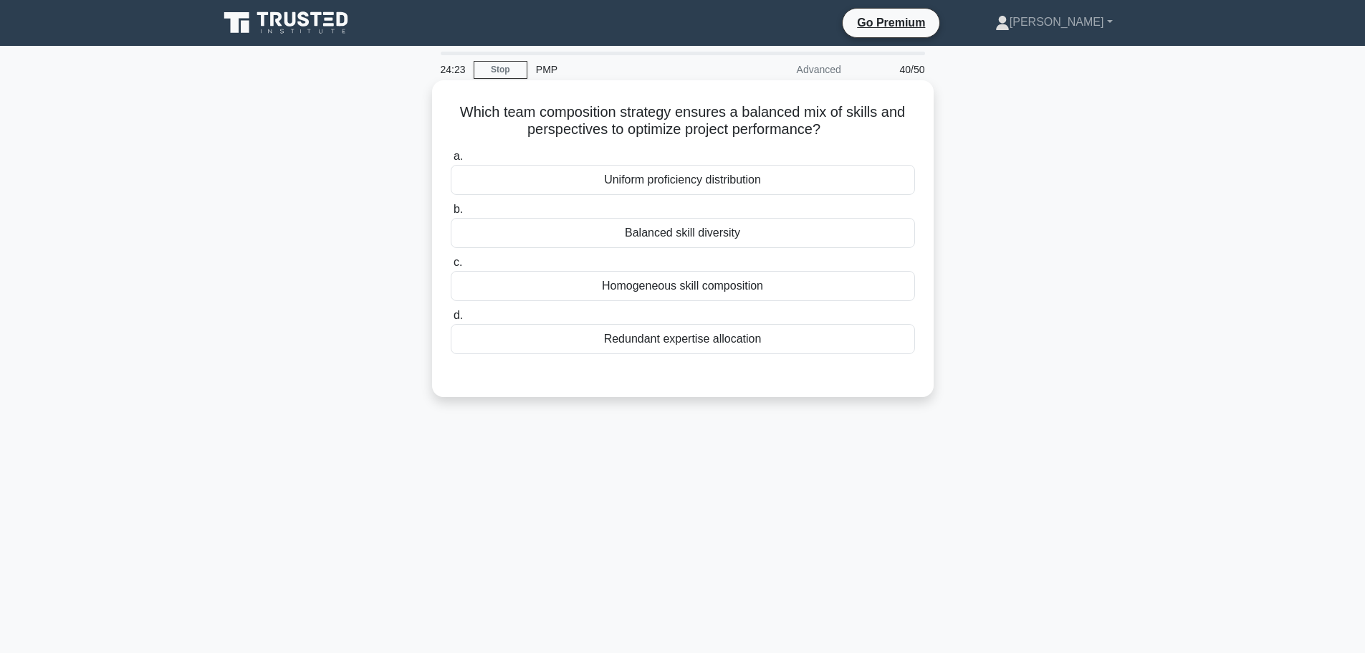
click at [737, 289] on div "Homogeneous skill composition" at bounding box center [683, 286] width 464 height 30
click at [451, 267] on input "c. Homogeneous skill composition" at bounding box center [451, 262] width 0 height 9
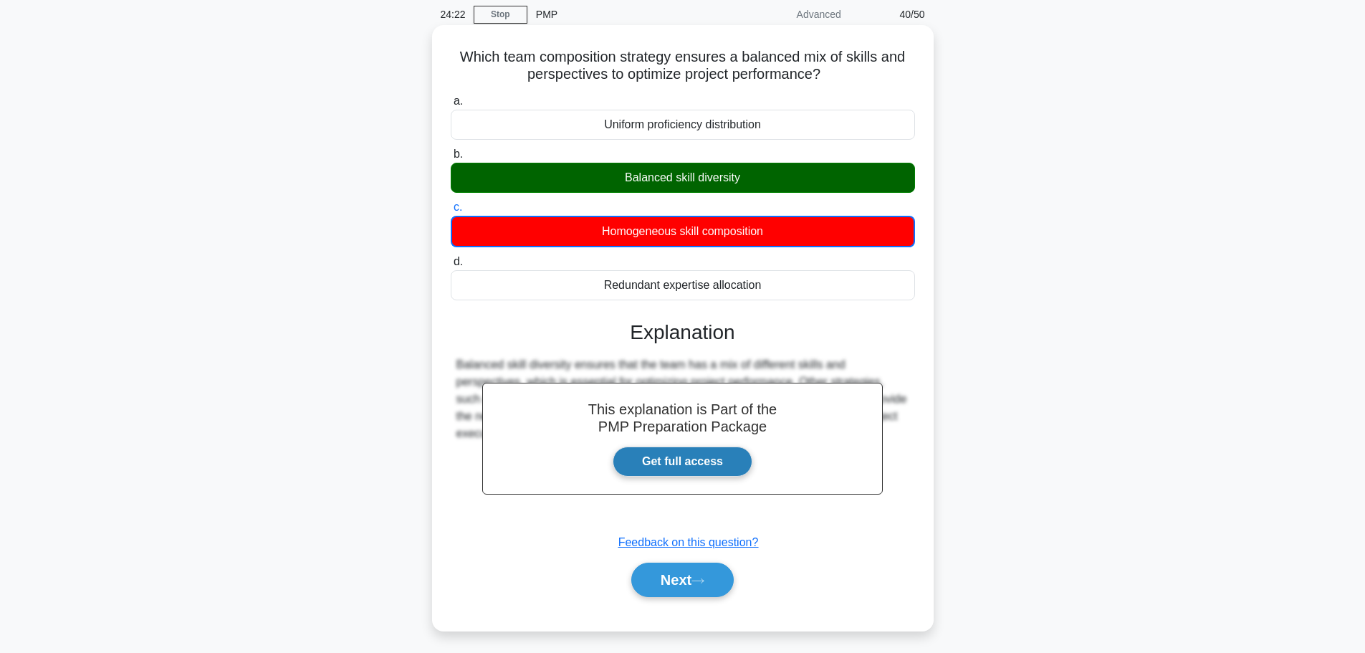
scroll to position [121, 0]
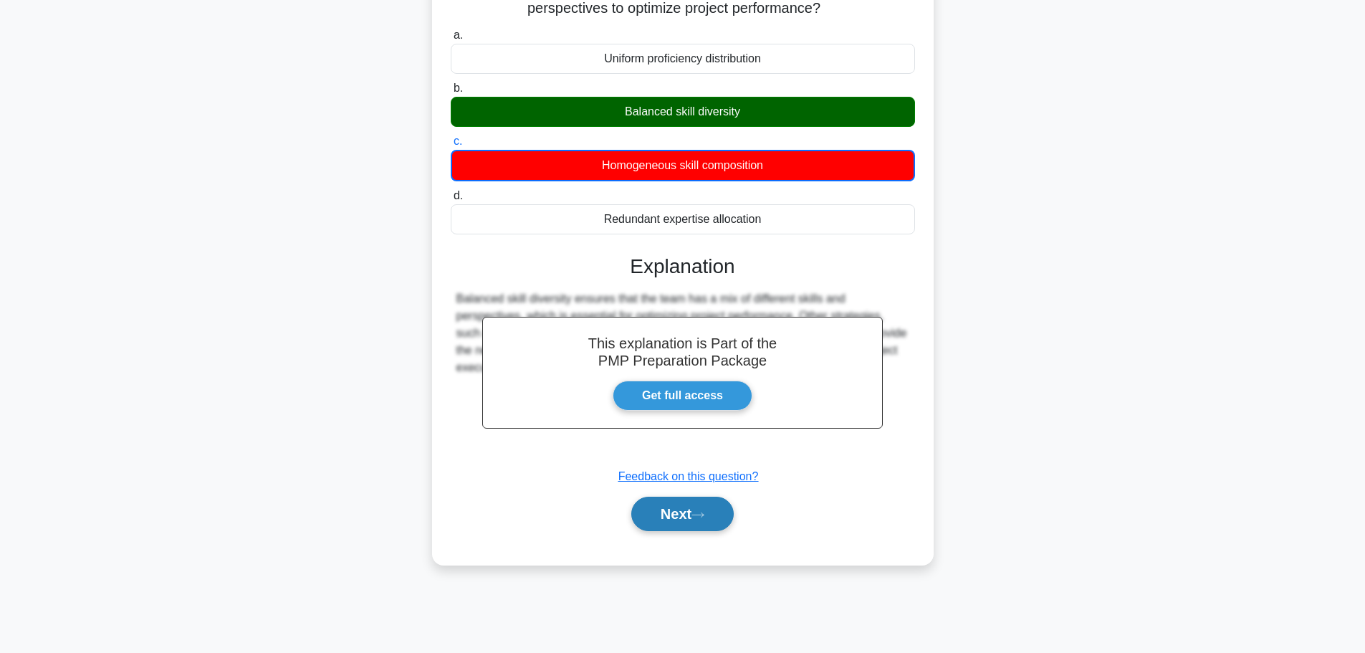
click at [694, 509] on button "Next" at bounding box center [682, 514] width 102 height 34
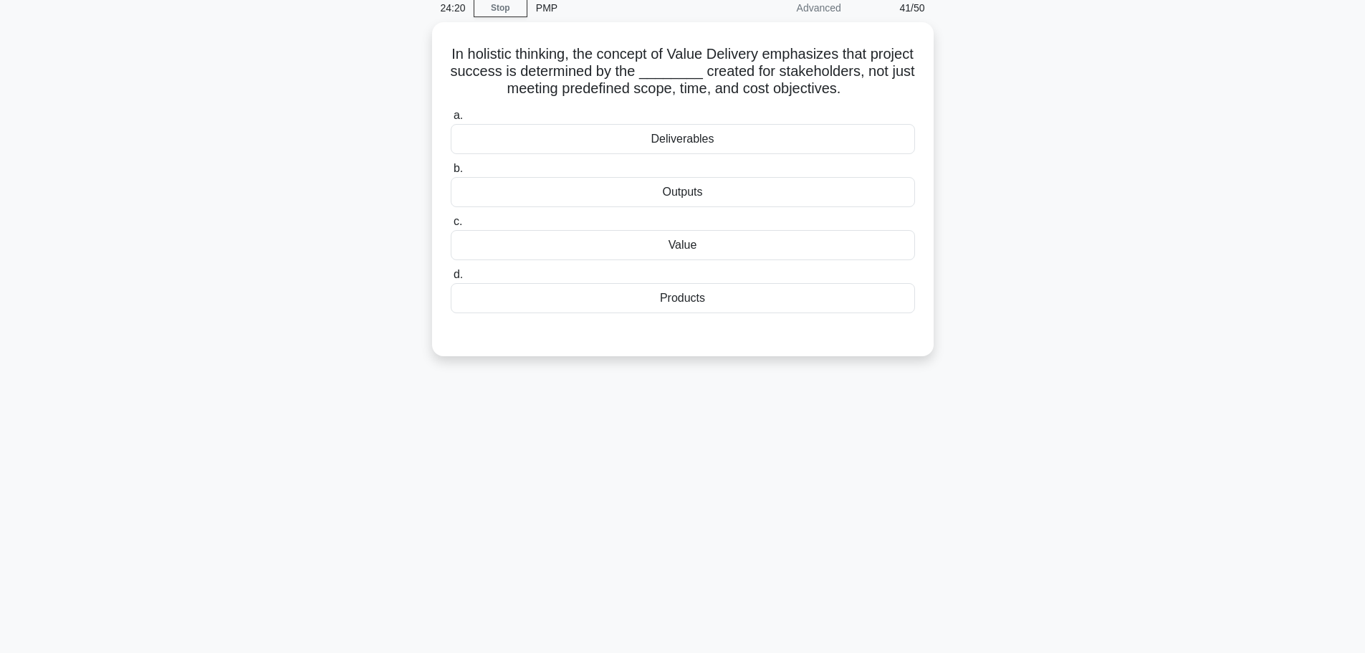
scroll to position [0, 0]
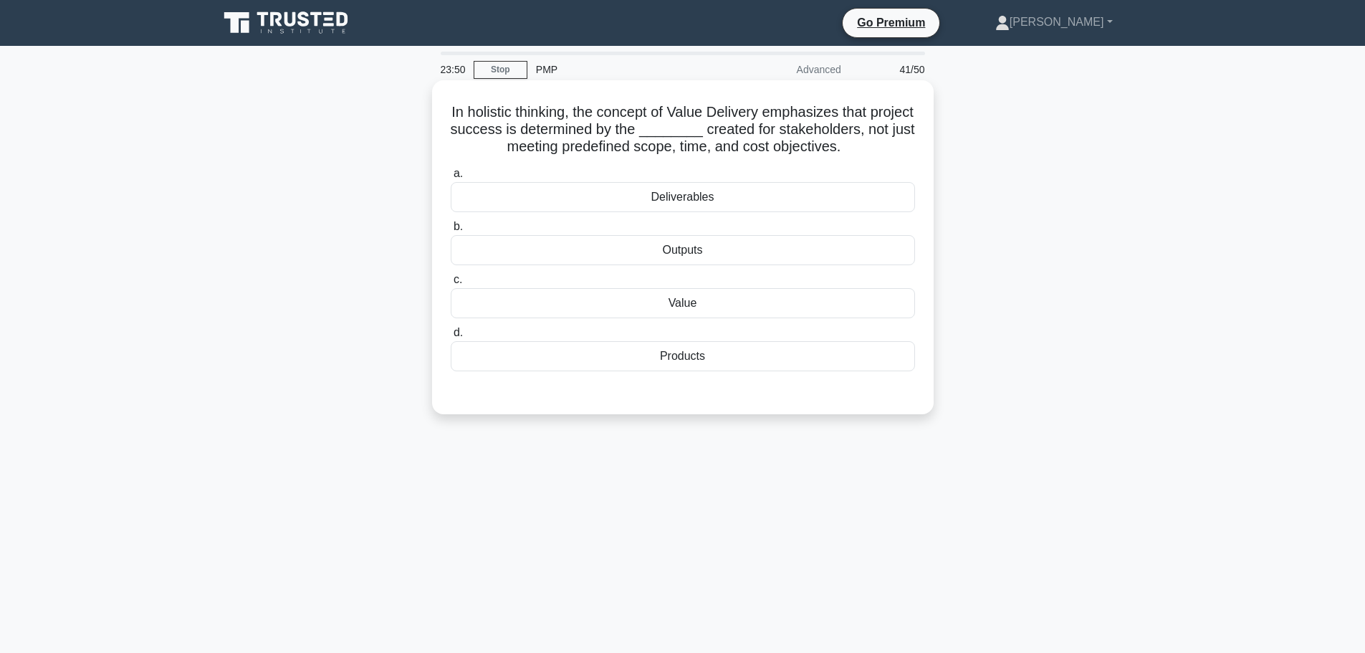
click at [755, 200] on div "Deliverables" at bounding box center [683, 197] width 464 height 30
click at [451, 178] on input "a. Deliverables" at bounding box center [451, 173] width 0 height 9
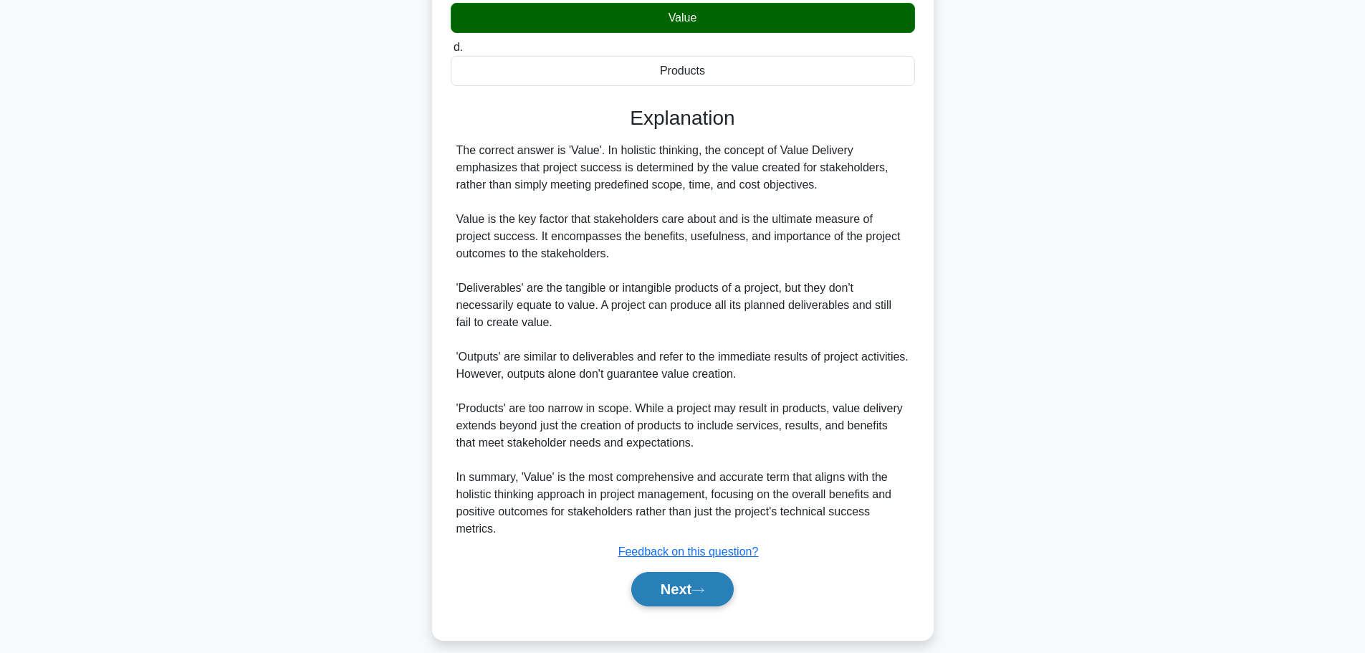
click at [664, 599] on button "Next" at bounding box center [682, 589] width 102 height 34
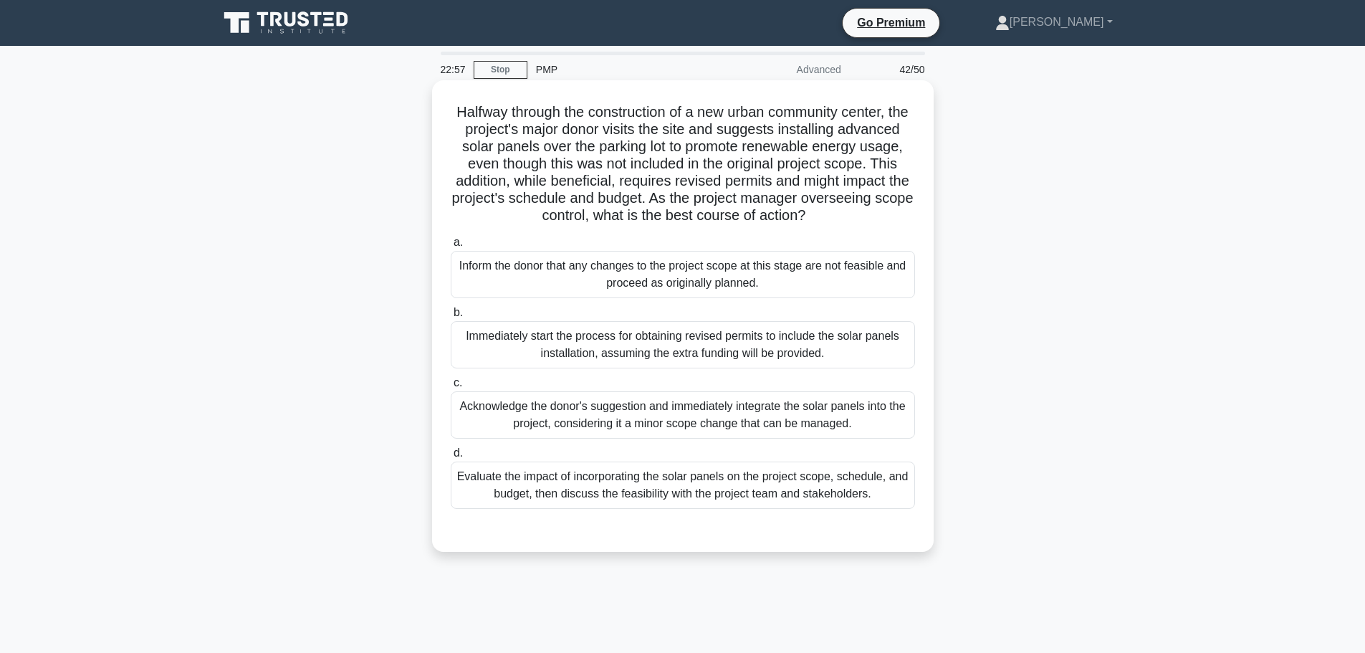
click at [661, 509] on div "Evaluate the impact of incorporating the solar panels on the project scope, sch…" at bounding box center [683, 484] width 464 height 47
click at [451, 458] on input "d. Evaluate the impact of incorporating the solar panels on the project scope, …" at bounding box center [451, 453] width 0 height 9
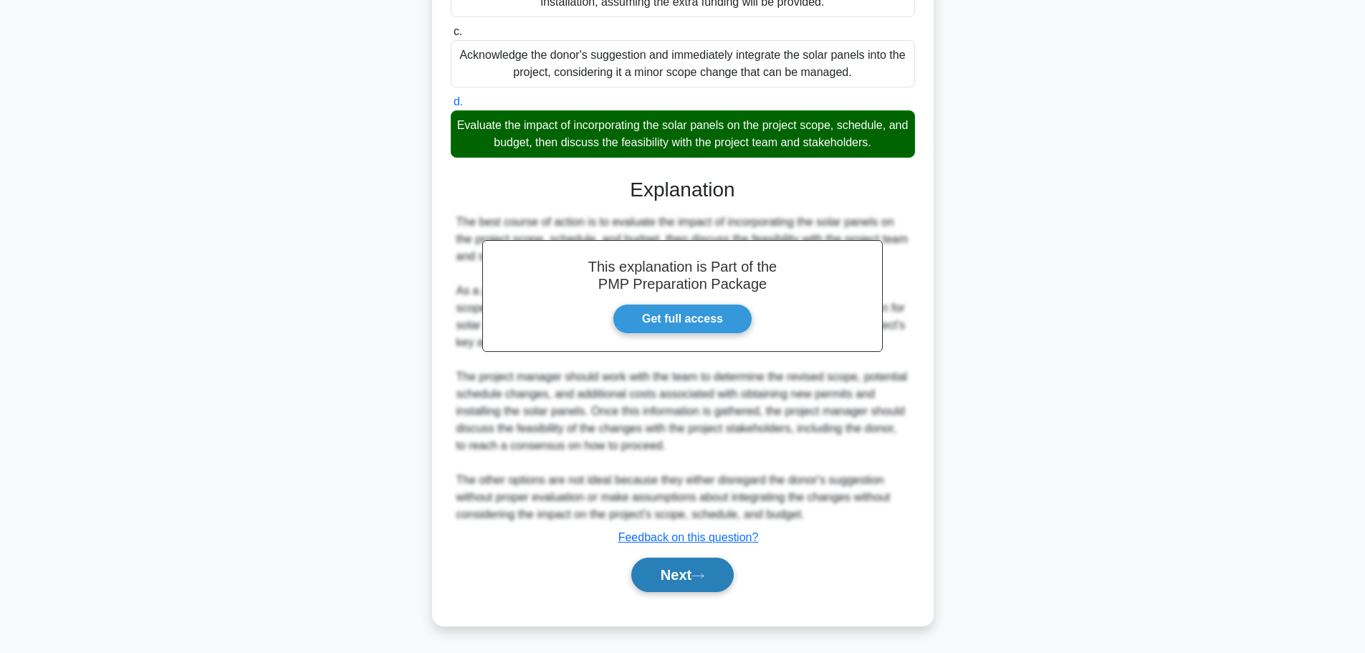
click at [679, 590] on button "Next" at bounding box center [682, 574] width 102 height 34
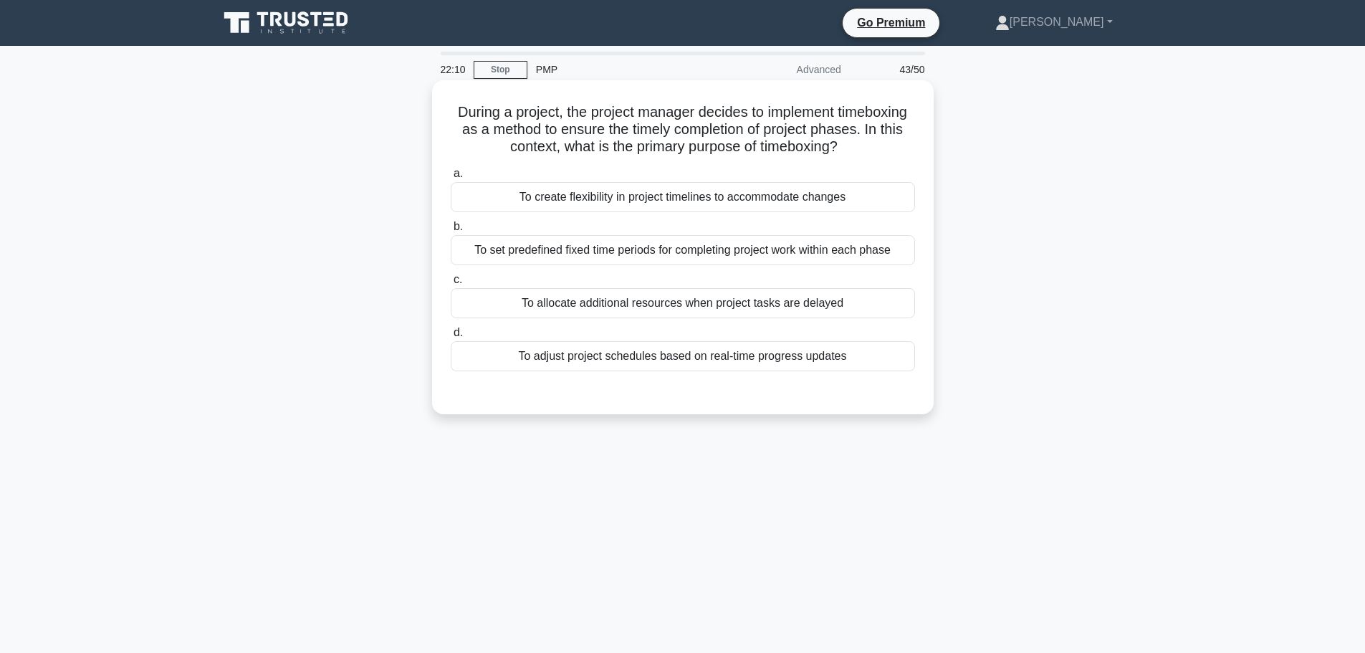
click at [696, 355] on div "To adjust project schedules based on real-time progress updates" at bounding box center [683, 356] width 464 height 30
click at [451, 338] on input "d. To adjust project schedules based on real-time progress updates" at bounding box center [451, 332] width 0 height 9
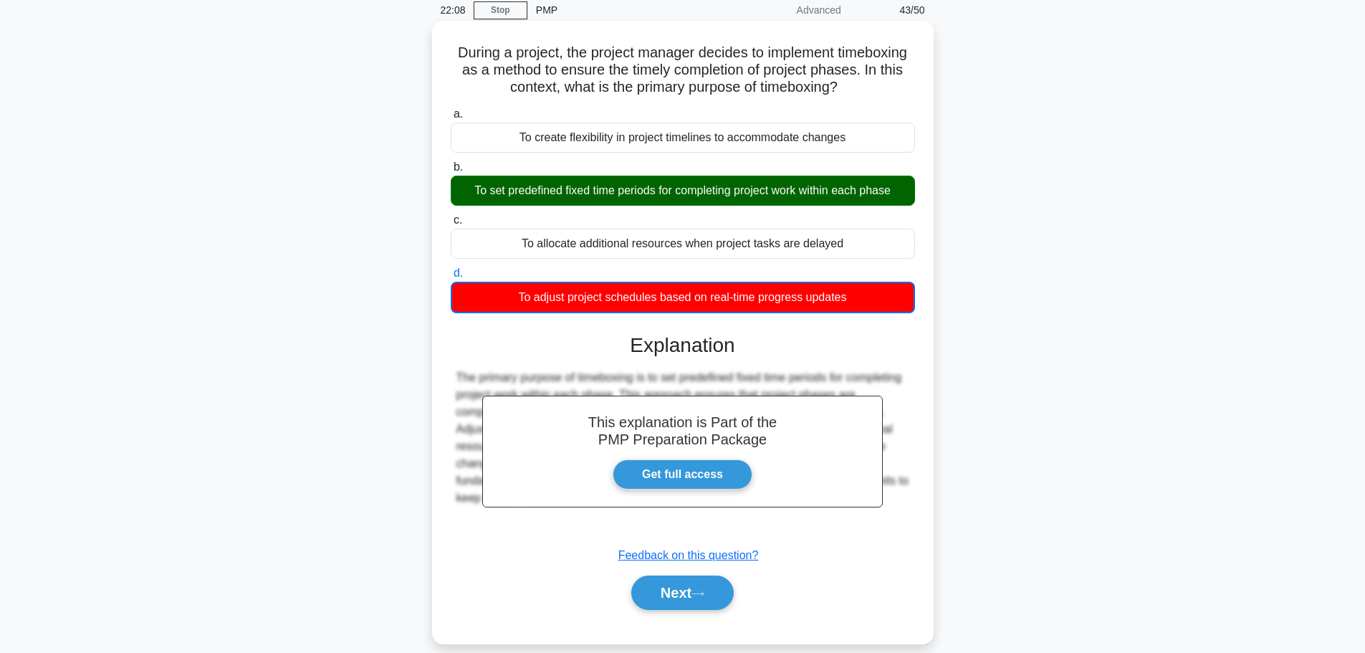
scroll to position [121, 0]
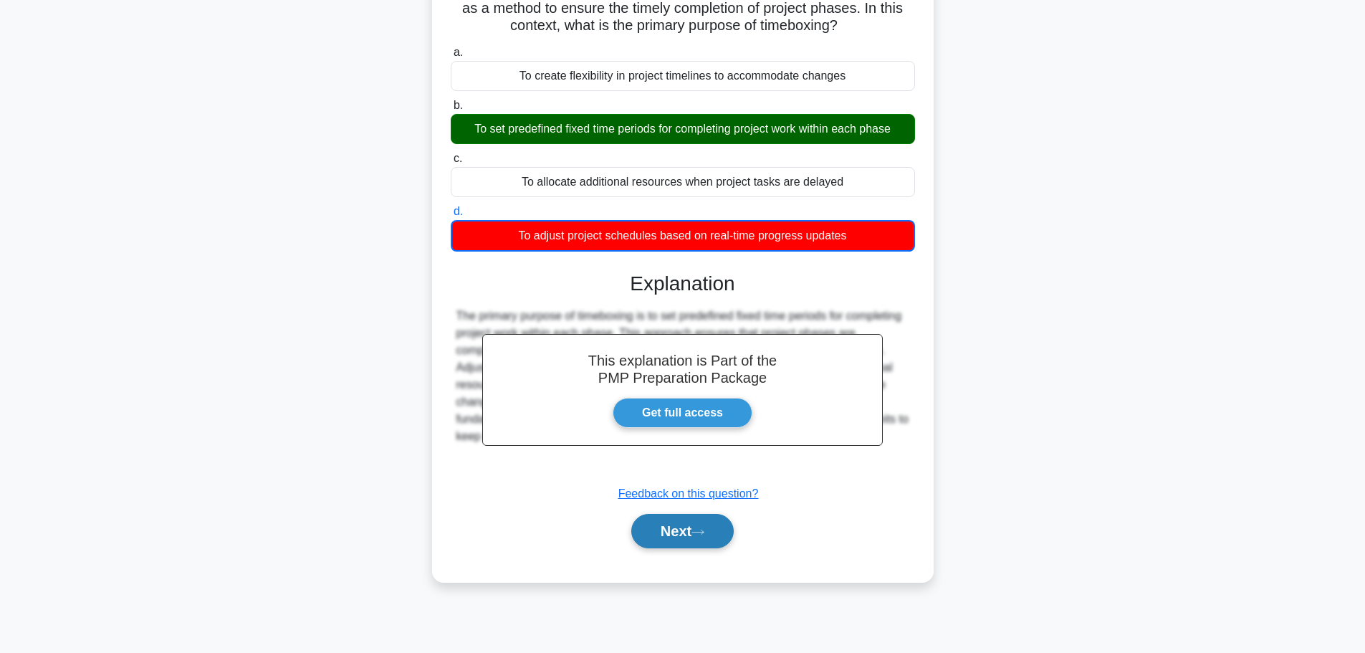
click at [690, 521] on button "Next" at bounding box center [682, 531] width 102 height 34
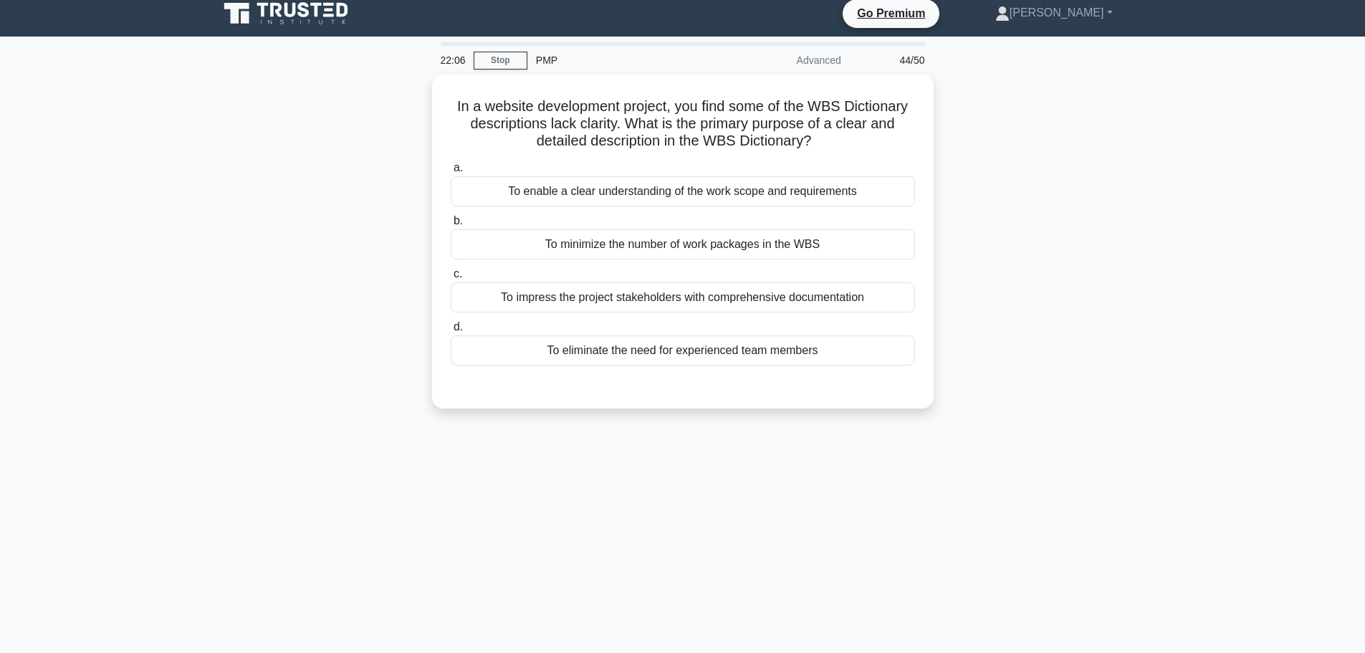
scroll to position [0, 0]
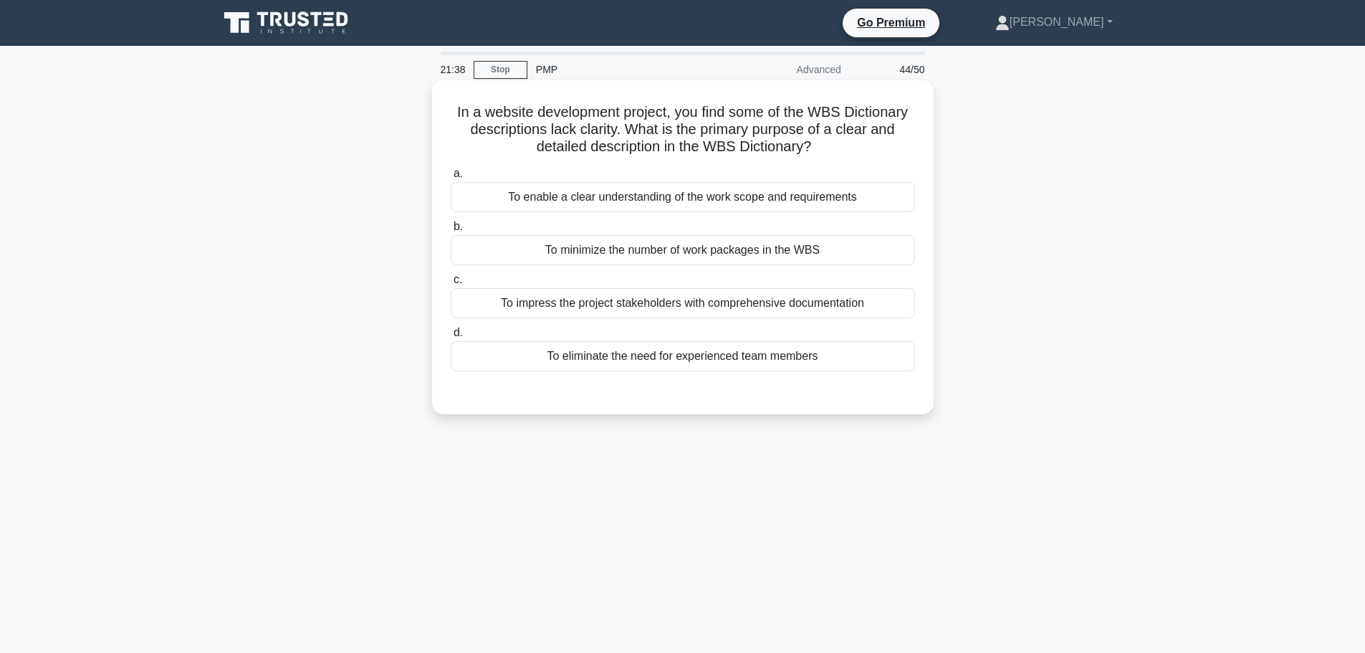
click at [724, 202] on div "To enable a clear understanding of the work scope and requirements" at bounding box center [683, 197] width 464 height 30
click at [451, 178] on input "a. To enable a clear understanding of the work scope and requirements" at bounding box center [451, 173] width 0 height 9
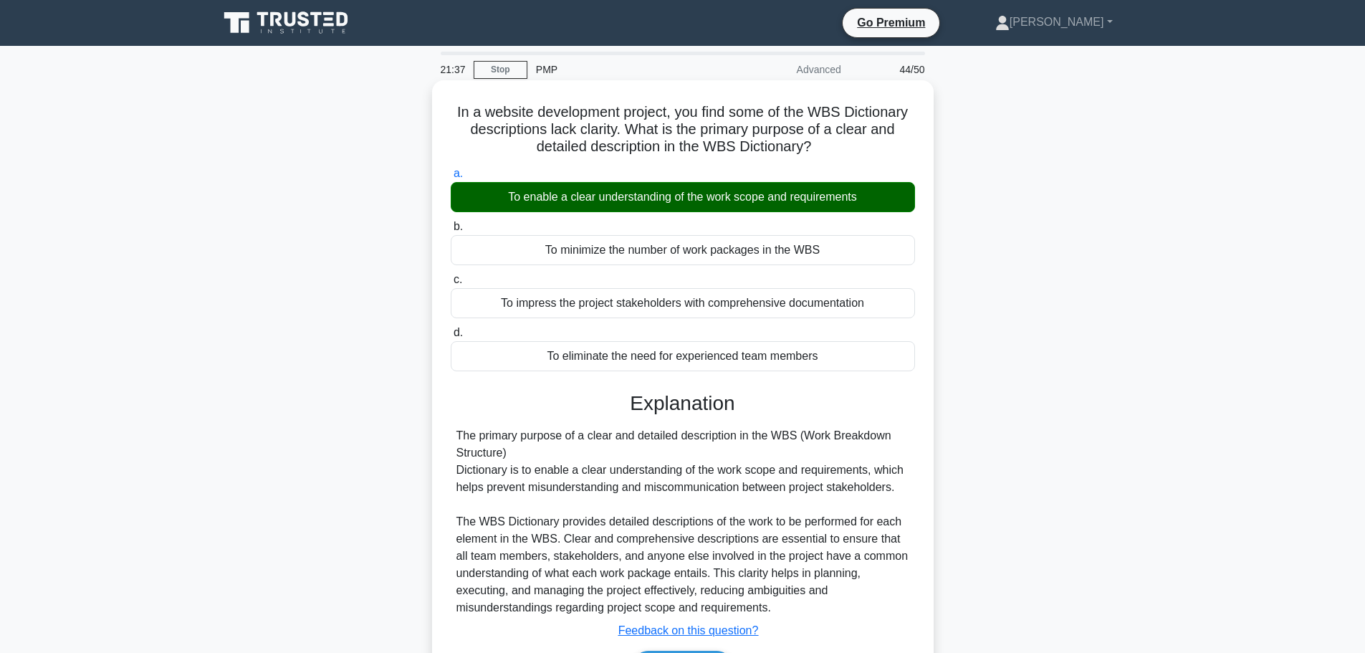
scroll to position [121, 0]
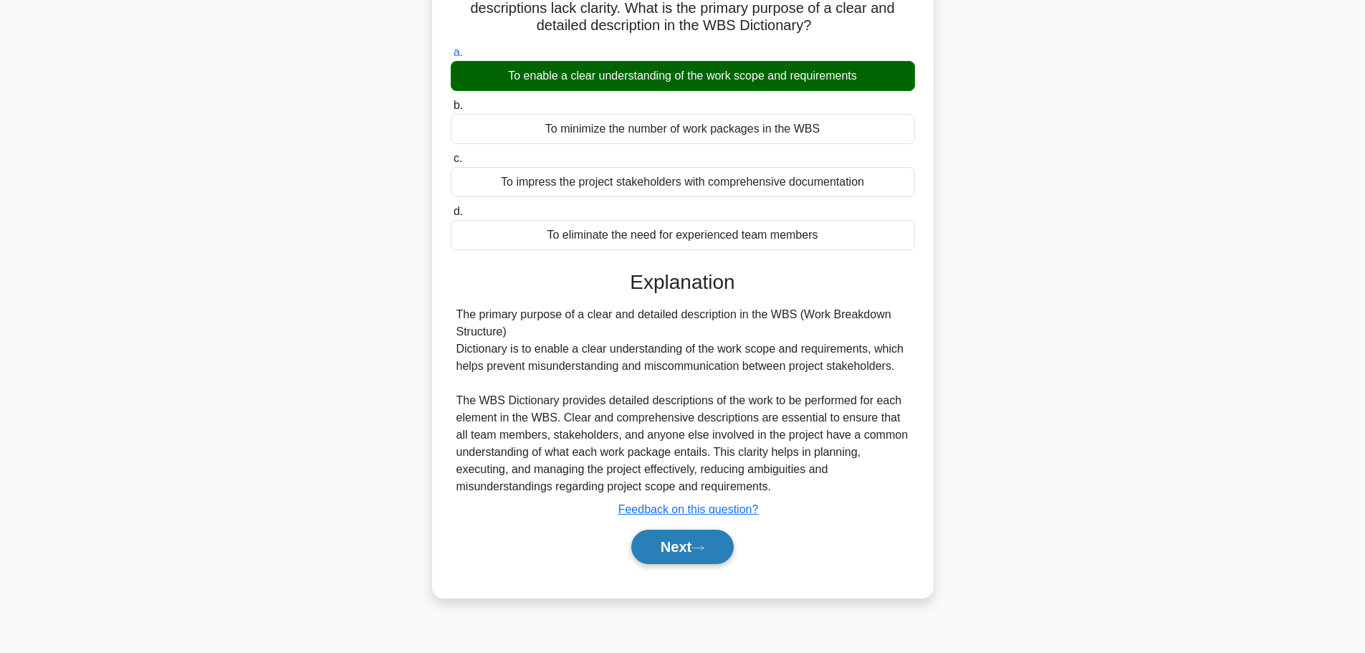
click at [705, 542] on button "Next" at bounding box center [682, 547] width 102 height 34
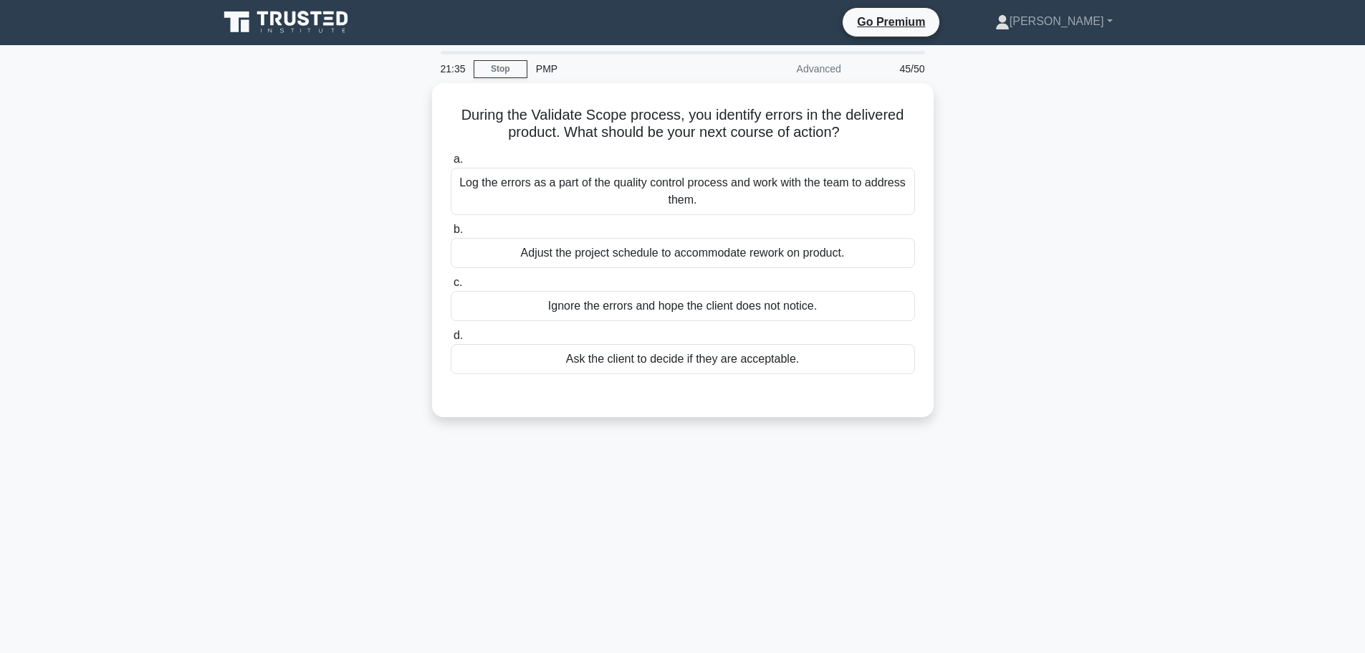
scroll to position [0, 0]
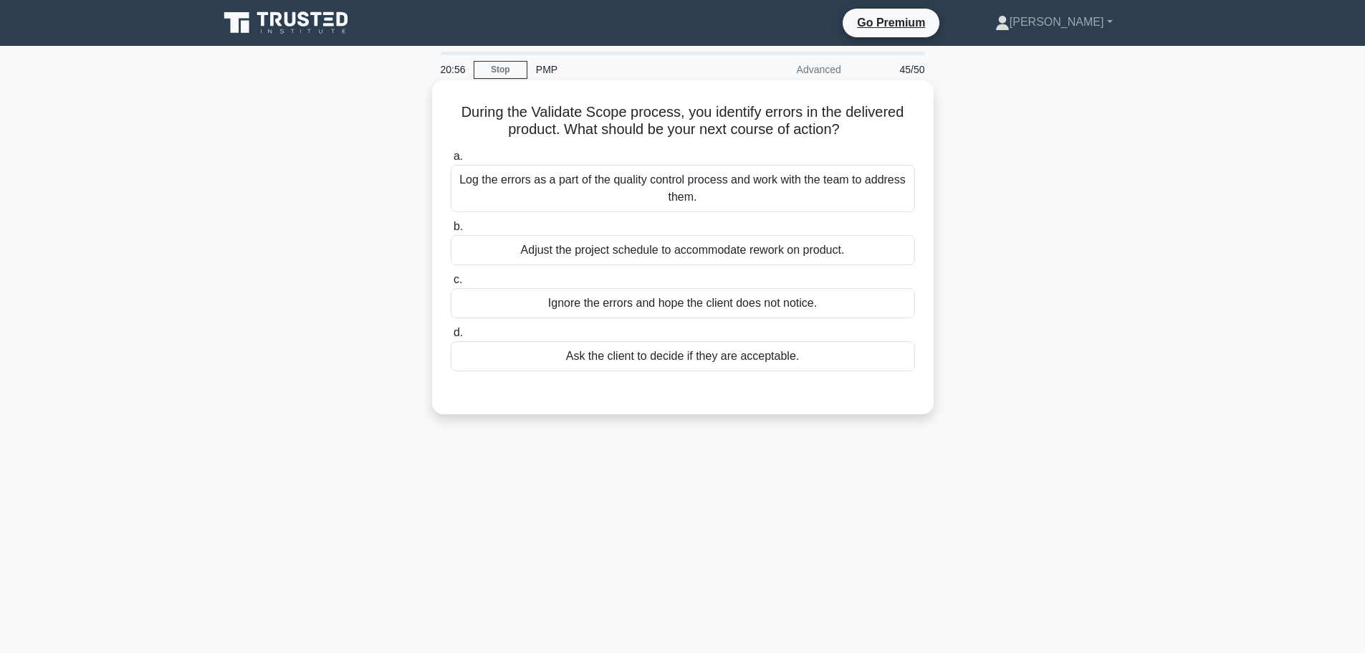
click at [745, 192] on div "Log the errors as a part of the quality control process and work with the team …" at bounding box center [683, 188] width 464 height 47
click at [451, 161] on input "a. Log the errors as a part of the quality control process and work with the te…" at bounding box center [451, 156] width 0 height 9
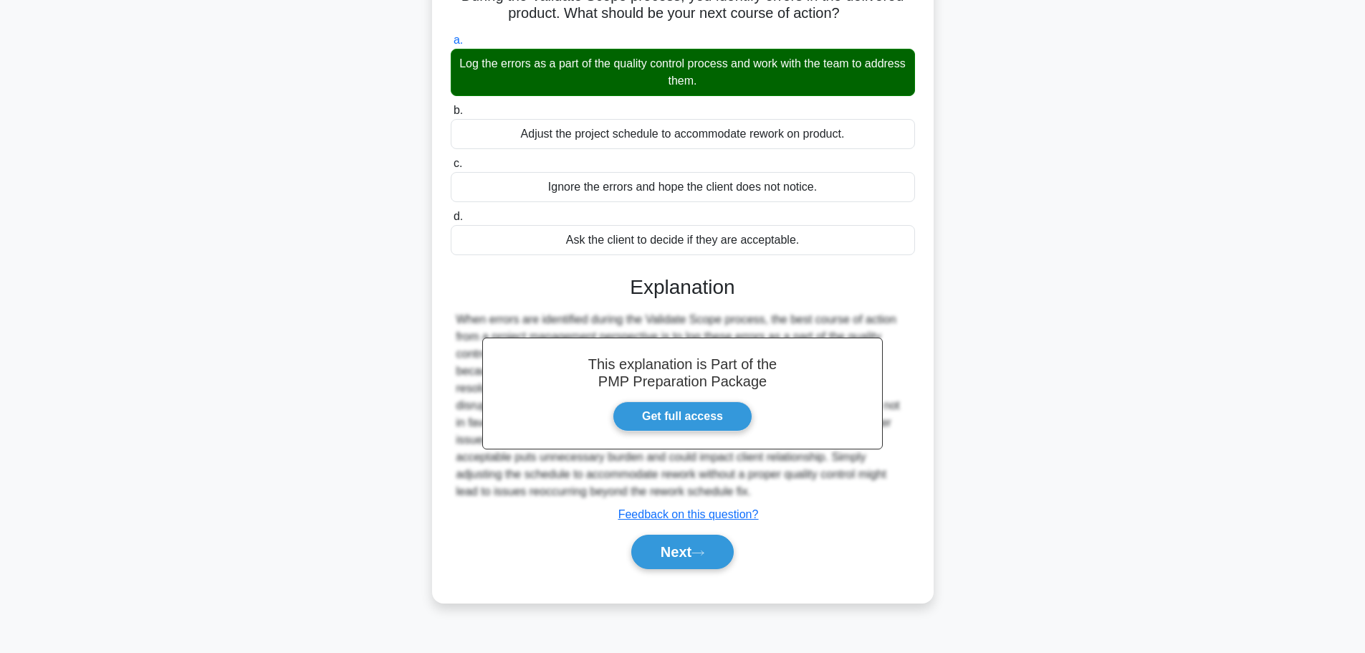
scroll to position [121, 0]
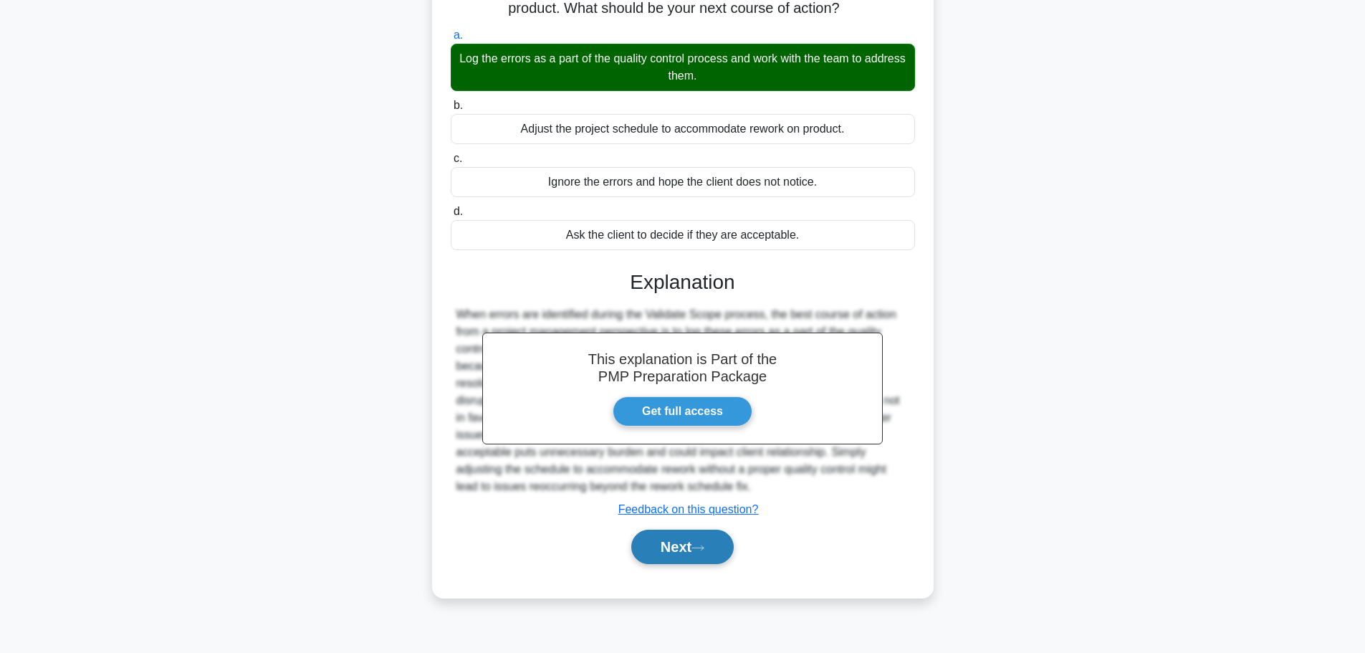
click at [686, 548] on button "Next" at bounding box center [682, 547] width 102 height 34
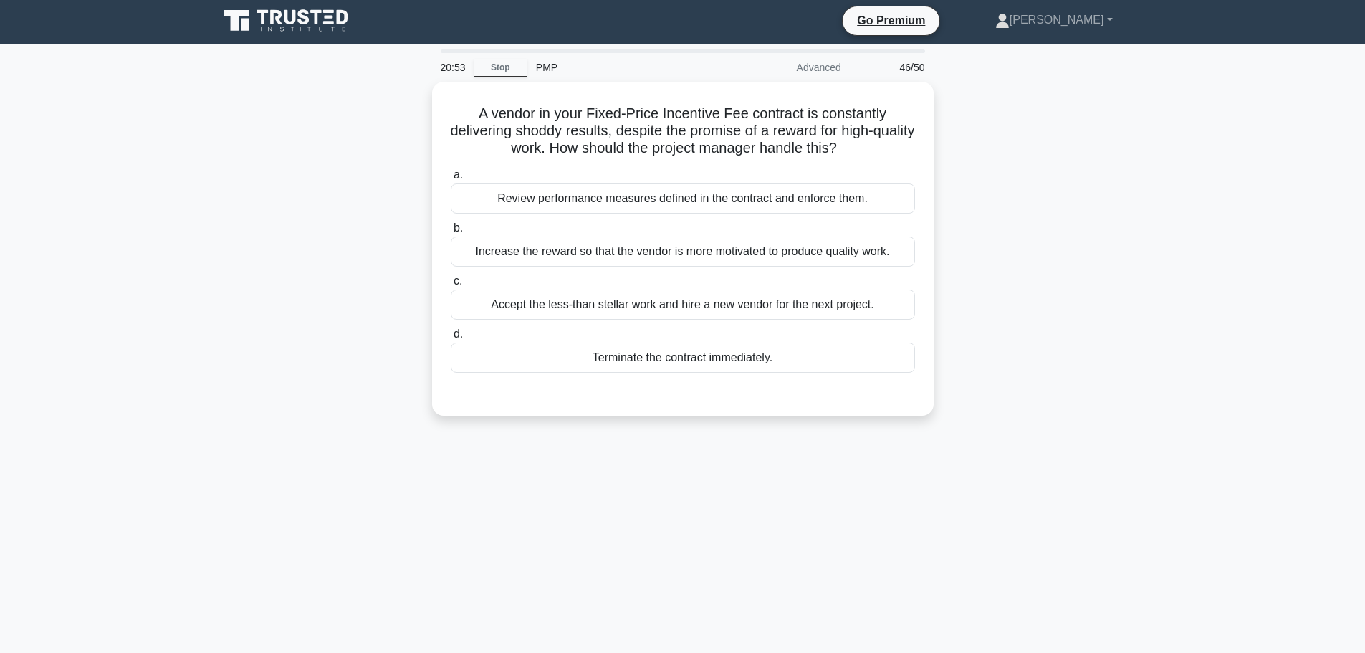
scroll to position [0, 0]
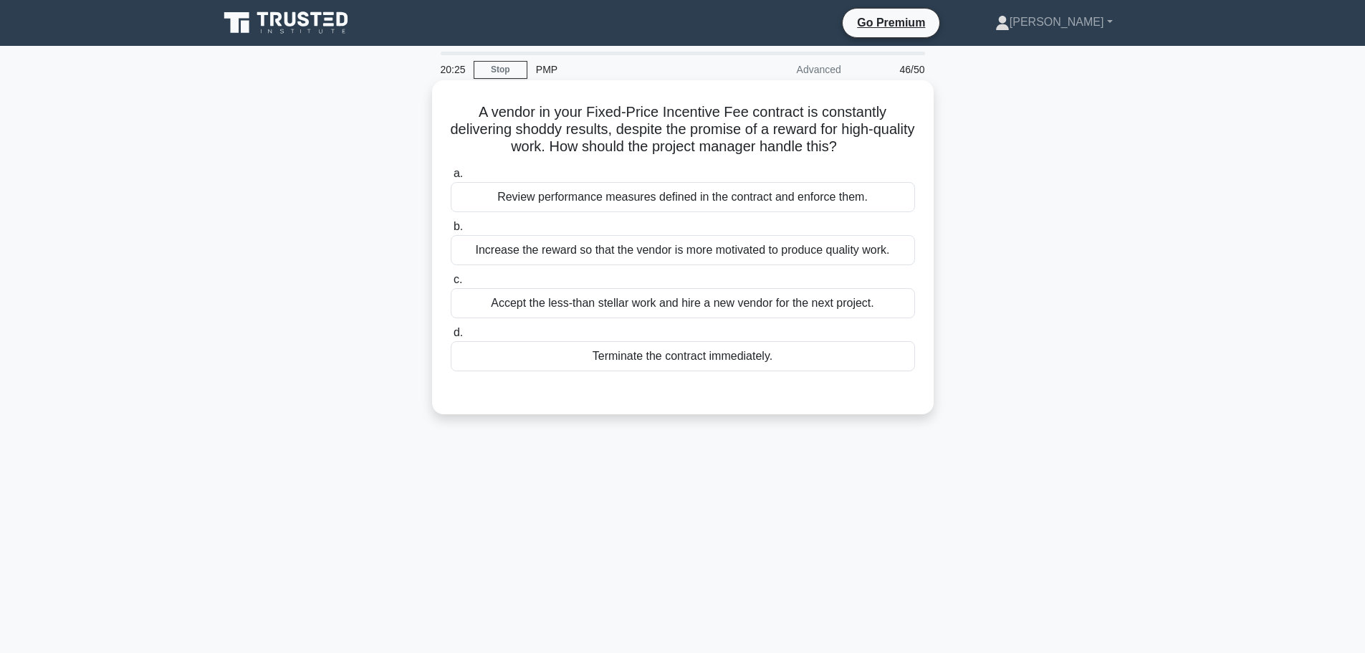
click at [683, 201] on div "Review performance measures defined in the contract and enforce them." at bounding box center [683, 197] width 464 height 30
click at [451, 178] on input "a. Review performance measures defined in the contract and enforce them." at bounding box center [451, 173] width 0 height 9
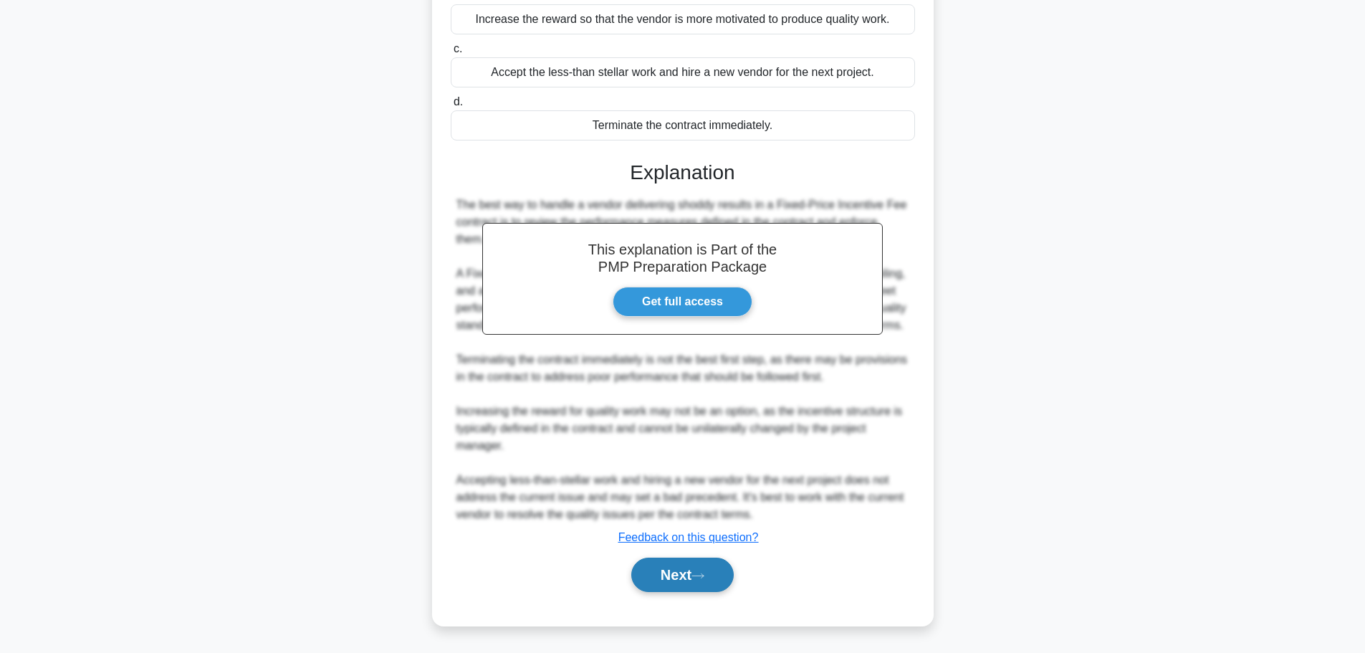
click at [694, 576] on button "Next" at bounding box center [682, 574] width 102 height 34
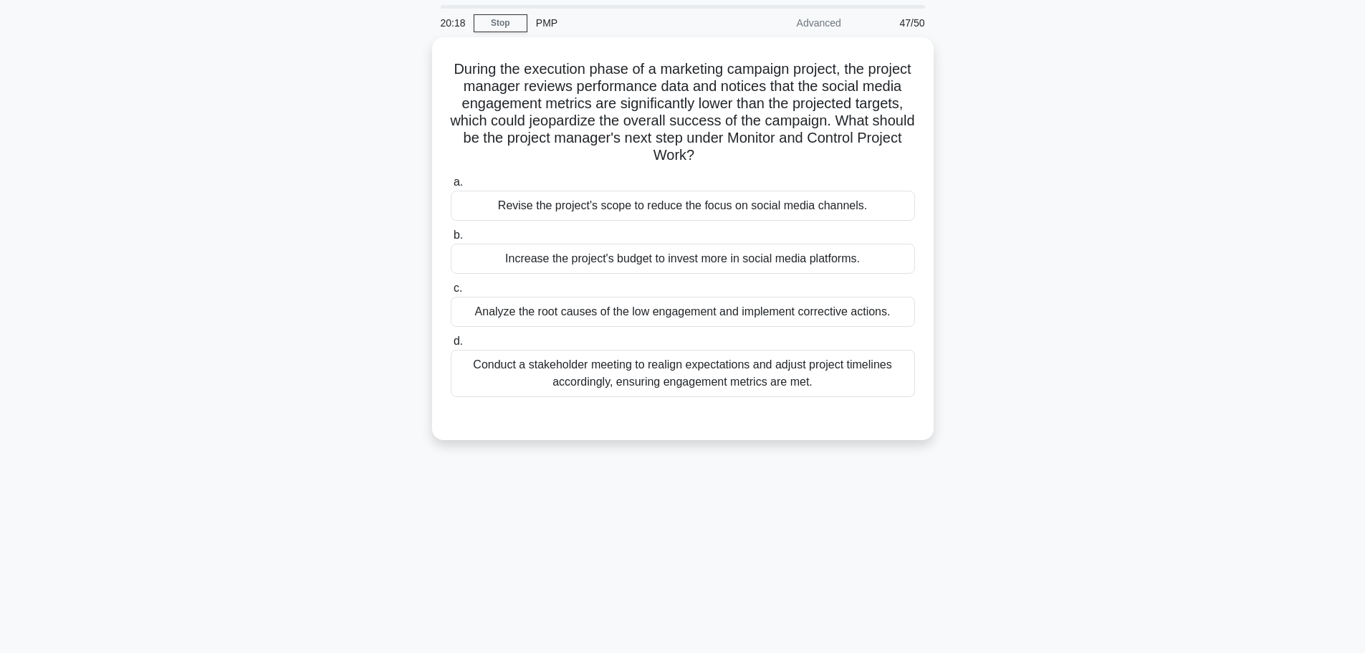
scroll to position [72, 0]
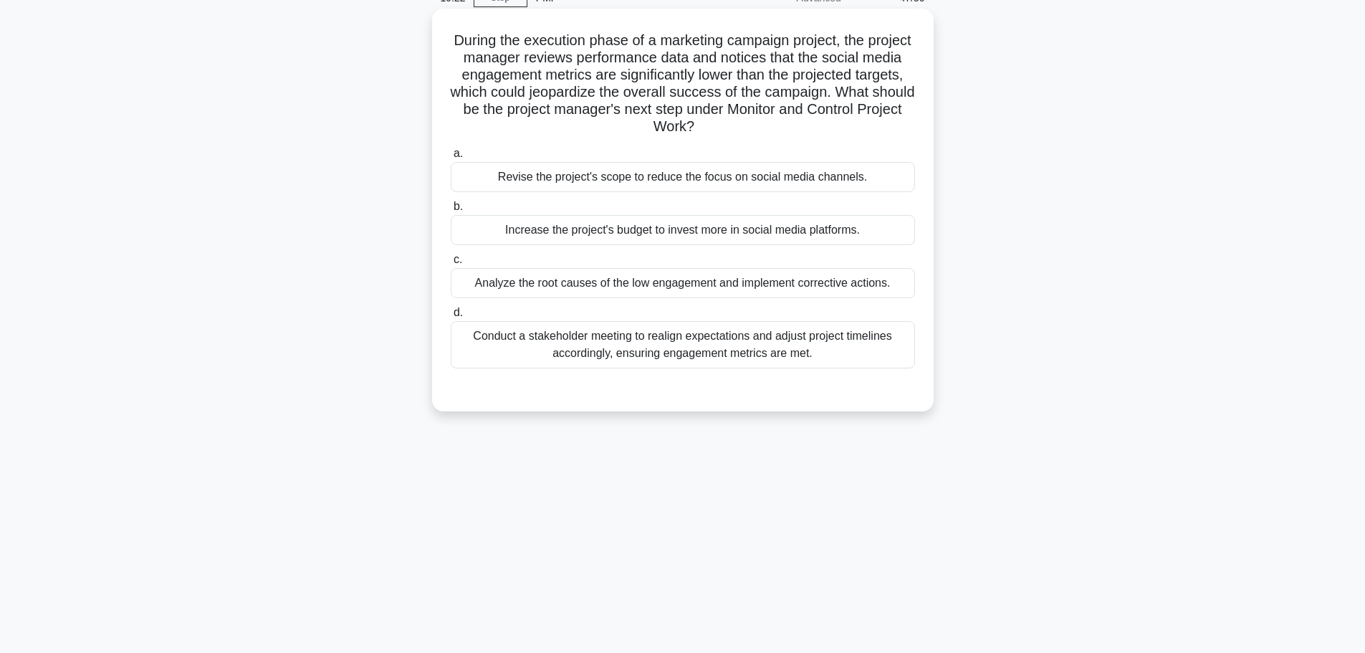
click at [710, 286] on div "Analyze the root causes of the low engagement and implement corrective actions." at bounding box center [683, 283] width 464 height 30
click at [451, 264] on input "c. Analyze the root causes of the low engagement and implement corrective actio…" at bounding box center [451, 259] width 0 height 9
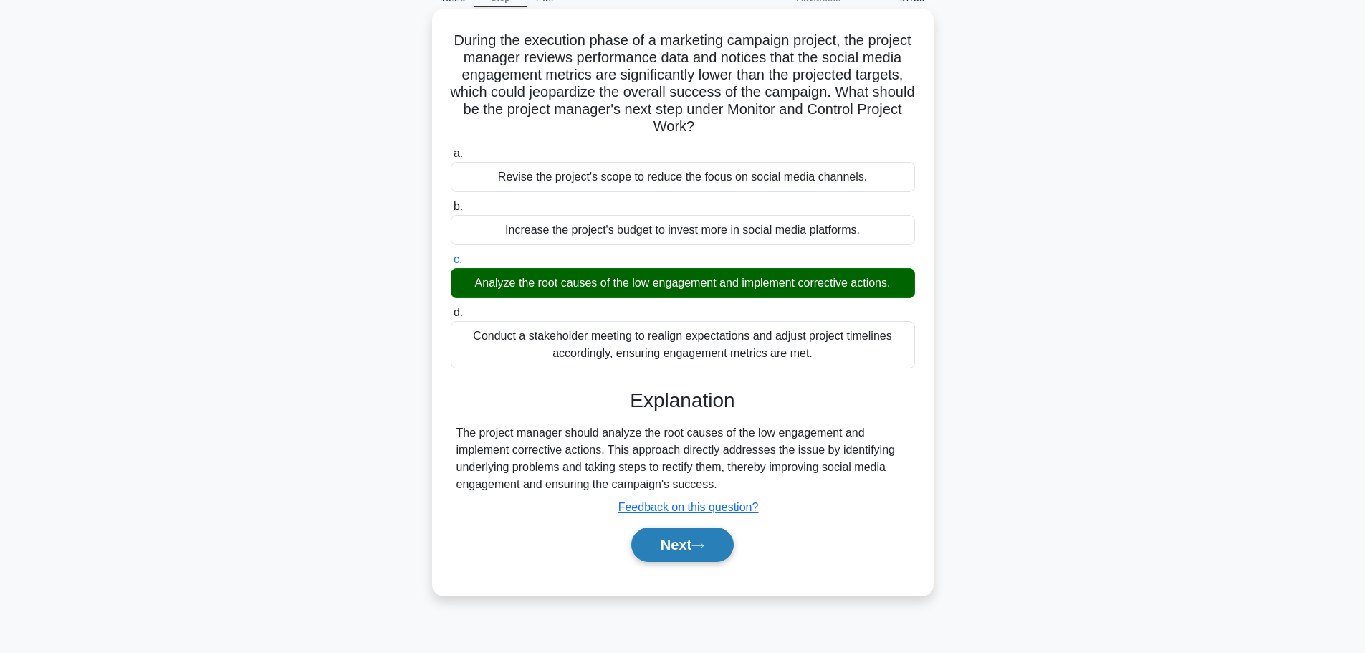
click at [689, 550] on button "Next" at bounding box center [682, 544] width 102 height 34
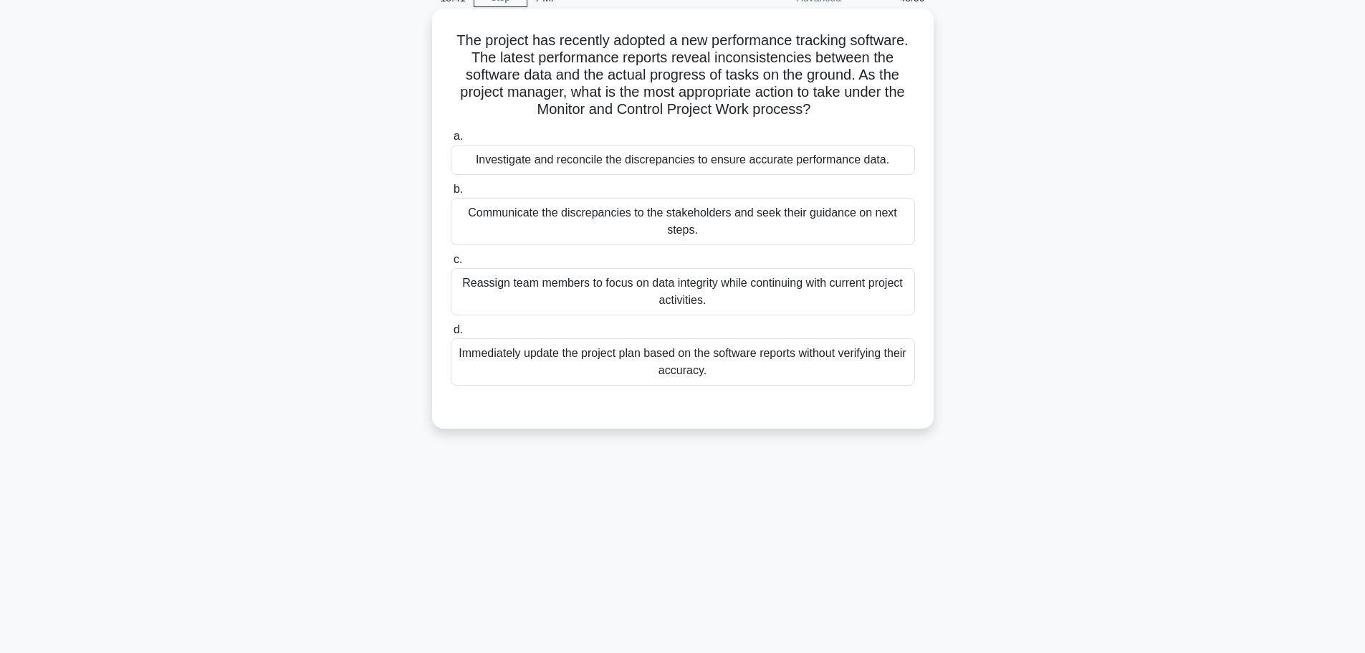
click at [761, 158] on div "Investigate and reconcile the discrepancies to ensure accurate performance data." at bounding box center [683, 160] width 464 height 30
click at [451, 141] on input "a. Investigate and reconcile the discrepancies to ensure accurate performance d…" at bounding box center [451, 136] width 0 height 9
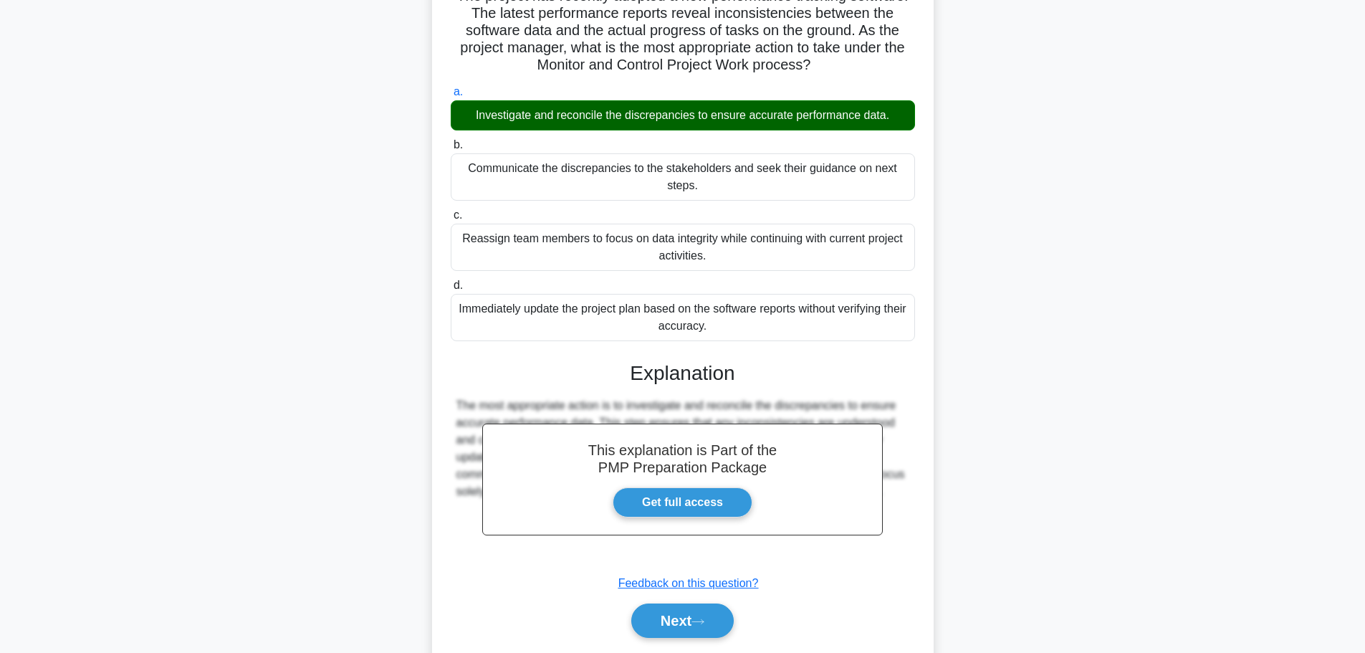
scroll to position [163, 0]
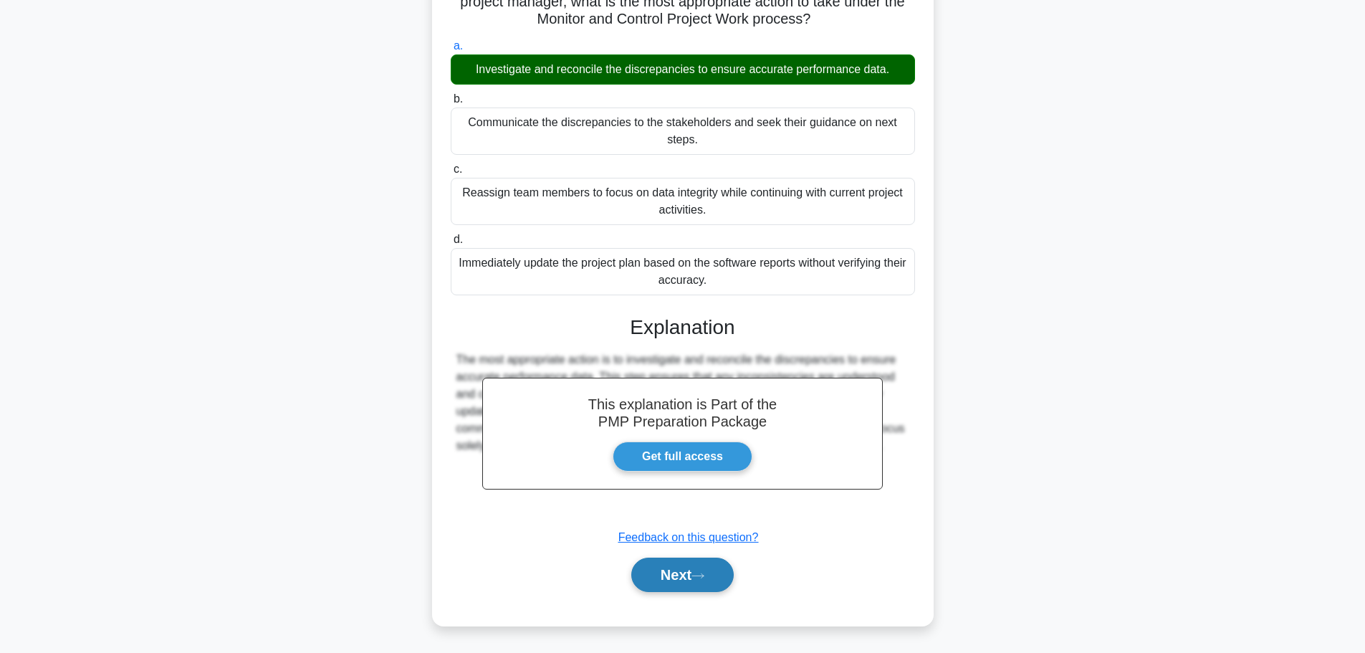
click at [685, 569] on button "Next" at bounding box center [682, 574] width 102 height 34
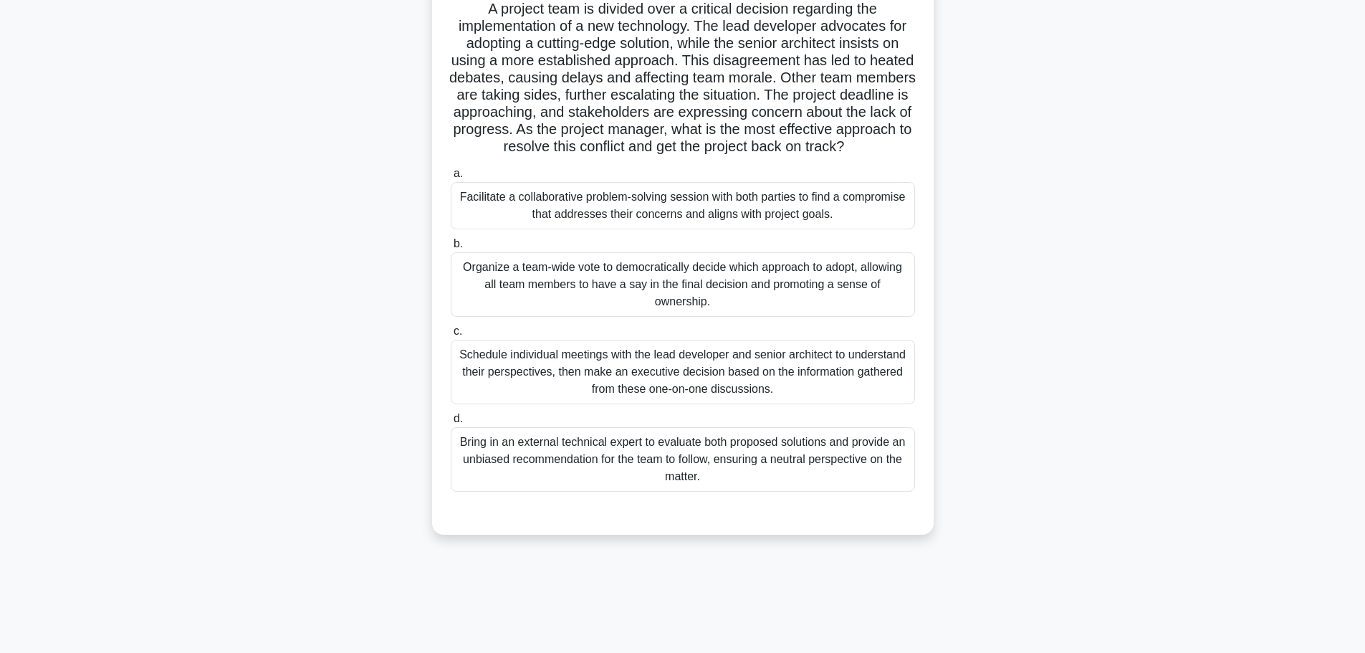
scroll to position [100, 0]
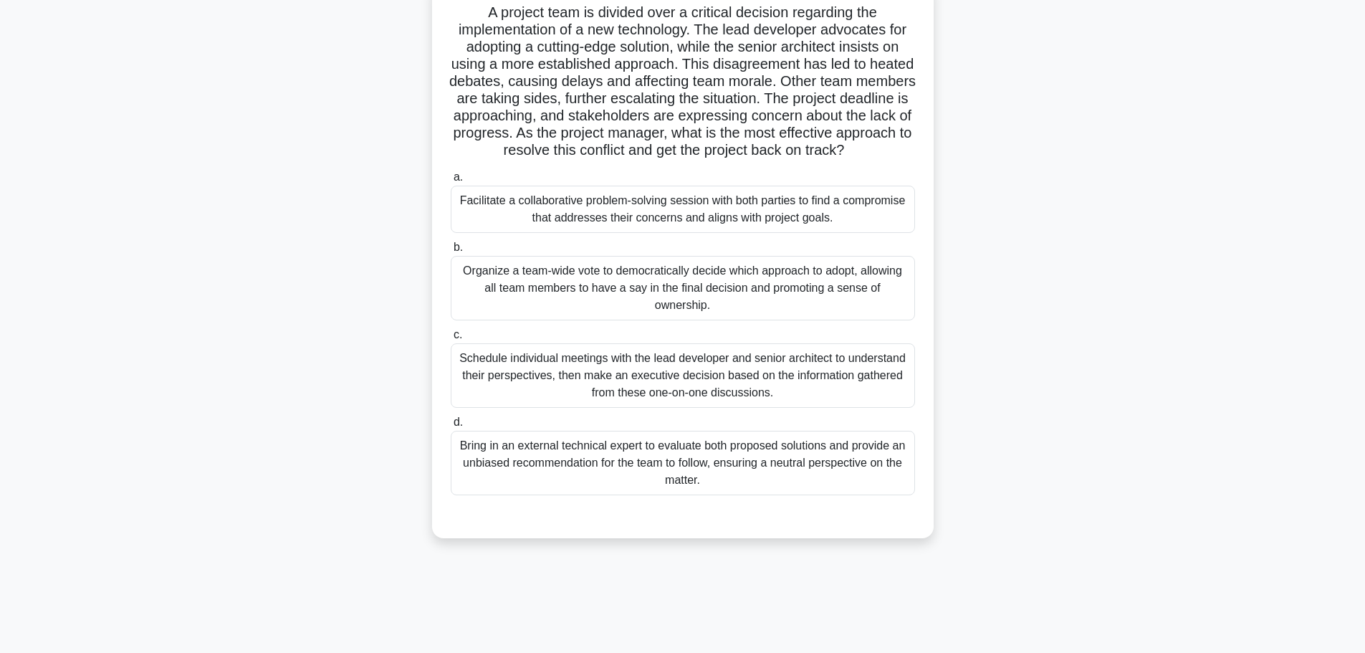
click at [836, 480] on div "Bring in an external technical expert to evaluate both proposed solutions and p…" at bounding box center [683, 463] width 464 height 64
click at [451, 427] on input "d. Bring in an external technical expert to evaluate both proposed solutions an…" at bounding box center [451, 422] width 0 height 9
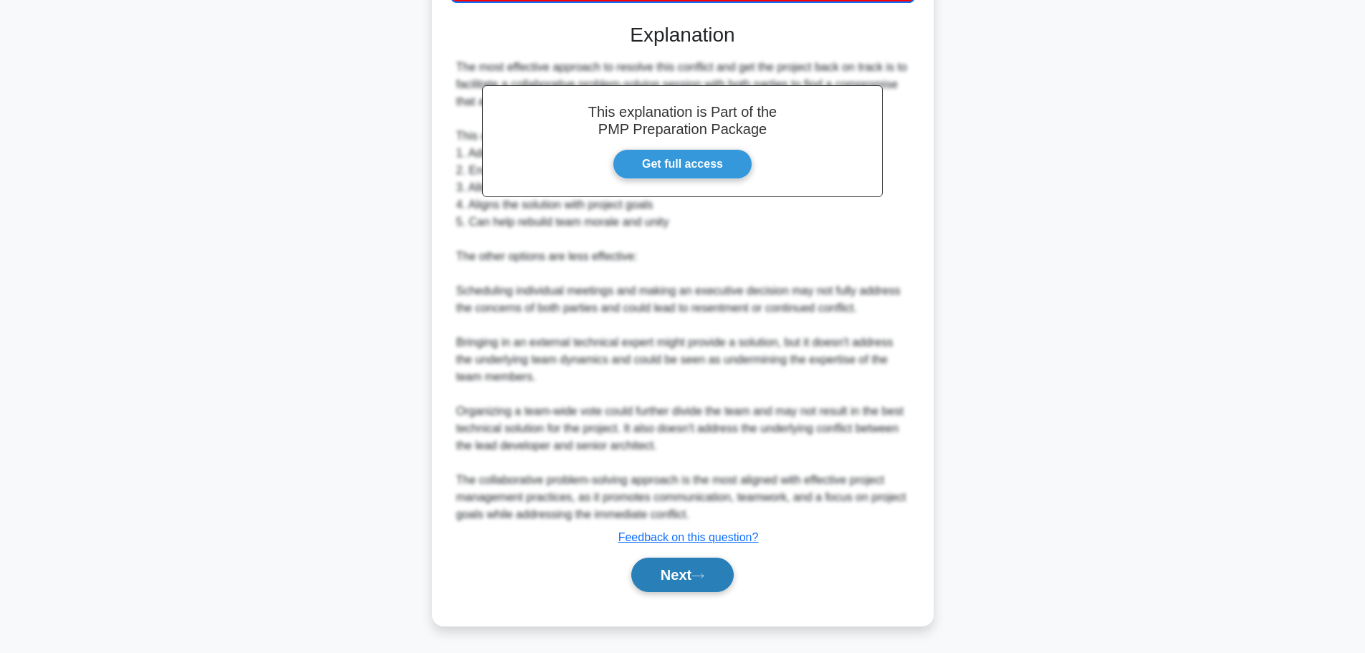
click at [669, 571] on button "Next" at bounding box center [682, 574] width 102 height 34
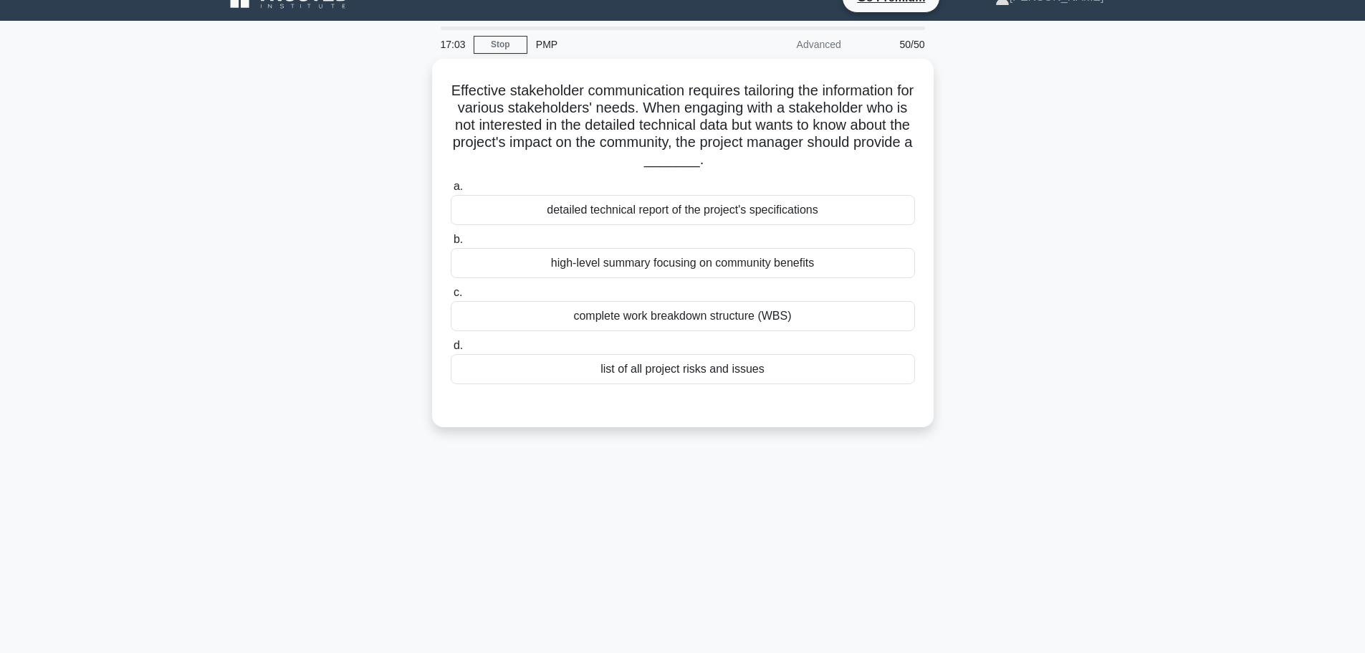
scroll to position [0, 0]
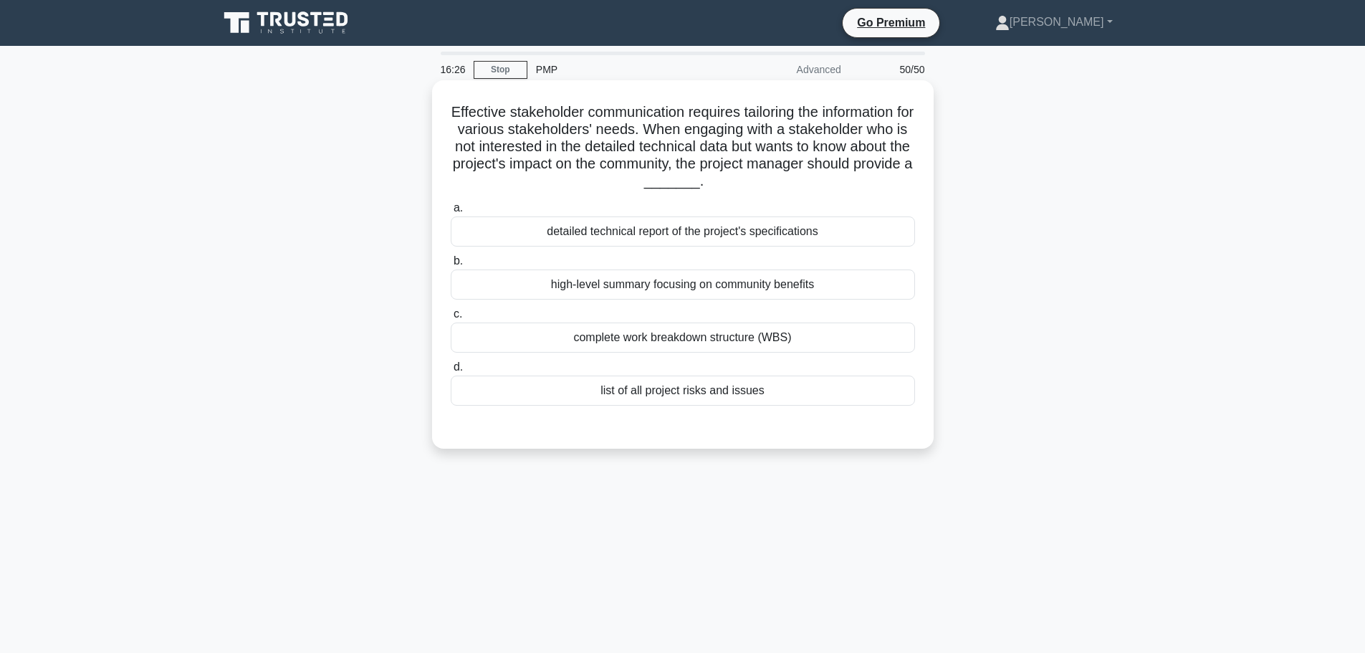
click at [859, 283] on div "high-level summary focusing on community benefits" at bounding box center [683, 284] width 464 height 30
click at [451, 266] on input "b. high-level summary focusing on community benefits" at bounding box center [451, 261] width 0 height 9
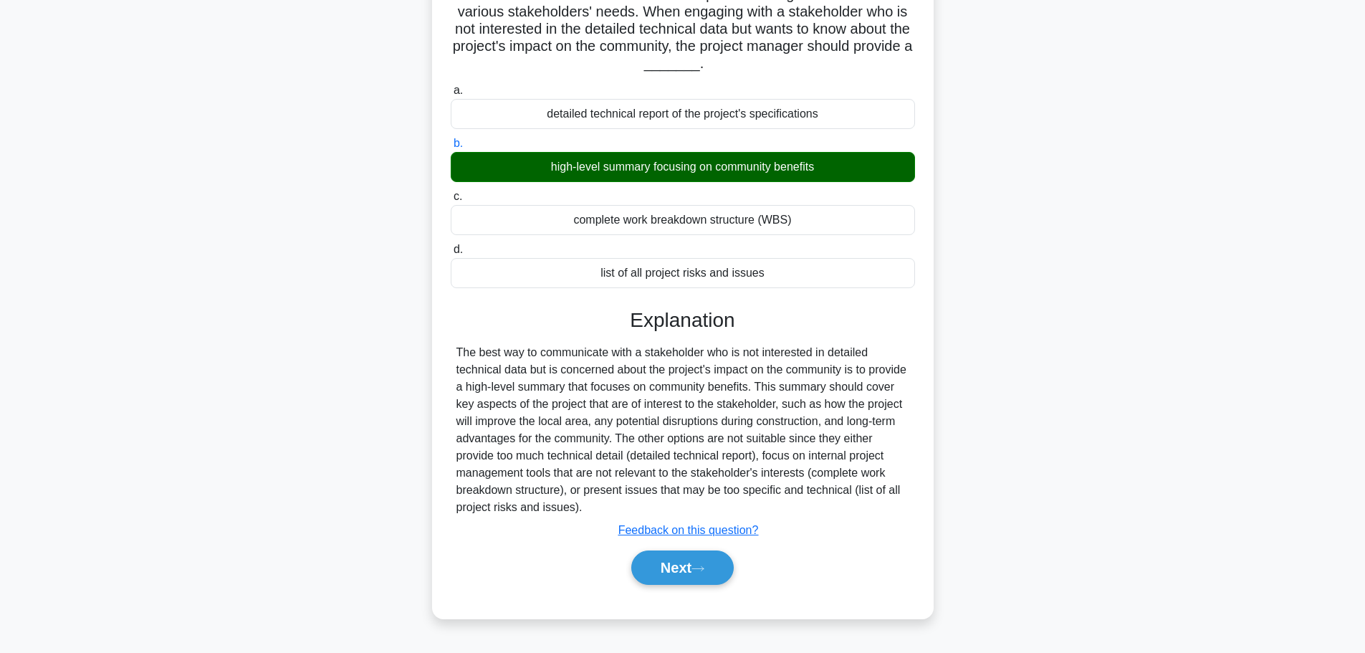
scroll to position [121, 0]
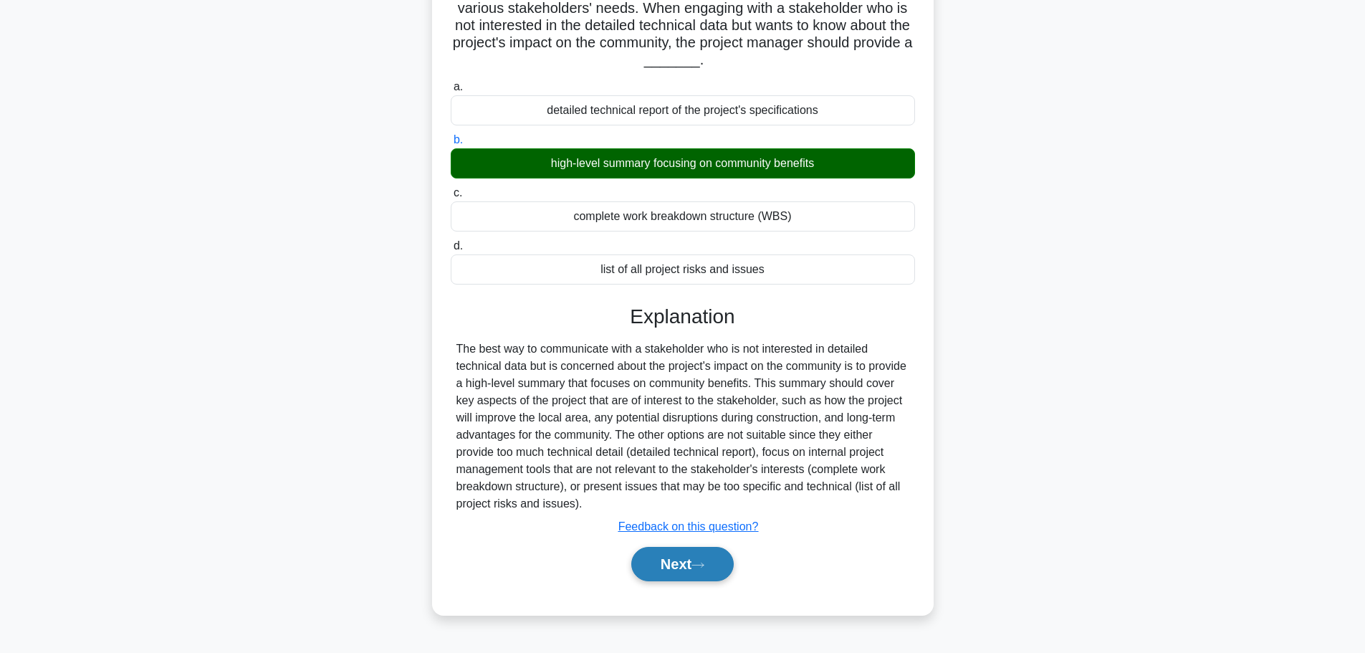
click at [688, 568] on button "Next" at bounding box center [682, 564] width 102 height 34
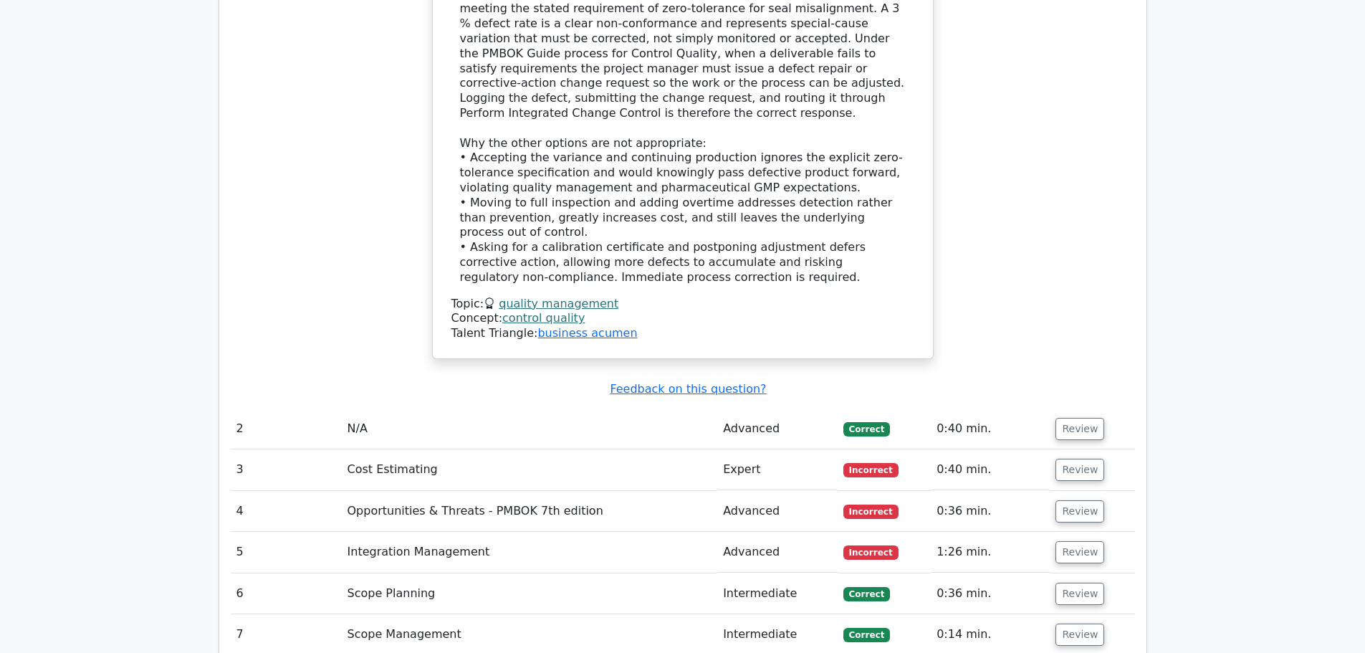
scroll to position [2436, 0]
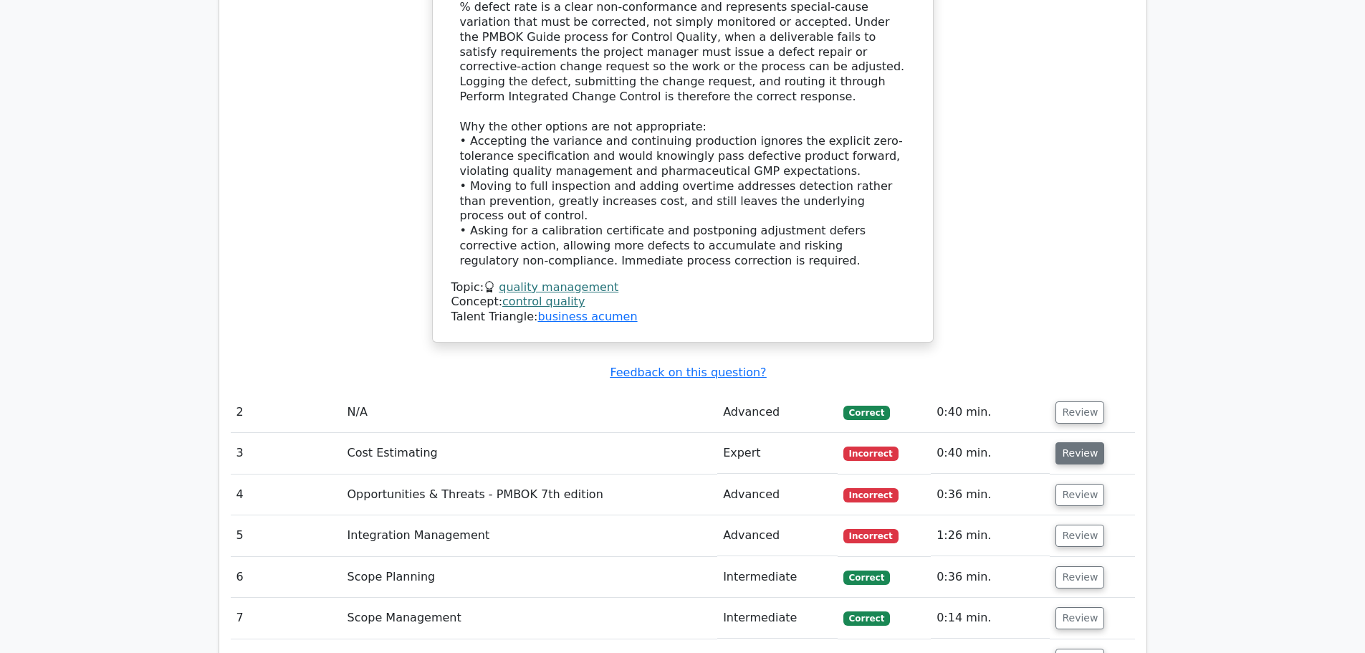
click at [1074, 442] on button "Review" at bounding box center [1079, 453] width 49 height 22
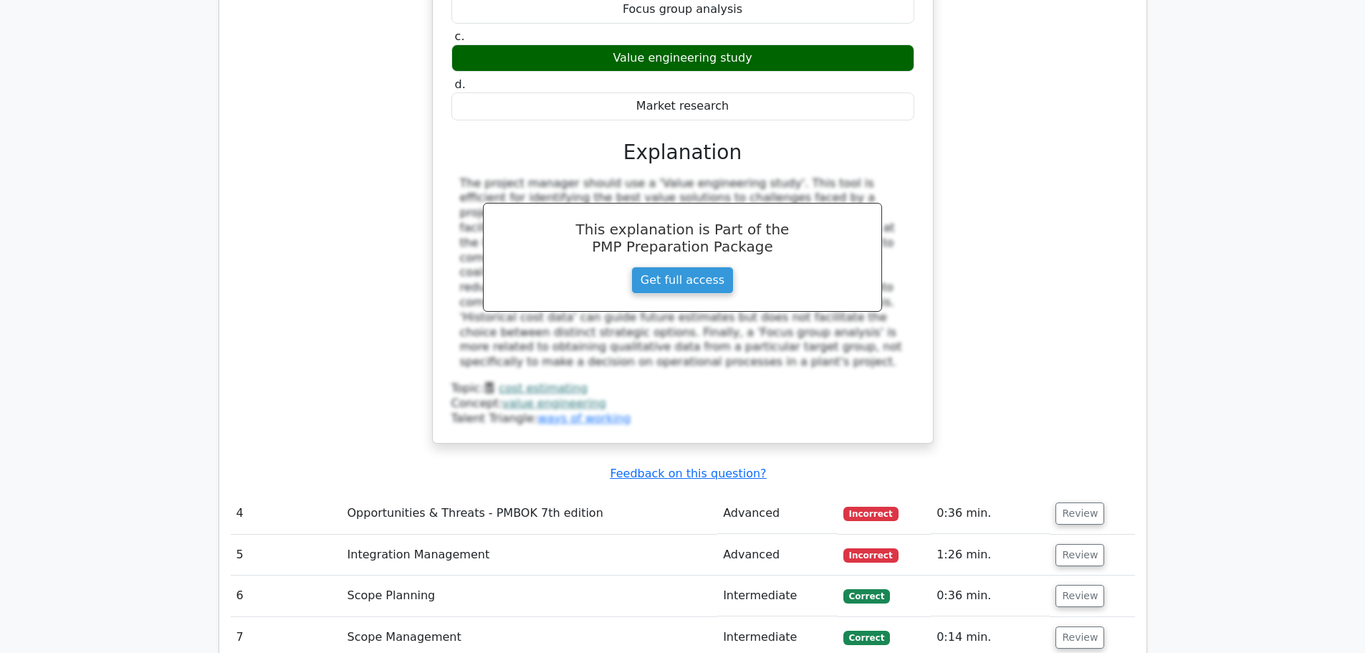
scroll to position [3081, 0]
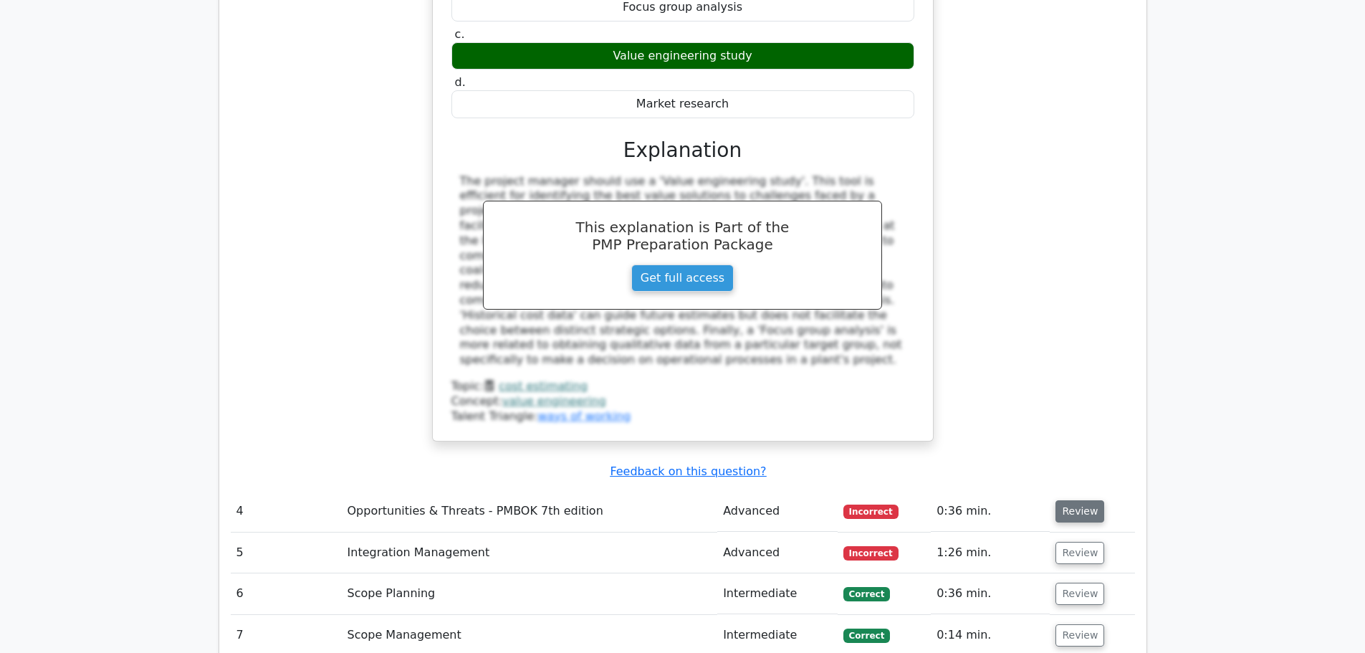
click at [1073, 500] on button "Review" at bounding box center [1079, 511] width 49 height 22
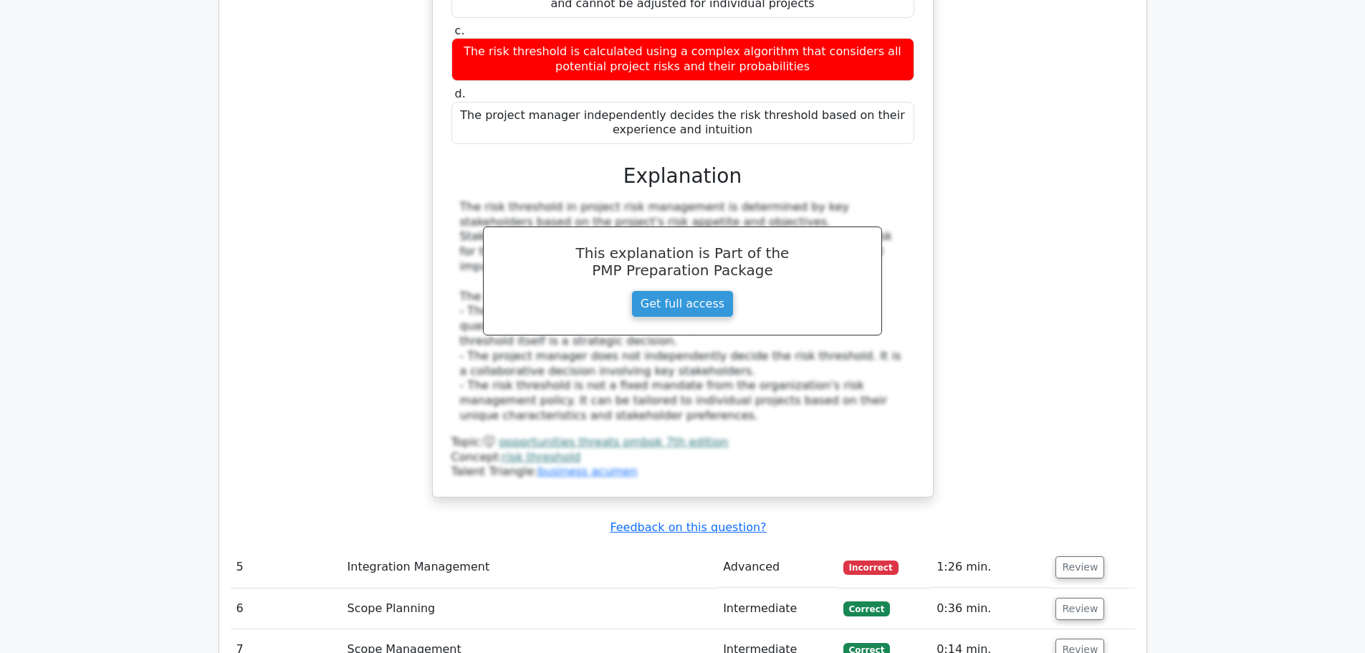
scroll to position [3798, 0]
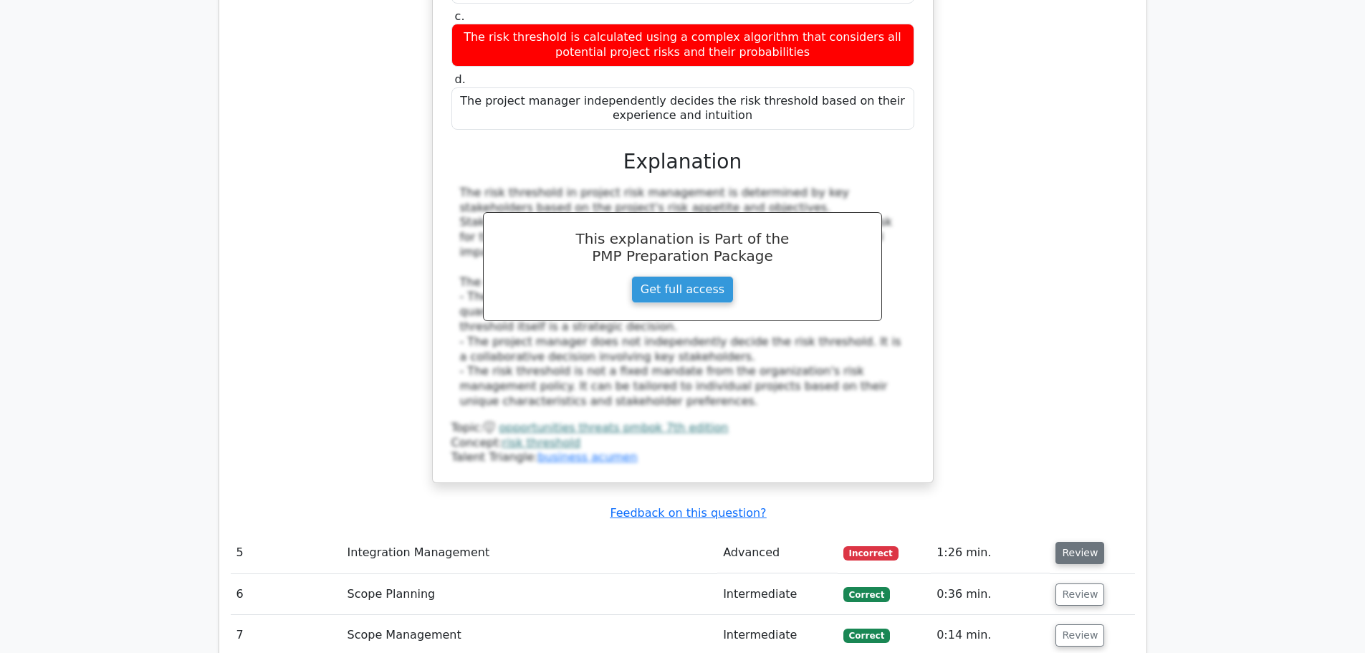
click at [1072, 542] on button "Review" at bounding box center [1079, 553] width 49 height 22
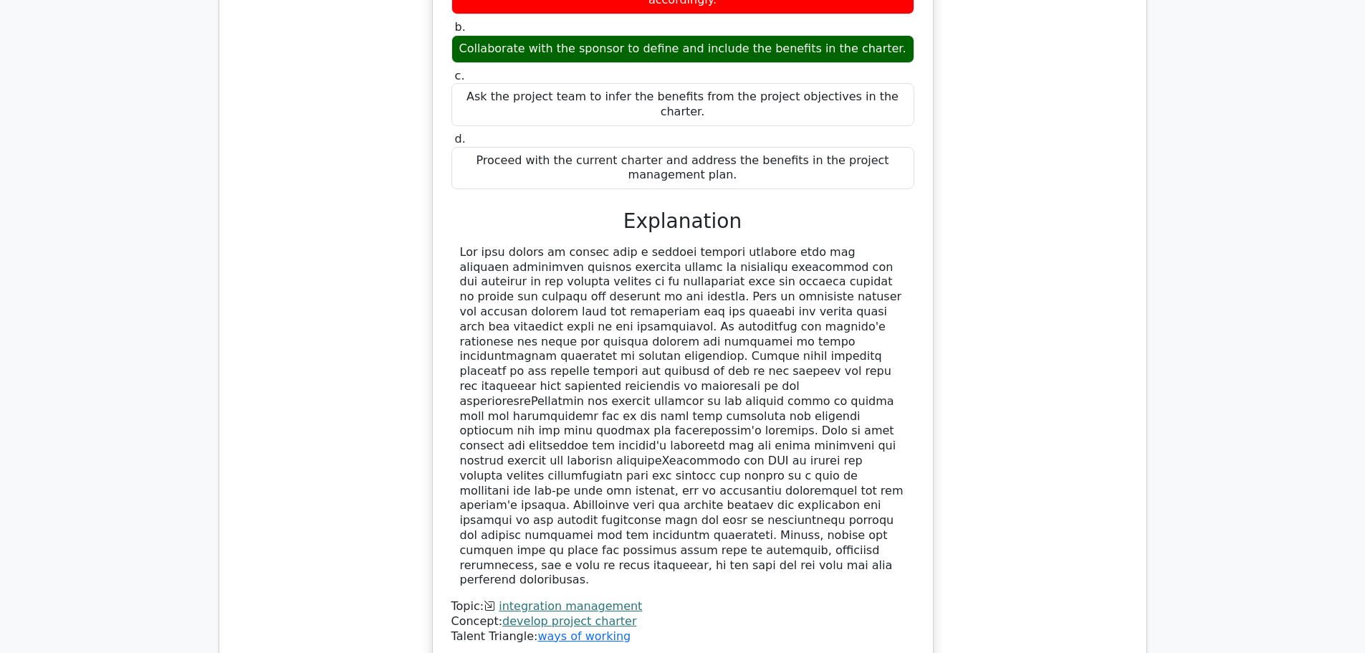
scroll to position [4729, 0]
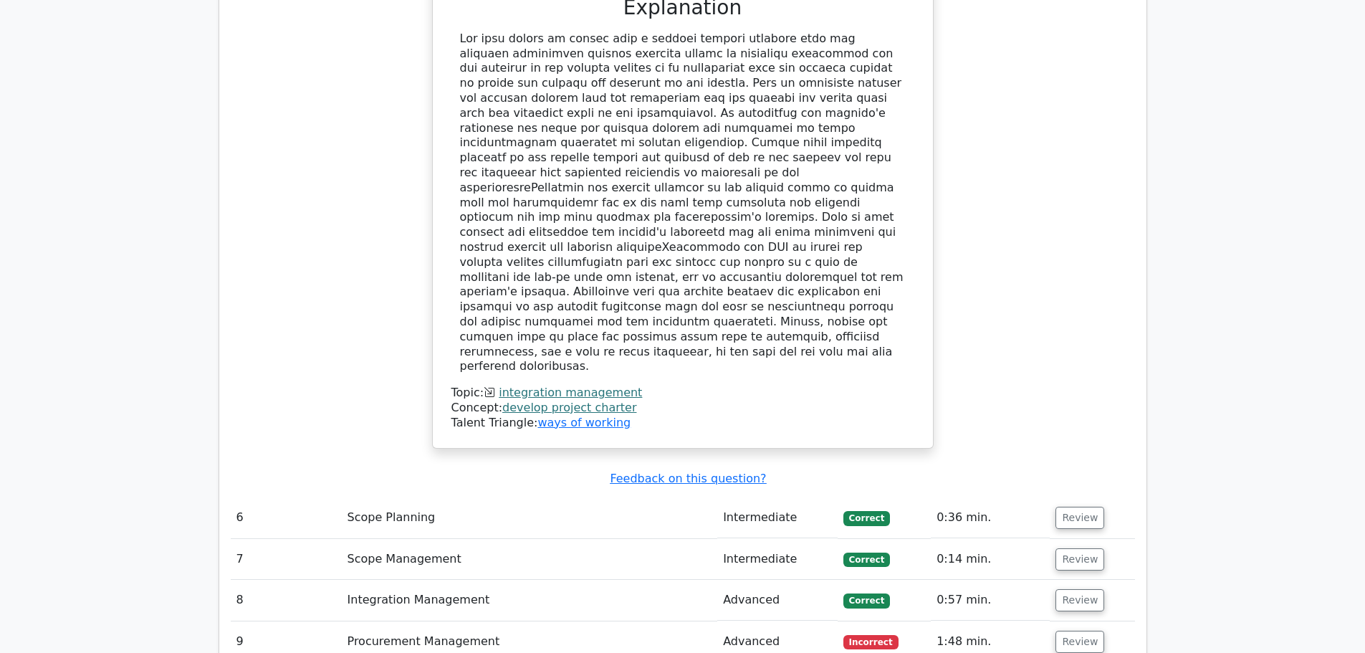
click at [1072, 631] on button "Review" at bounding box center [1079, 642] width 49 height 22
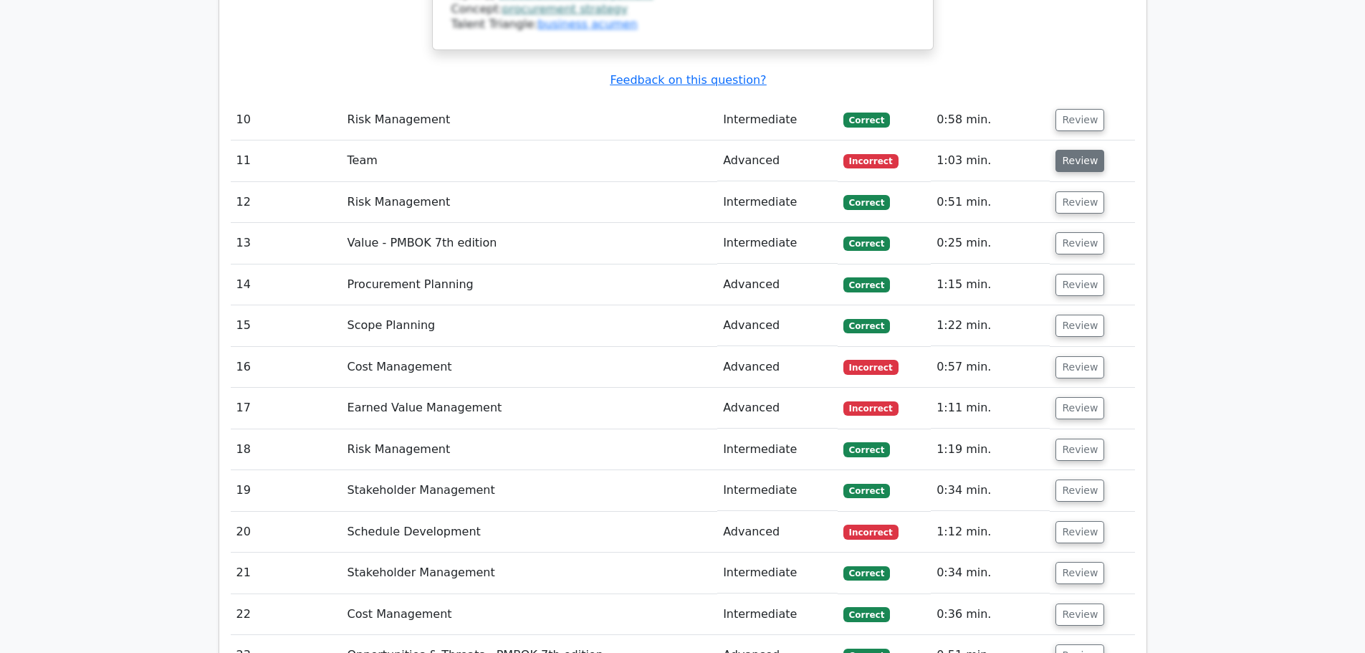
scroll to position [6449, 0]
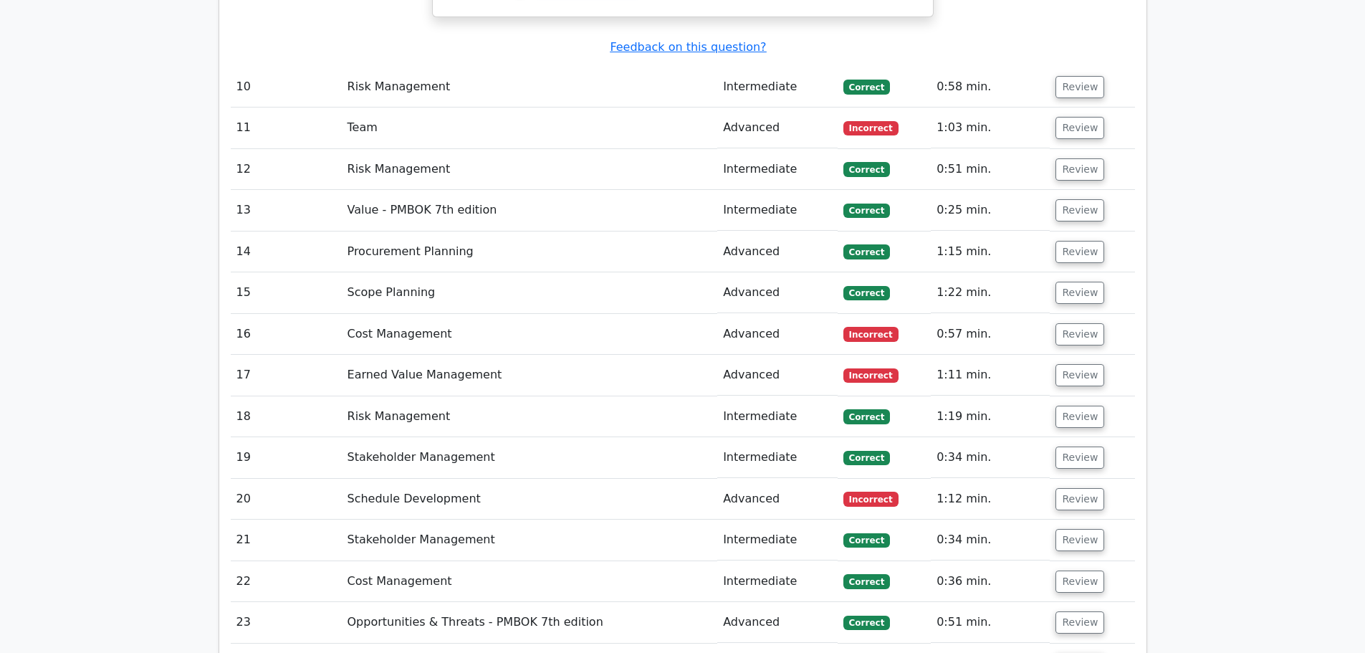
click at [1075, 652] on button "Review" at bounding box center [1079, 664] width 49 height 22
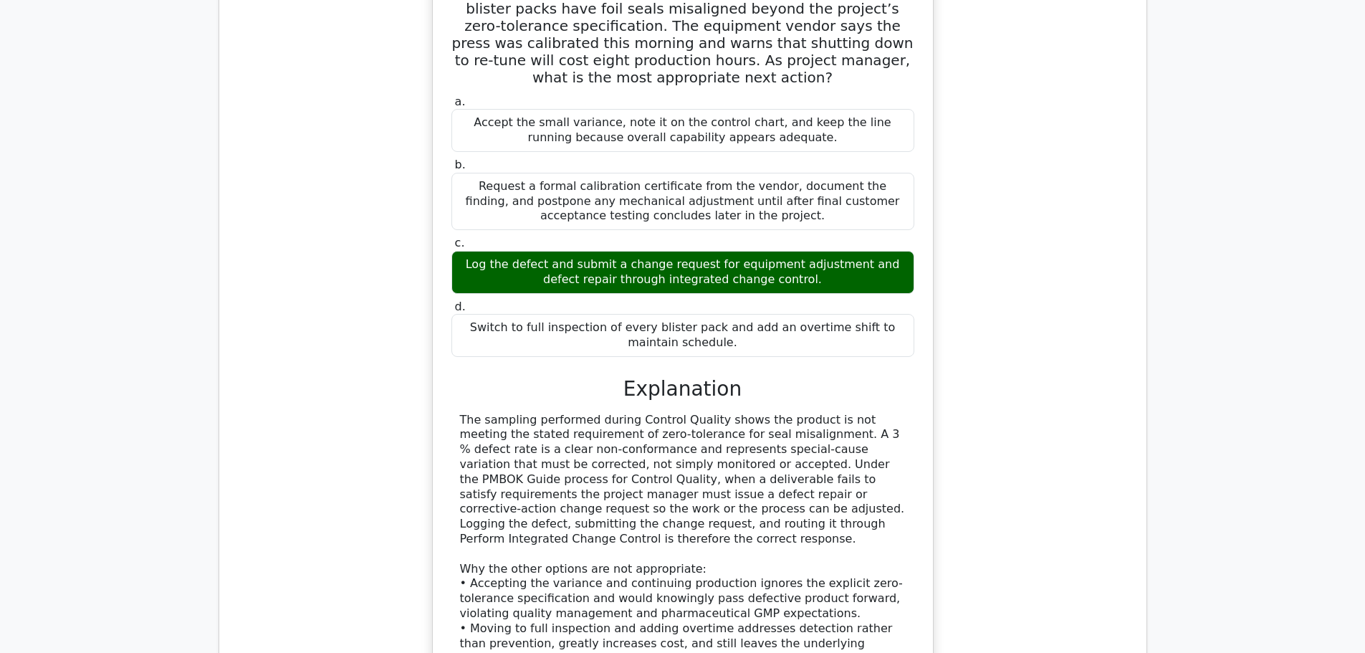
scroll to position [1648, 0]
